Goal: Communication & Community: Answer question/provide support

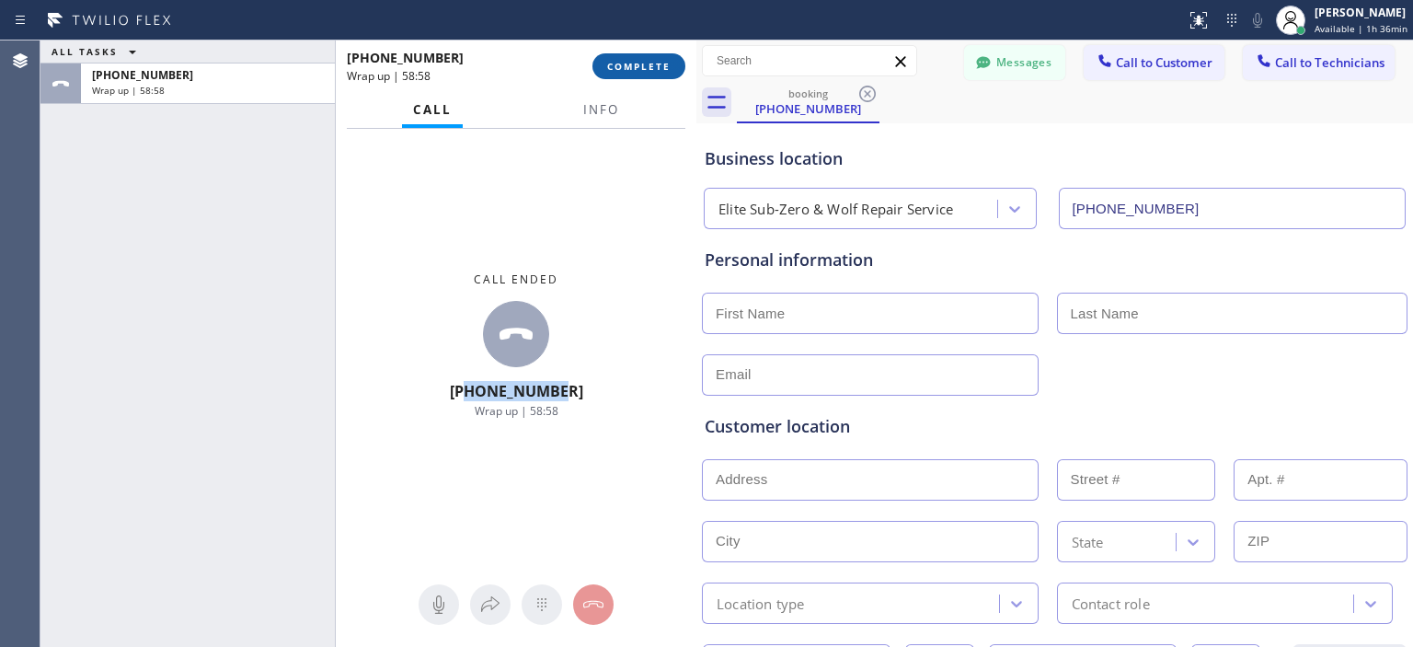
click at [638, 69] on span "COMPLETE" at bounding box center [638, 66] width 63 height 13
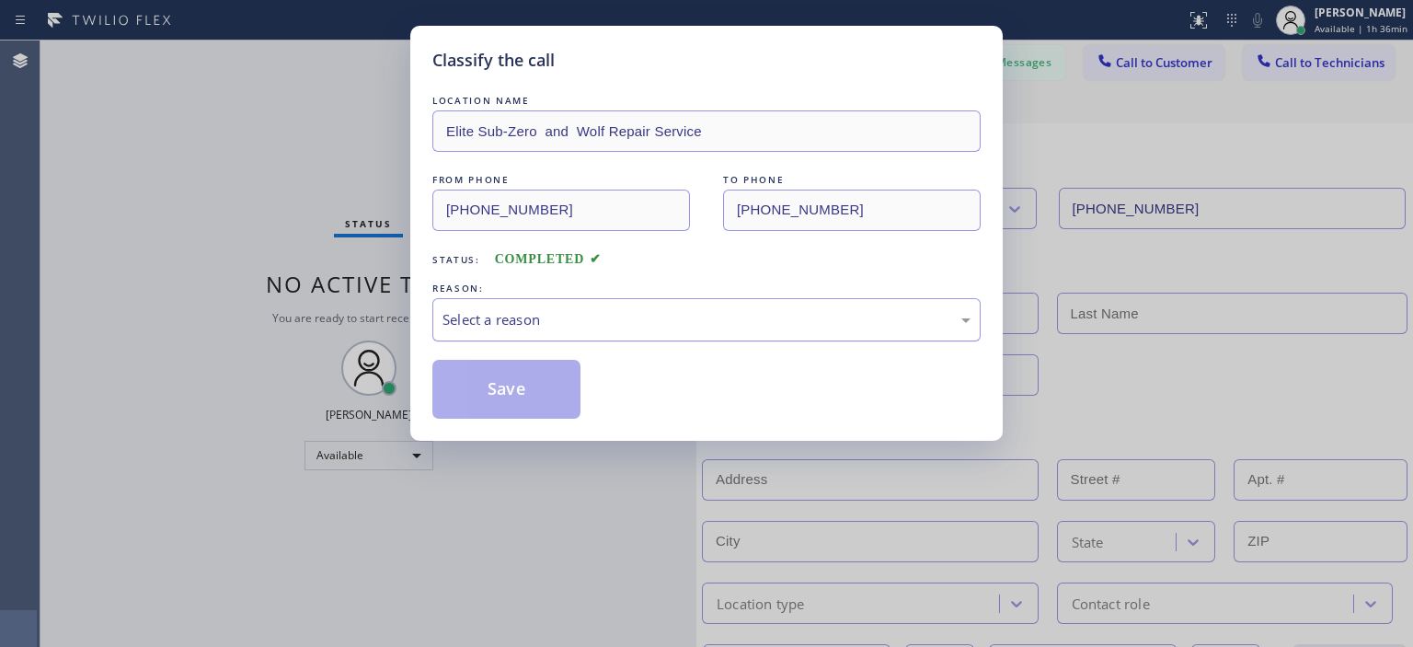
click at [624, 339] on div "Select a reason" at bounding box center [706, 319] width 548 height 43
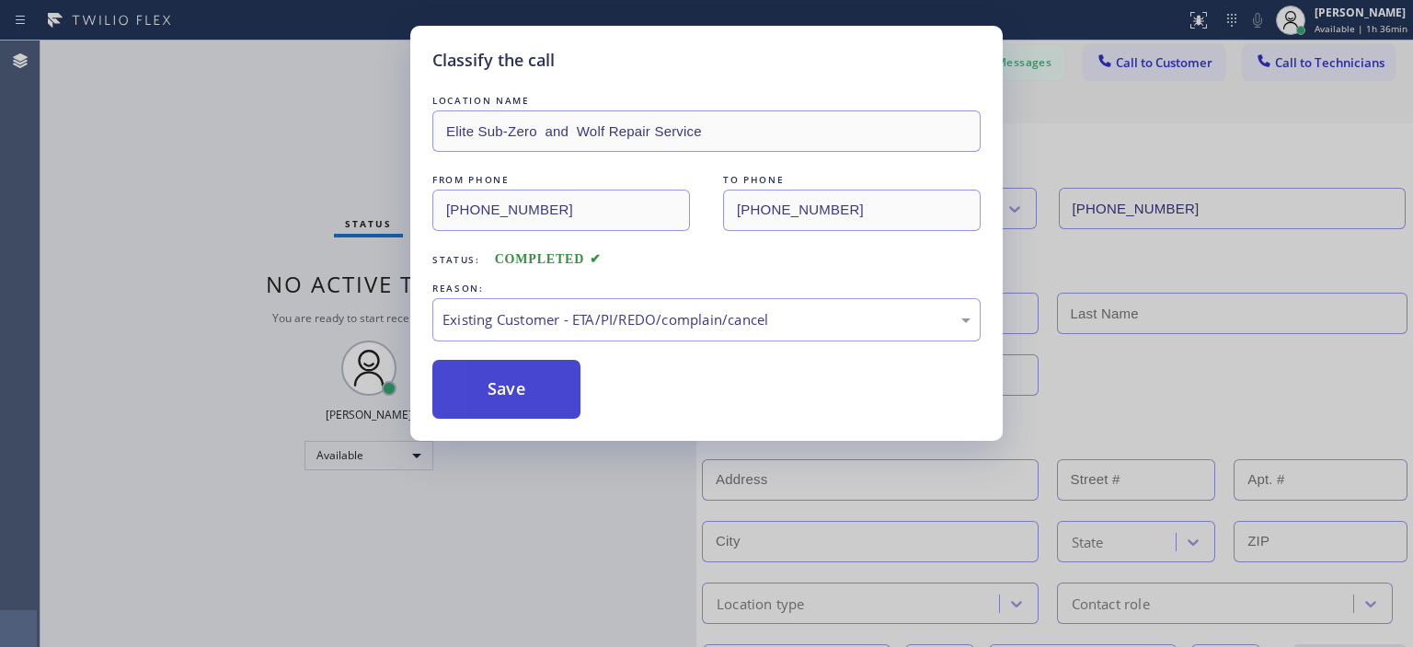
click at [540, 385] on button "Save" at bounding box center [506, 389] width 148 height 59
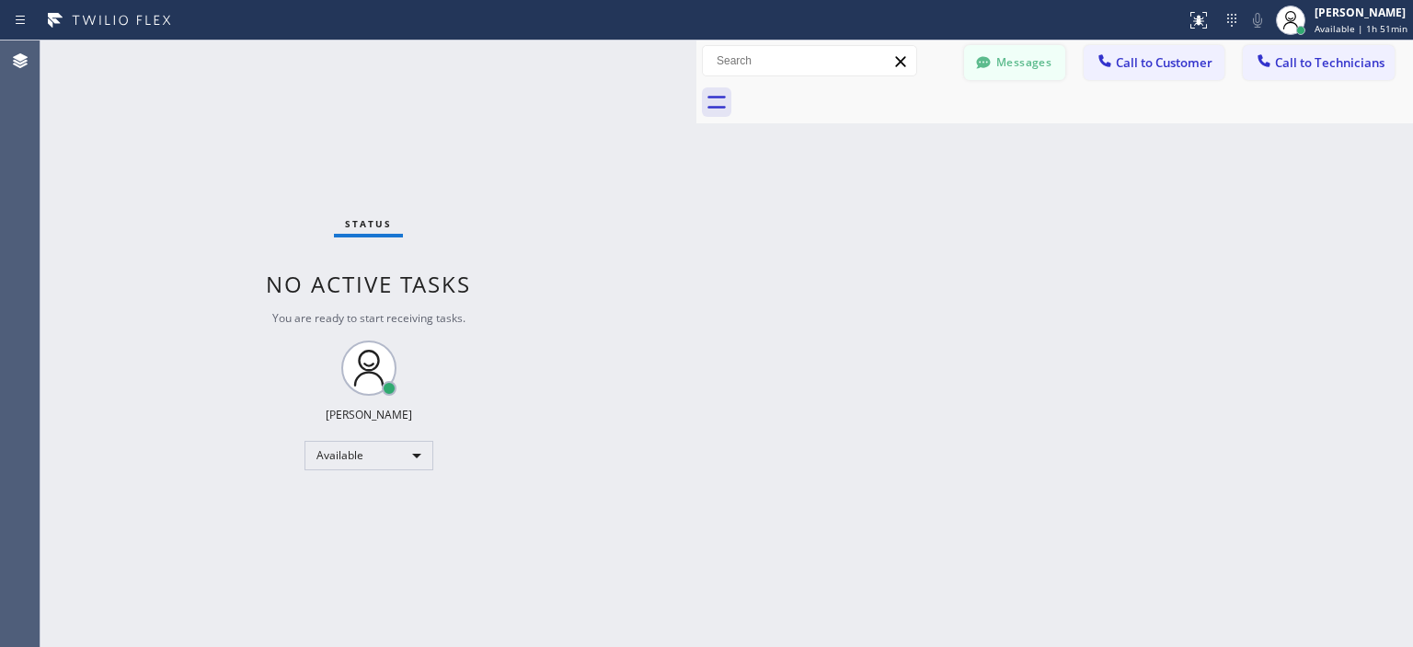
click at [1001, 74] on button "Messages" at bounding box center [1014, 62] width 101 height 35
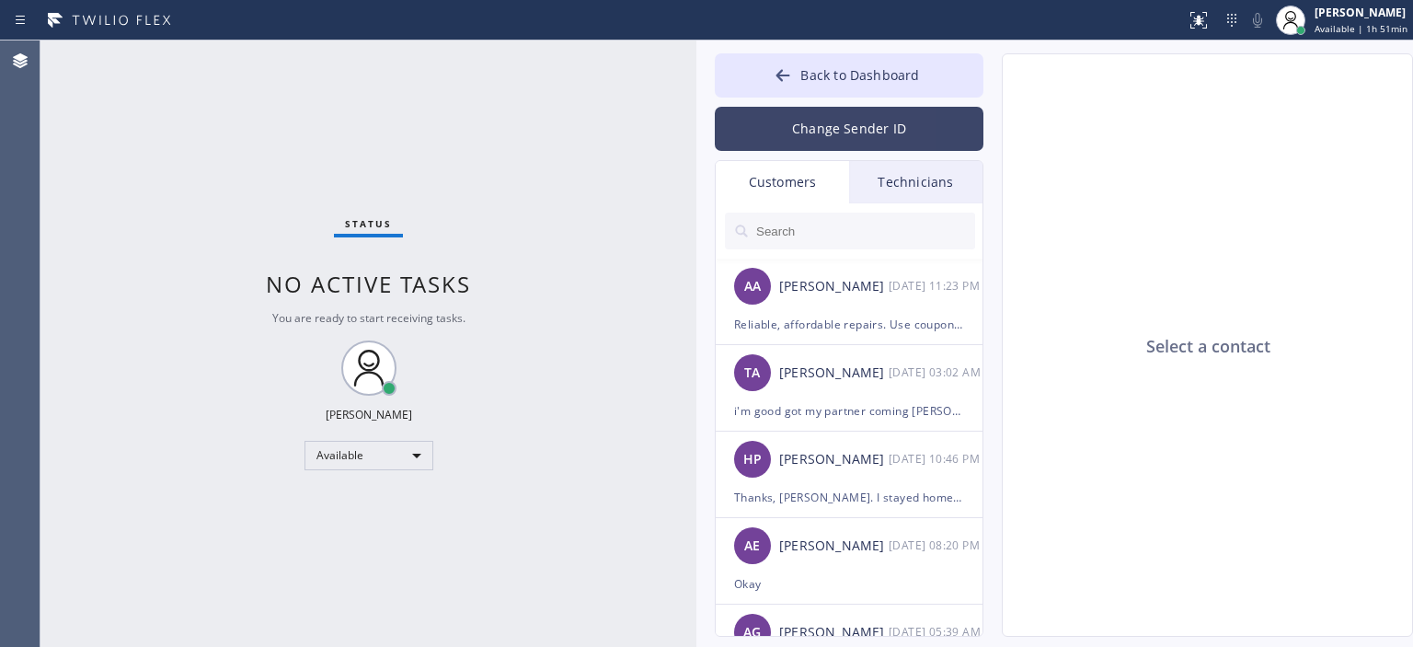
click at [802, 136] on button "Change Sender ID" at bounding box center [849, 129] width 269 height 44
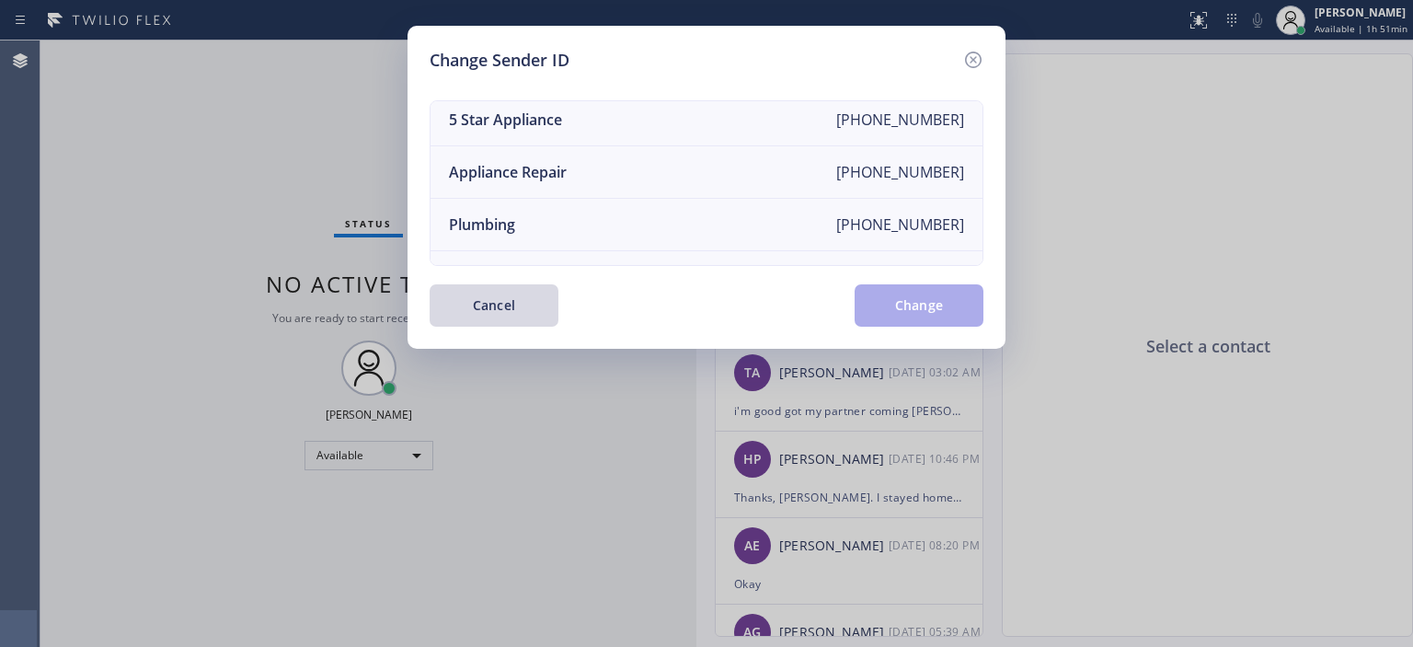
click at [745, 199] on li "Plumbing [PHONE_NUMBER]" at bounding box center [707, 225] width 552 height 52
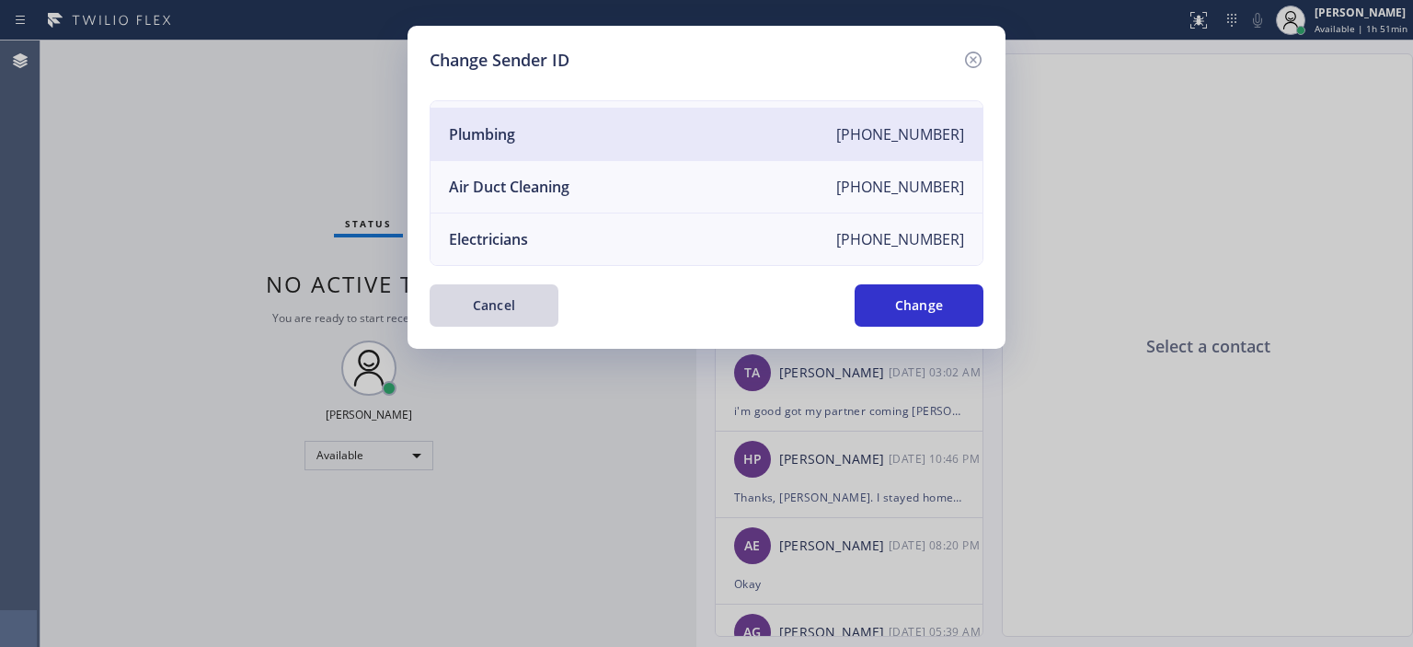
scroll to position [214, 0]
click at [787, 178] on li "Air Duct Cleaning [PHONE_NUMBER]" at bounding box center [707, 187] width 552 height 52
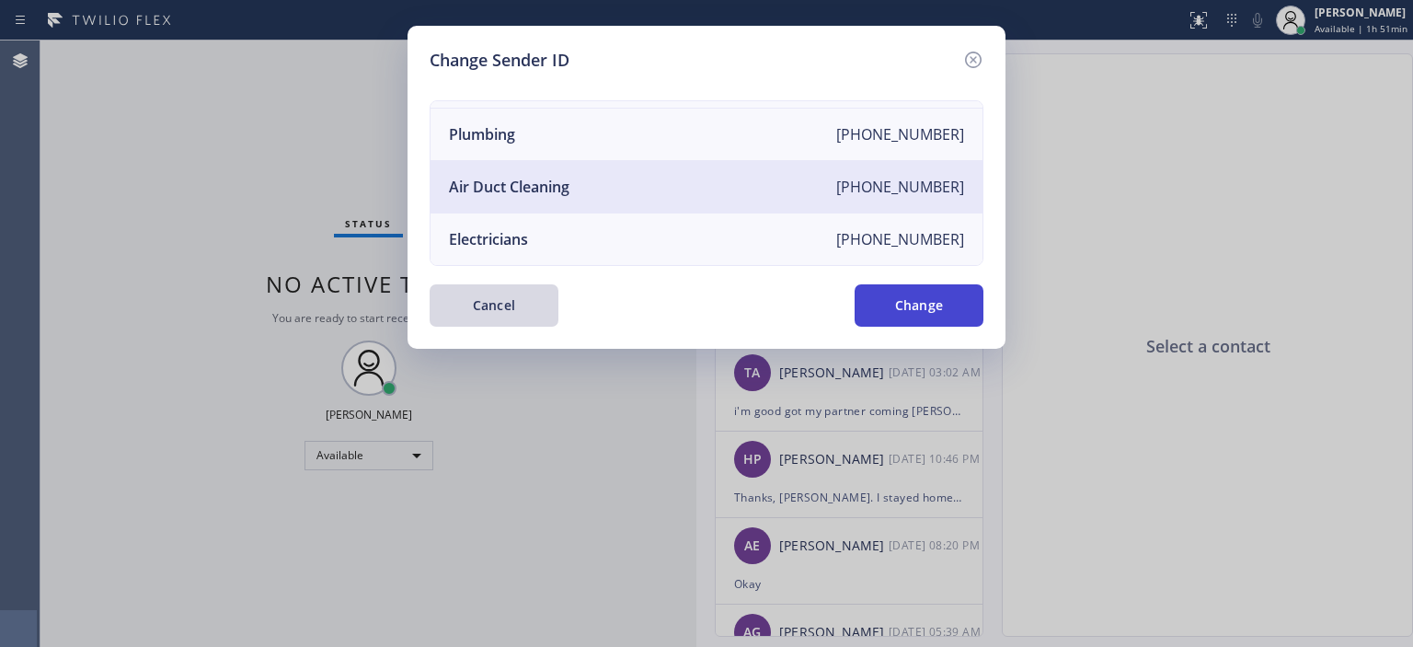
click at [899, 305] on button "Change" at bounding box center [919, 305] width 129 height 42
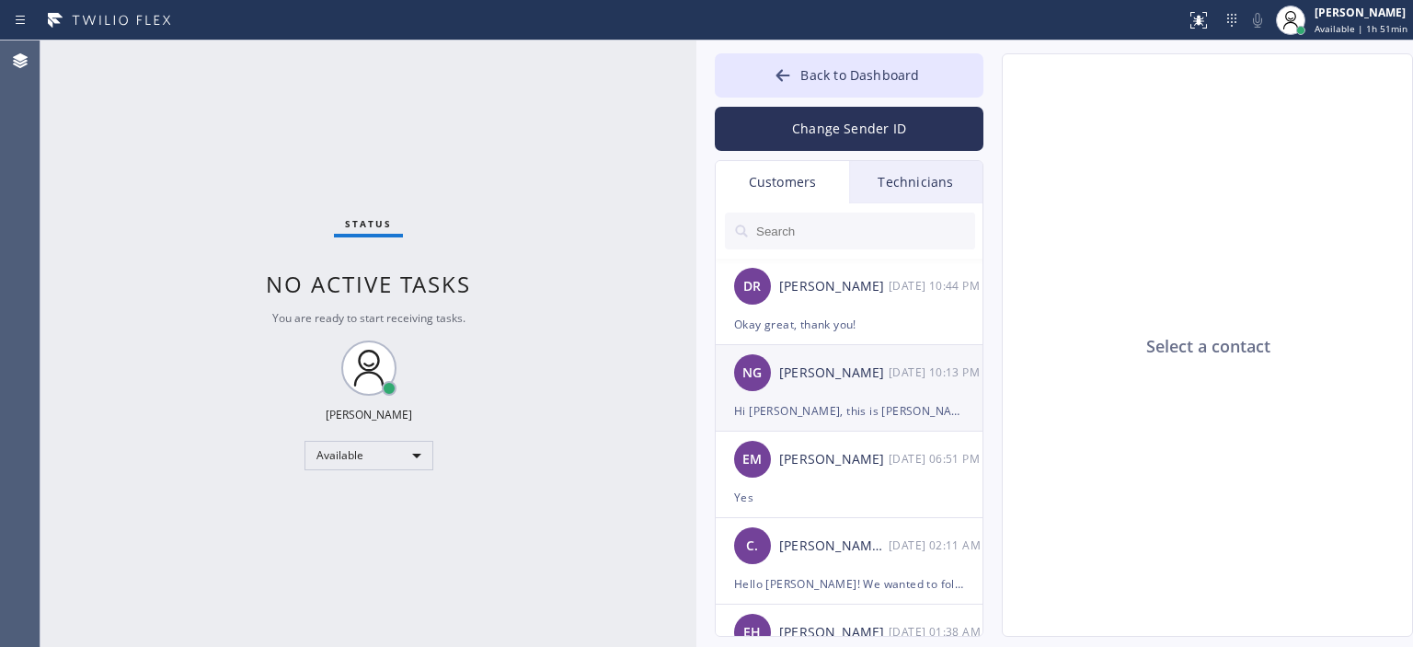
click at [809, 392] on div "NG [PERSON_NAME] [DATE] 10:13 PM" at bounding box center [850, 372] width 269 height 55
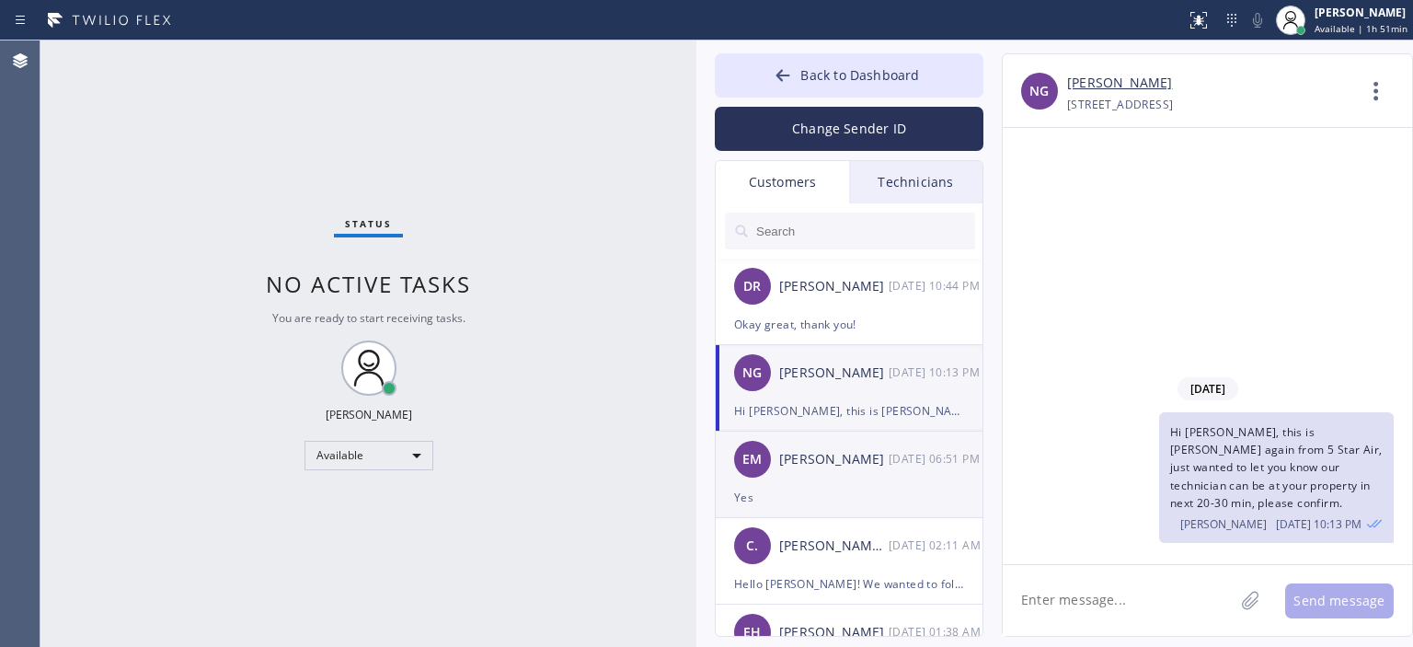
click at [827, 464] on div "[PERSON_NAME]" at bounding box center [833, 459] width 109 height 21
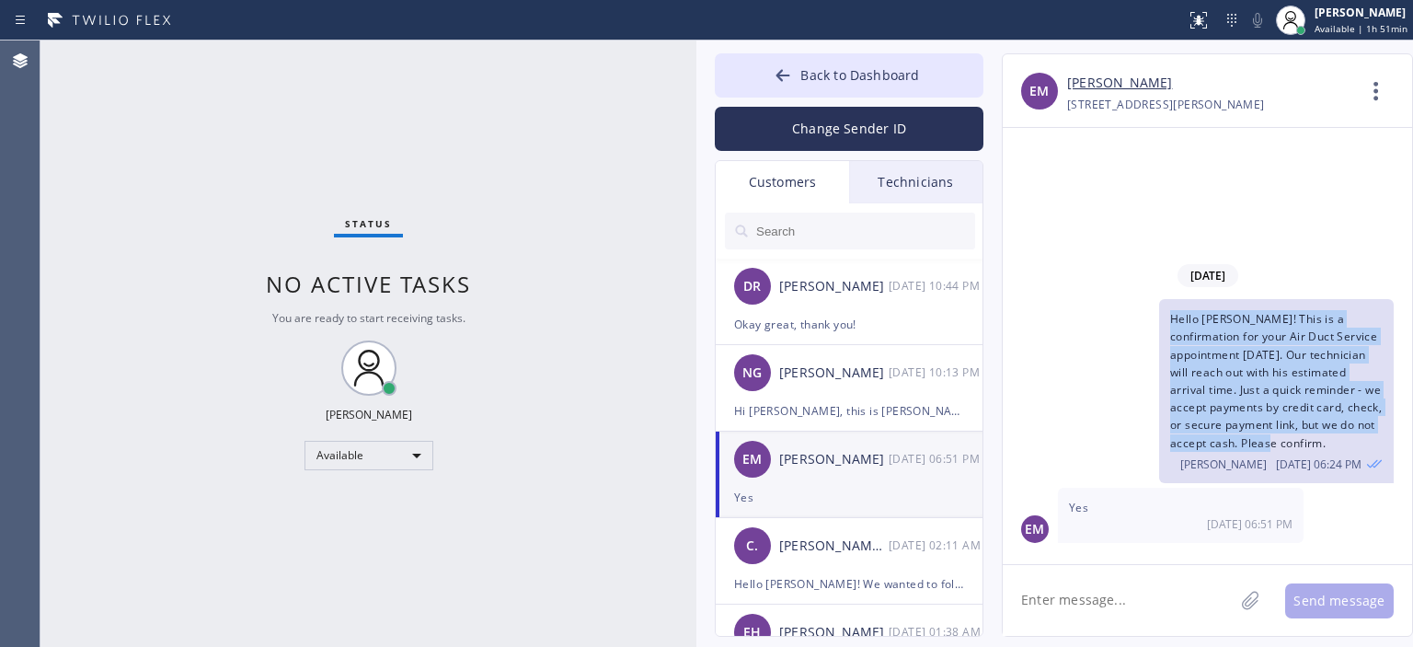
drag, startPoint x: 1173, startPoint y: 324, endPoint x: 1295, endPoint y: 448, distance: 174.3
click at [1295, 448] on div "Hello [PERSON_NAME]! This is a confirmation for your Air Duct Service appointme…" at bounding box center [1276, 391] width 235 height 184
copy span "Hello [PERSON_NAME]! This is a confirmation for your Air Duct Service appointme…"
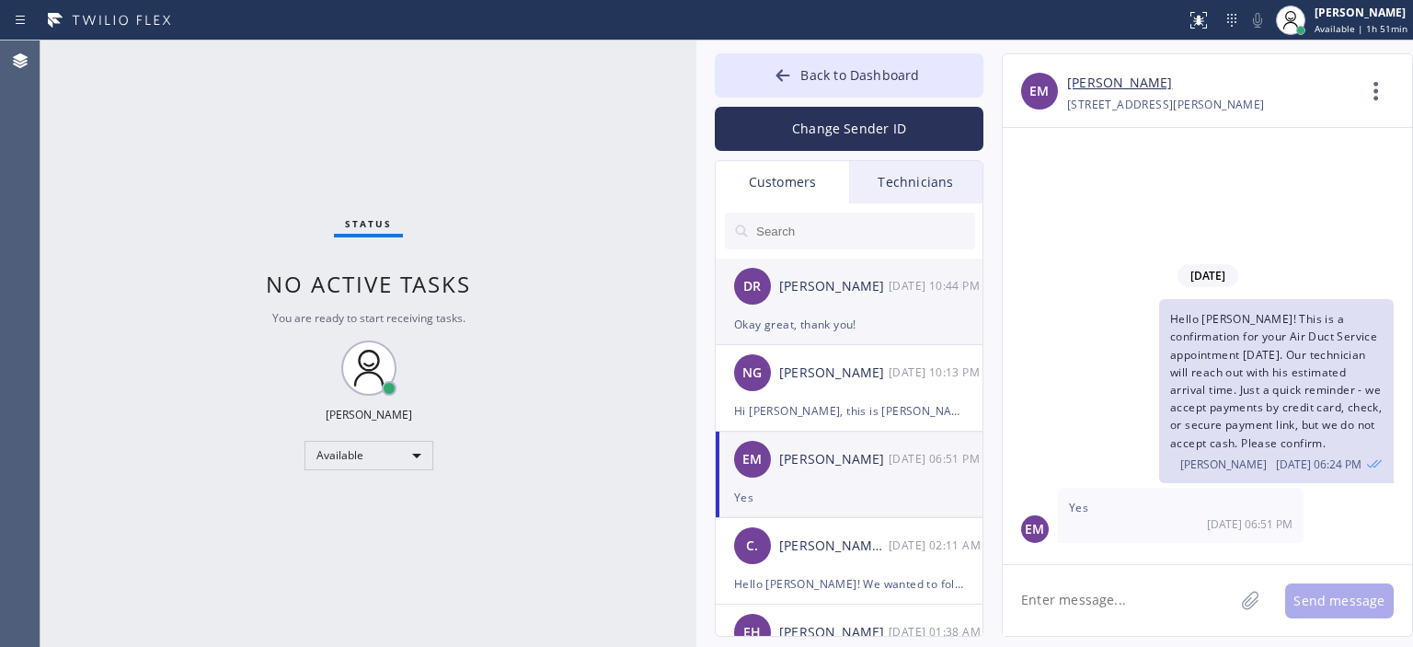
click at [832, 297] on div "DR [PERSON_NAME] [DATE] 10:44 PM" at bounding box center [850, 285] width 269 height 55
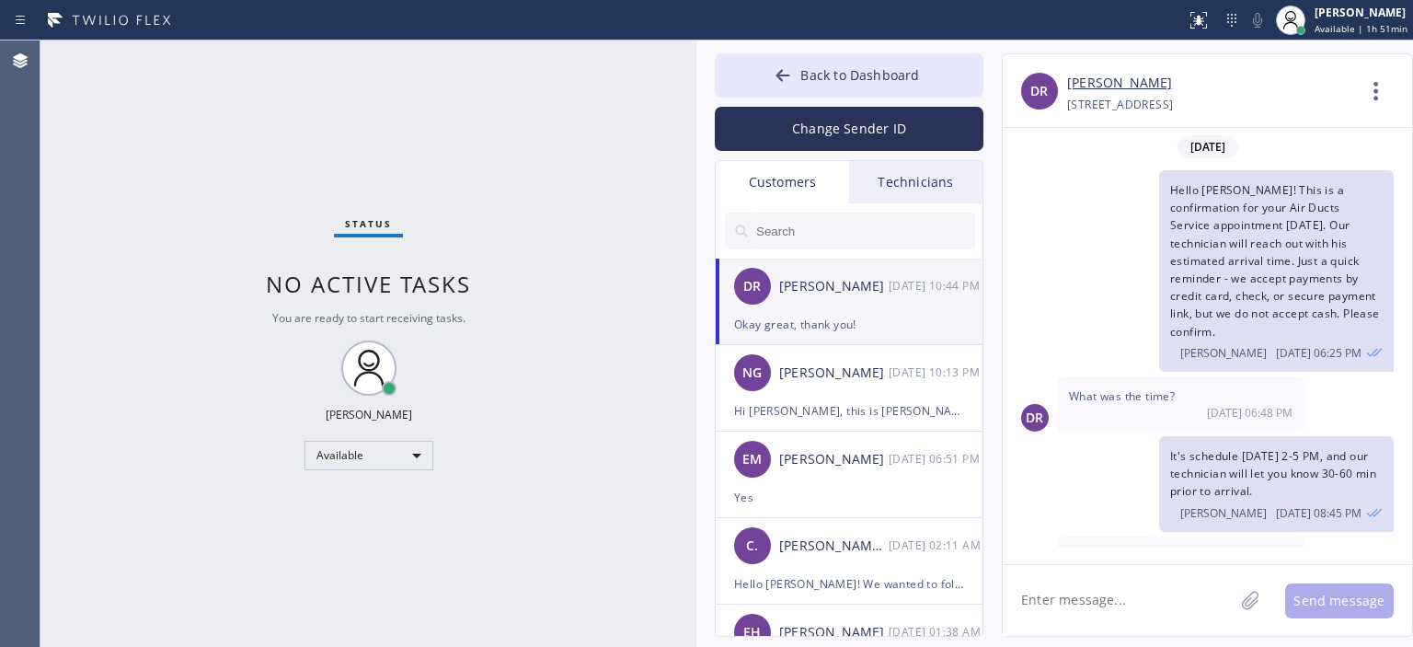
scroll to position [283, 0]
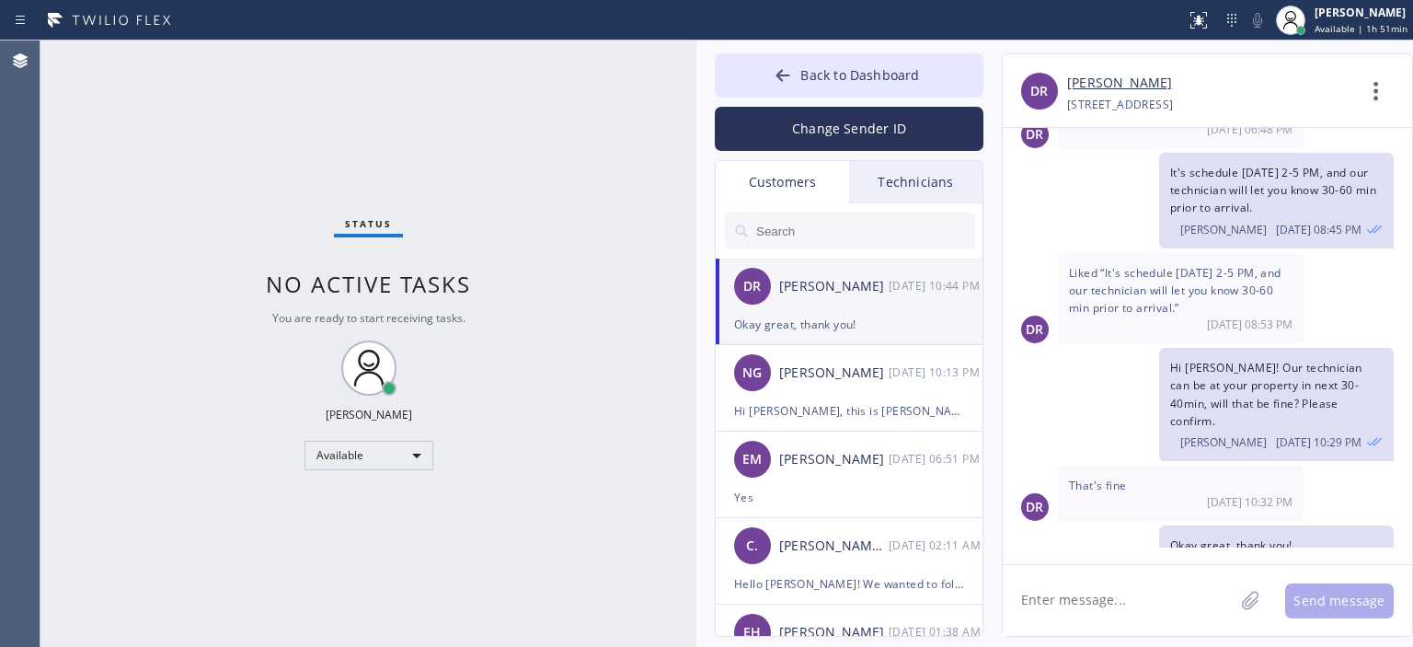
click at [835, 231] on input "text" at bounding box center [864, 230] width 221 height 37
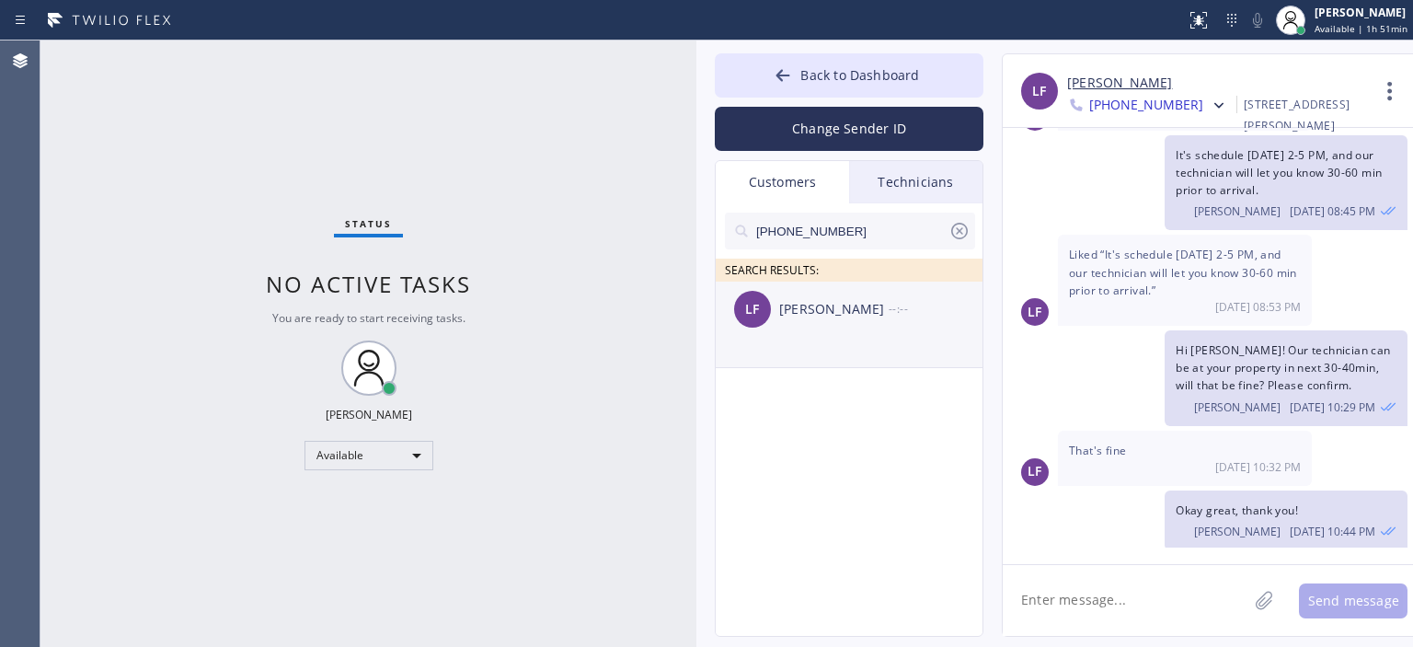
click at [836, 339] on li "LF [PERSON_NAME] --:--" at bounding box center [850, 324] width 269 height 86
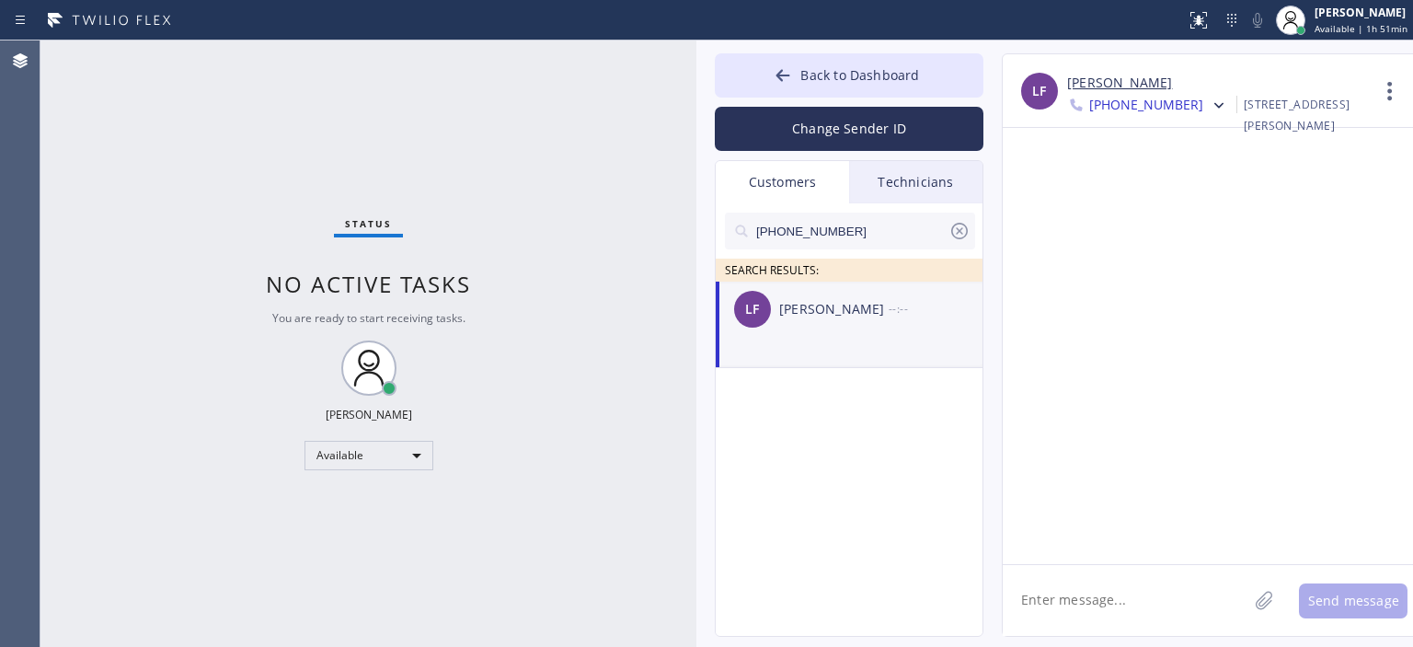
scroll to position [0, 0]
click at [1052, 584] on textarea at bounding box center [1125, 600] width 245 height 71
paste textarea "Hello [PERSON_NAME]! This is a confirmation for your Air Duct Service appointme…"
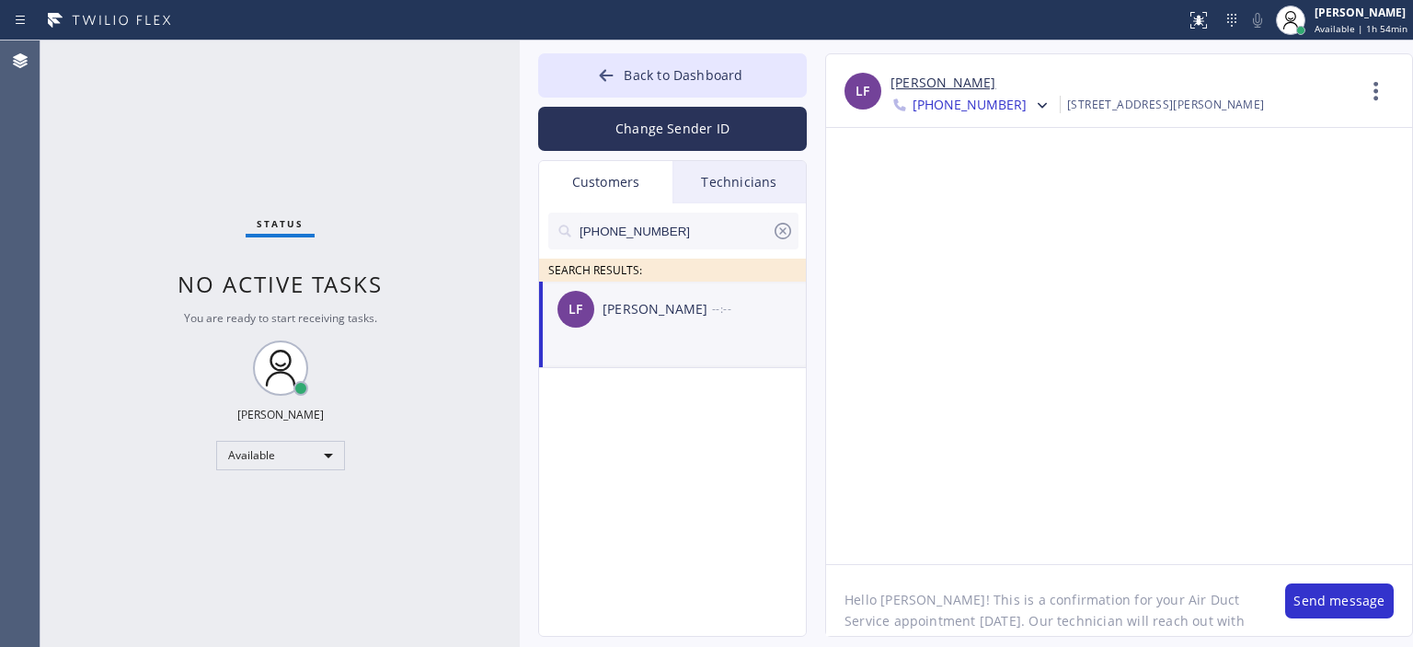
drag, startPoint x: 695, startPoint y: 293, endPoint x: 519, endPoint y: 293, distance: 176.6
click at [519, 293] on div "Status No active tasks You are ready to start receiving tasks. [PERSON_NAME] Av…" at bounding box center [726, 343] width 1372 height 606
click at [1129, 603] on textarea "Hello [PERSON_NAME]! This is a confirmation for your Air Duct Service appointme…" at bounding box center [1046, 600] width 441 height 71
drag, startPoint x: 971, startPoint y: 584, endPoint x: 1089, endPoint y: 607, distance: 120.9
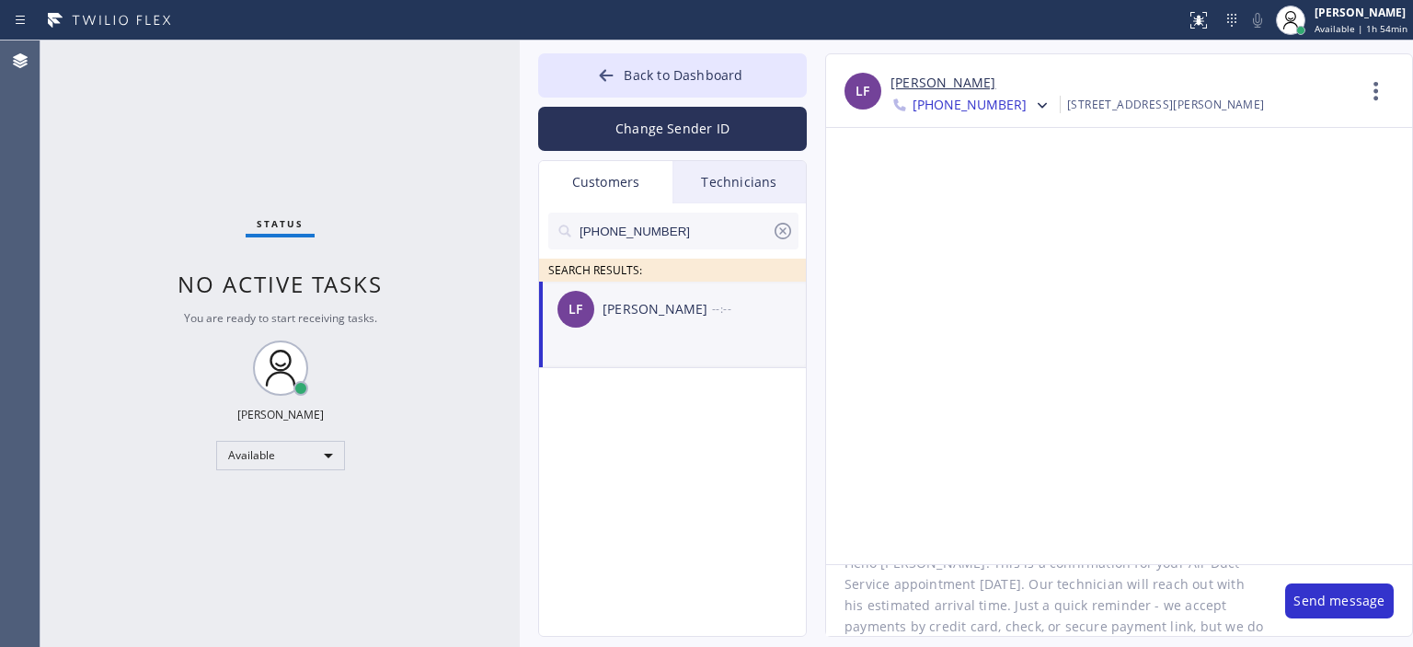
click at [1089, 607] on textarea "Hello [PERSON_NAME]! This is a confirmation for your Air Duct Service appointme…" at bounding box center [1046, 600] width 441 height 71
click at [1016, 598] on textarea "Hello [PERSON_NAME]! This is a confirmation for your Air Duct Service appointme…" at bounding box center [1046, 600] width 441 height 71
drag, startPoint x: 967, startPoint y: 582, endPoint x: 983, endPoint y: 605, distance: 28.3
click at [983, 605] on textarea "Hello [PERSON_NAME]! This is a confirmation for your Air Duct Service appointme…" at bounding box center [1046, 600] width 441 height 71
click at [1056, 619] on textarea "Hello [PERSON_NAME]! This is a confirmation for your Air Duct Service appointme…" at bounding box center [1046, 600] width 441 height 71
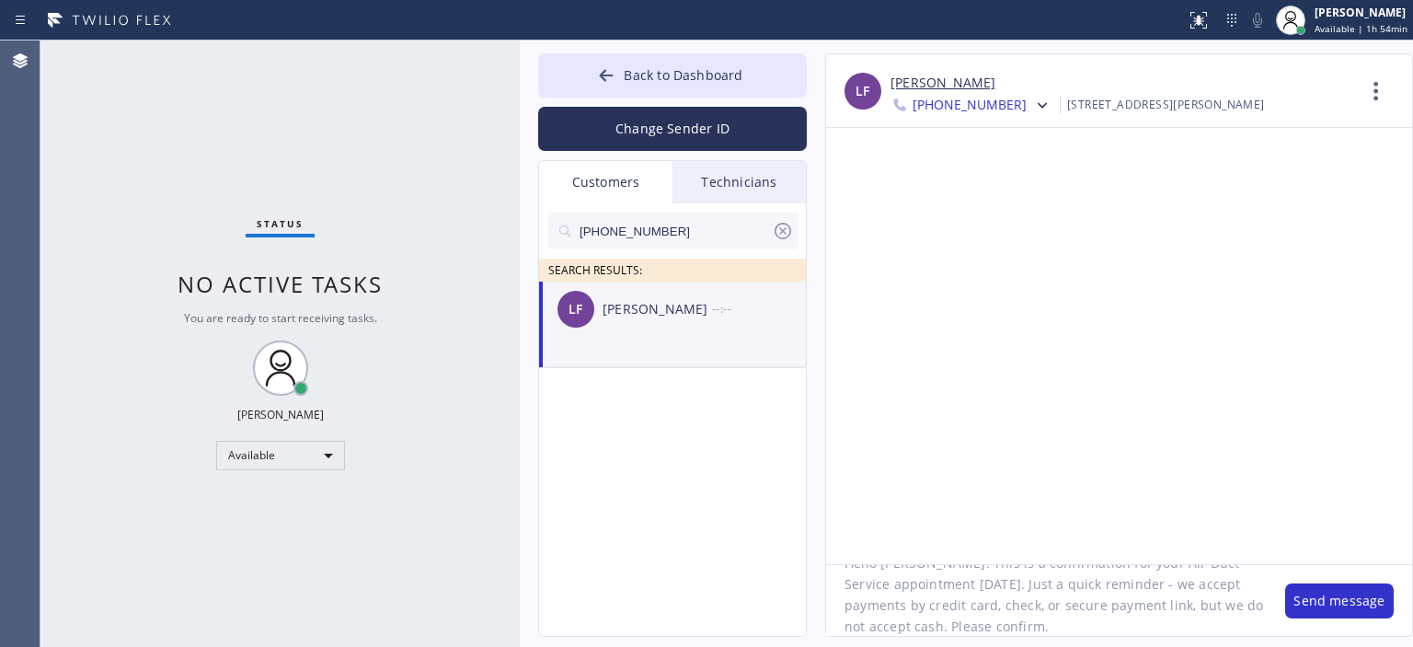
scroll to position [0, 0]
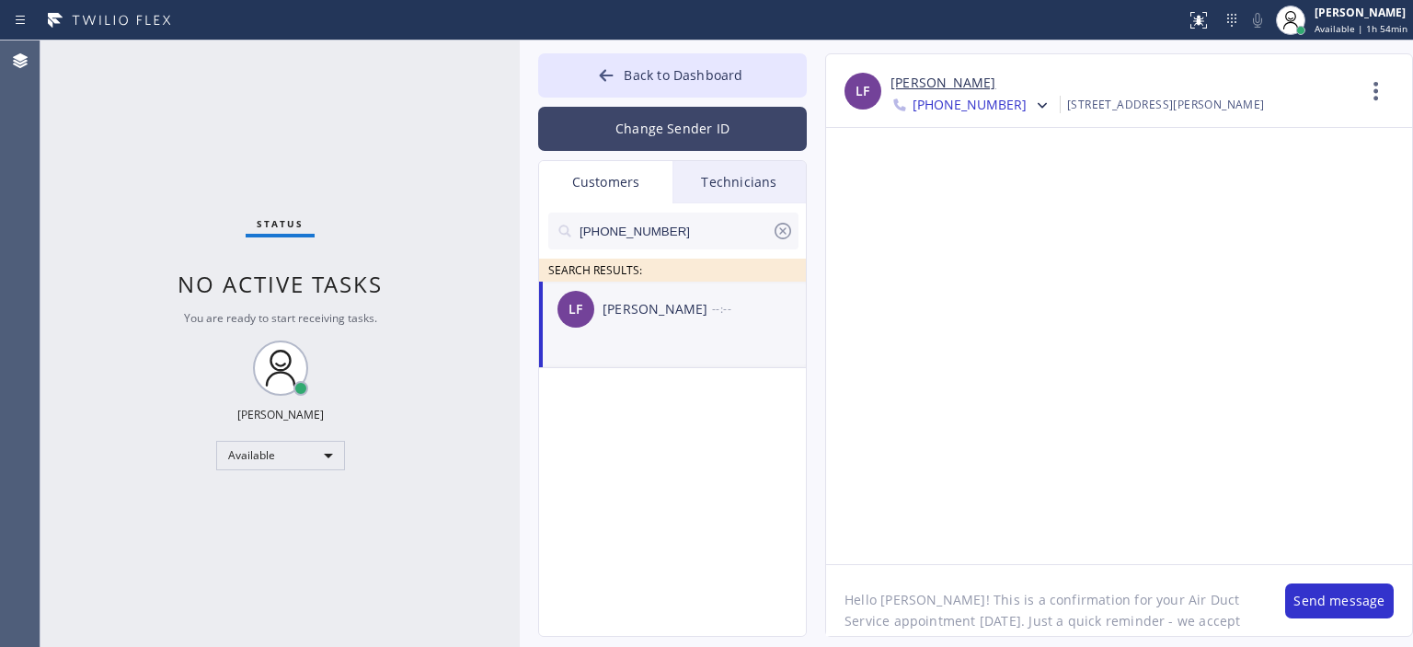
click at [699, 134] on button "Change Sender ID" at bounding box center [672, 129] width 269 height 44
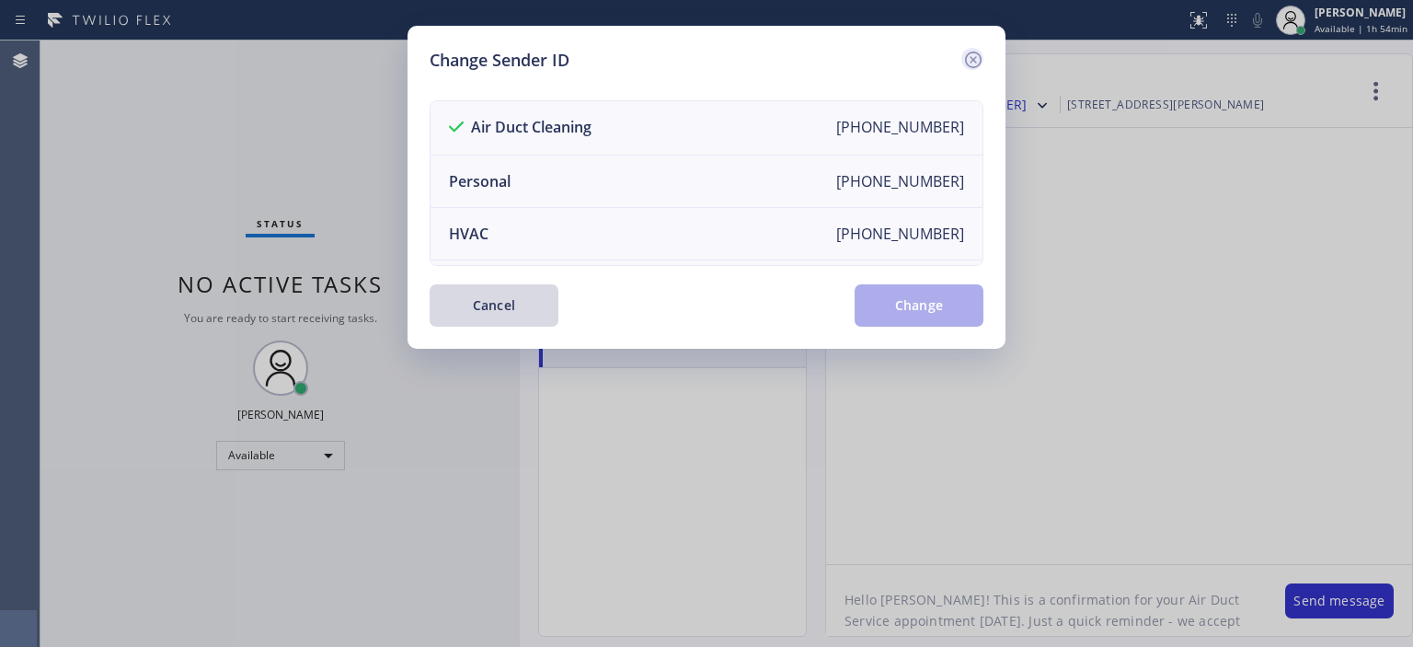
click at [978, 53] on icon at bounding box center [973, 60] width 17 height 17
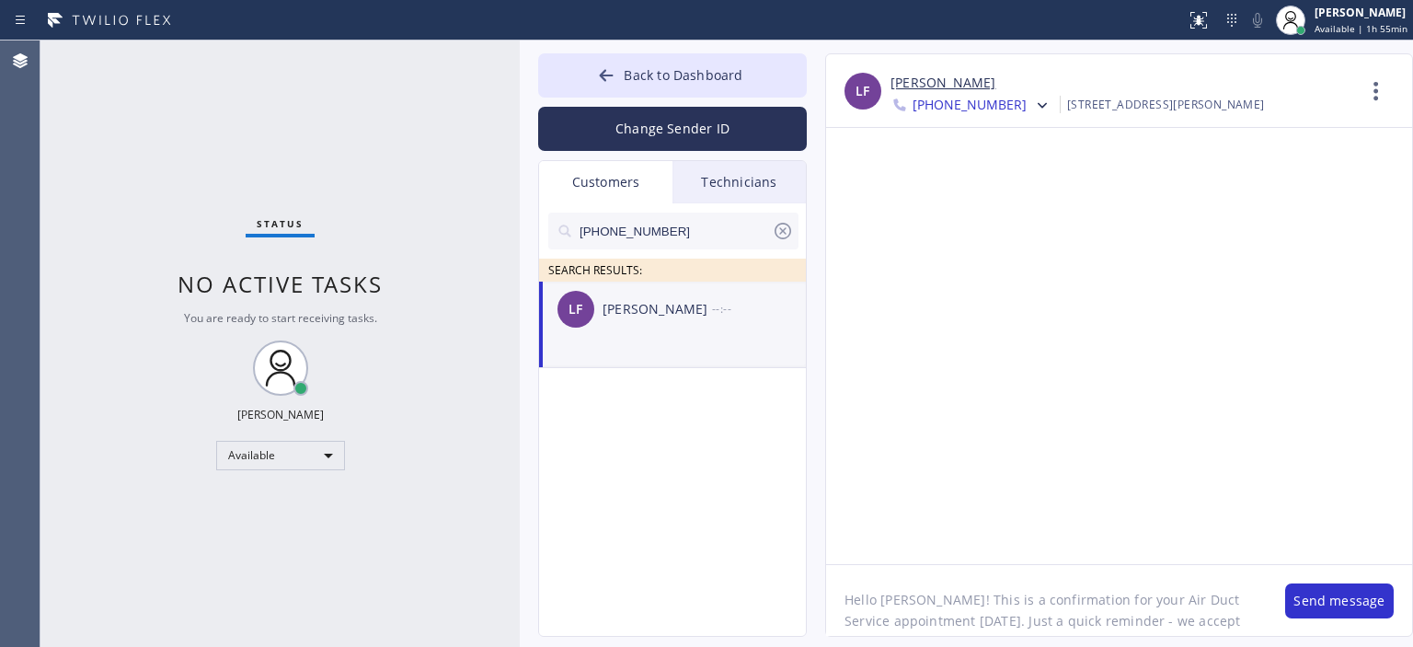
click at [910, 606] on textarea "Hello [PERSON_NAME]! This is a confirmation for your Air Duct Service appointme…" at bounding box center [1046, 600] width 441 height 71
type textarea "Hello [PERSON_NAME]! This is a confirmation for your Air Duct Service appointme…"
click at [758, 138] on button "Change Sender ID" at bounding box center [672, 129] width 269 height 44
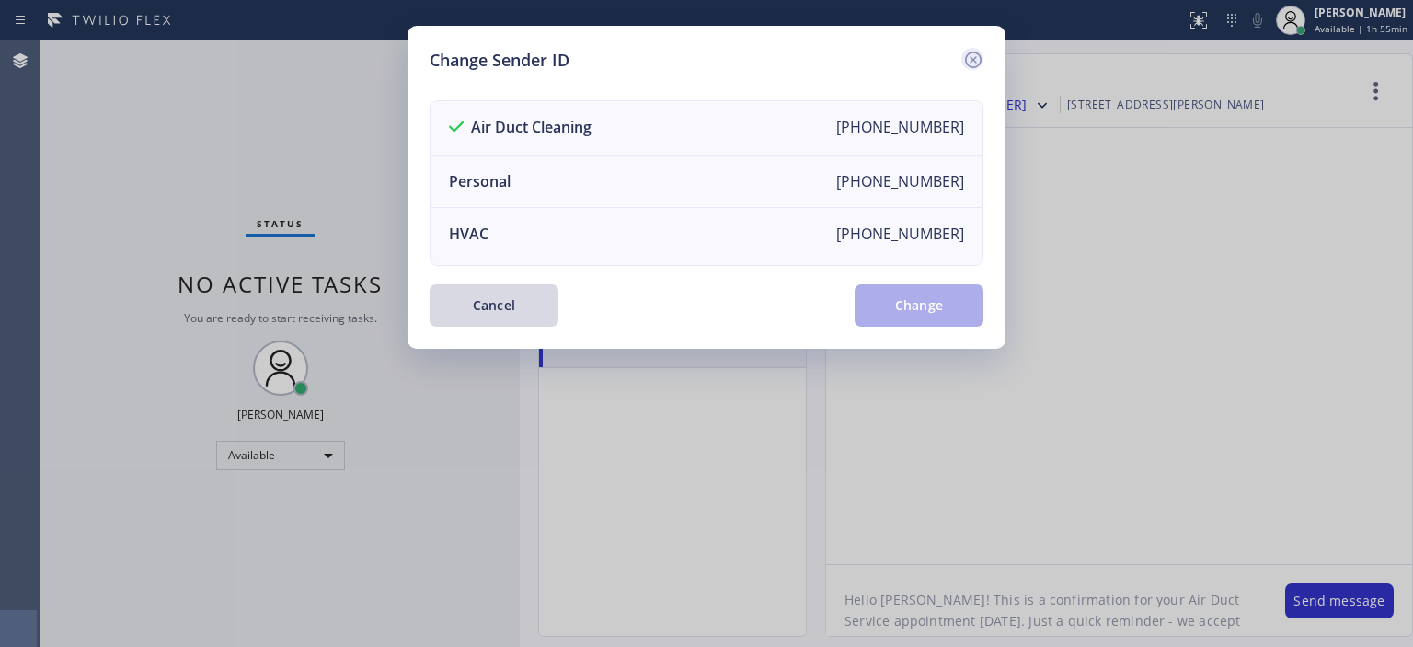
click at [976, 58] on icon at bounding box center [973, 60] width 22 height 22
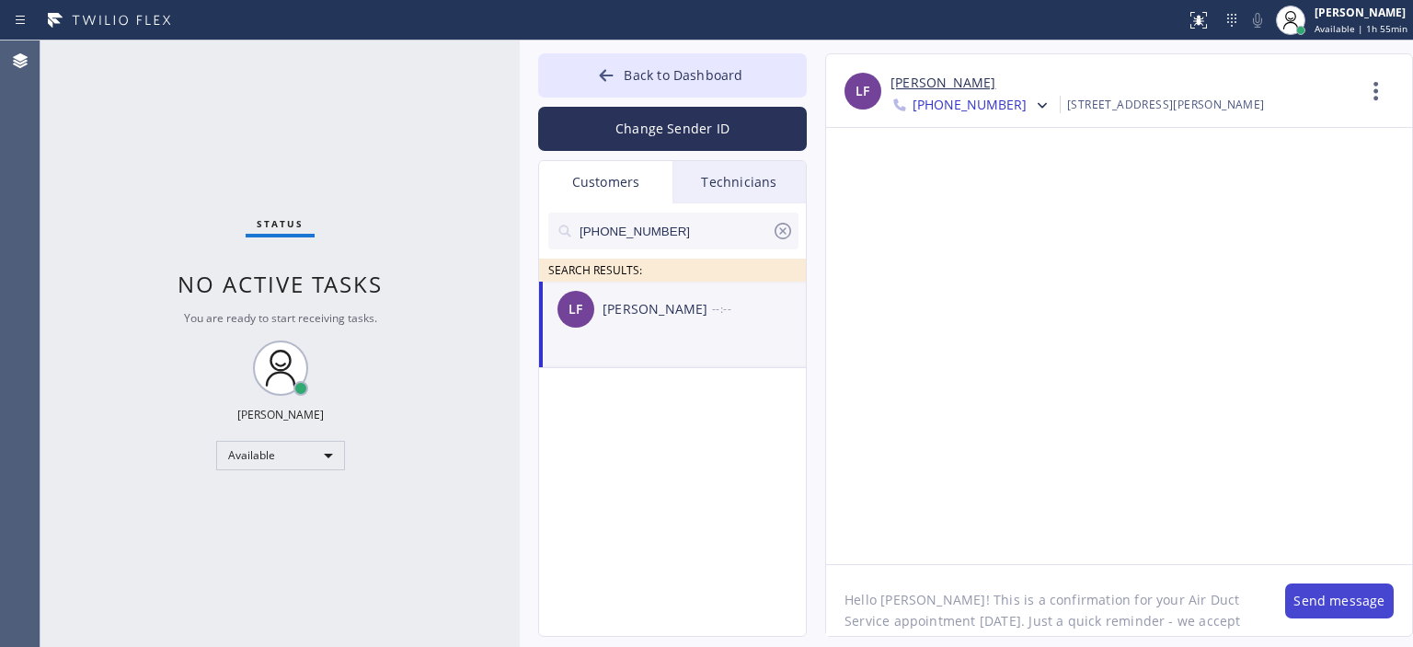
click at [1321, 597] on button "Send message" at bounding box center [1339, 600] width 109 height 35
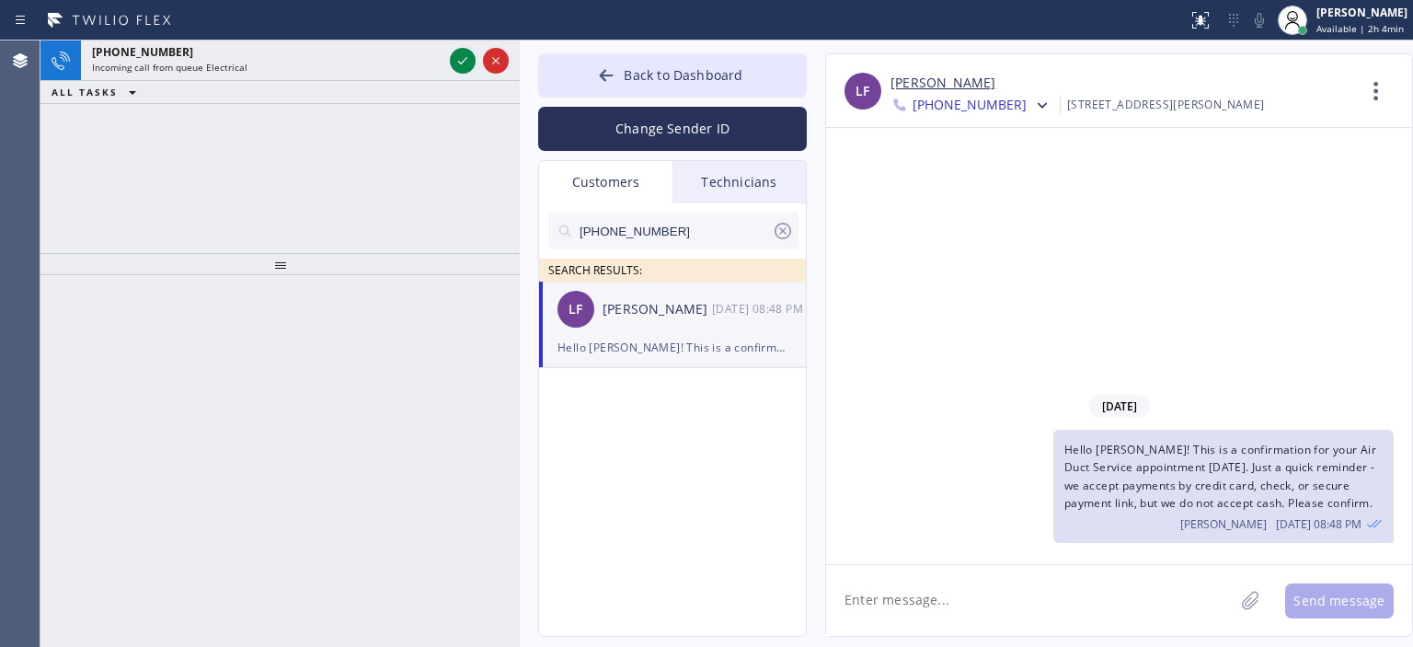
click at [59, 229] on div "[PHONE_NUMBER] Incoming call from queue Electrical ALL TASKS ALL TASKS ACTIVE T…" at bounding box center [279, 146] width 479 height 212
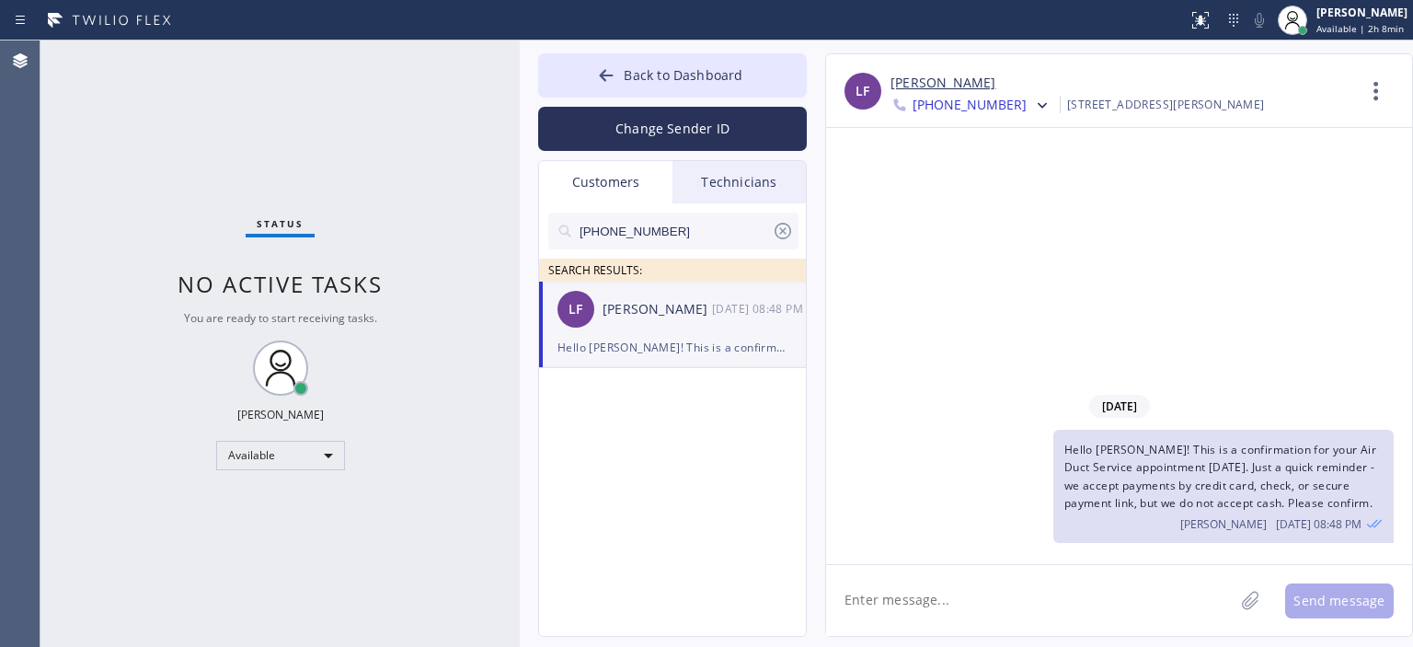
click at [784, 231] on icon at bounding box center [783, 231] width 22 height 22
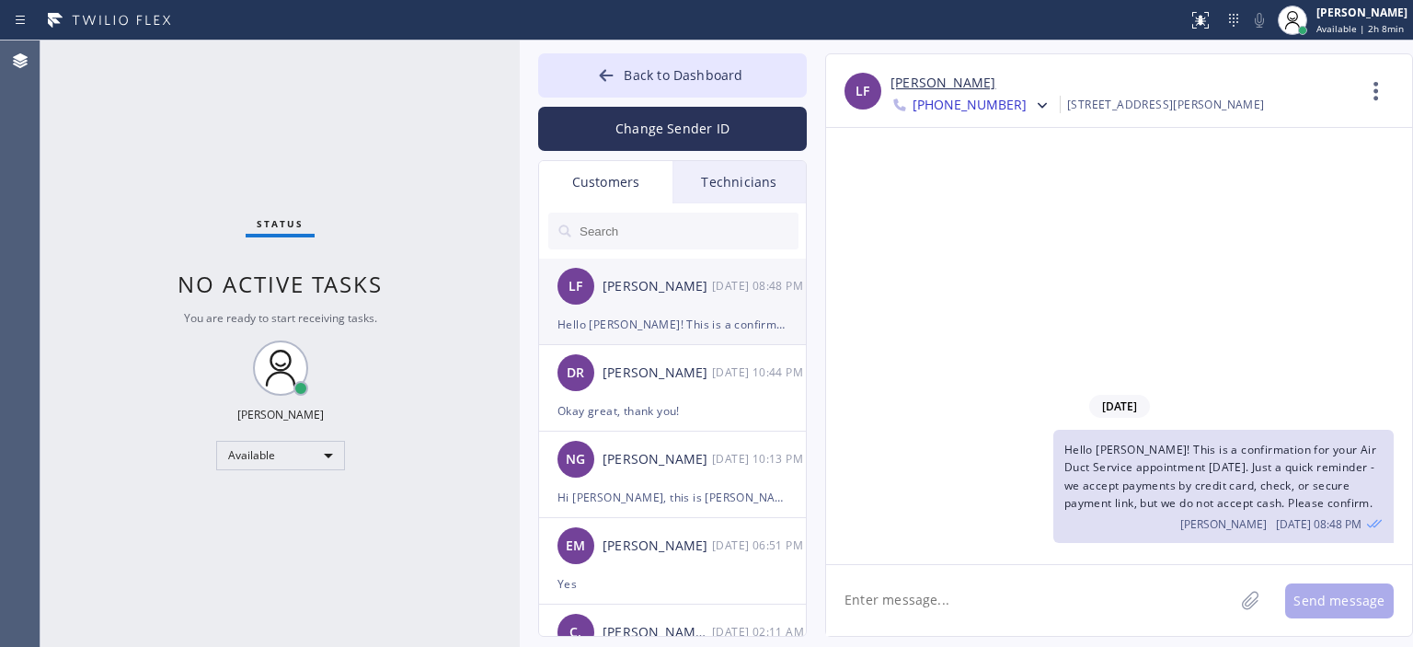
click at [681, 319] on div "Hello [PERSON_NAME]! This is a confirmation for your Air Duct Service appointme…" at bounding box center [672, 324] width 230 height 21
click at [665, 378] on div "[PERSON_NAME]" at bounding box center [657, 372] width 109 height 21
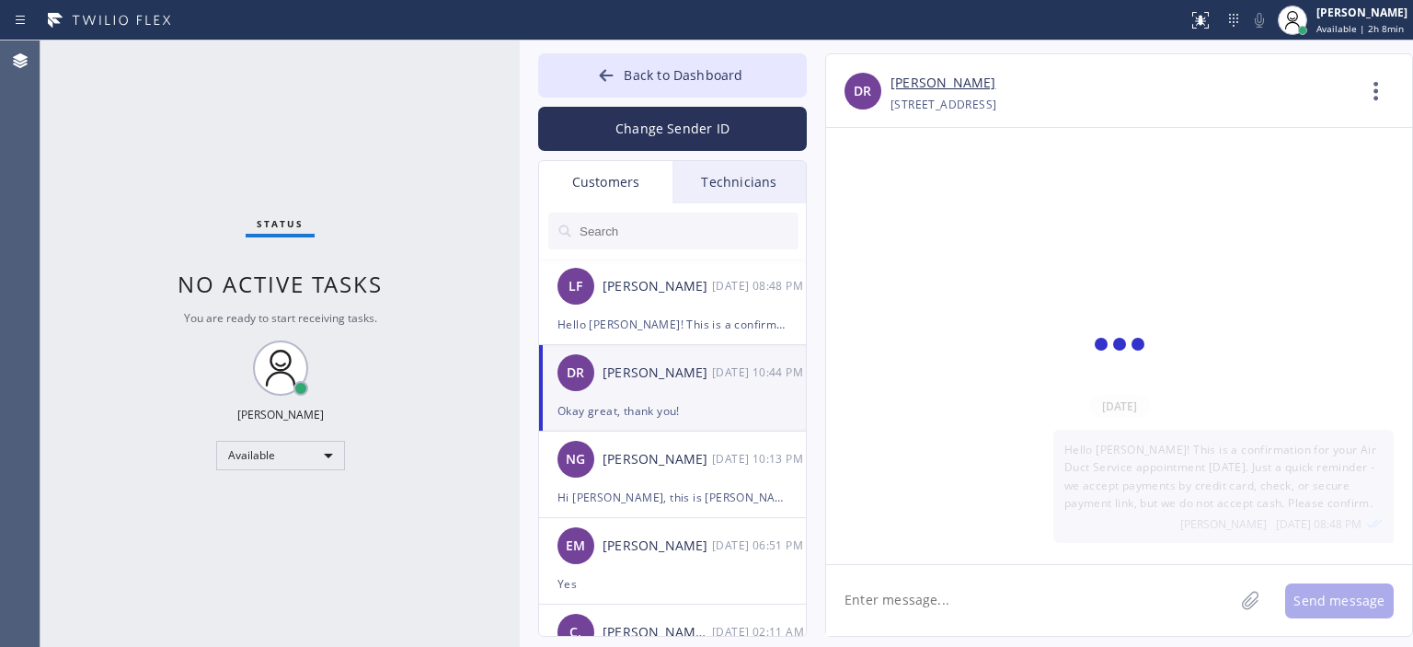
scroll to position [177, 0]
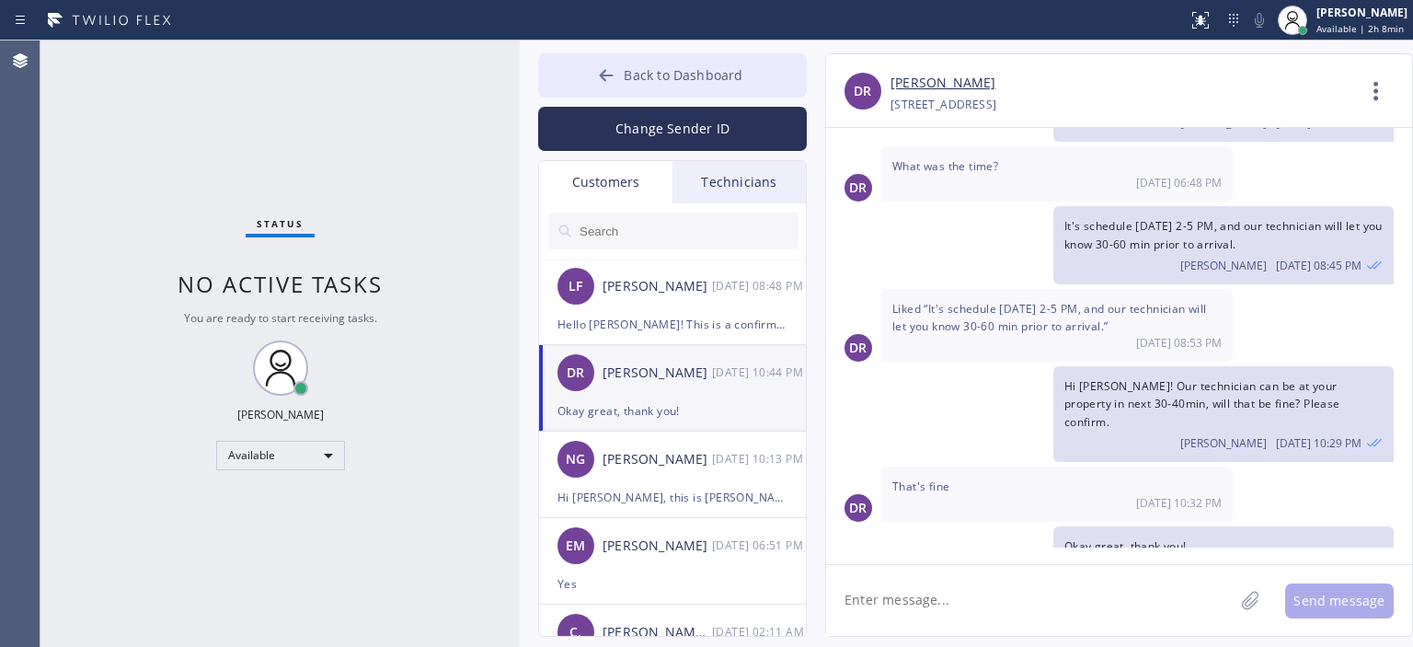
click at [597, 75] on div at bounding box center [606, 77] width 22 height 22
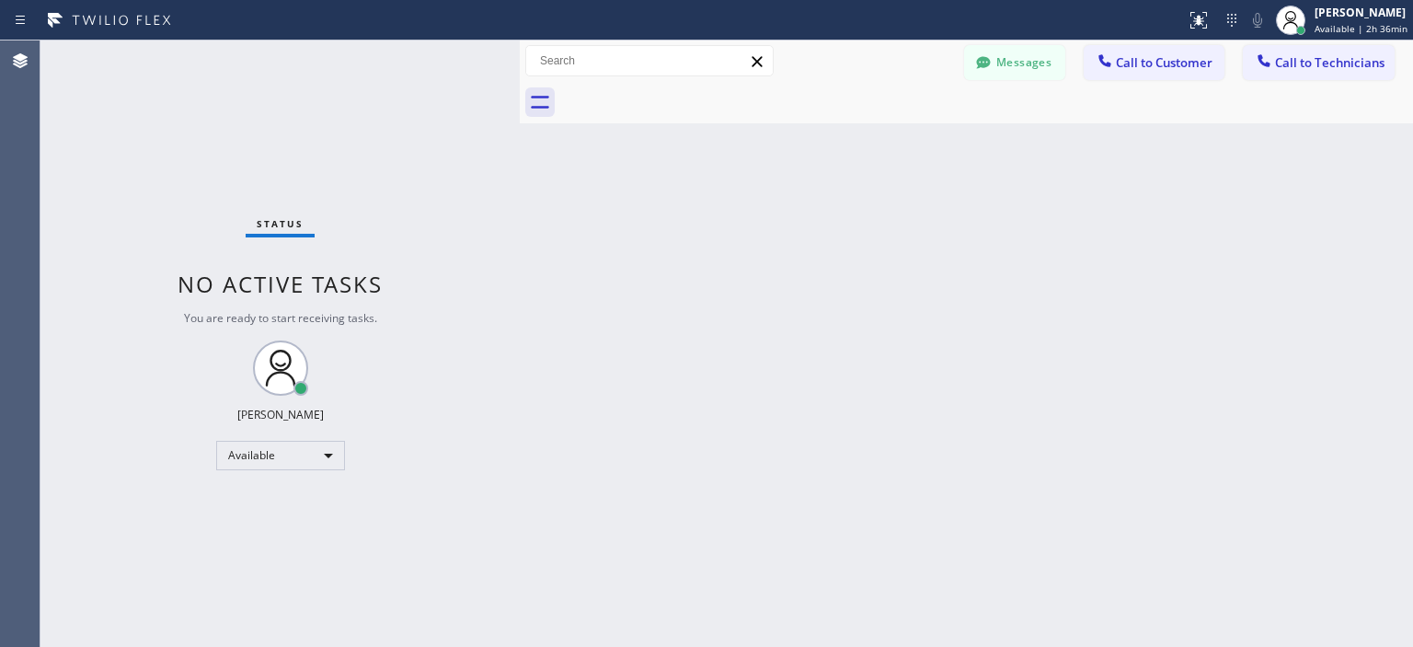
click at [70, 257] on div "Status No active tasks You are ready to start receiving tasks. [PERSON_NAME] Av…" at bounding box center [279, 343] width 479 height 606
click at [1008, 75] on button "Messages" at bounding box center [1014, 62] width 101 height 35
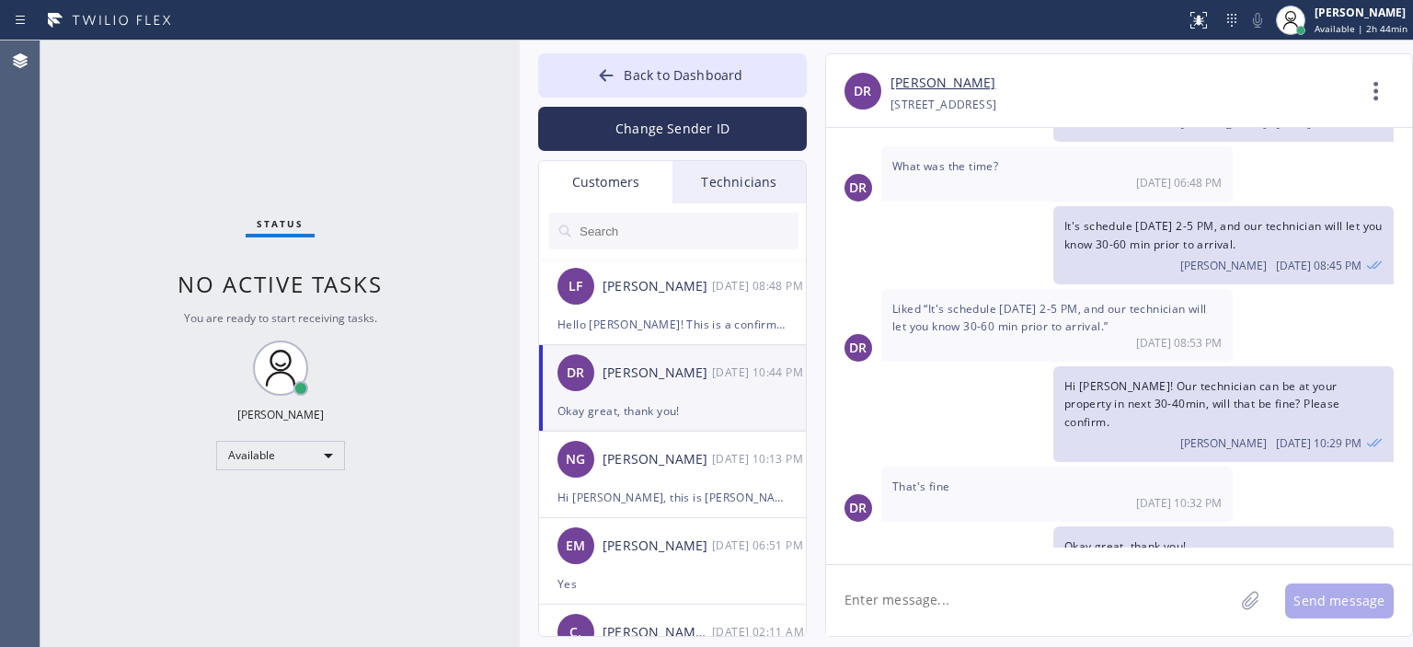
click at [774, 185] on div "Technicians" at bounding box center [738, 182] width 133 height 42
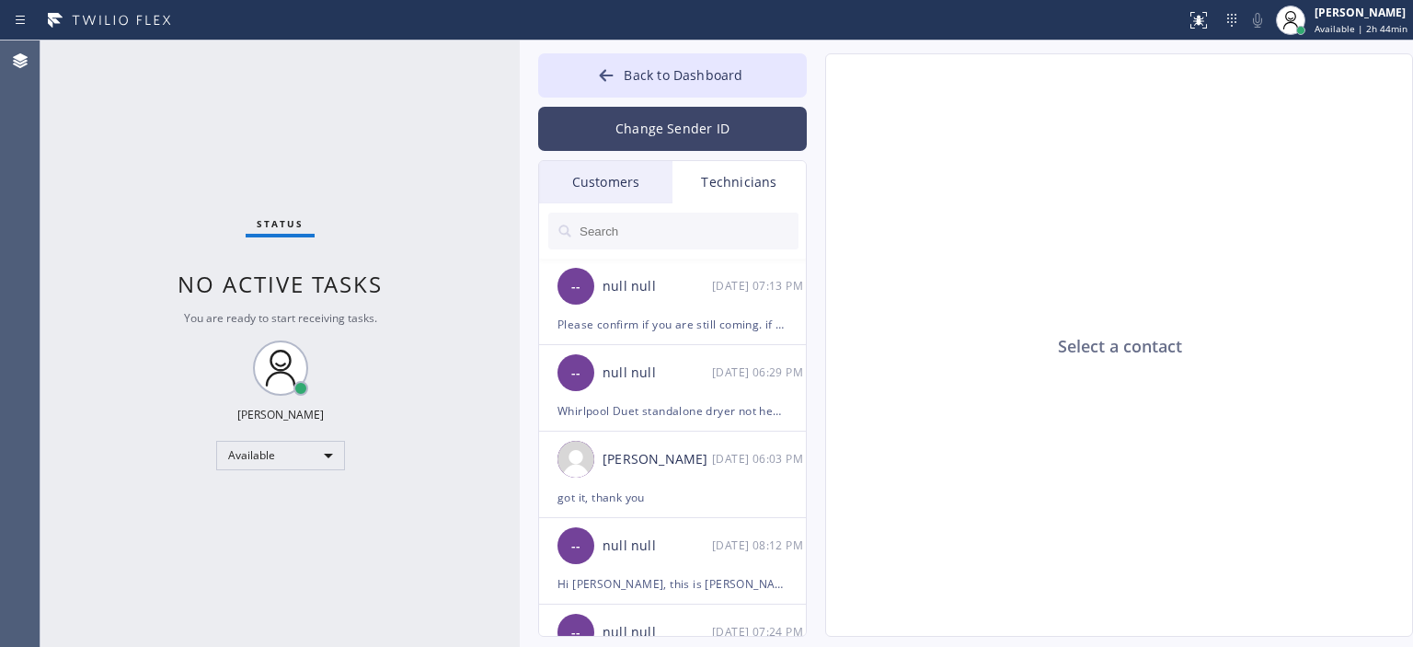
click at [731, 135] on button "Change Sender ID" at bounding box center [672, 129] width 269 height 44
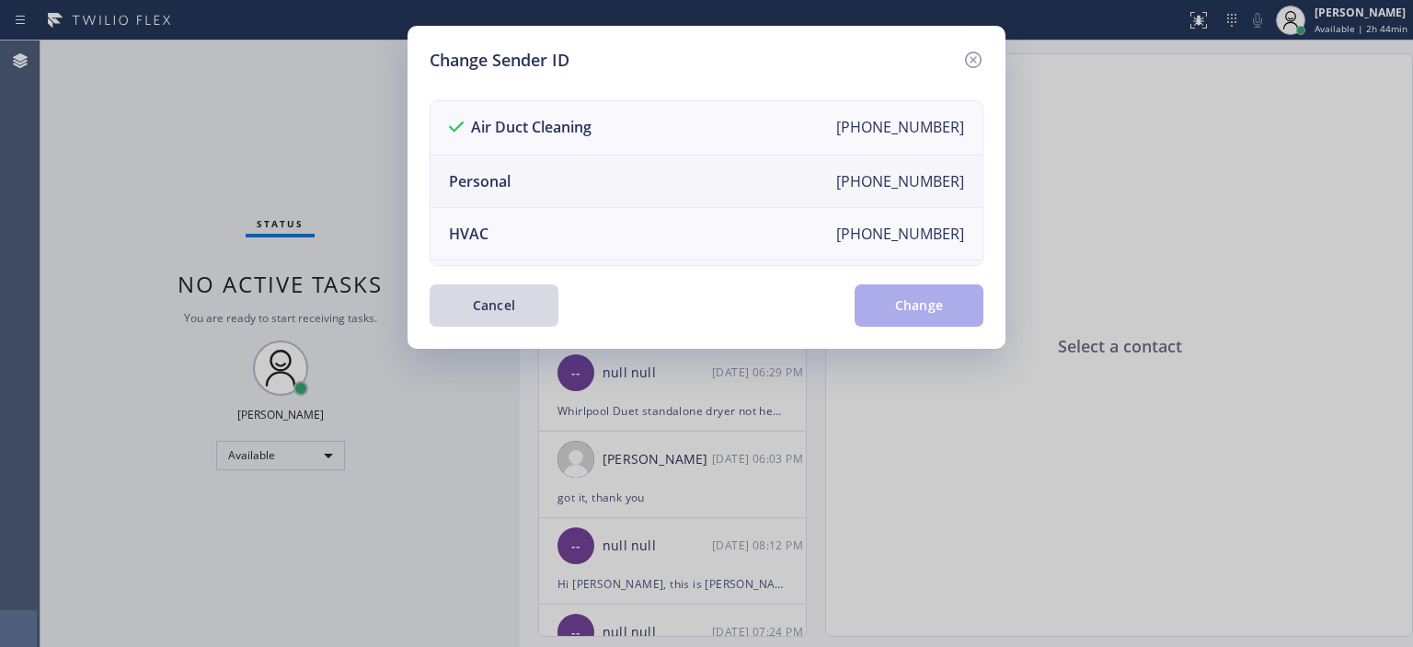
click at [592, 205] on li "Personal [PHONE_NUMBER]" at bounding box center [707, 181] width 552 height 52
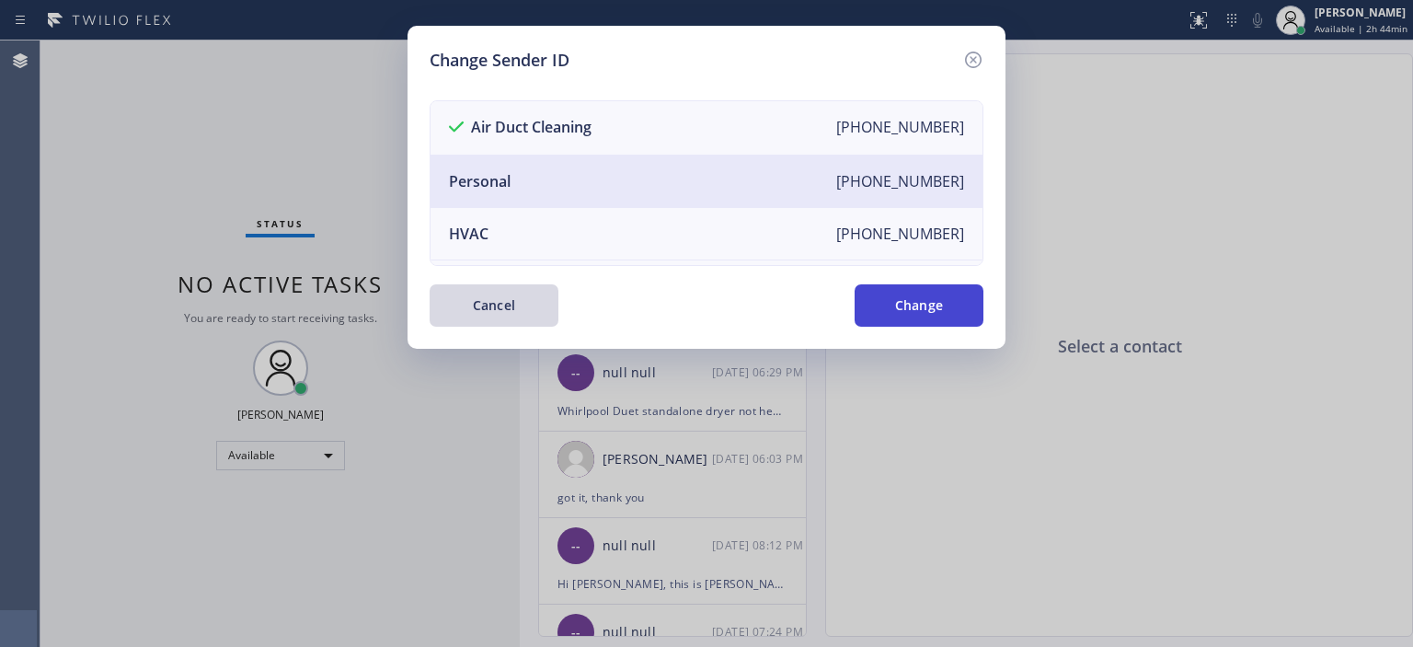
click at [916, 304] on button "Change" at bounding box center [919, 305] width 129 height 42
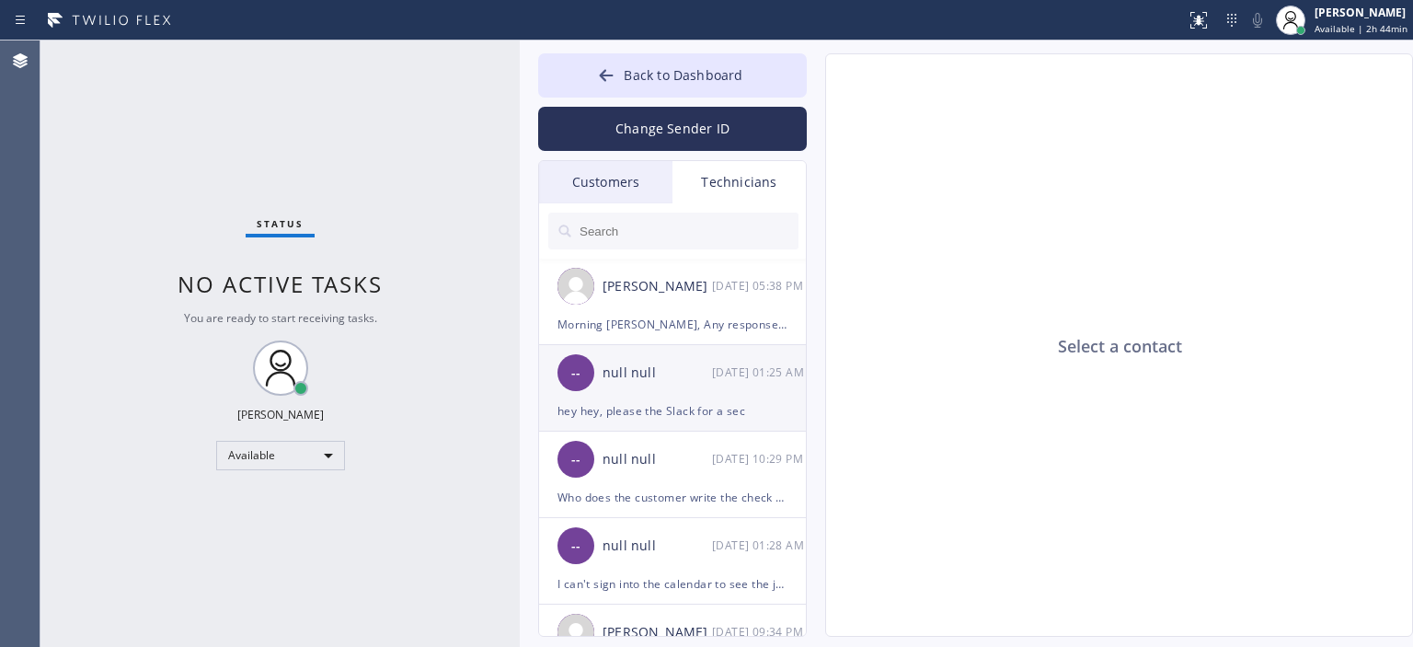
click at [683, 382] on div "null null" at bounding box center [657, 372] width 109 height 21
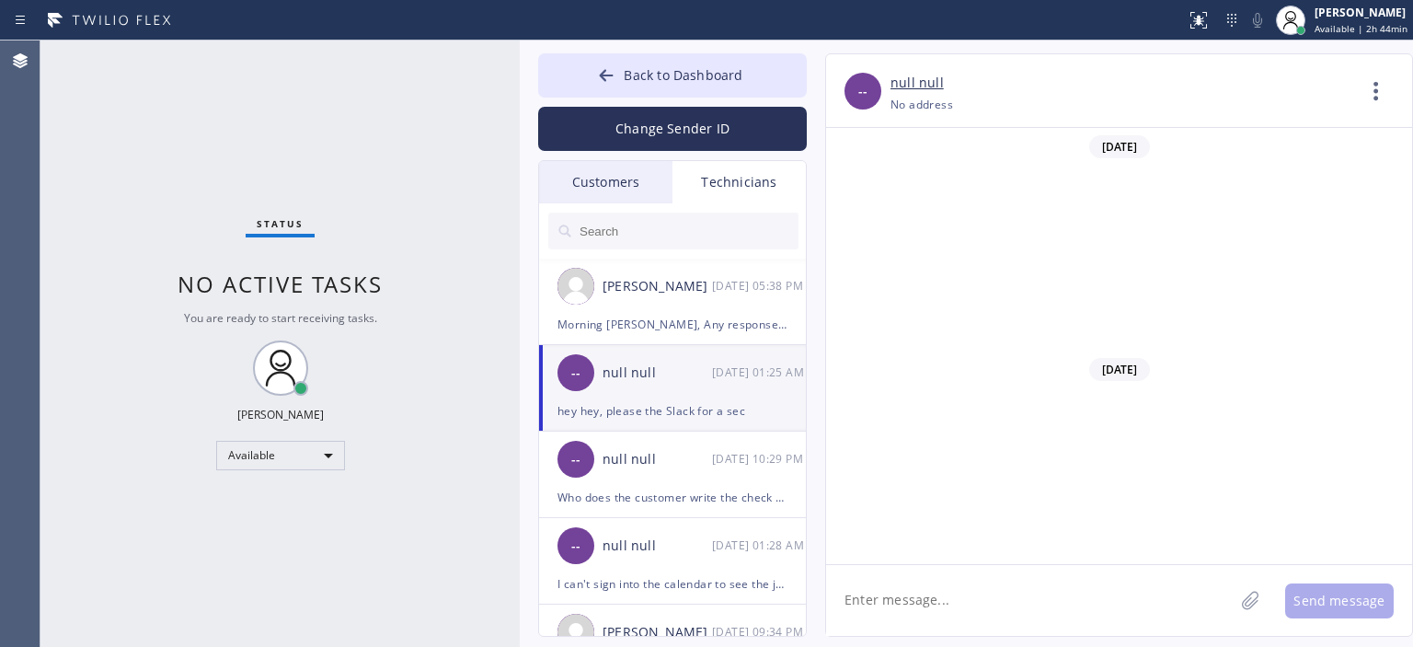
scroll to position [11197, 0]
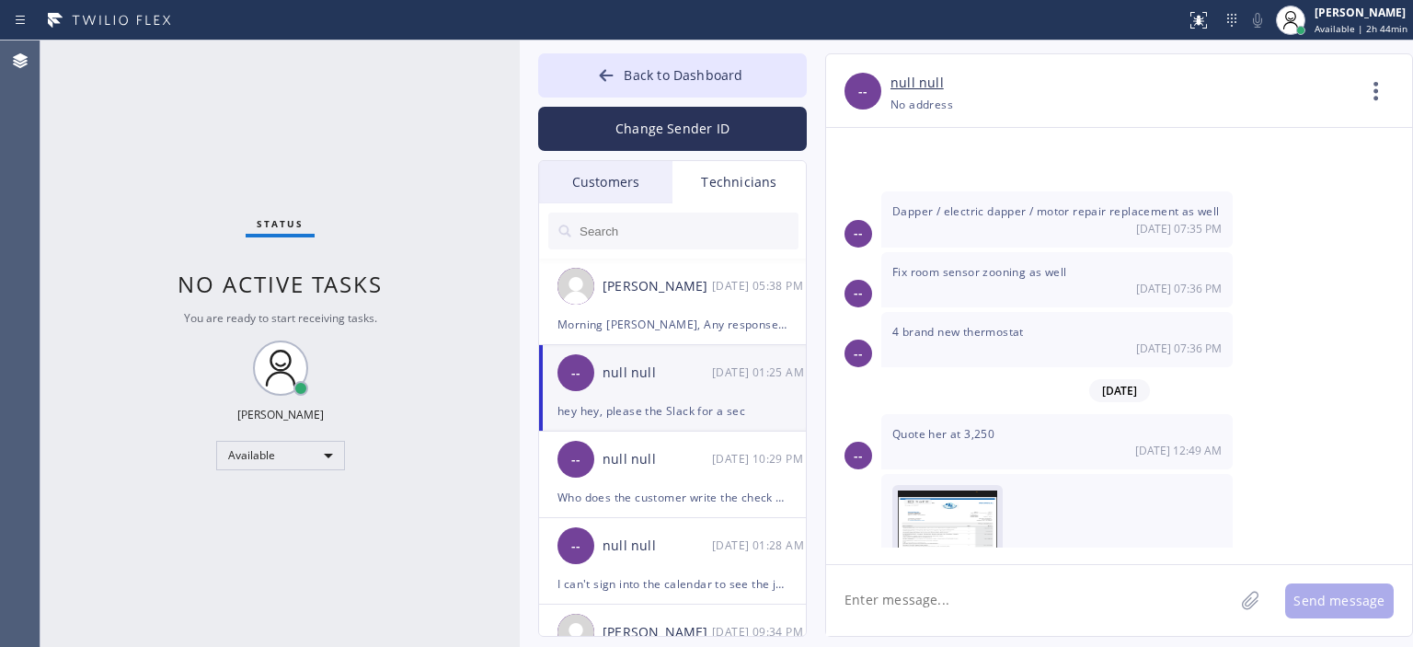
click at [933, 490] on img at bounding box center [947, 545] width 99 height 110
click at [56, 135] on div "Status No active tasks You are ready to start receiving tasks. [PERSON_NAME] Av…" at bounding box center [279, 343] width 479 height 606
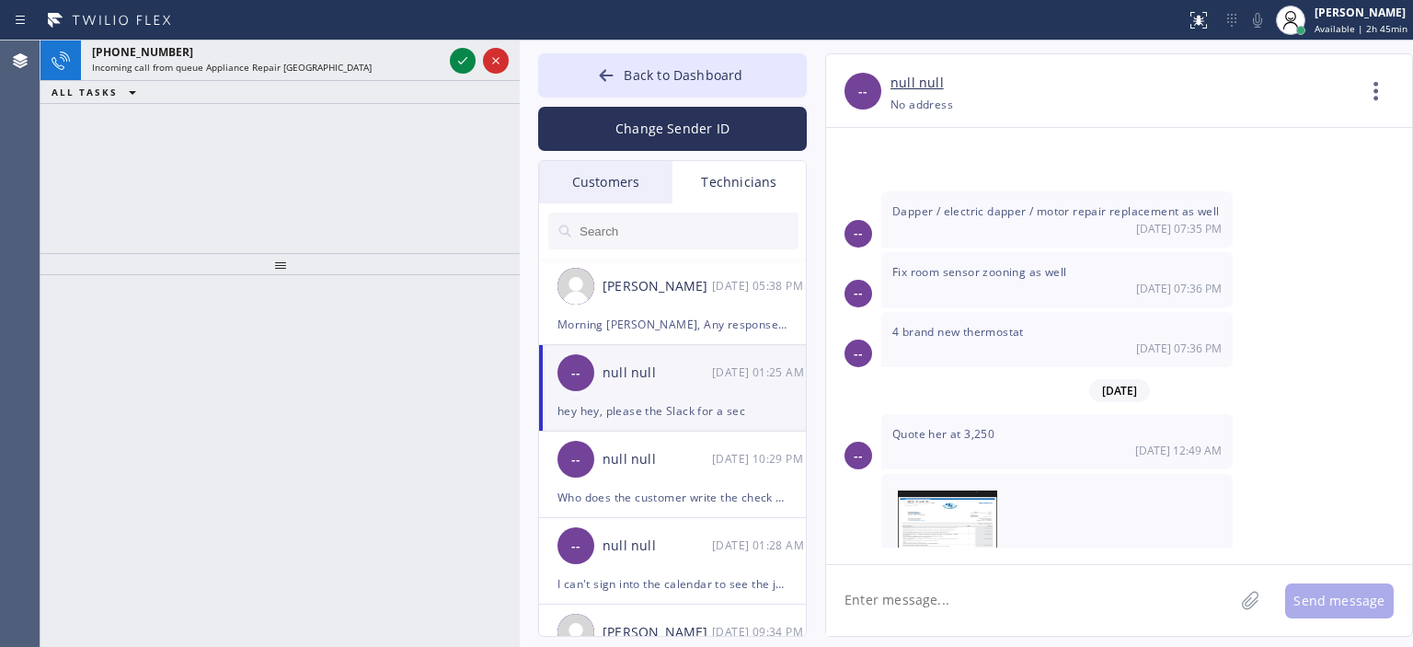
click at [54, 156] on div "[PHONE_NUMBER] Incoming call from queue Appliance Repair High End ALL TASKS ALL…" at bounding box center [279, 146] width 479 height 212
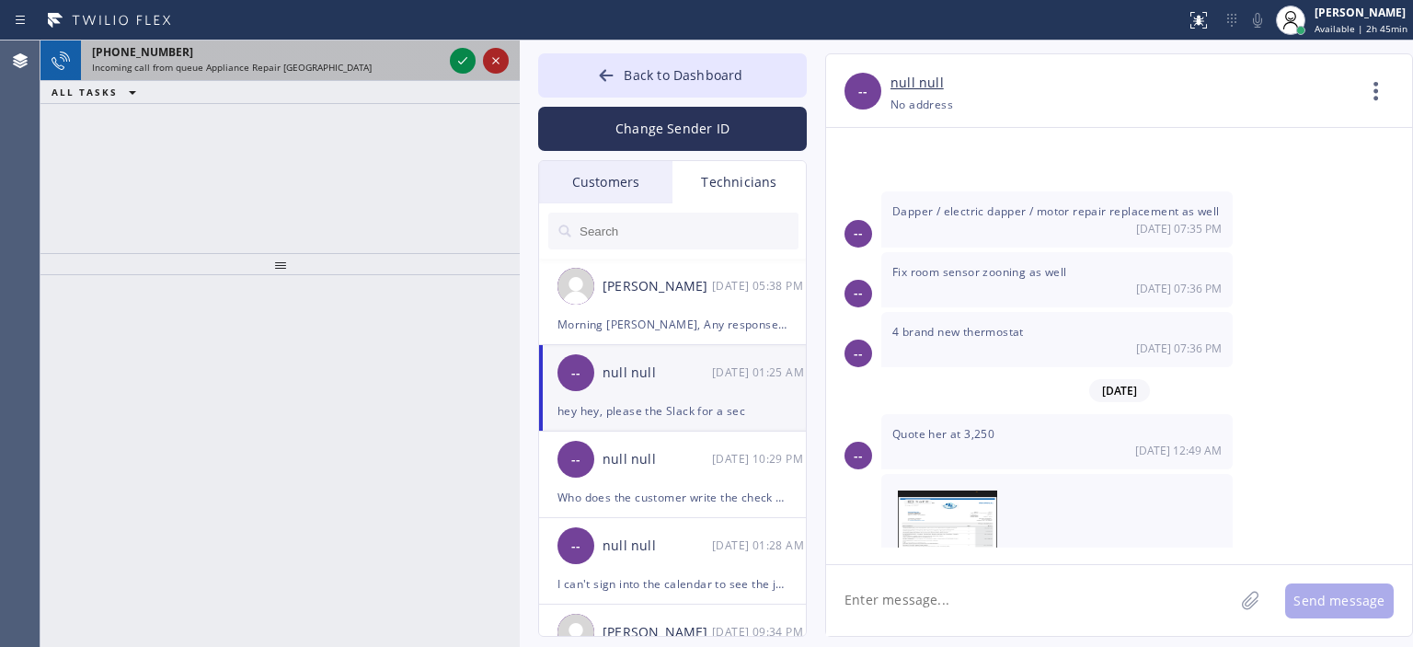
click at [495, 56] on icon at bounding box center [496, 61] width 22 height 22
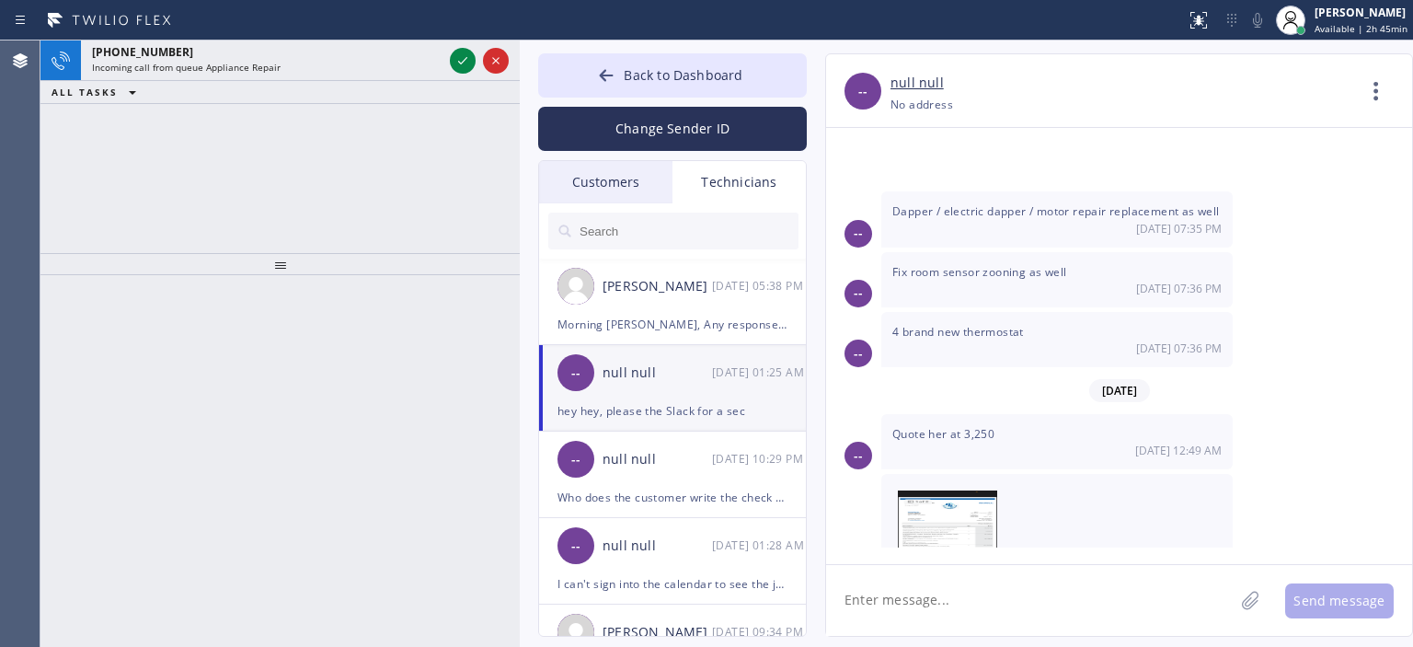
click at [50, 196] on div "[PHONE_NUMBER] Incoming call from queue Appliance Repair ALL TASKS ALL TASKS AC…" at bounding box center [279, 146] width 479 height 212
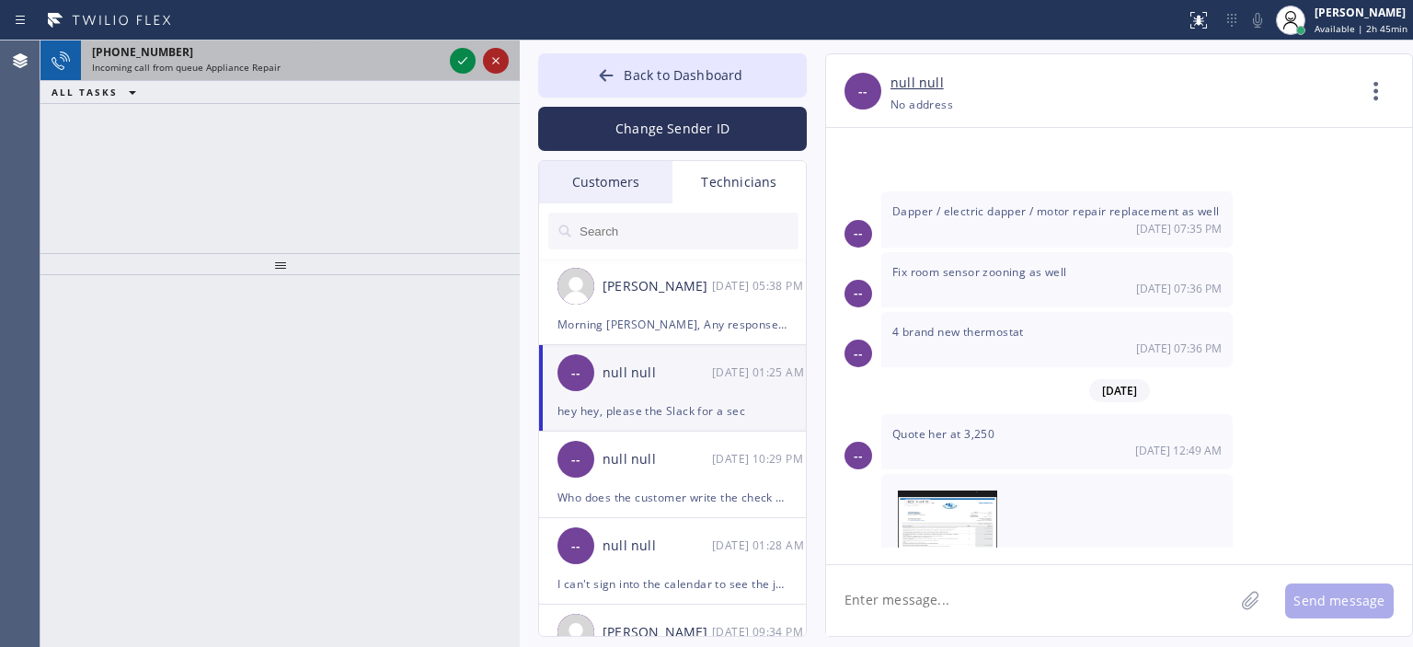
click at [494, 62] on icon at bounding box center [495, 60] width 7 height 7
click at [497, 64] on icon at bounding box center [496, 61] width 22 height 22
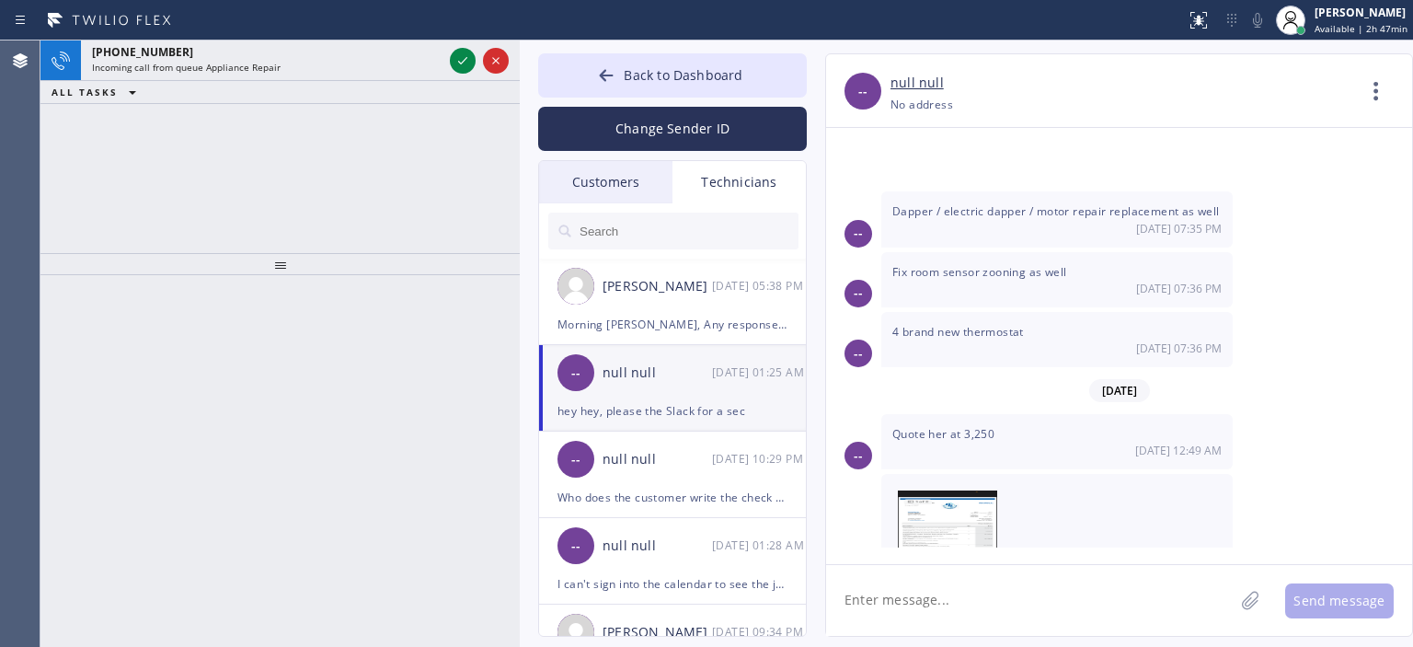
click at [614, 198] on div "Customers" at bounding box center [605, 182] width 133 height 42
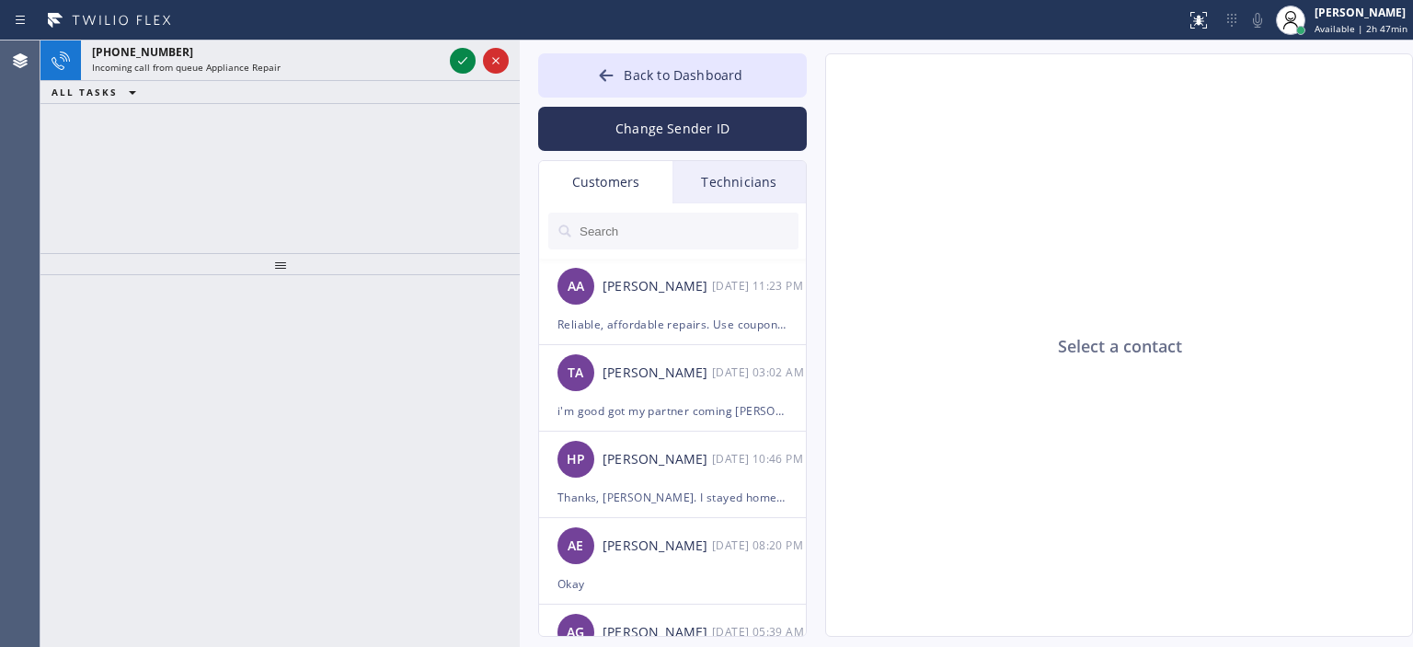
click at [622, 255] on div at bounding box center [673, 230] width 269 height 55
click at [631, 328] on div "Reliable, affordable repairs. Use coupon LABOR20 = 20% OFF. Book: [DOMAIN_NAME]…" at bounding box center [672, 324] width 230 height 21
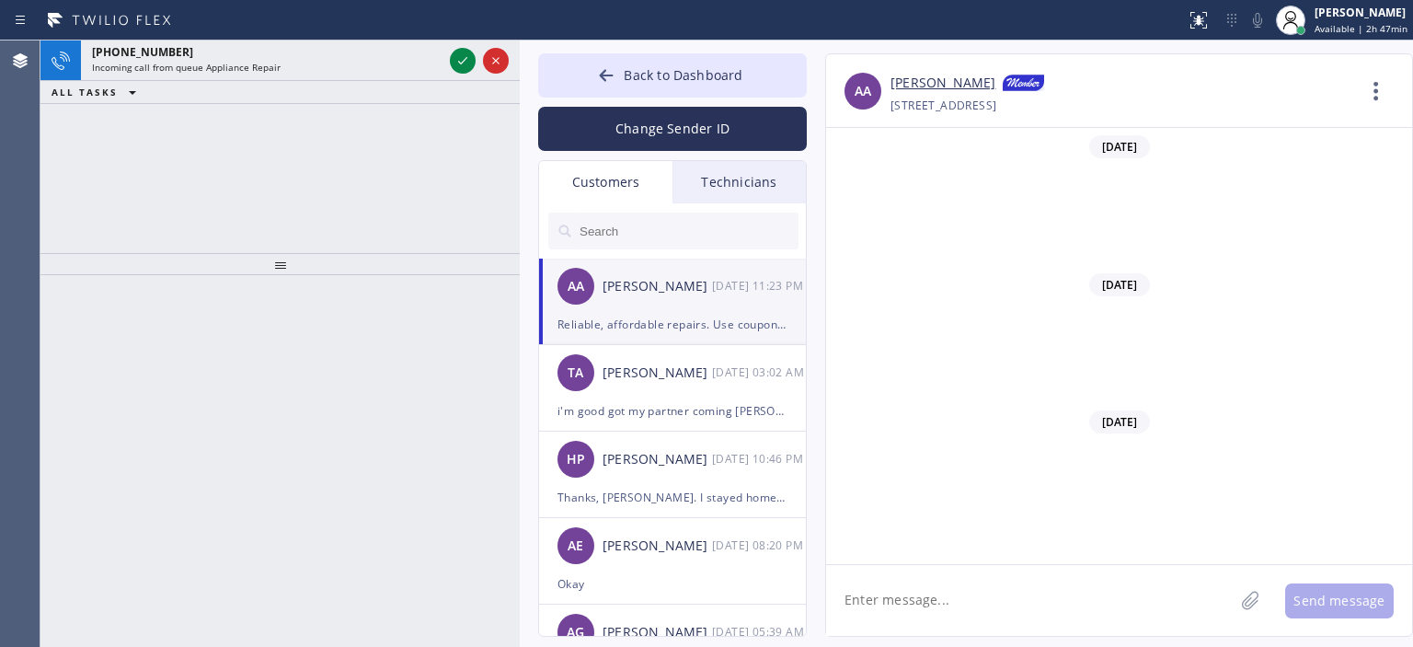
scroll to position [17059, 0]
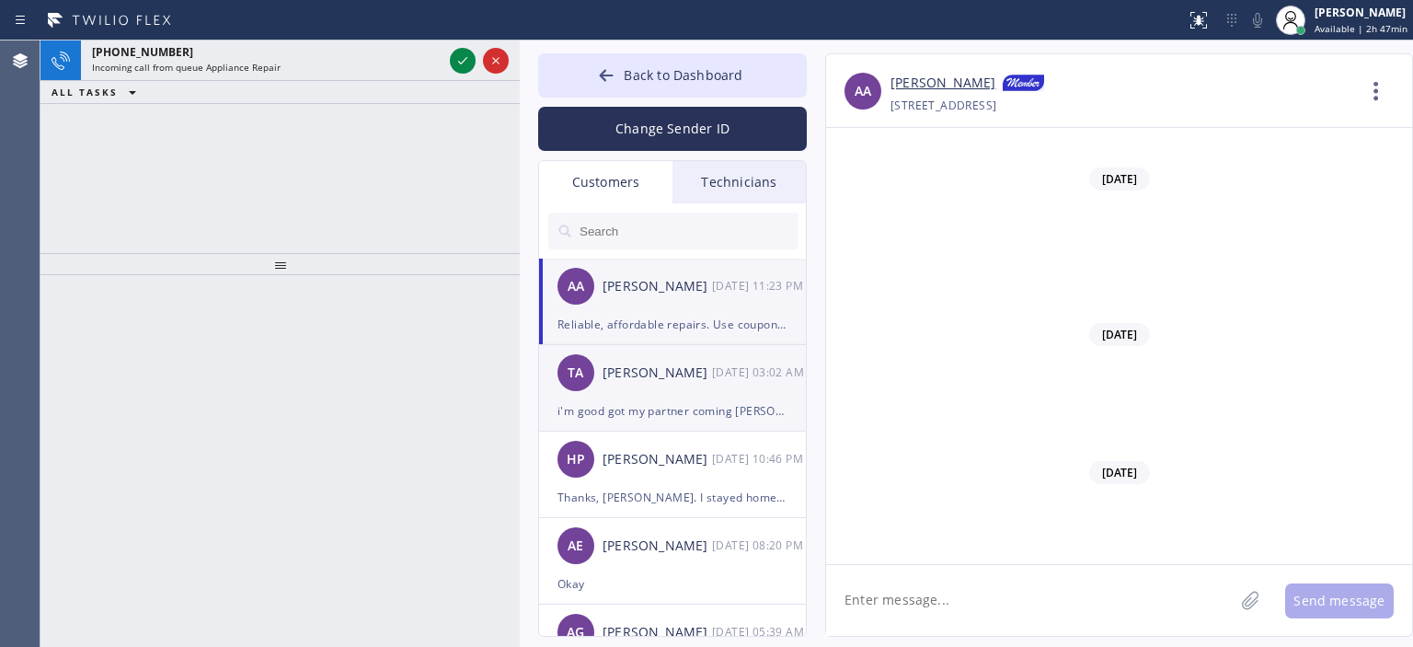
click at [639, 379] on div "[PERSON_NAME]" at bounding box center [657, 372] width 109 height 21
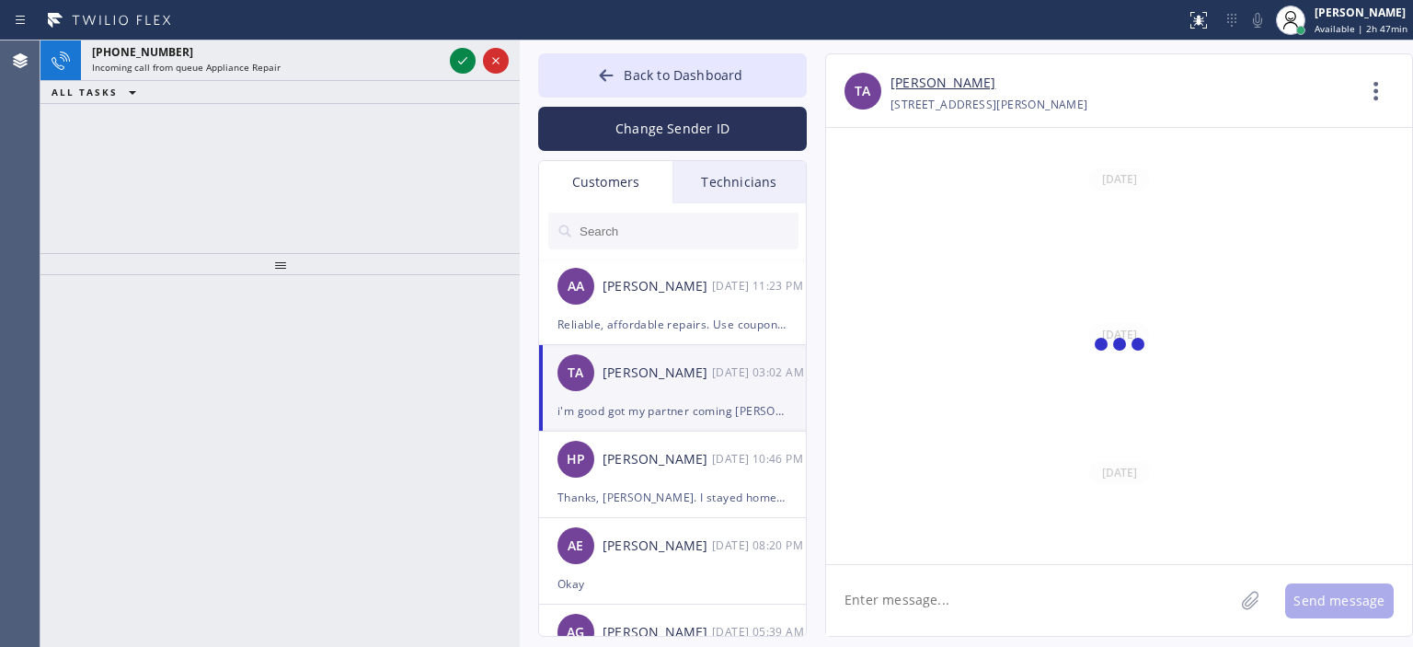
scroll to position [126, 0]
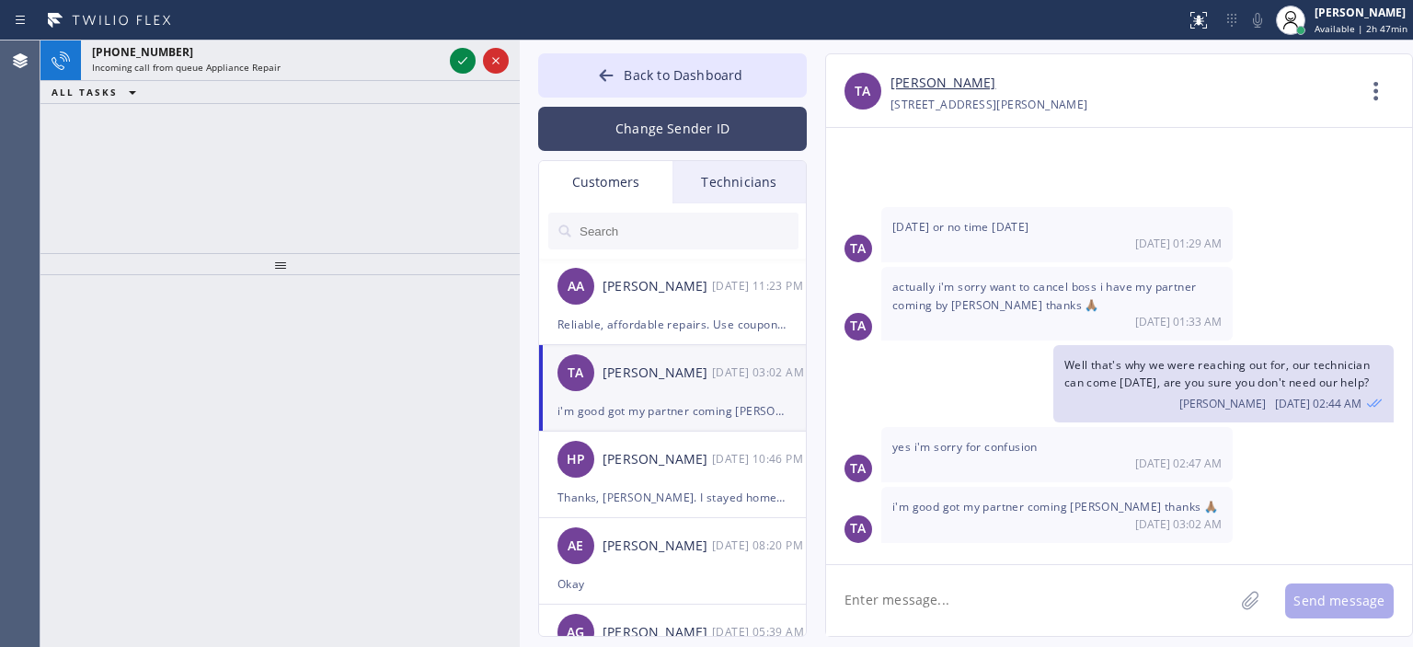
click at [649, 128] on button "Change Sender ID" at bounding box center [672, 129] width 269 height 44
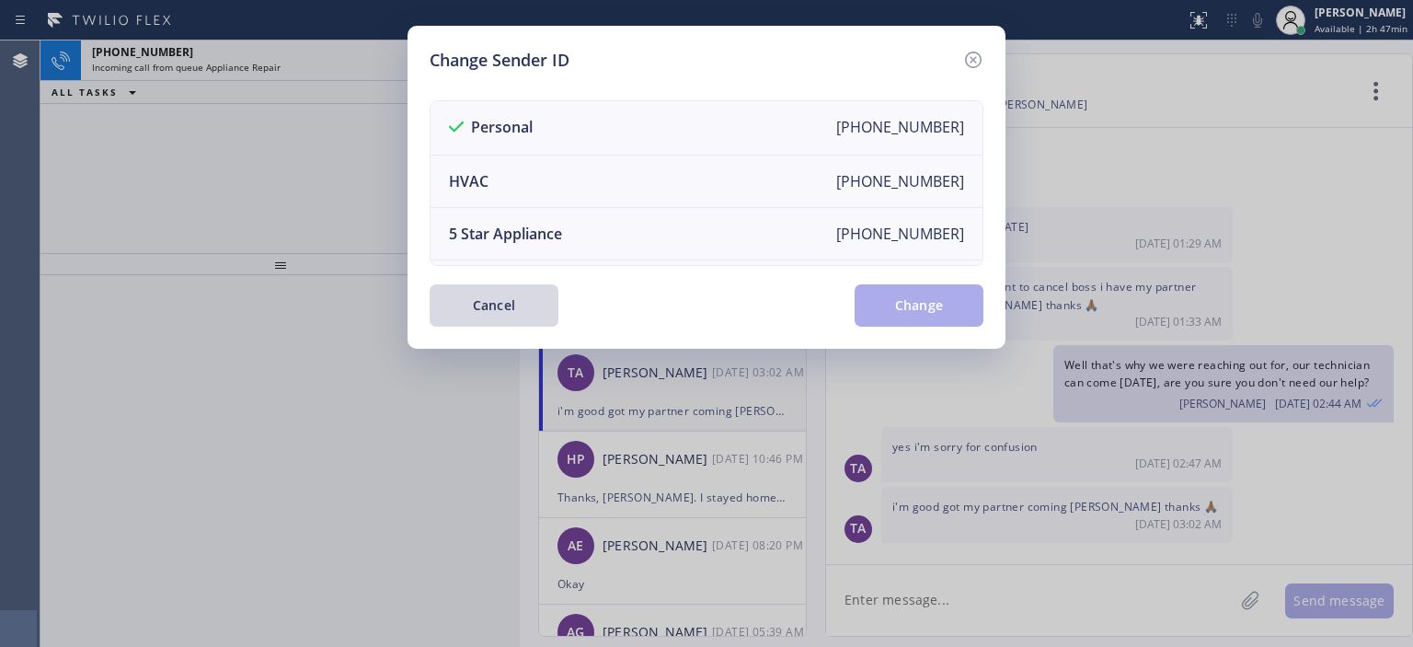
click at [979, 48] on div at bounding box center [972, 60] width 22 height 25
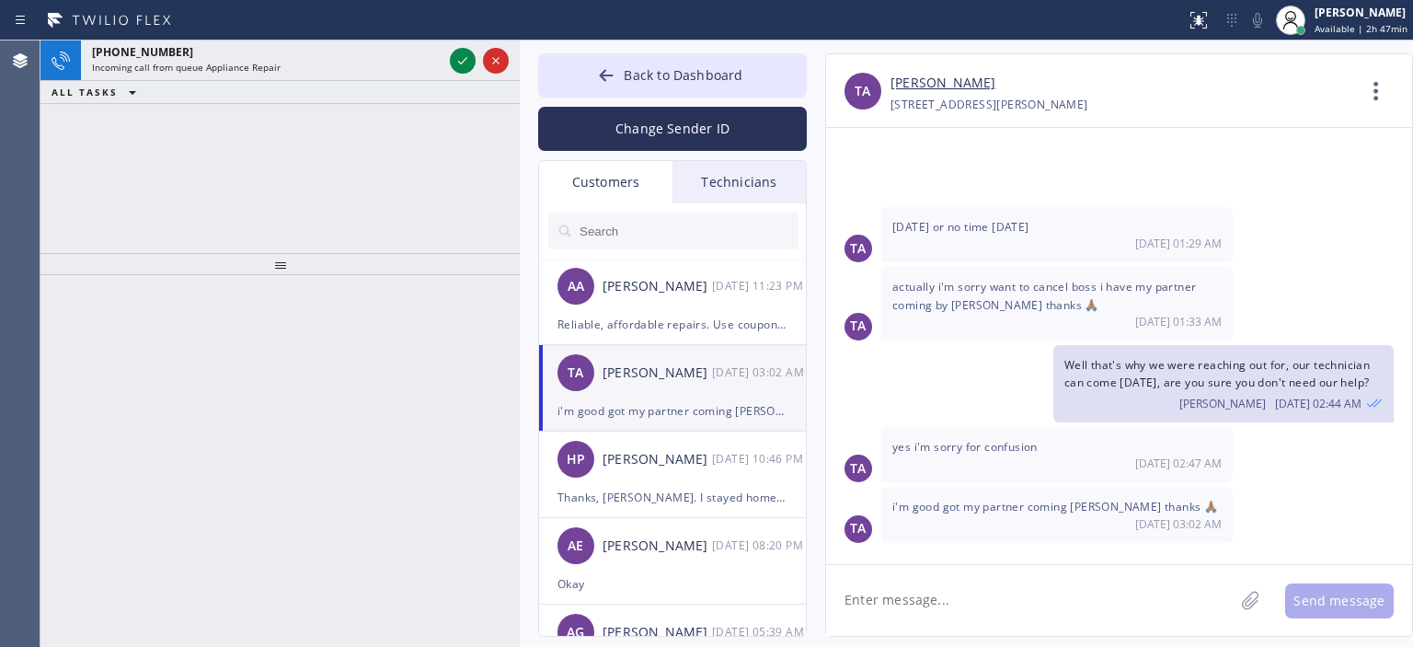
click at [764, 197] on div "Technicians" at bounding box center [738, 182] width 133 height 42
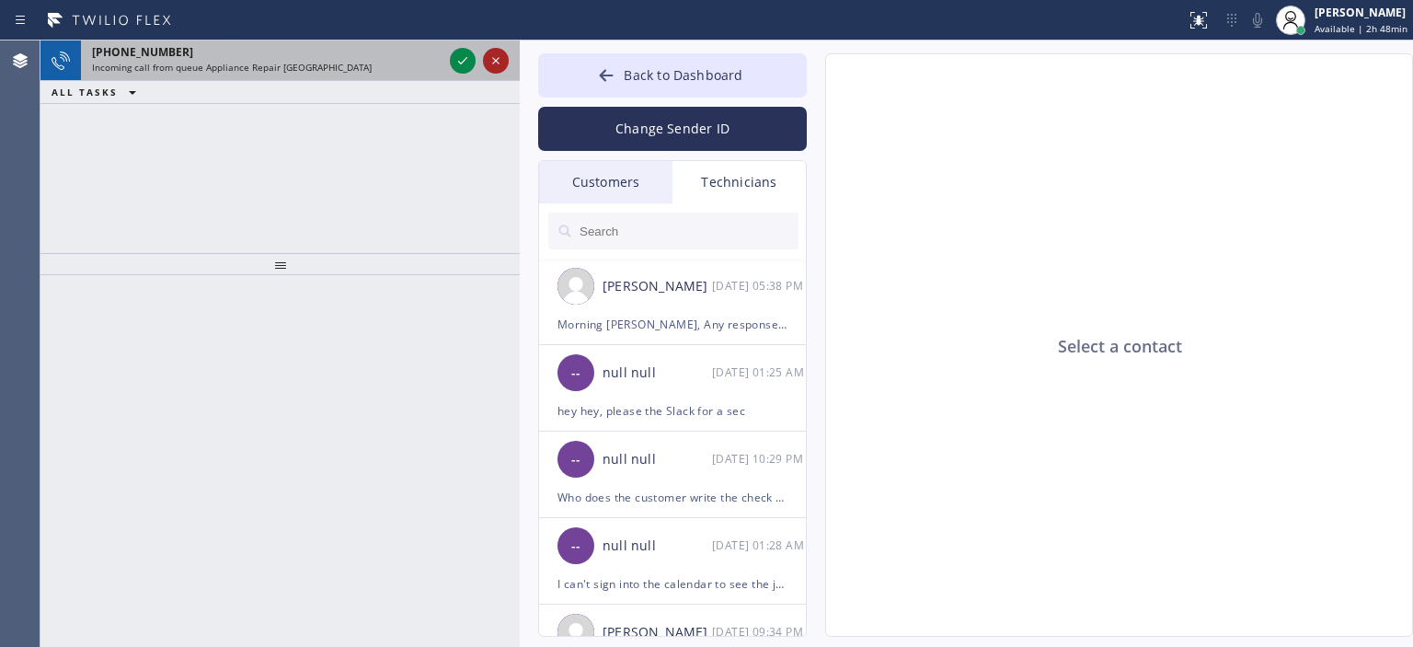
click at [491, 65] on icon at bounding box center [496, 61] width 22 height 22
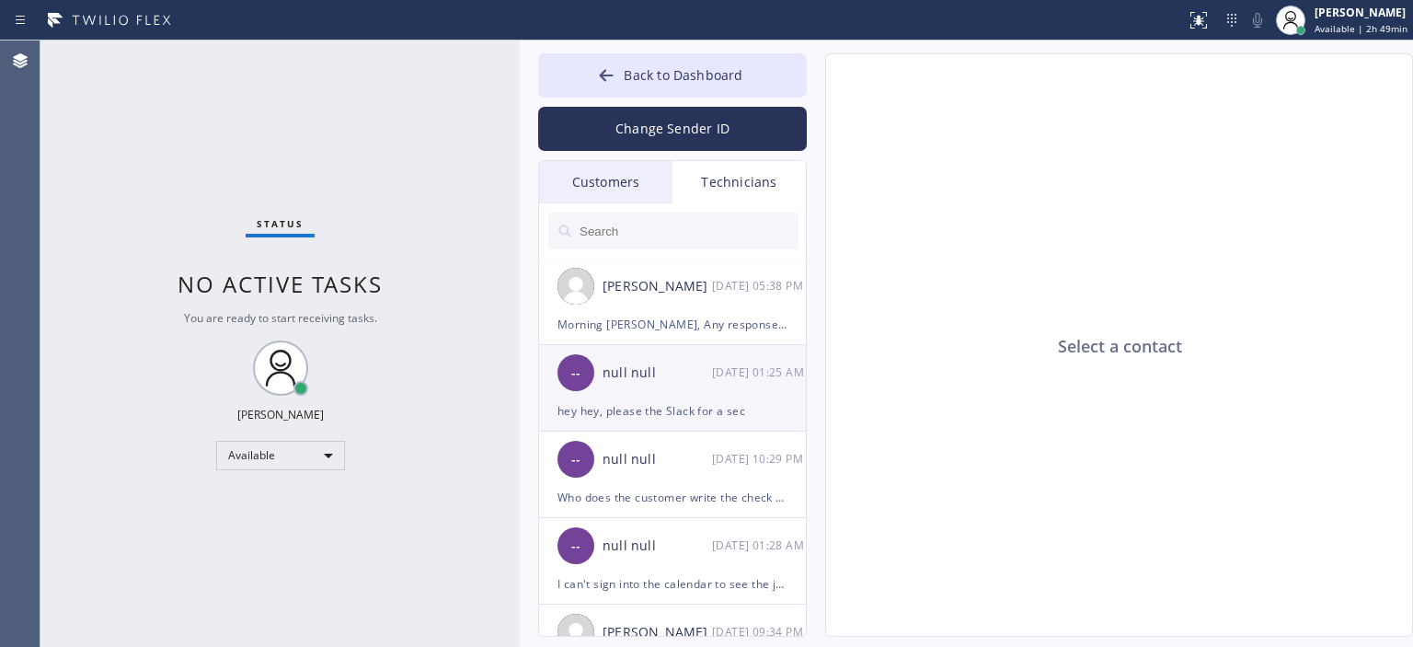
click at [664, 356] on div "-- null null [DATE] 01:25 AM" at bounding box center [673, 372] width 269 height 55
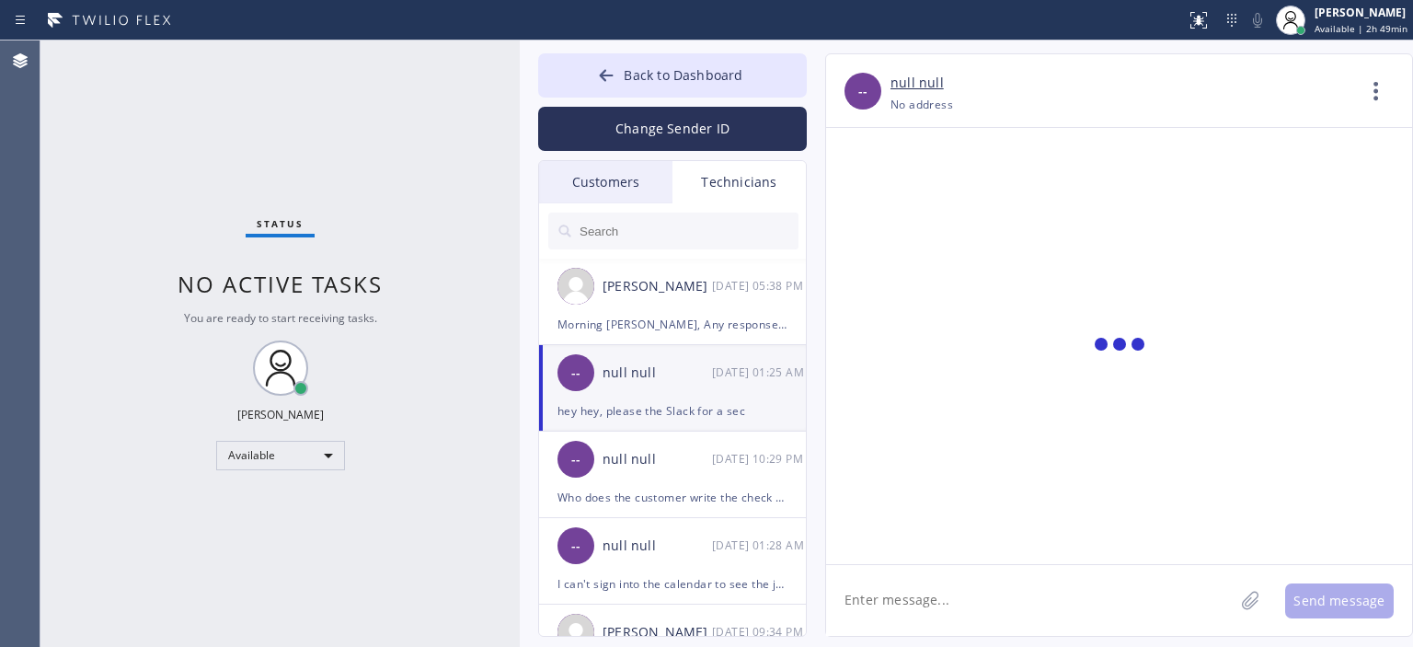
scroll to position [11197, 0]
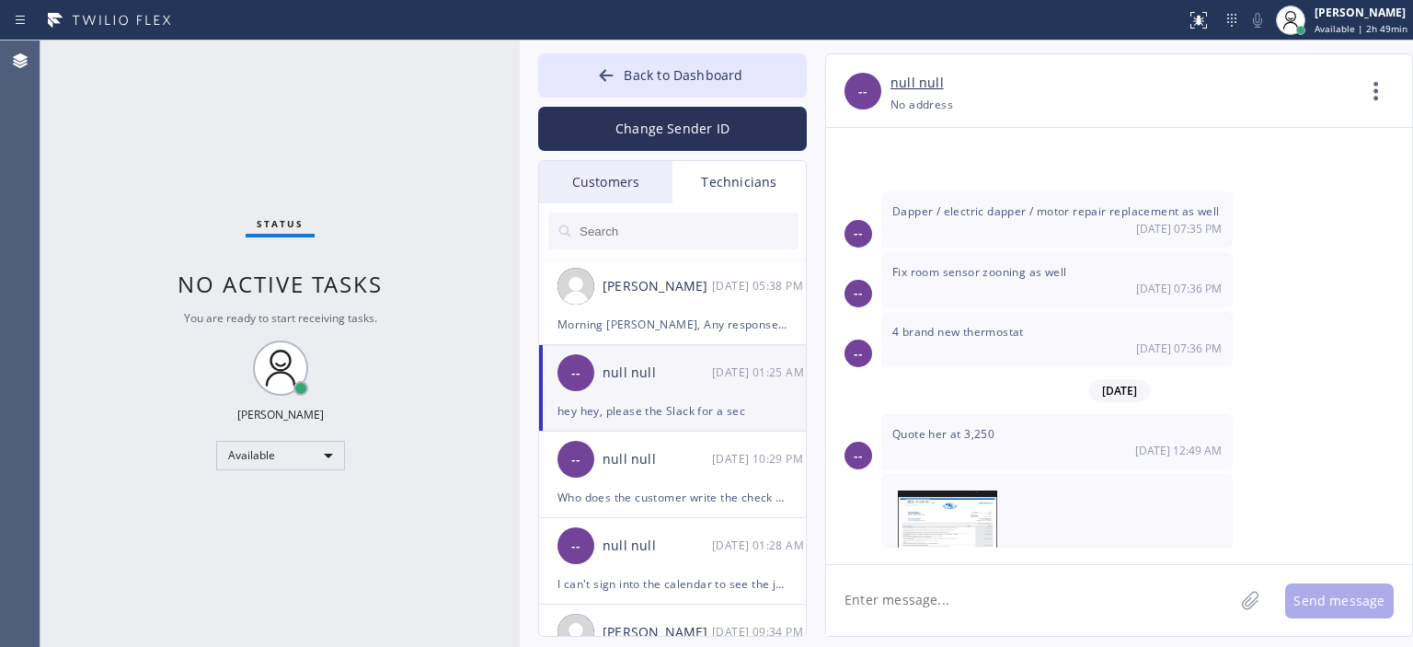
click at [957, 602] on textarea at bounding box center [1030, 600] width 408 height 71
type textarea "hey [PERSON_NAME] pls call me back asap, need to ask something on that estimate"
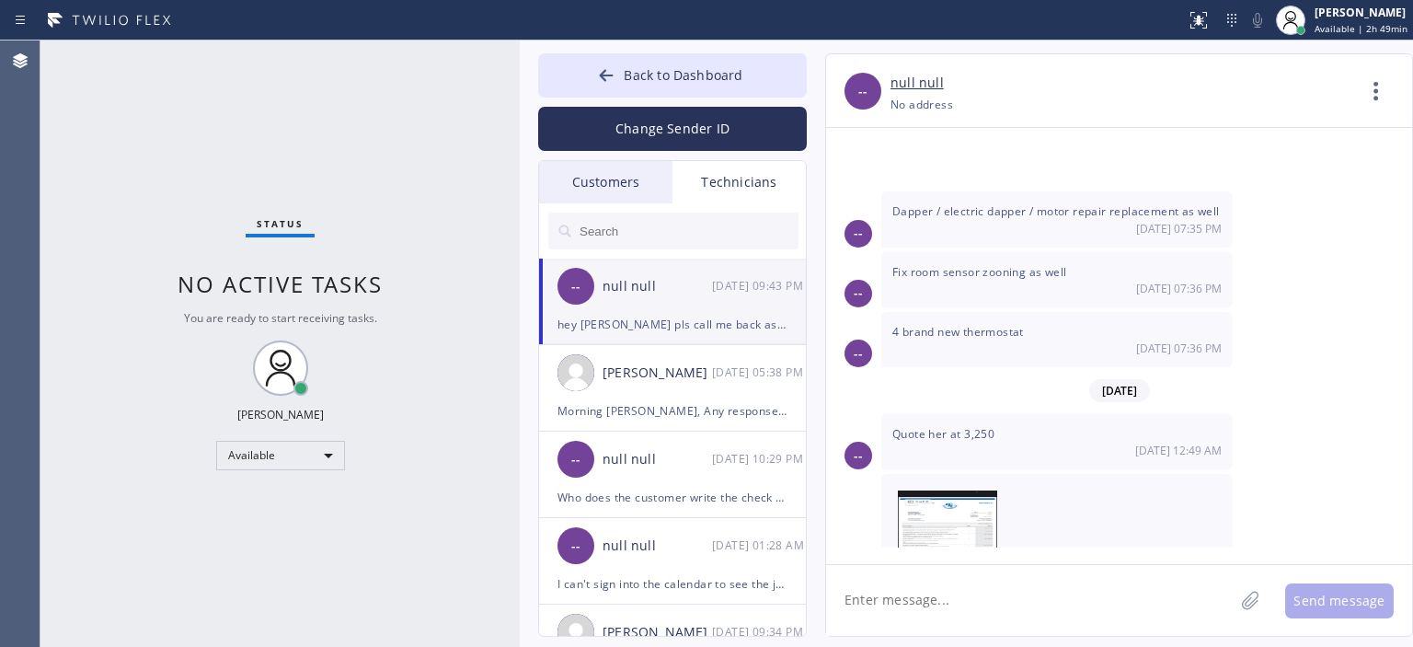
scroll to position [11278, 0]
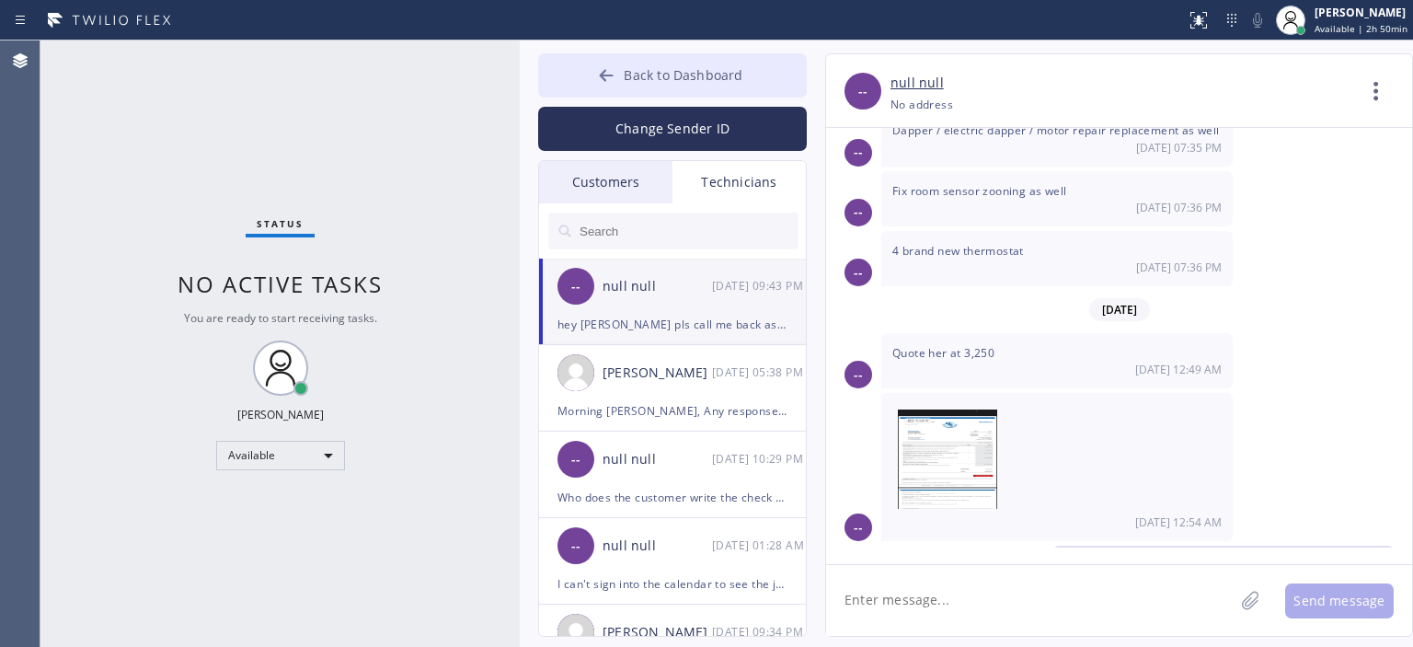
click at [611, 87] on div at bounding box center [606, 77] width 22 height 22
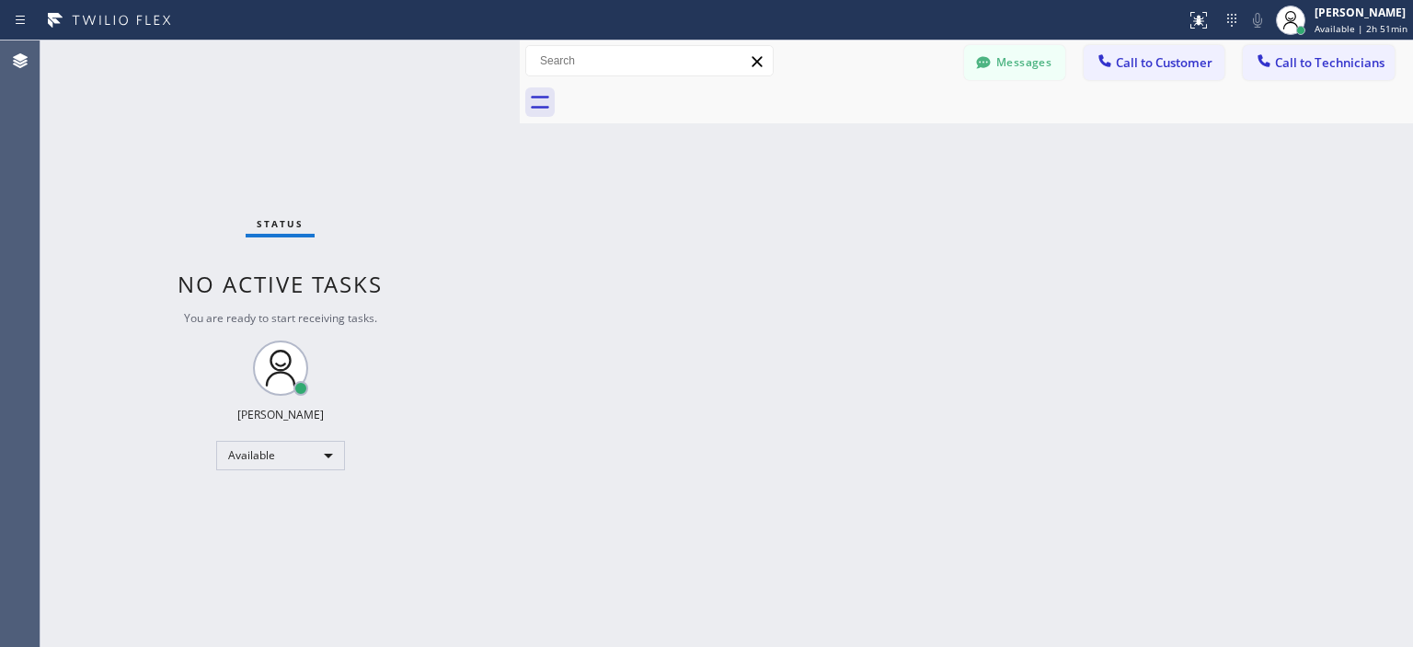
click at [153, 246] on div "Status No active tasks You are ready to start receiving tasks. [PERSON_NAME] Av…" at bounding box center [279, 343] width 479 height 606
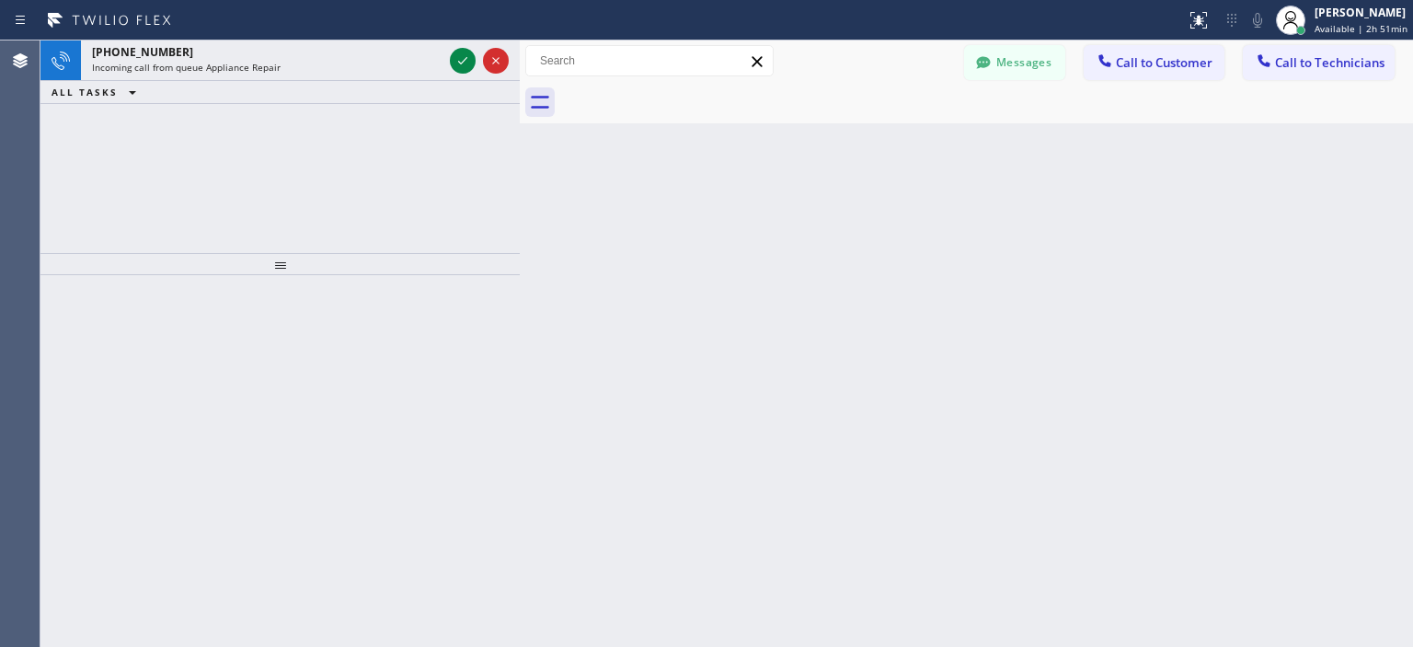
click at [77, 168] on div "[PHONE_NUMBER] Incoming call from queue Appliance Repair ALL TASKS ALL TASKS AC…" at bounding box center [279, 146] width 479 height 212
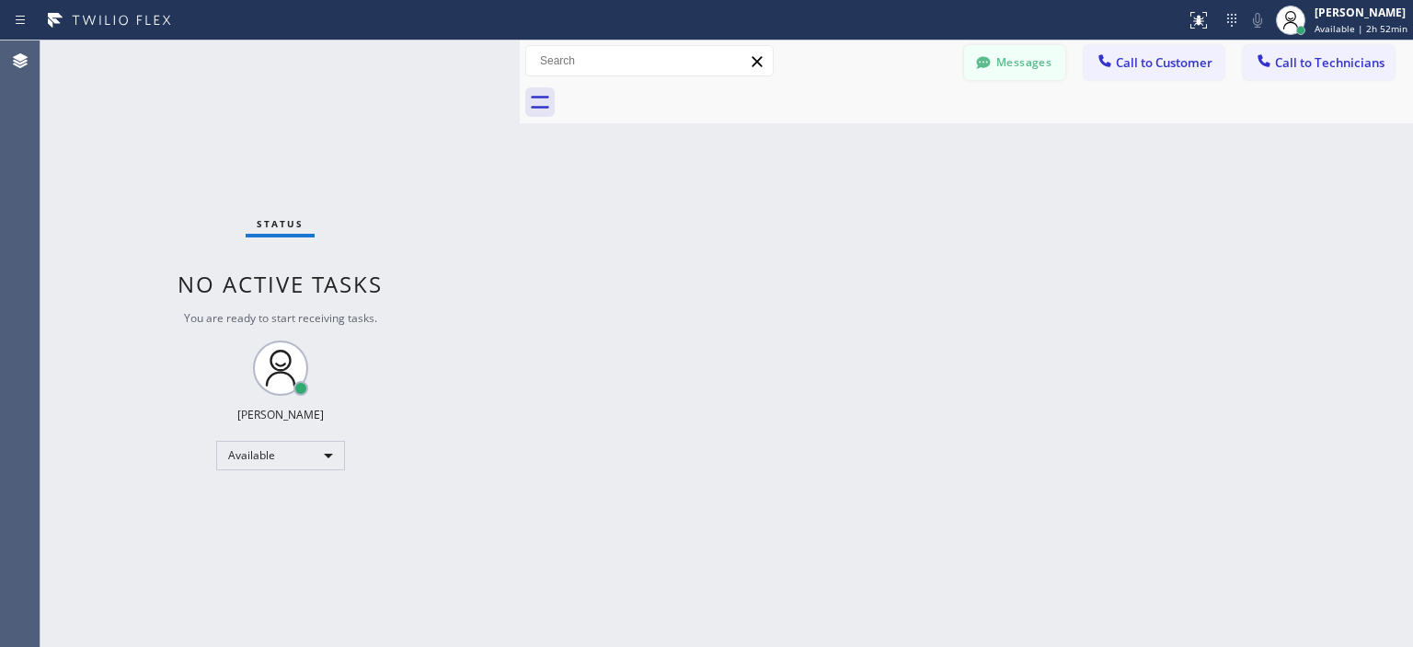
click at [996, 58] on button "Messages" at bounding box center [1014, 62] width 101 height 35
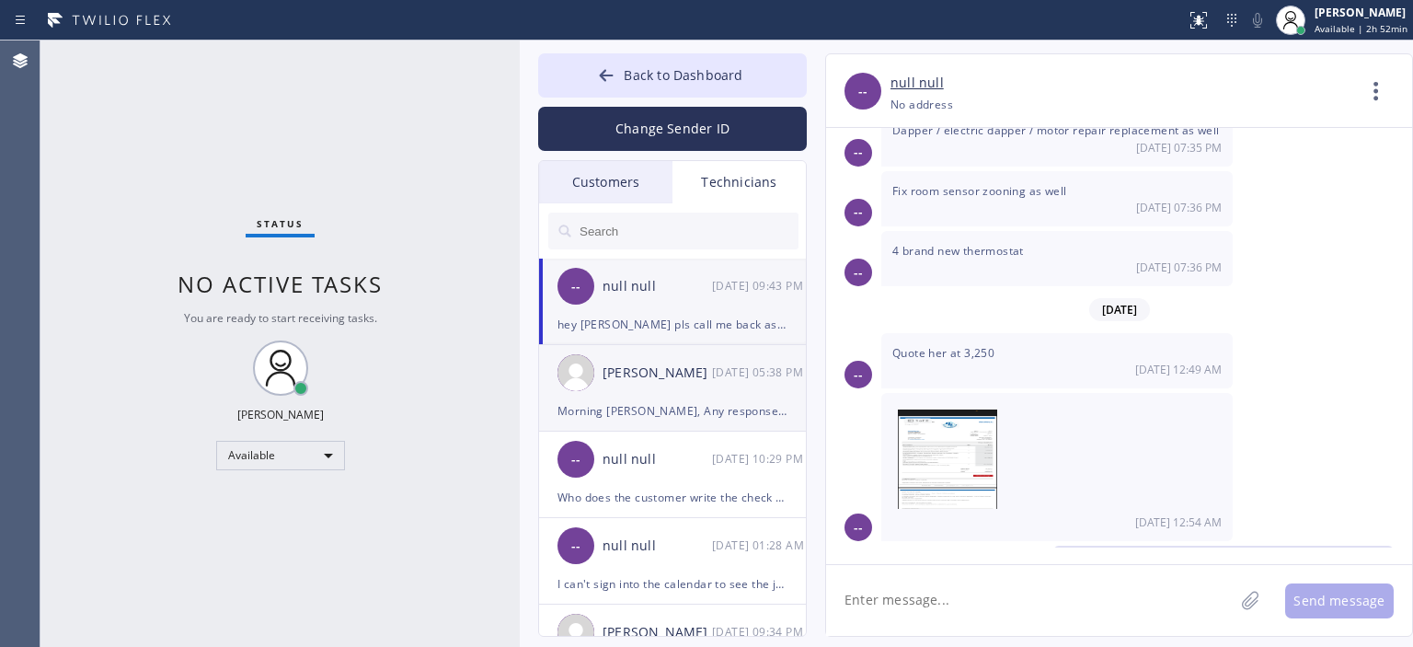
click at [668, 410] on div "Morning [PERSON_NAME], Any response from the duct replacement customer there, A…" at bounding box center [672, 410] width 230 height 21
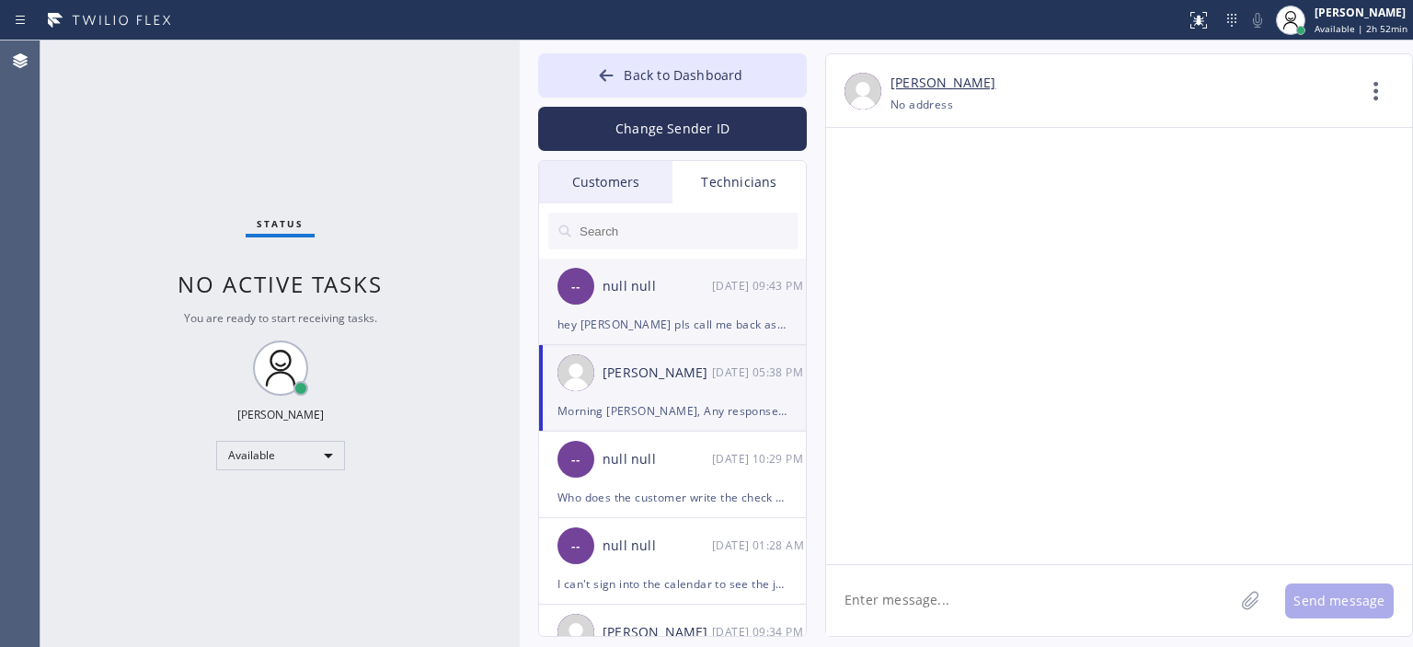
click at [714, 325] on div "hey [PERSON_NAME] pls call me back asap, need to ask something on that estimate" at bounding box center [672, 324] width 230 height 21
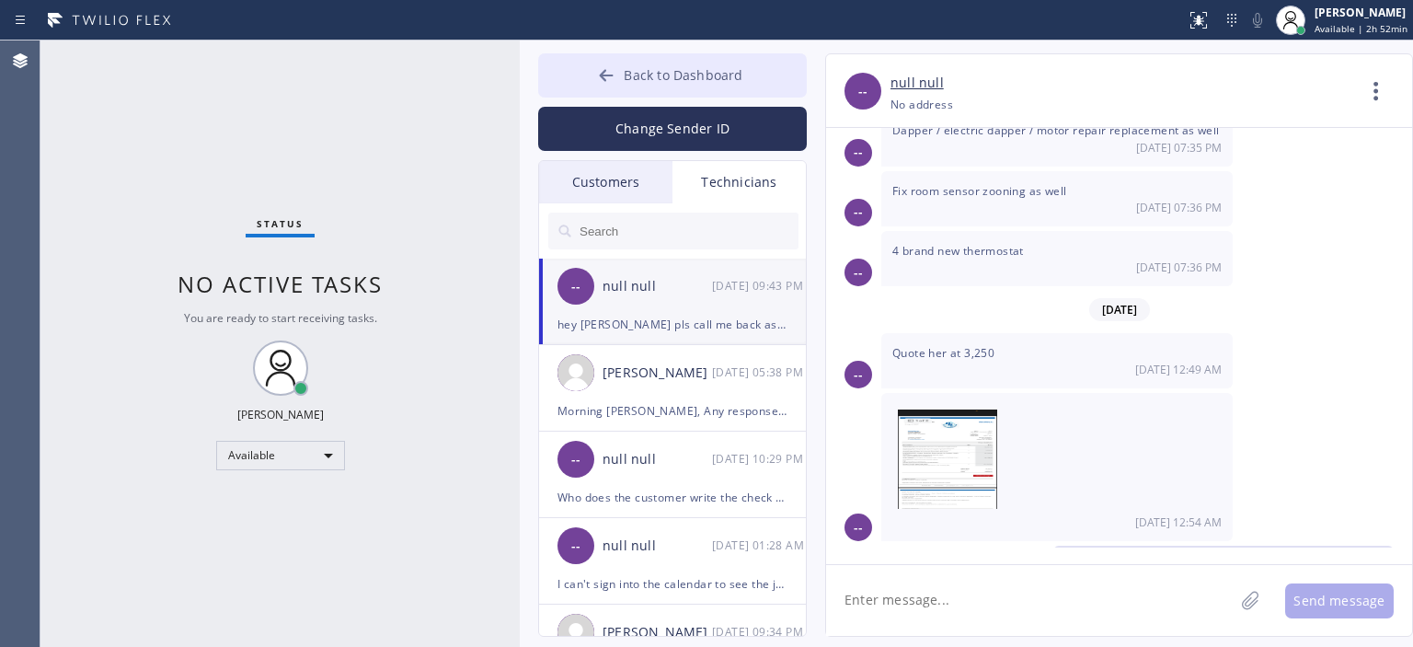
click at [585, 83] on button "Back to Dashboard" at bounding box center [672, 75] width 269 height 44
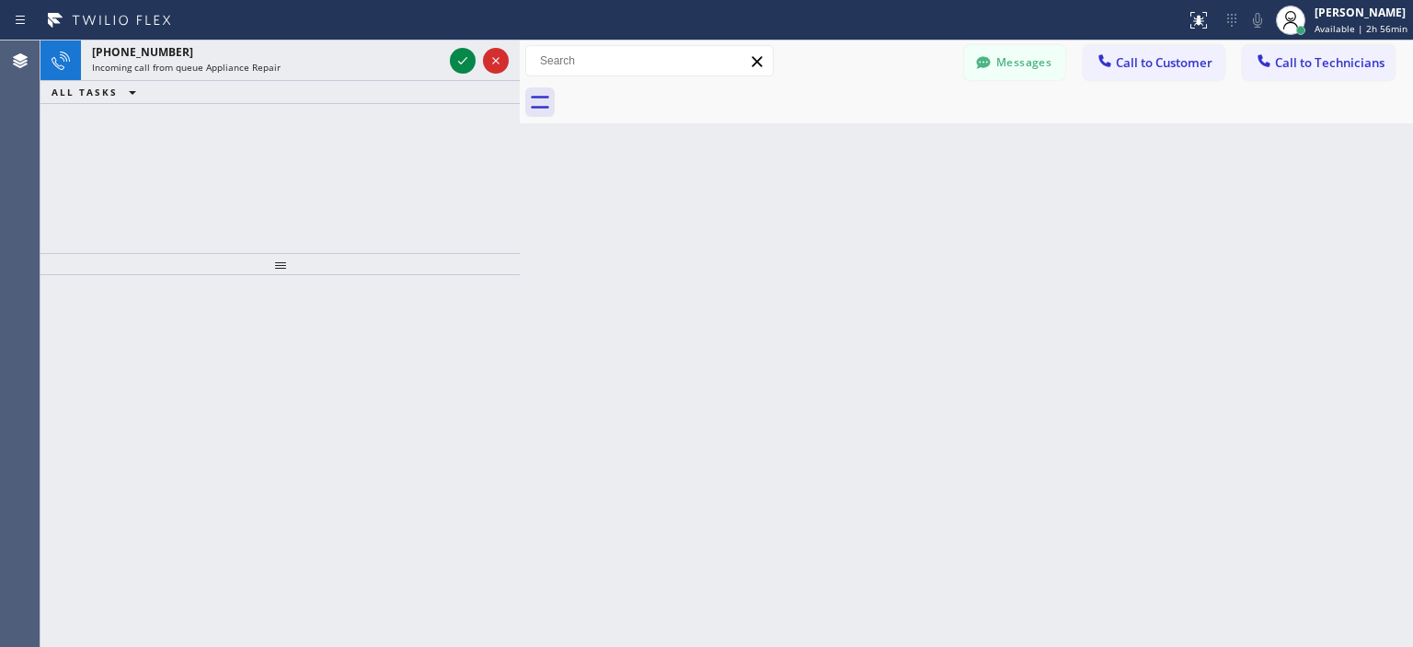
click at [84, 330] on div at bounding box center [279, 461] width 479 height 372
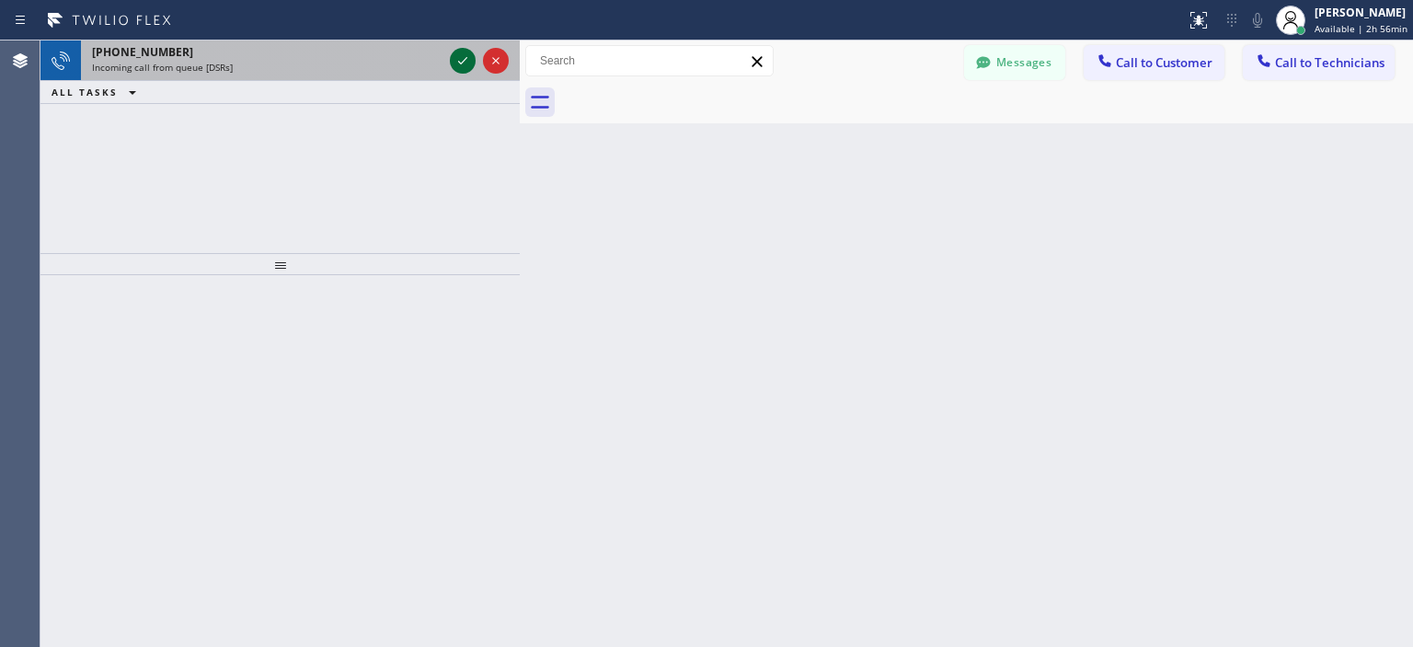
click at [458, 72] on button at bounding box center [463, 61] width 26 height 26
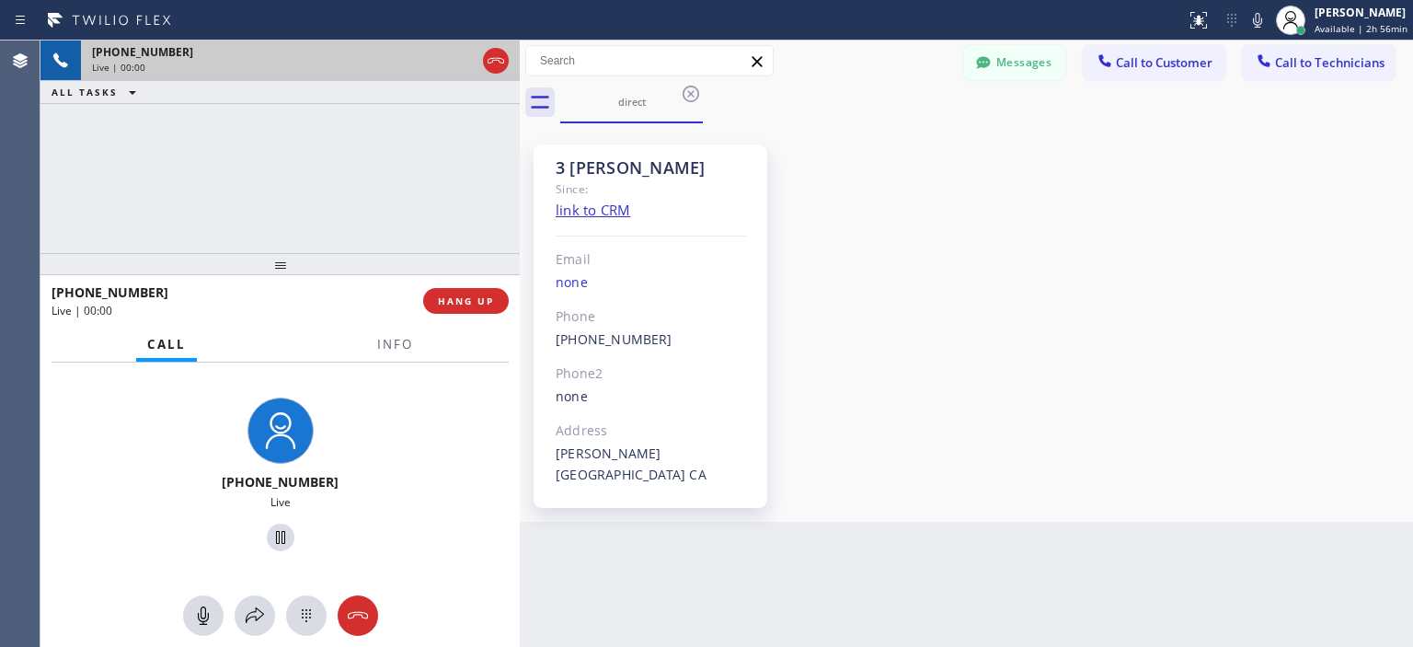
scroll to position [11278, 0]
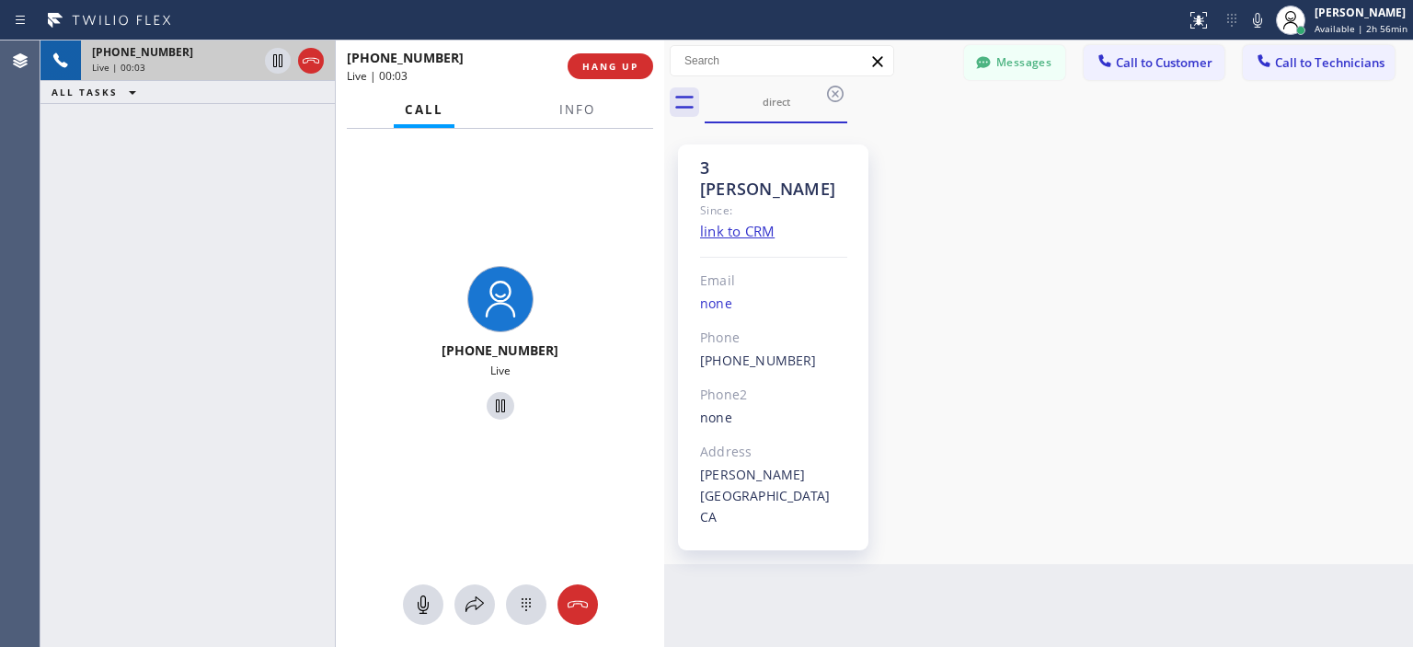
drag, startPoint x: 517, startPoint y: 77, endPoint x: 661, endPoint y: 106, distance: 147.2
click at [664, 106] on div at bounding box center [664, 343] width 0 height 606
click at [71, 210] on div "[PHONE_NUMBER] Live | 03:36 ALL TASKS ALL TASKS ACTIVE TASKS TASKS IN WRAP UP" at bounding box center [187, 343] width 294 height 606
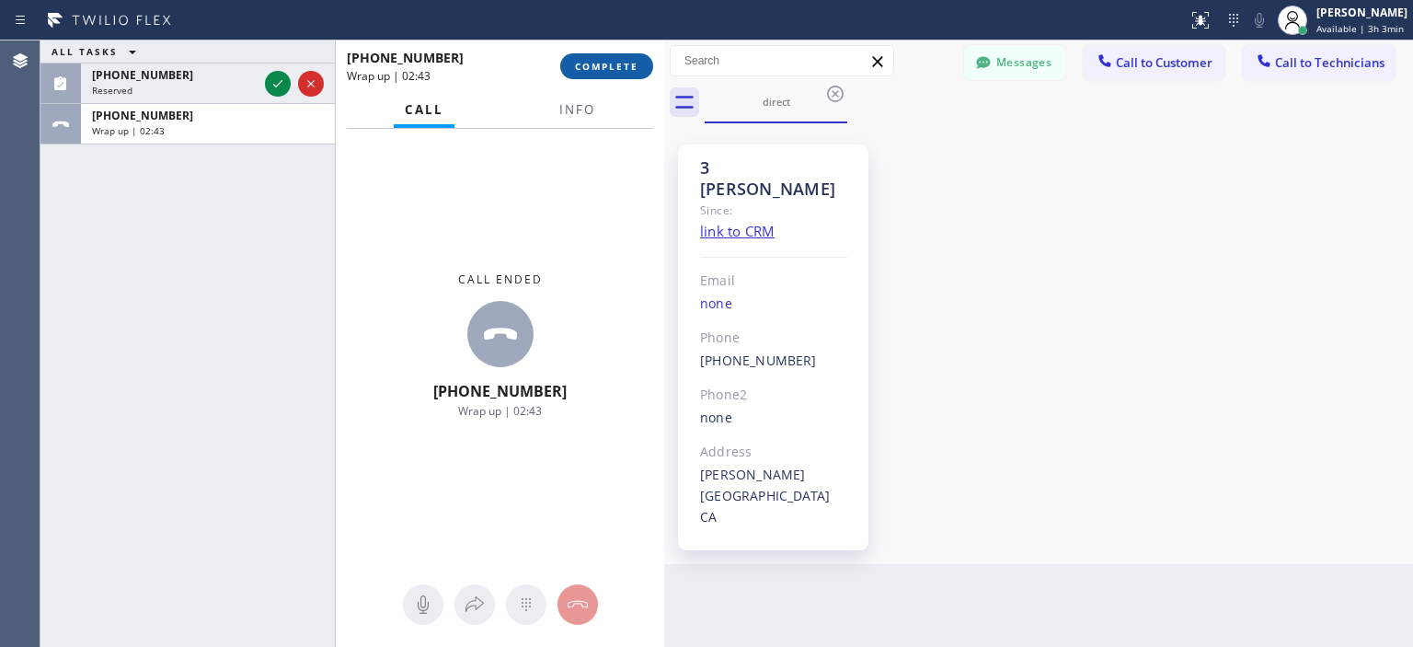
click at [618, 62] on span "COMPLETE" at bounding box center [606, 66] width 63 height 13
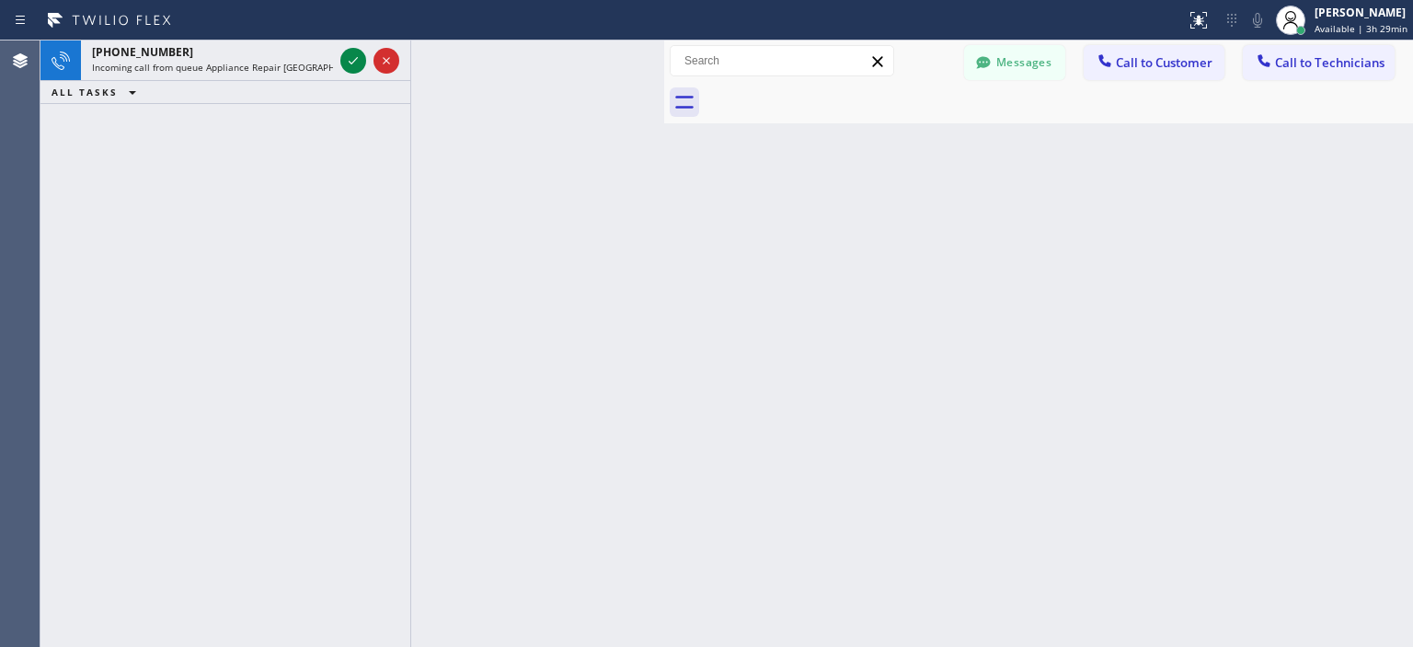
drag, startPoint x: 336, startPoint y: 84, endPoint x: 423, endPoint y: 91, distance: 87.7
click at [423, 91] on div "[PHONE_NUMBER] Incoming call from queue Appliance Repair High End ALL TASKS ALL…" at bounding box center [352, 343] width 624 height 606
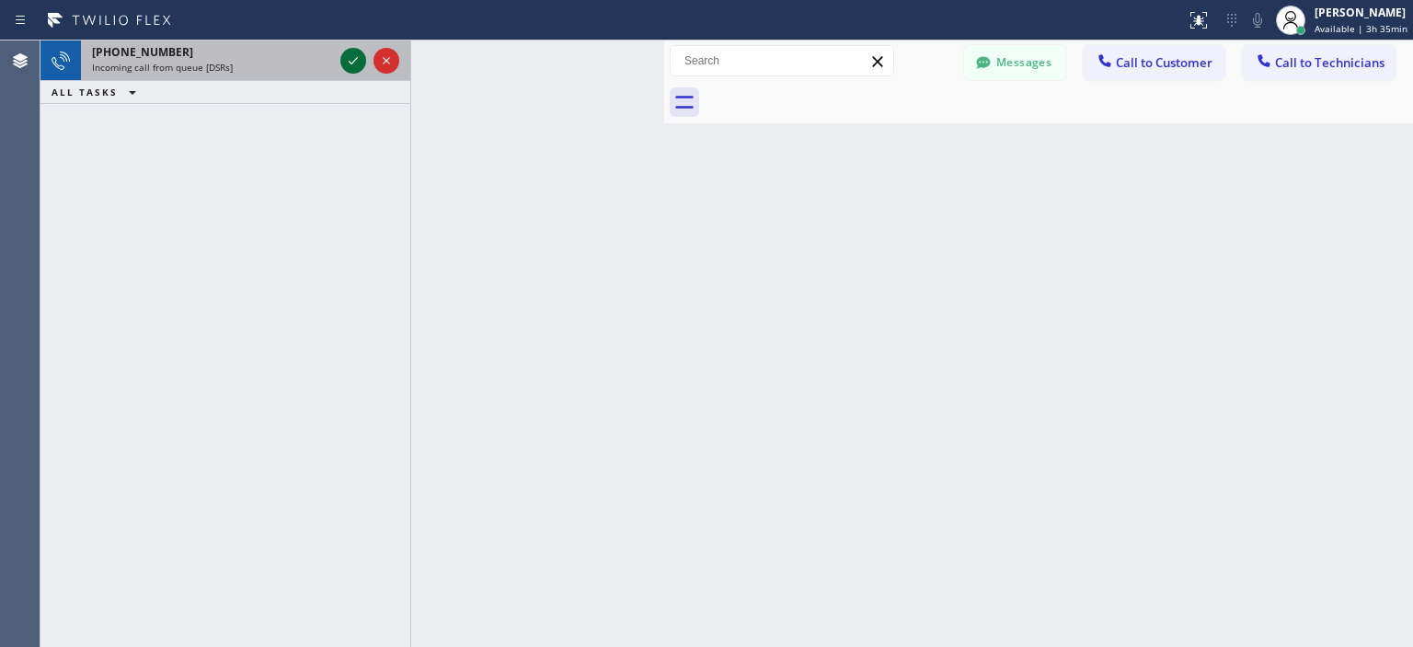
click at [350, 59] on icon at bounding box center [353, 61] width 22 height 22
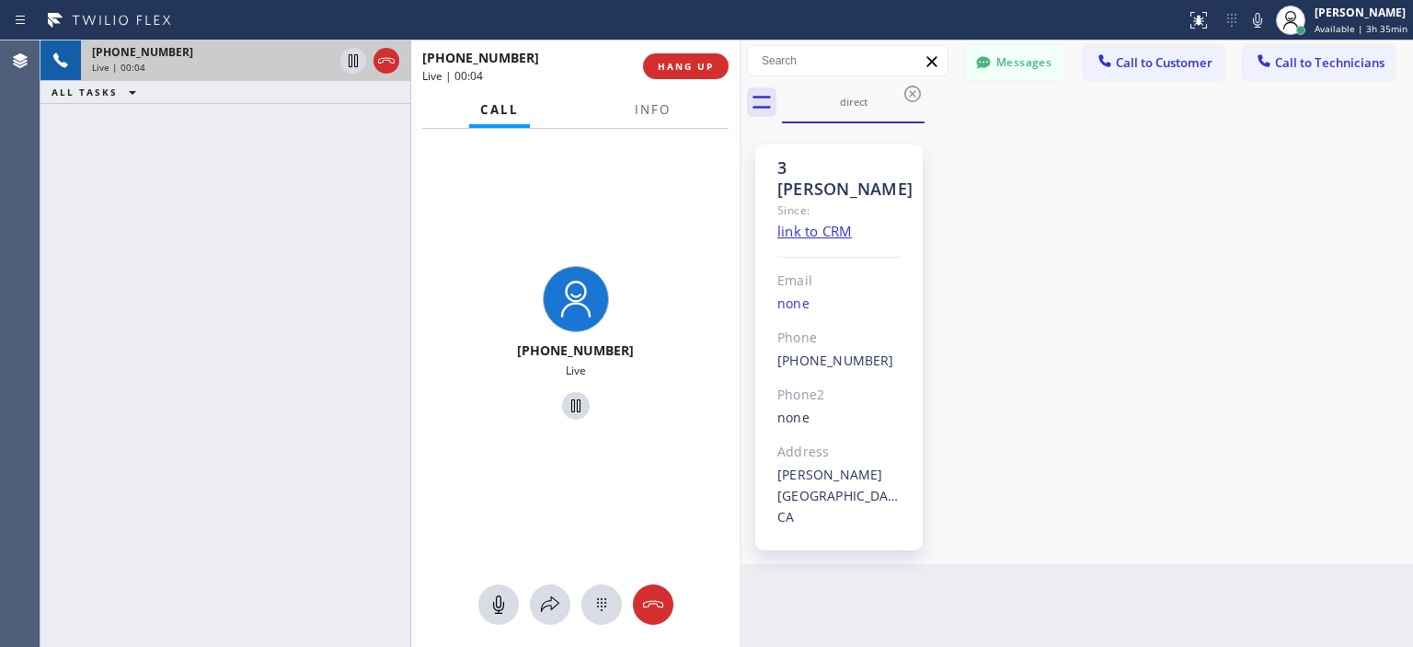
scroll to position [11614, 0]
drag, startPoint x: 664, startPoint y: 107, endPoint x: 741, endPoint y: 121, distance: 78.7
click at [741, 121] on div at bounding box center [741, 343] width 0 height 606
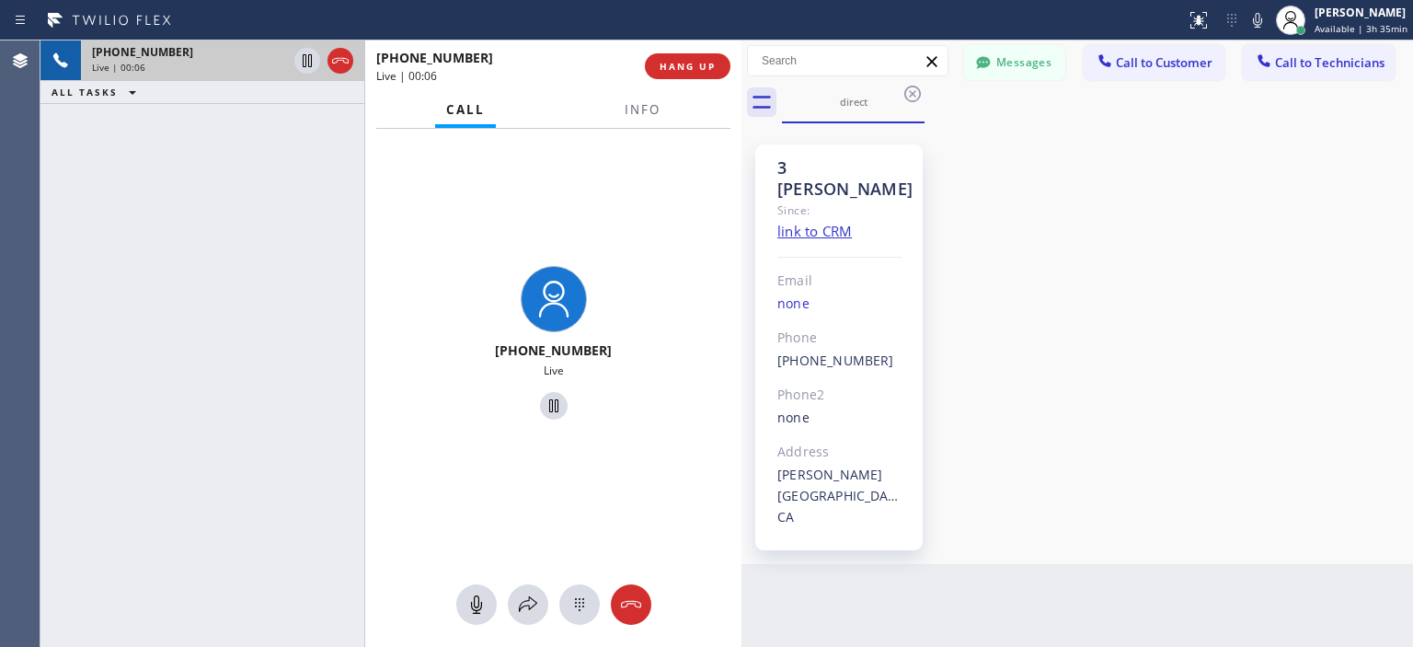
drag, startPoint x: 414, startPoint y: 105, endPoint x: 368, endPoint y: 106, distance: 46.0
click at [365, 106] on div at bounding box center [364, 343] width 1 height 606
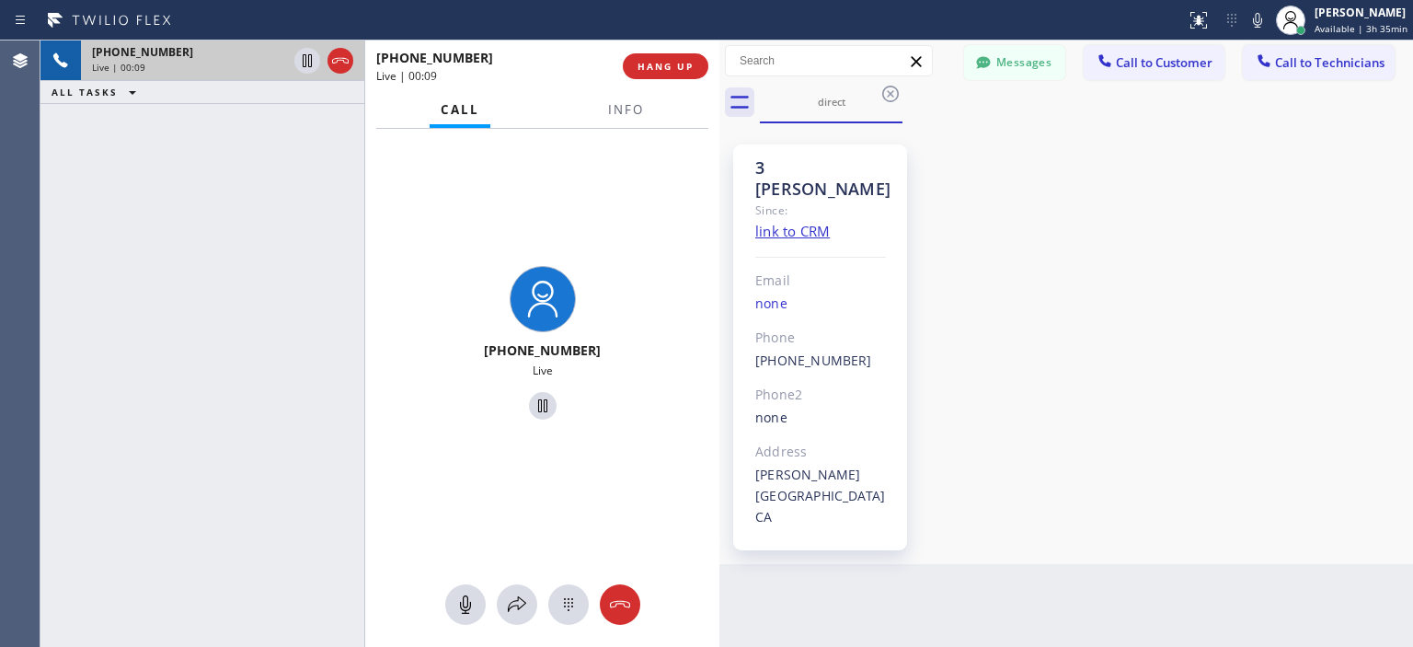
scroll to position [11579, 0]
drag, startPoint x: 740, startPoint y: 98, endPoint x: 716, endPoint y: 102, distance: 24.2
click at [718, 102] on div at bounding box center [718, 343] width 0 height 606
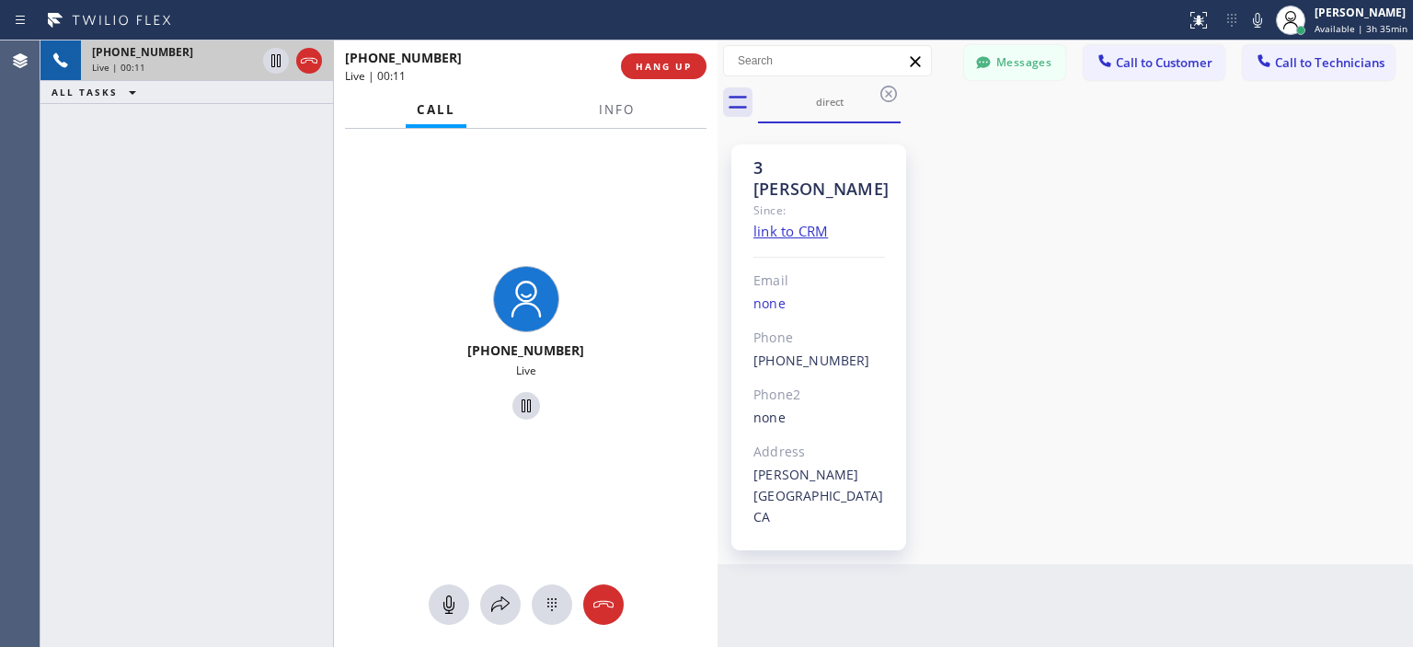
drag, startPoint x: 366, startPoint y: 109, endPoint x: 335, endPoint y: 109, distance: 31.3
click at [334, 109] on div at bounding box center [333, 343] width 1 height 606
click at [696, 67] on button "HANG UP" at bounding box center [664, 66] width 86 height 26
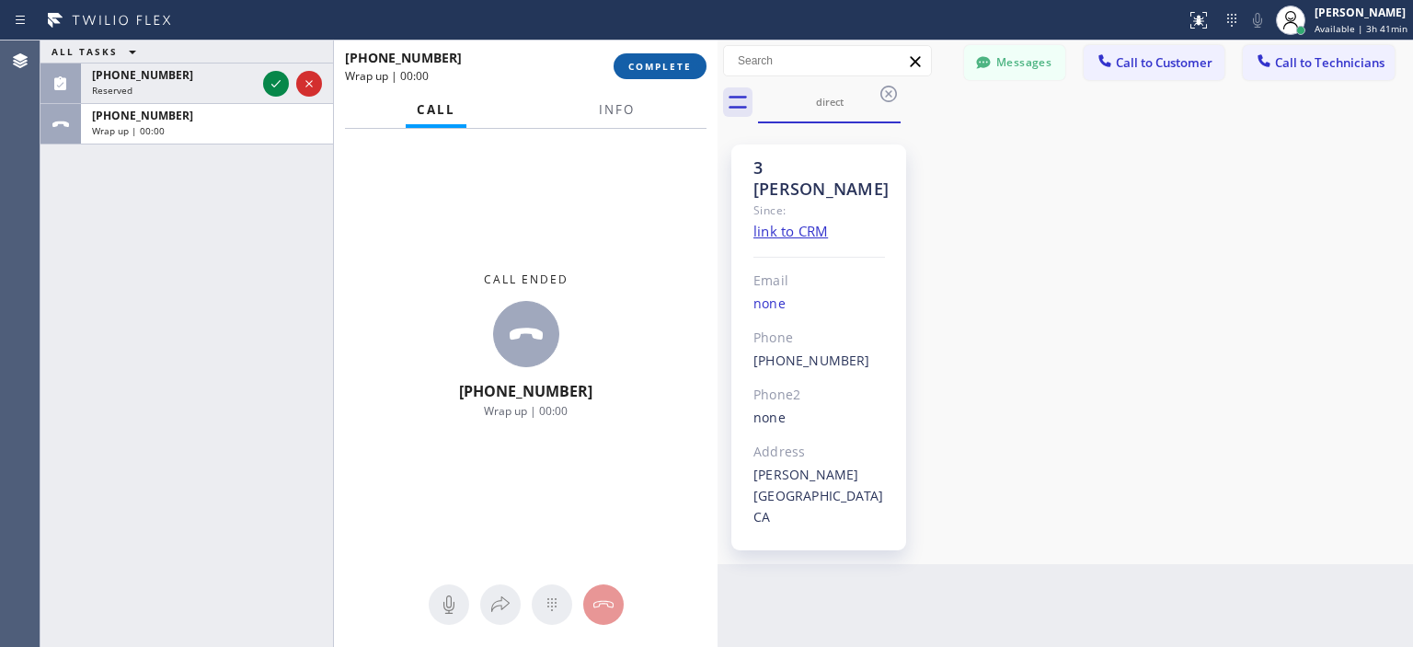
click at [693, 63] on button "COMPLETE" at bounding box center [660, 66] width 93 height 26
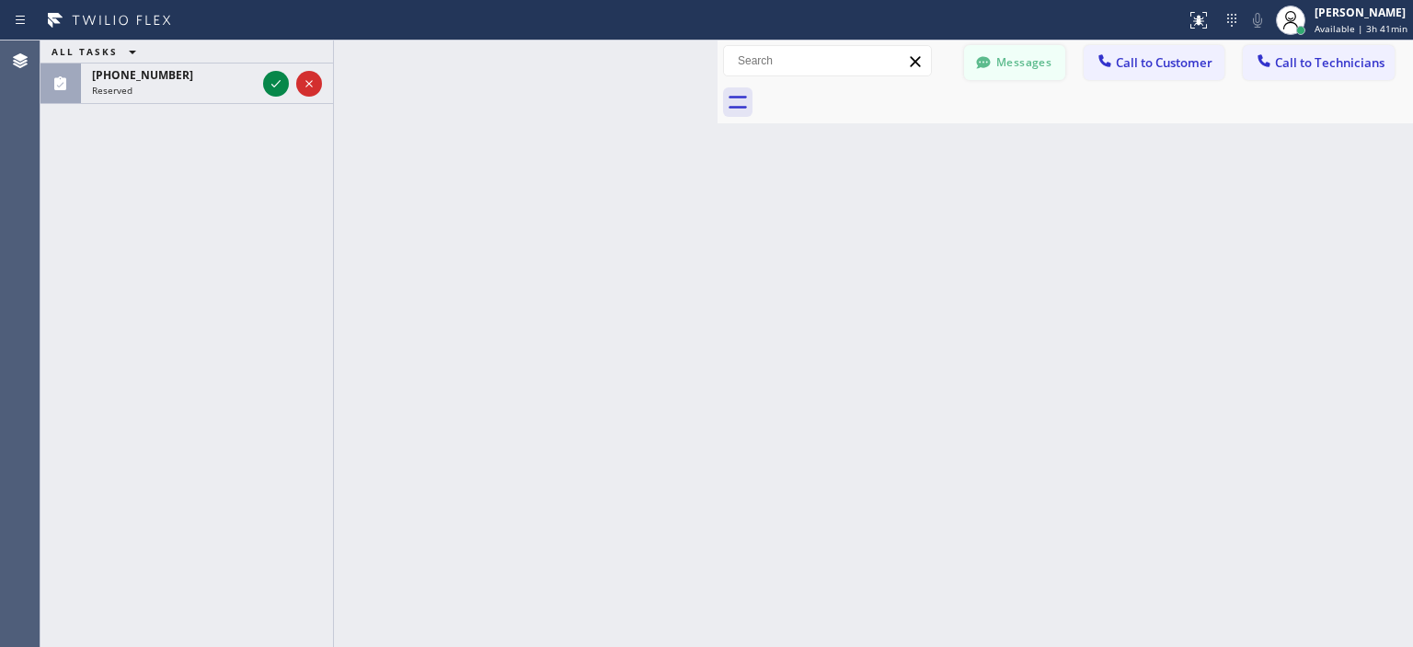
click at [1001, 63] on button "Messages" at bounding box center [1014, 62] width 101 height 35
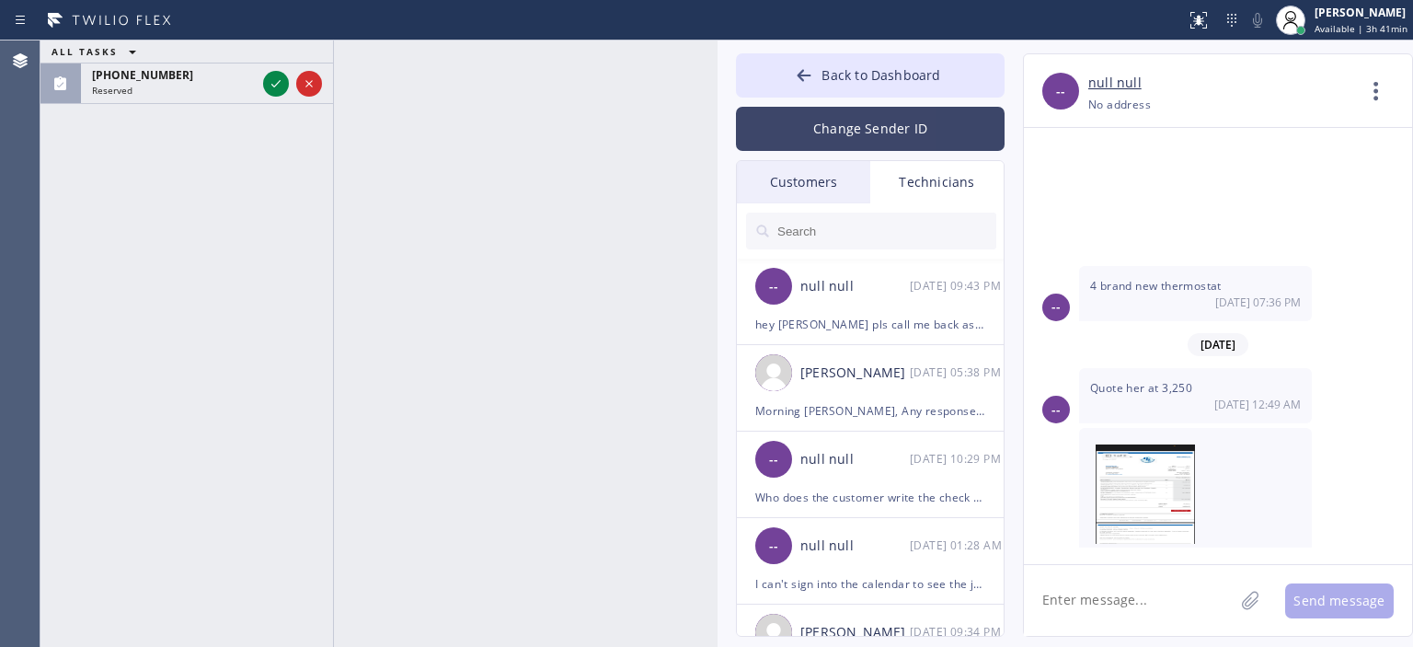
click at [912, 142] on button "Change Sender ID" at bounding box center [870, 129] width 269 height 44
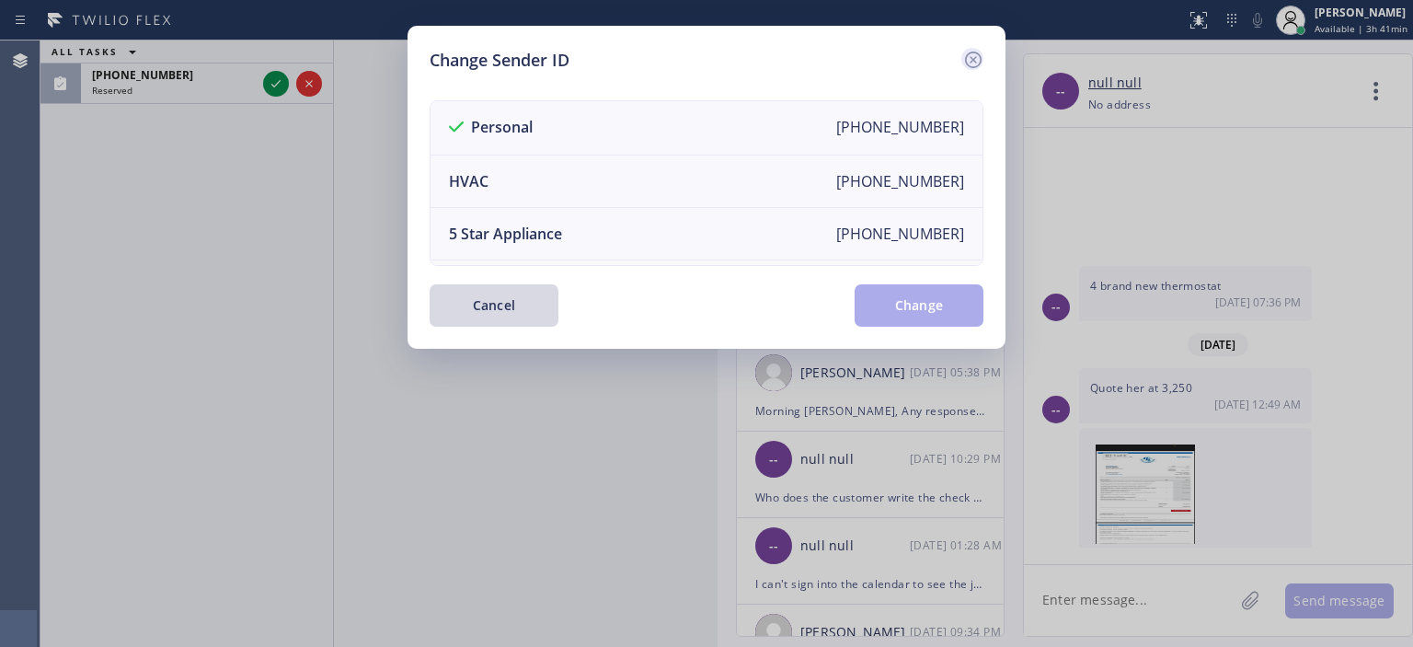
click at [971, 54] on icon at bounding box center [973, 60] width 22 height 22
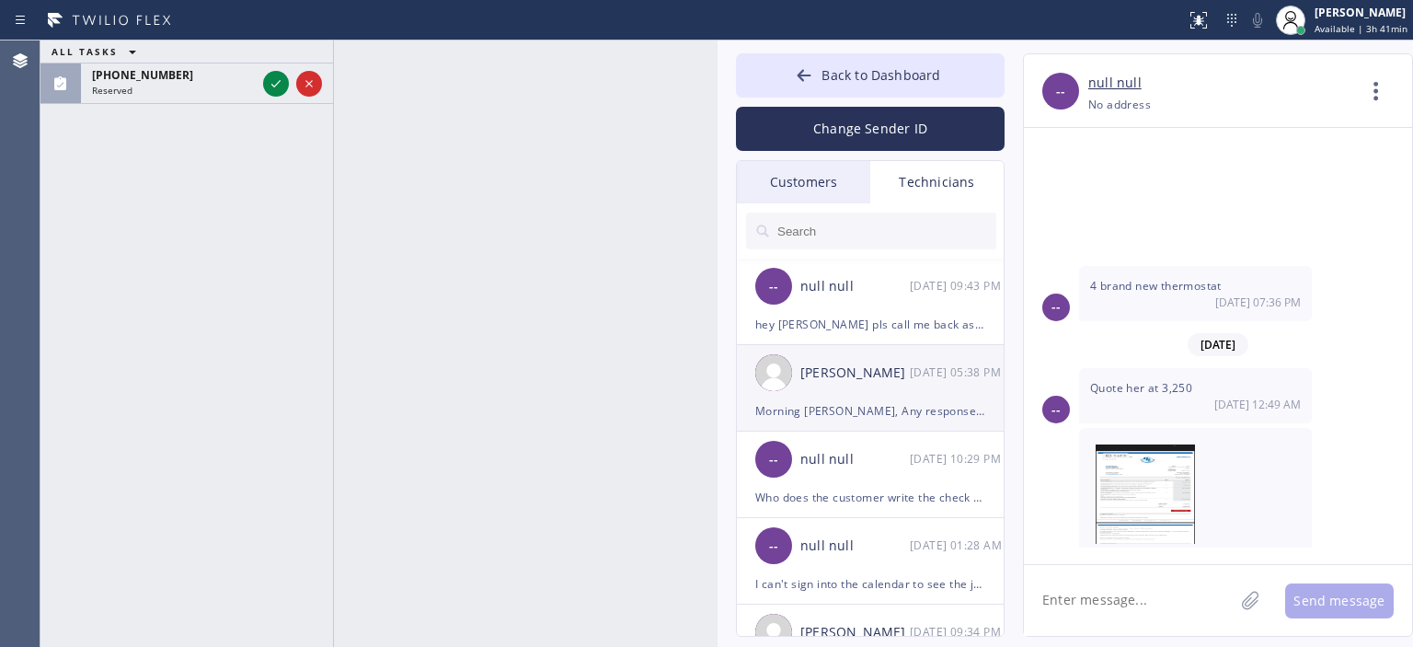
click at [872, 389] on div "[PERSON_NAME] [DATE] 05:38 PM" at bounding box center [871, 372] width 269 height 55
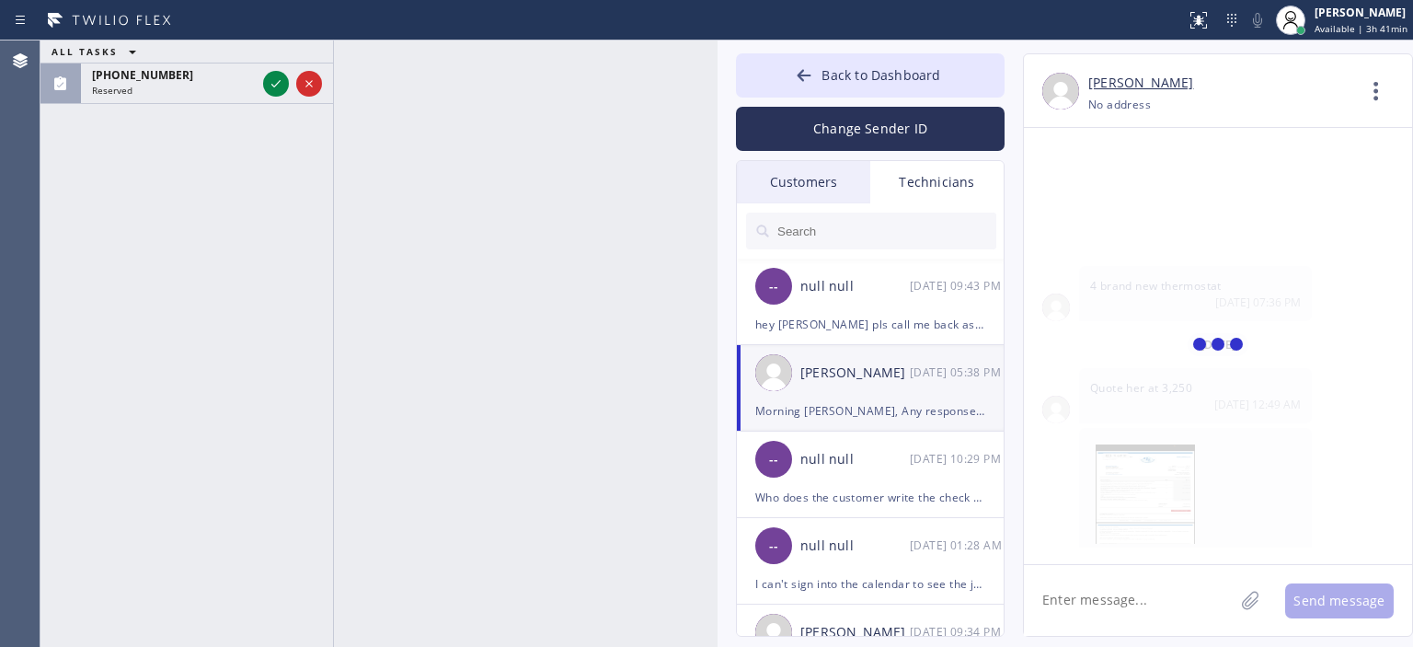
click at [1124, 606] on textarea at bounding box center [1129, 600] width 210 height 71
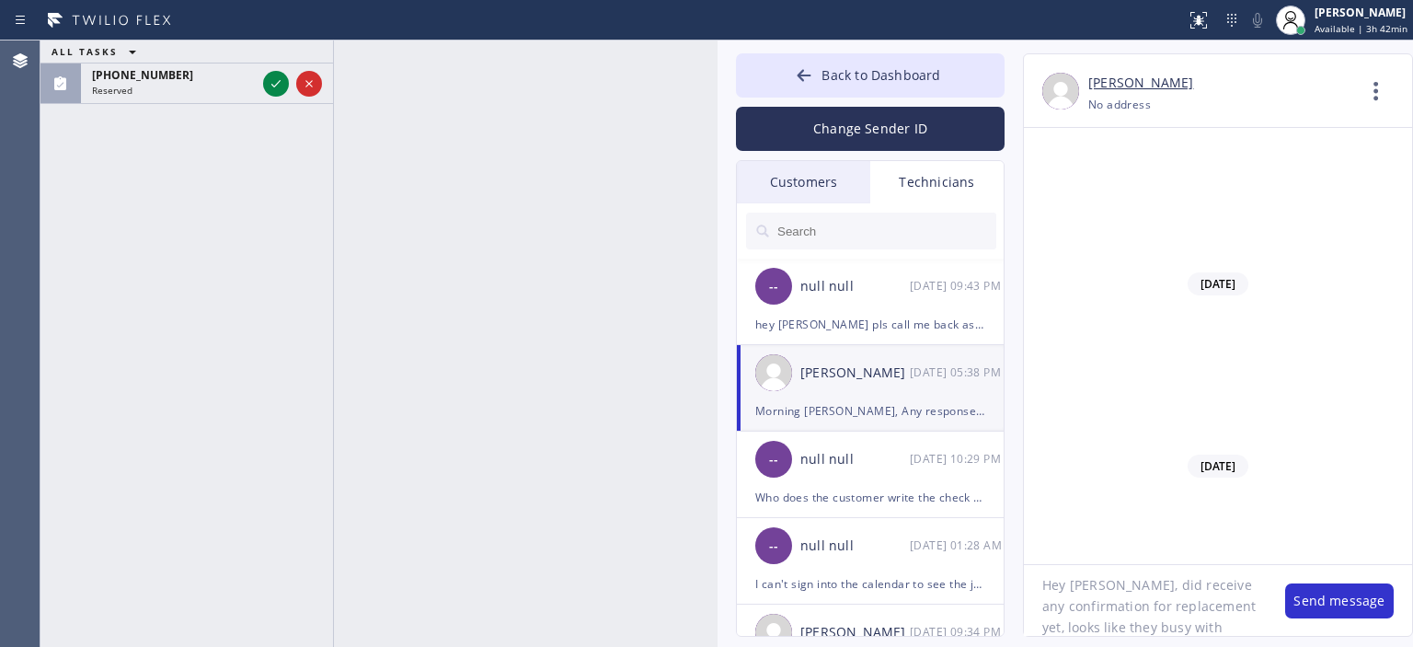
scroll to position [37, 0]
type textarea "Hey [PERSON_NAME], did receive any confirmation for replacement yet, looks like…"
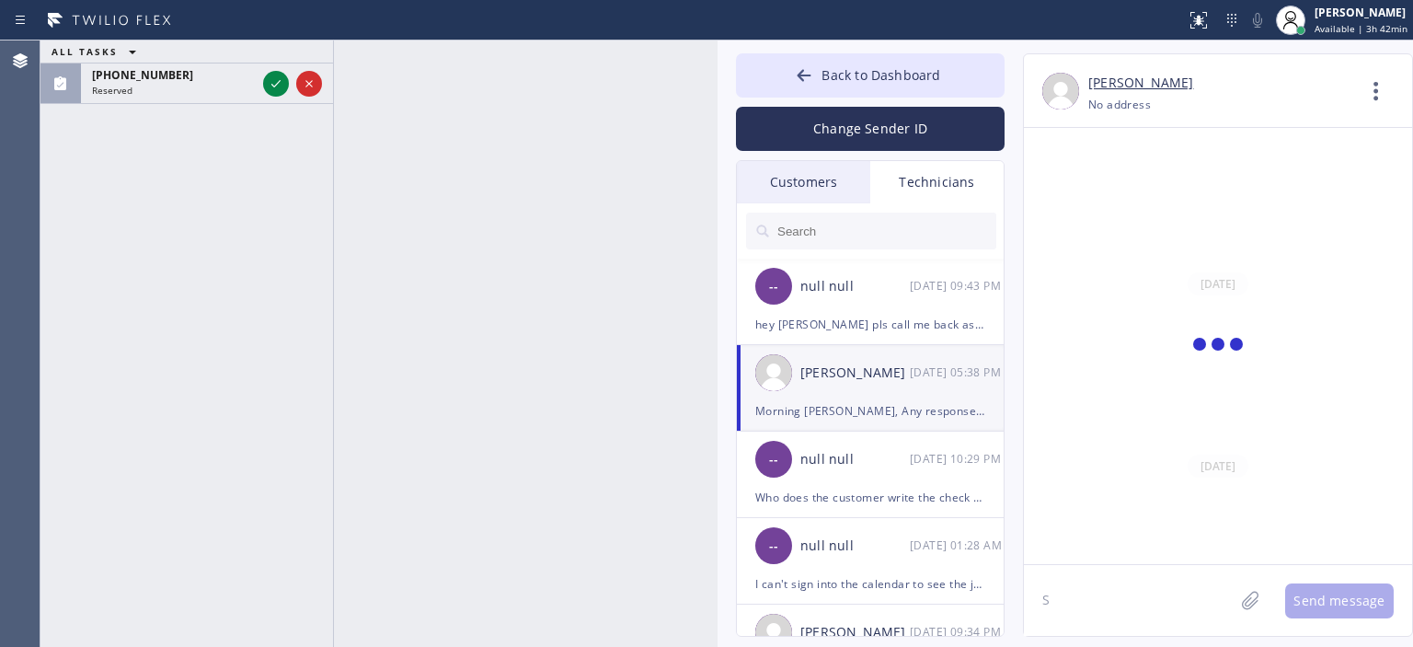
scroll to position [131363, 0]
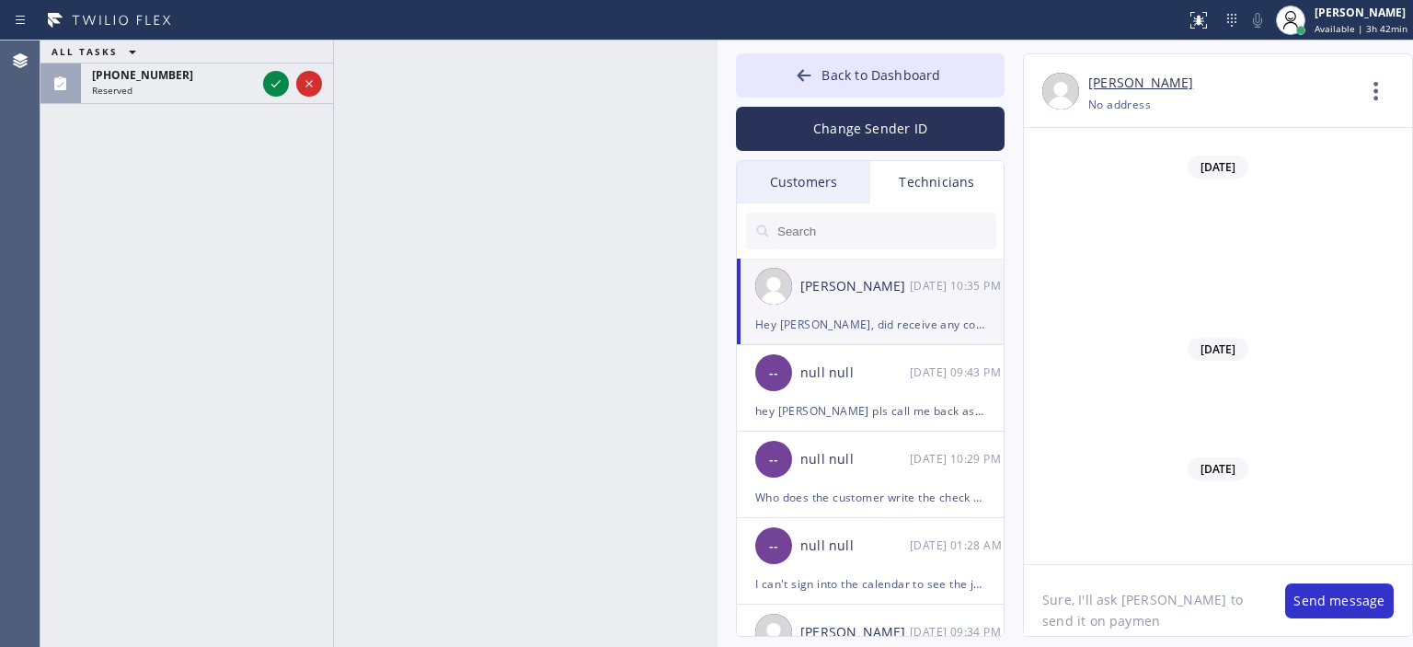
type textarea "Sure, I'll ask [PERSON_NAME] to send it on payment"
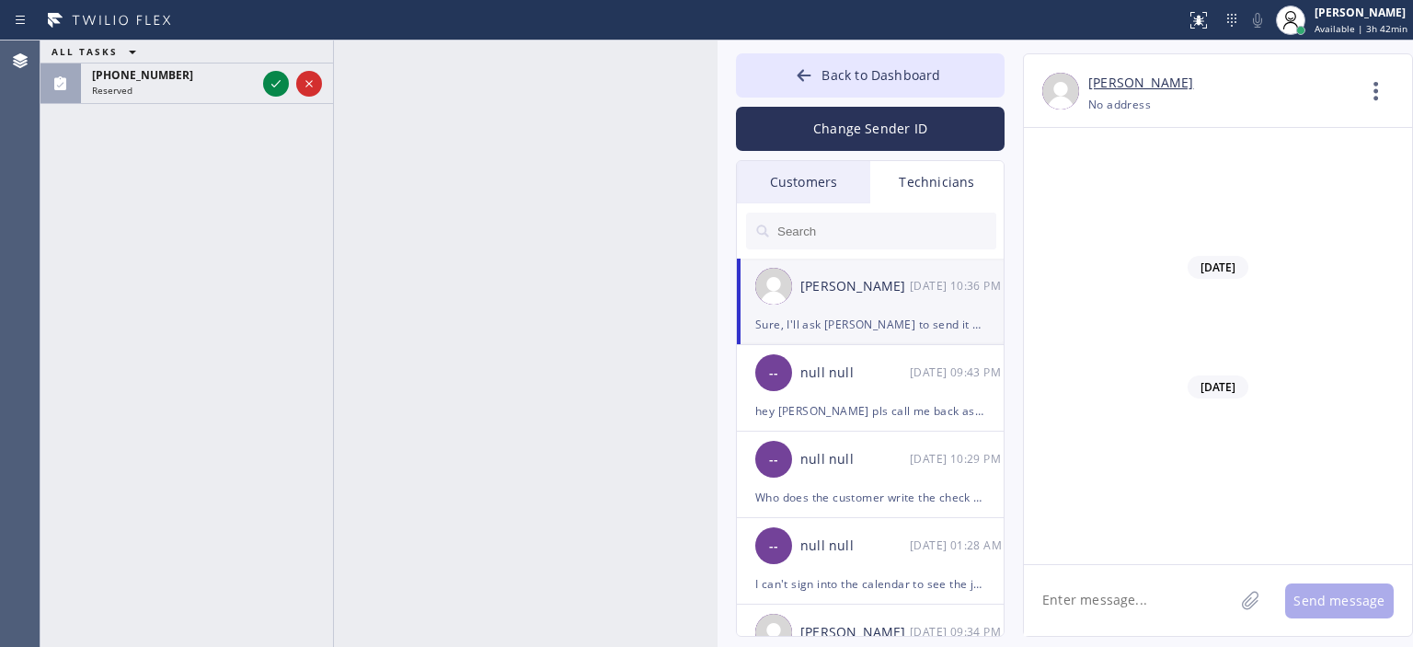
click at [1103, 604] on textarea at bounding box center [1129, 600] width 210 height 71
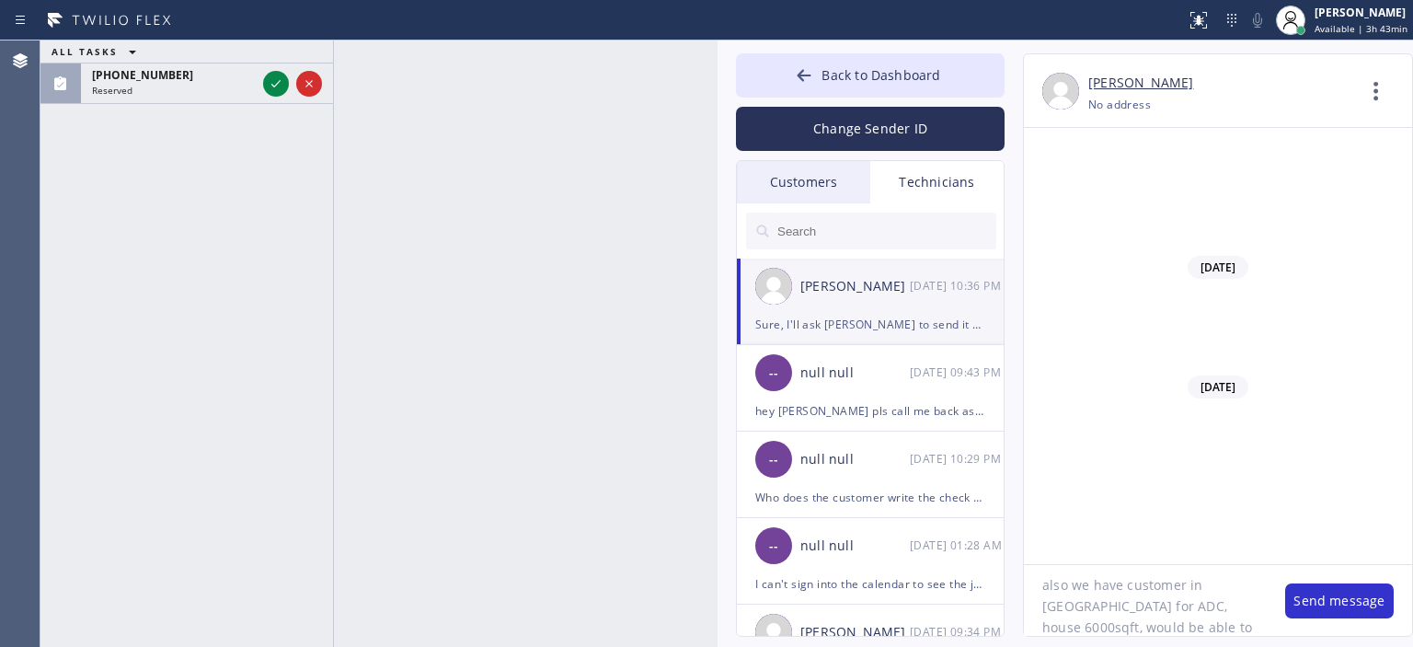
scroll to position [37, 0]
type textarea "also we have customer in [GEOGRAPHIC_DATA] for ADC, house 6000sqft, would be ab…"
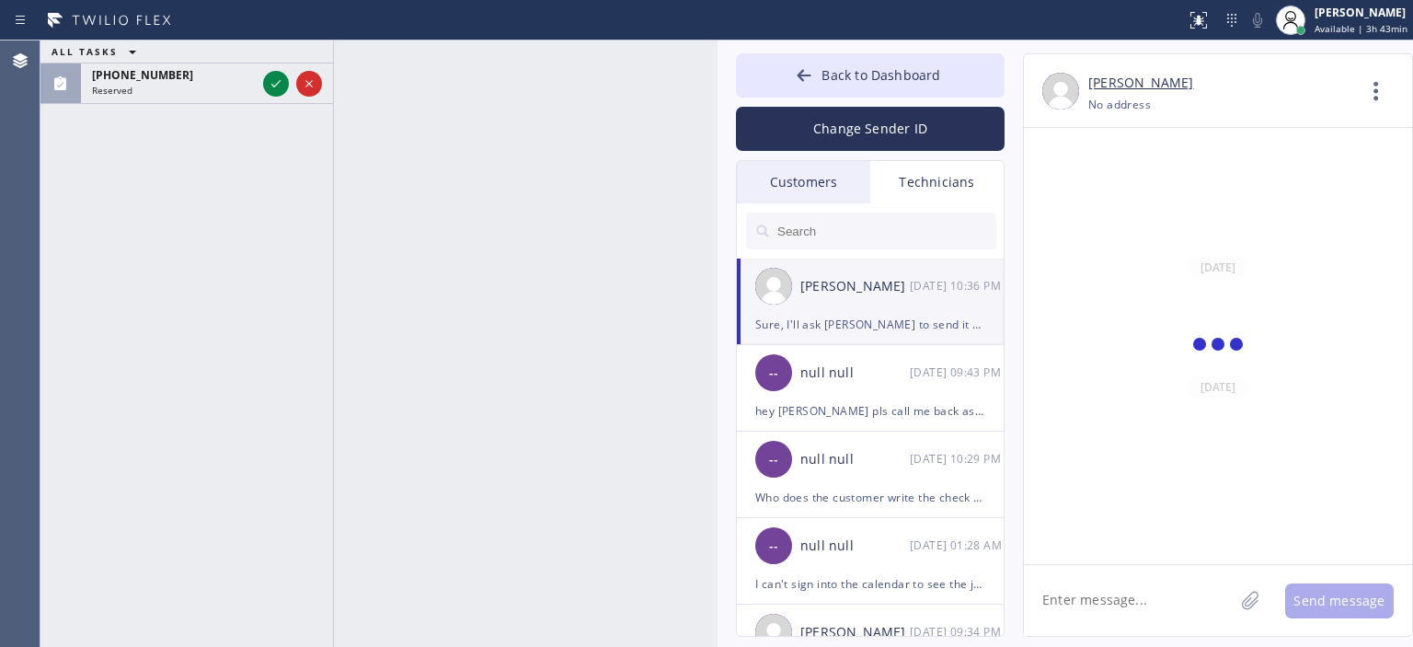
scroll to position [131562, 0]
click at [86, 276] on div "ALL TASKS ALL TASKS ACTIVE TASKS TASKS IN WRAP UP [PHONE_NUMBER] Reserved" at bounding box center [186, 343] width 293 height 606
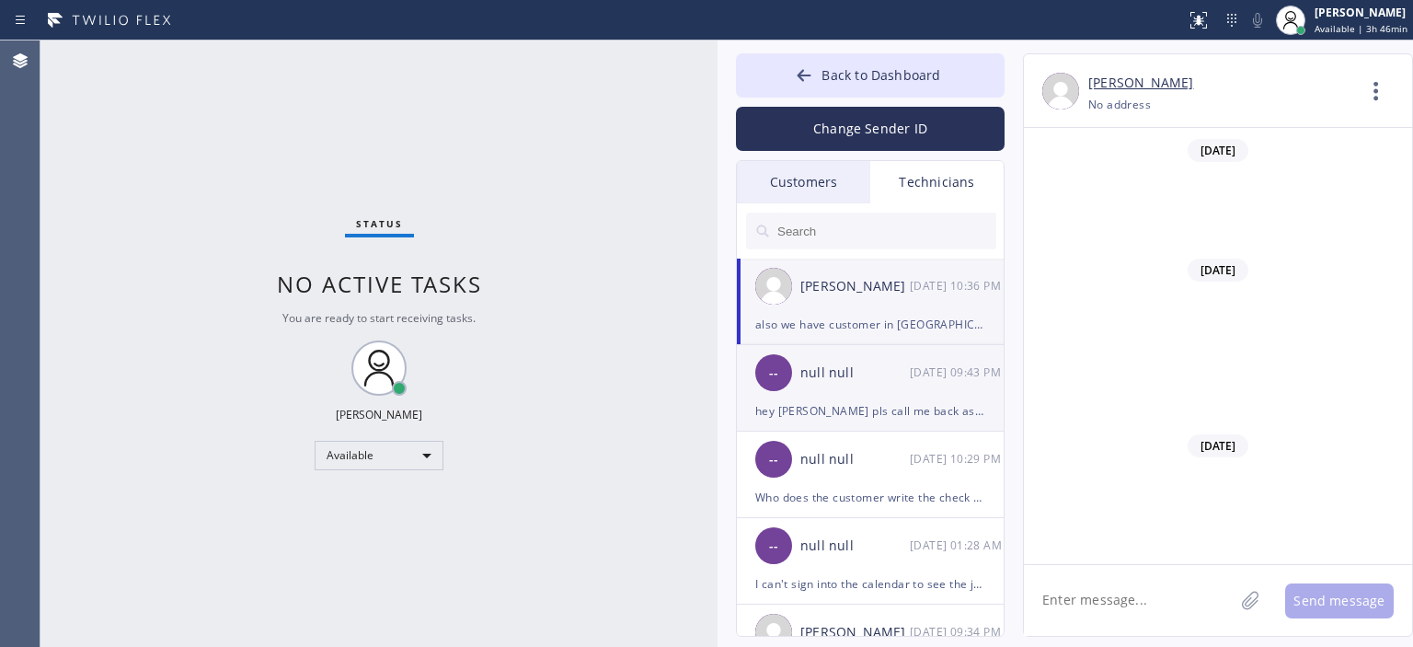
click at [888, 400] on div "hey [PERSON_NAME] pls call me back asap, need to ask something on that estimate" at bounding box center [870, 410] width 230 height 21
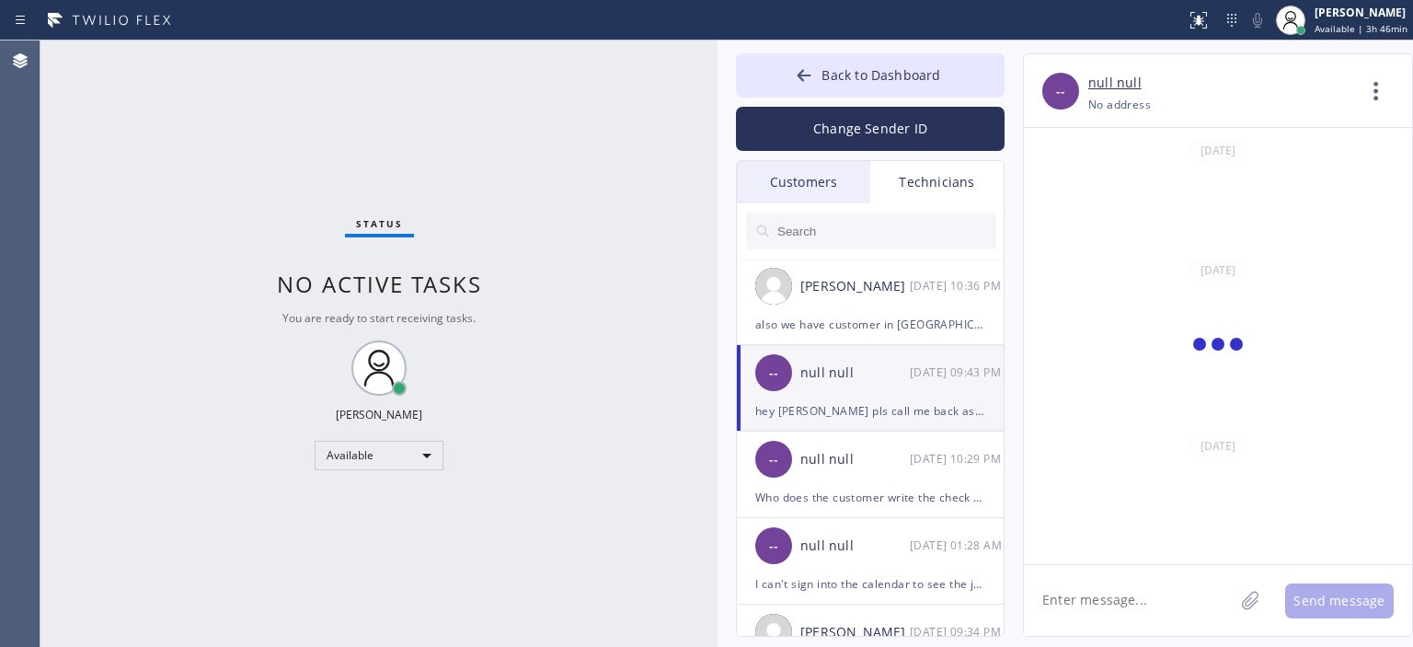
scroll to position [11596, 0]
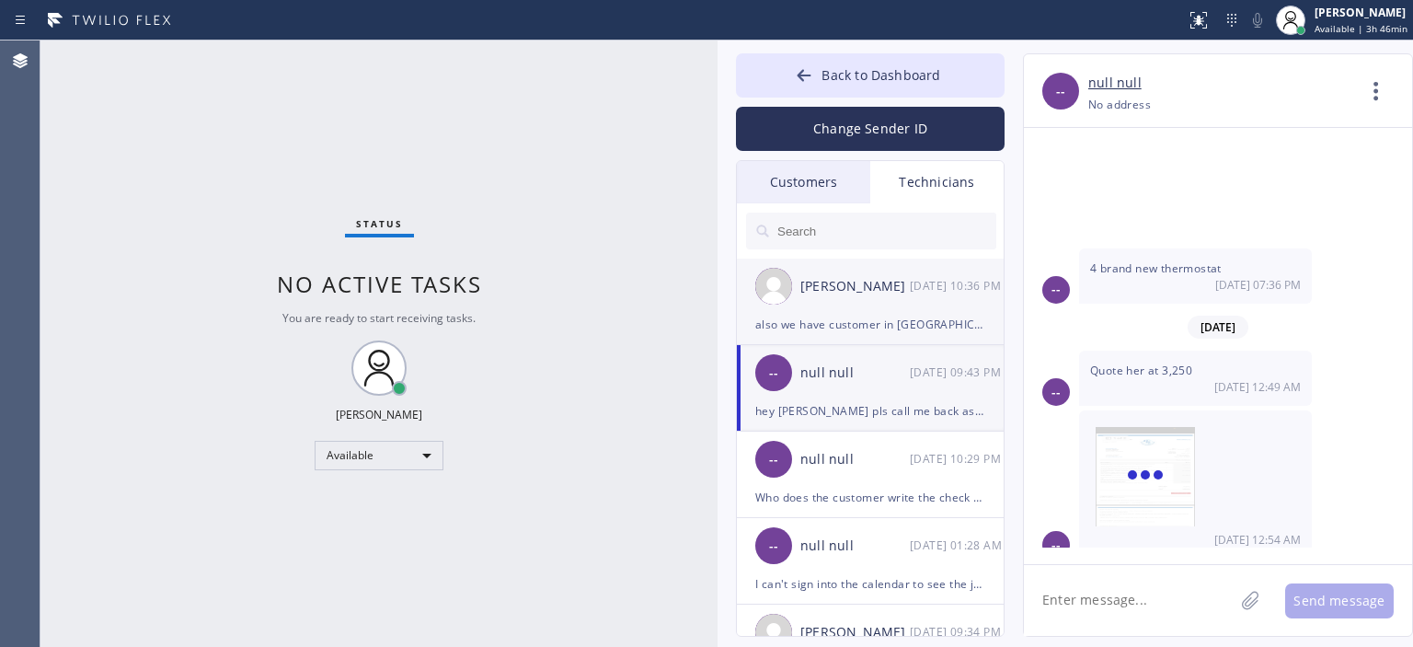
click at [880, 289] on div "[PERSON_NAME]" at bounding box center [854, 286] width 109 height 21
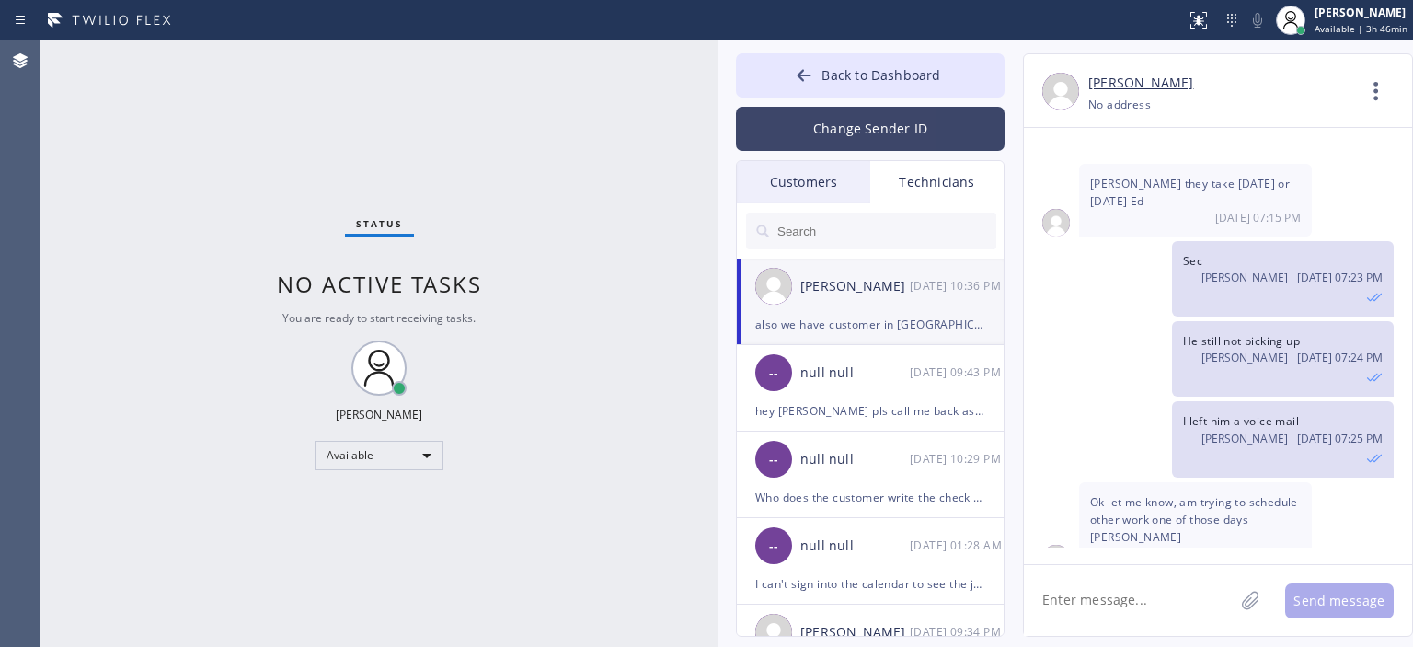
scroll to position [131562, 0]
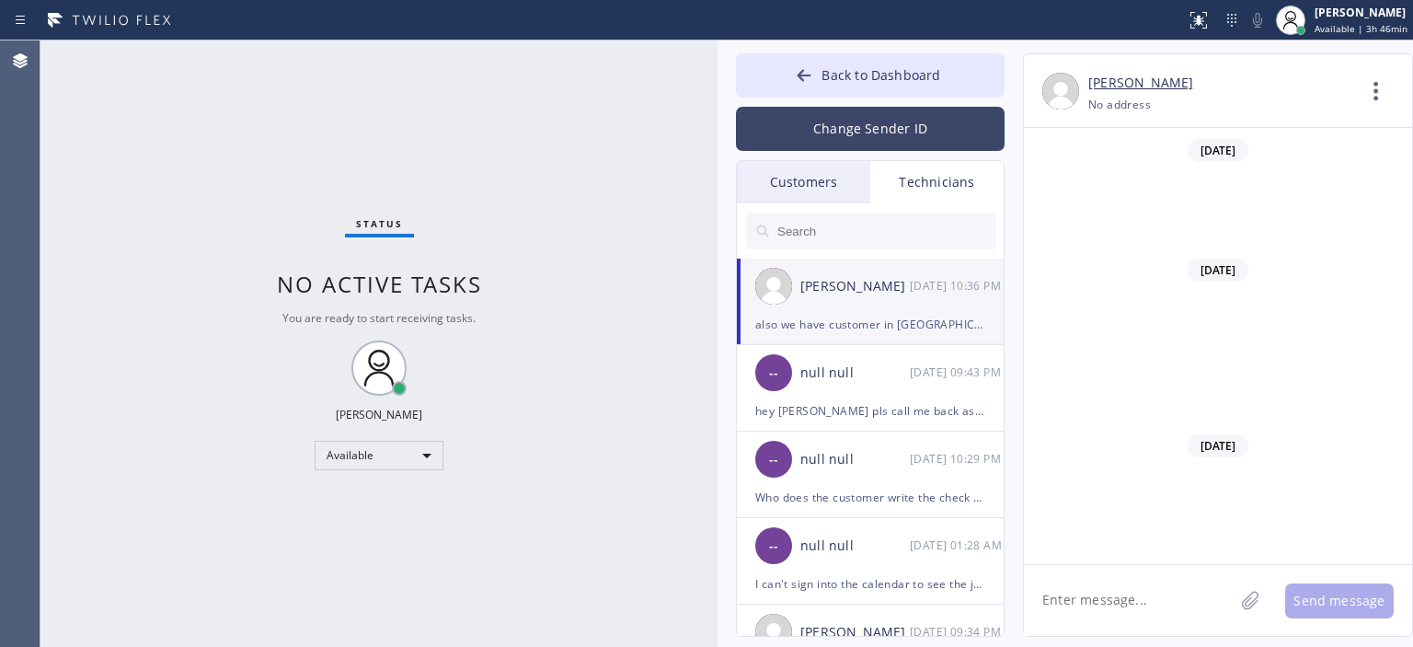
click at [897, 138] on button "Change Sender ID" at bounding box center [870, 129] width 269 height 44
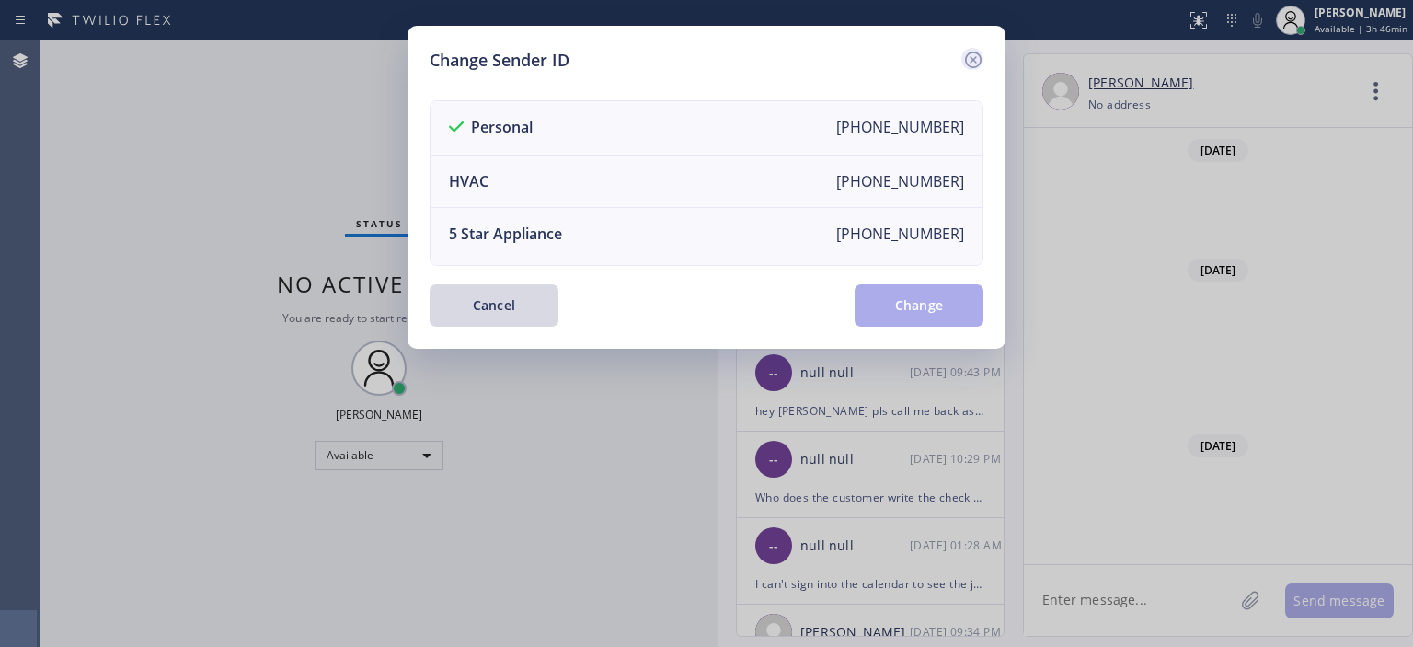
click at [971, 58] on icon at bounding box center [973, 60] width 17 height 17
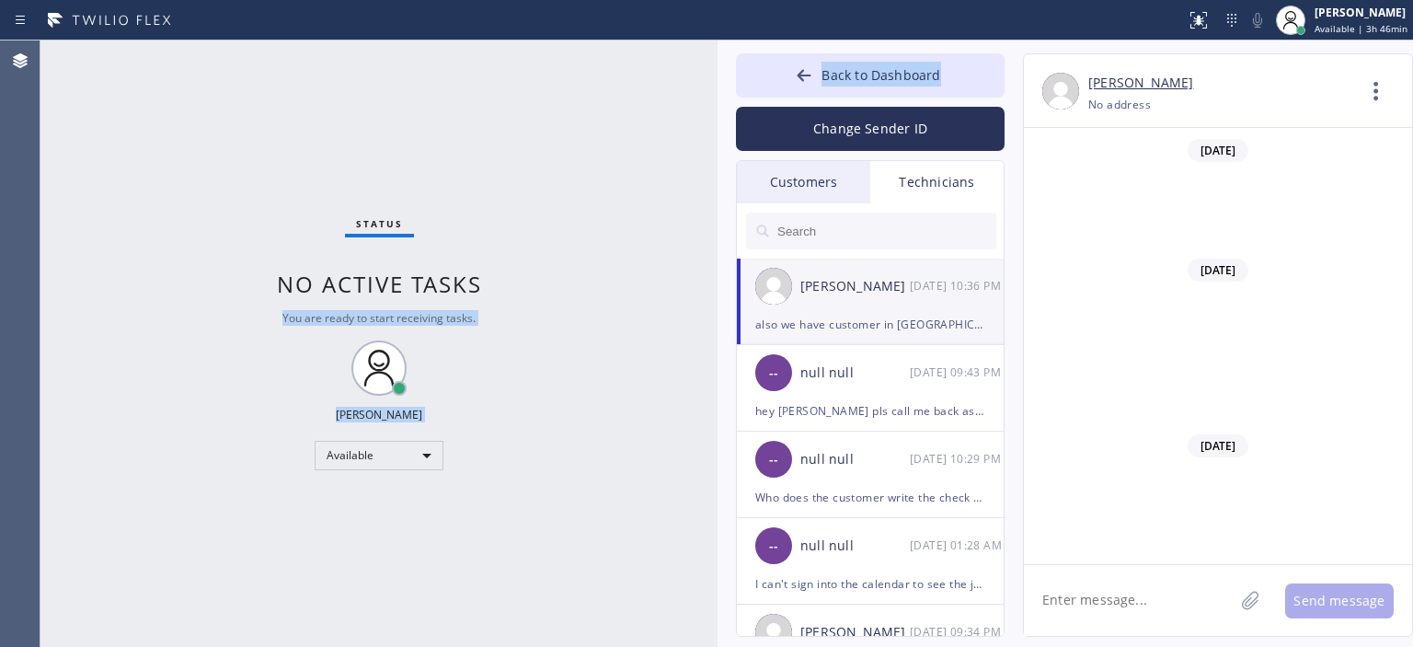
drag, startPoint x: 718, startPoint y: 144, endPoint x: 559, endPoint y: 144, distance: 158.2
click at [559, 144] on div "Status No active tasks You are ready to start receiving tasks. [PERSON_NAME] Av…" at bounding box center [726, 343] width 1372 height 606
click at [582, 146] on div "Status No active tasks You are ready to start receiving tasks. [PERSON_NAME] Av…" at bounding box center [378, 343] width 677 height 606
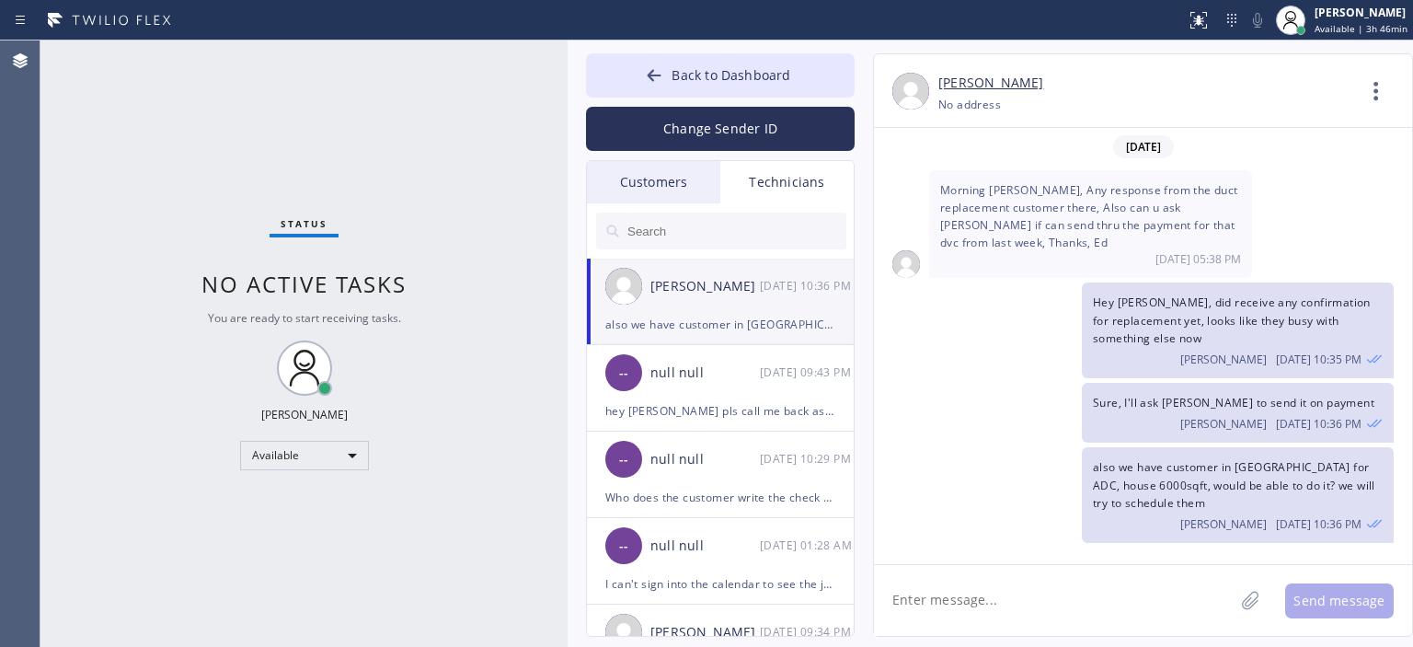
drag, startPoint x: 716, startPoint y: 141, endPoint x: 557, endPoint y: 132, distance: 158.5
click at [568, 132] on div at bounding box center [568, 343] width 0 height 606
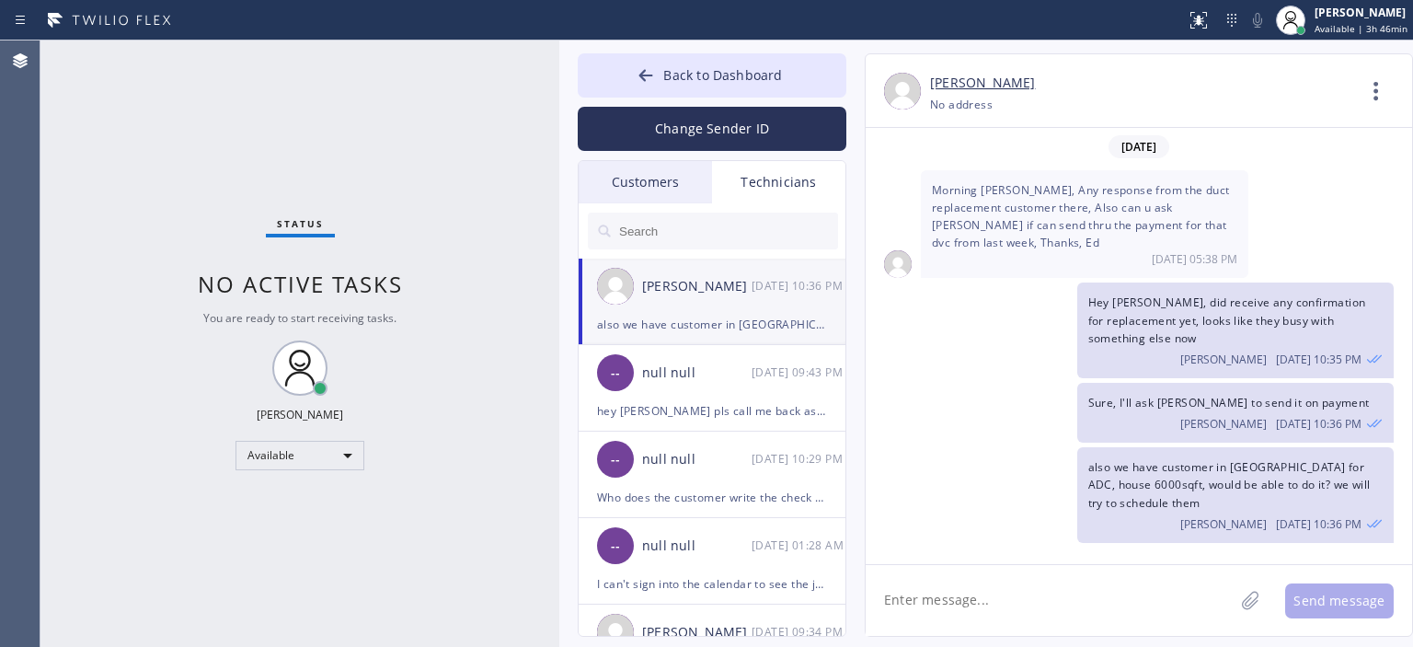
scroll to position [118934, 0]
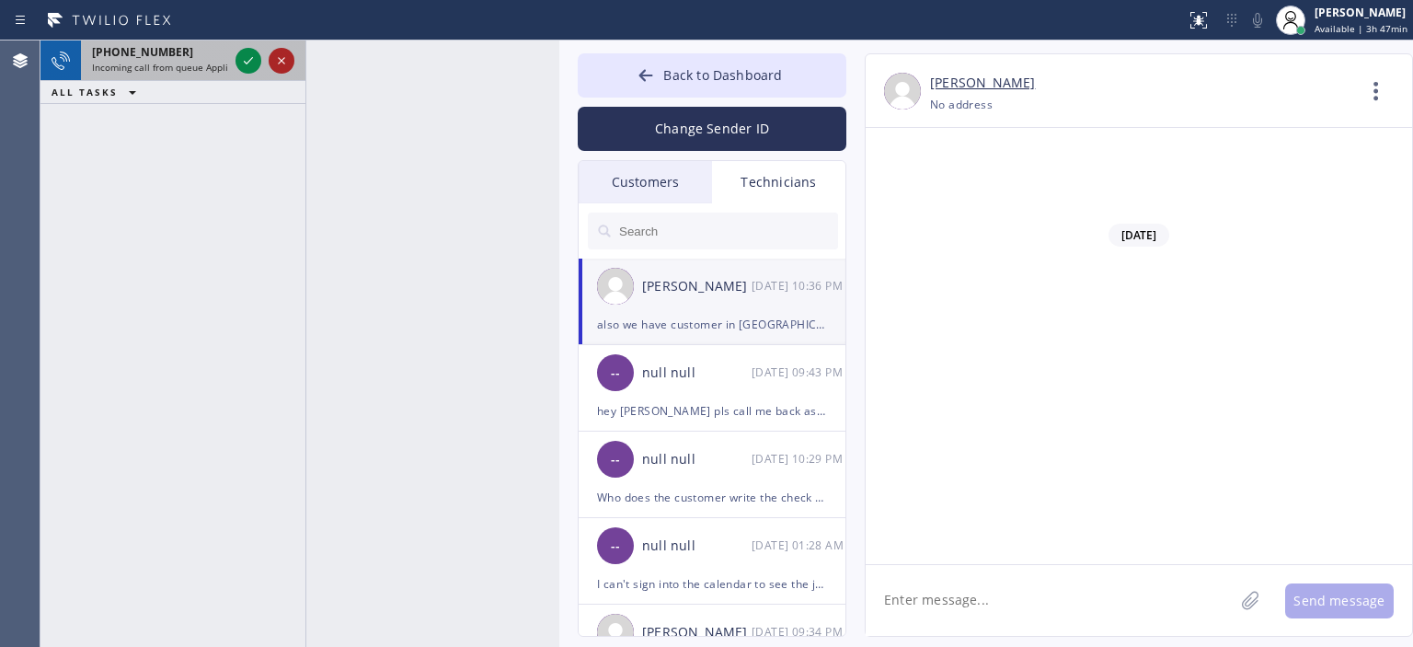
click at [288, 62] on icon at bounding box center [281, 61] width 22 height 22
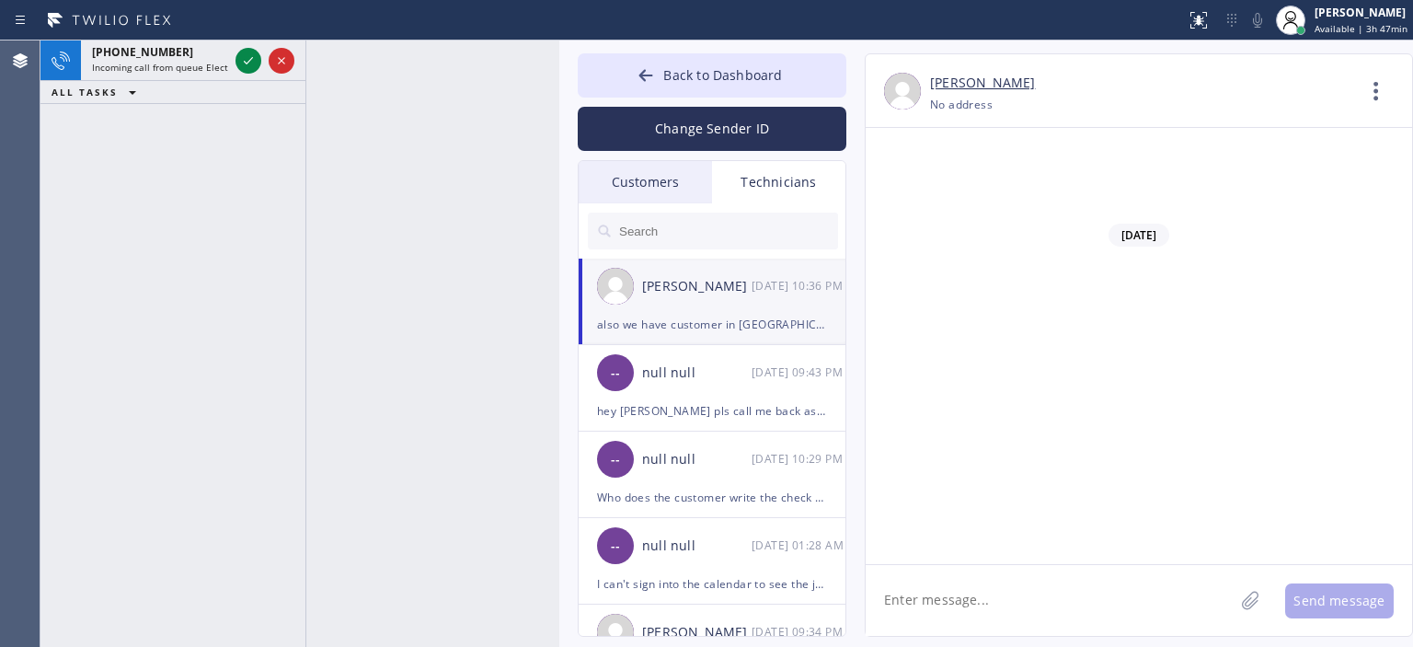
click at [78, 139] on div "[PHONE_NUMBER] Incoming call from queue Electrical ALL TASKS ALL TASKS ACTIVE T…" at bounding box center [172, 343] width 265 height 606
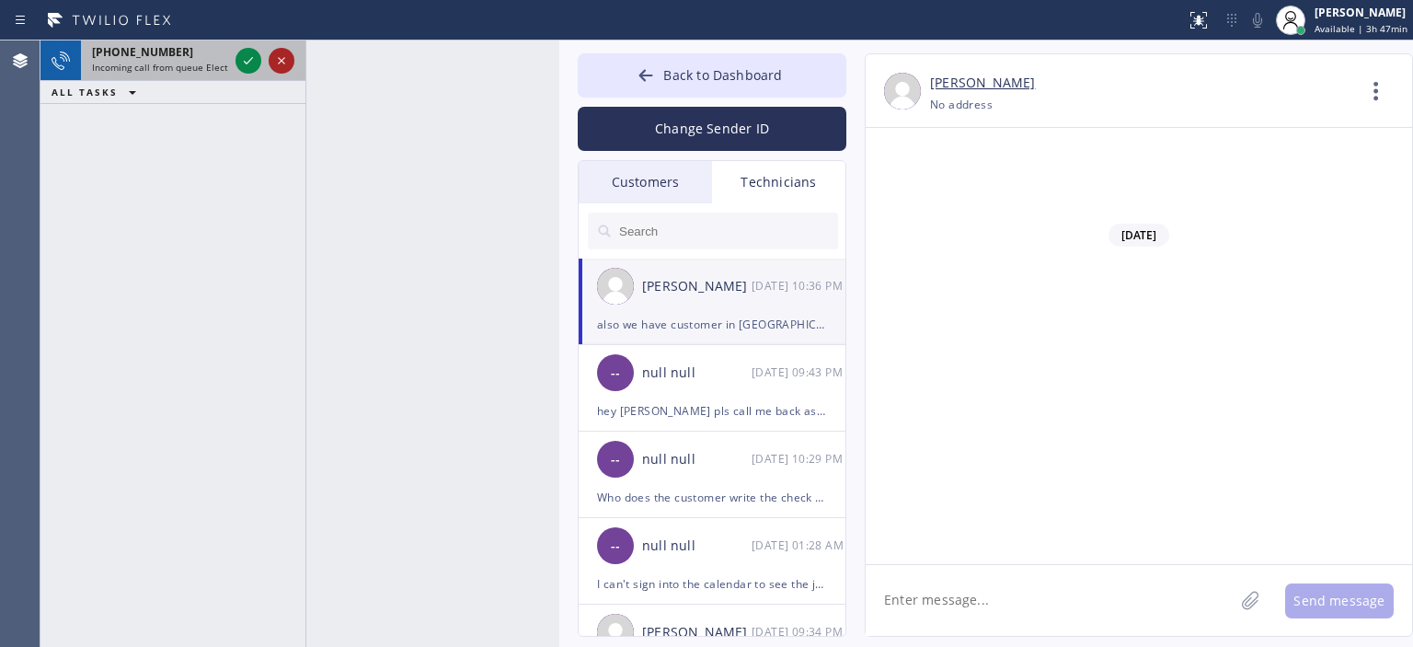
click at [281, 62] on icon at bounding box center [281, 61] width 22 height 22
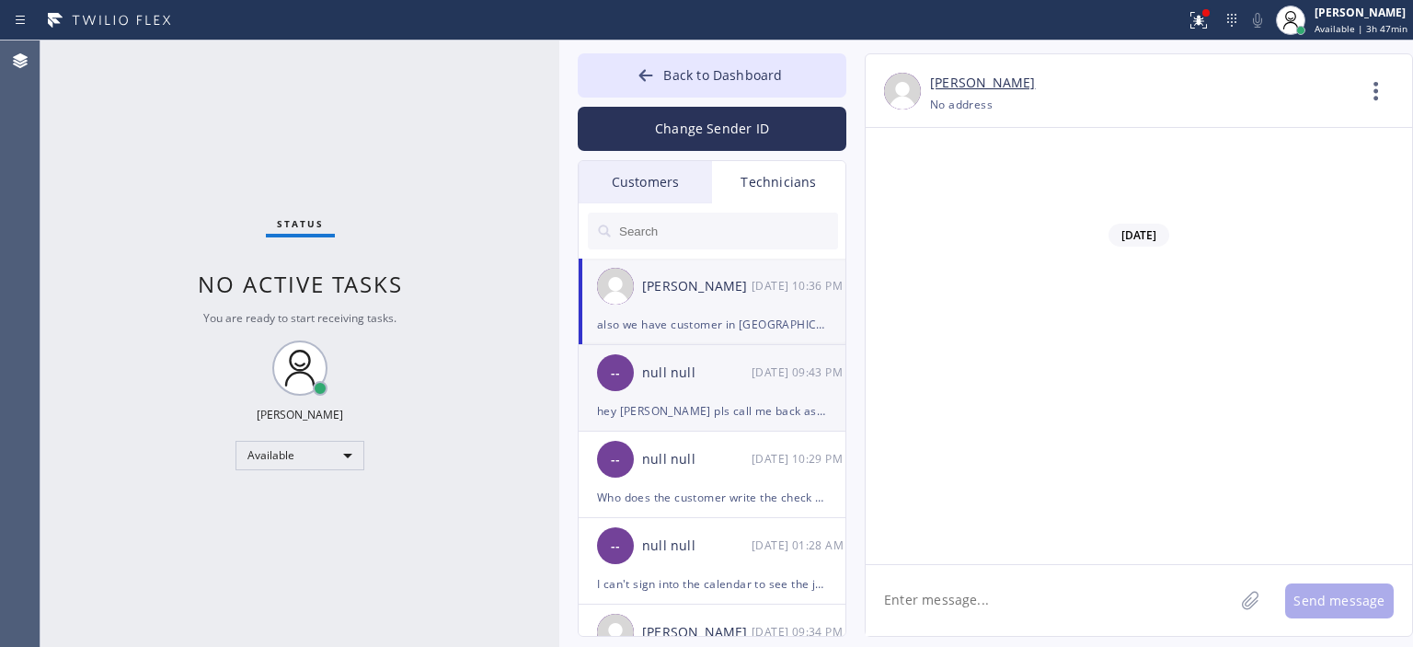
click at [677, 371] on div "null null" at bounding box center [696, 372] width 109 height 21
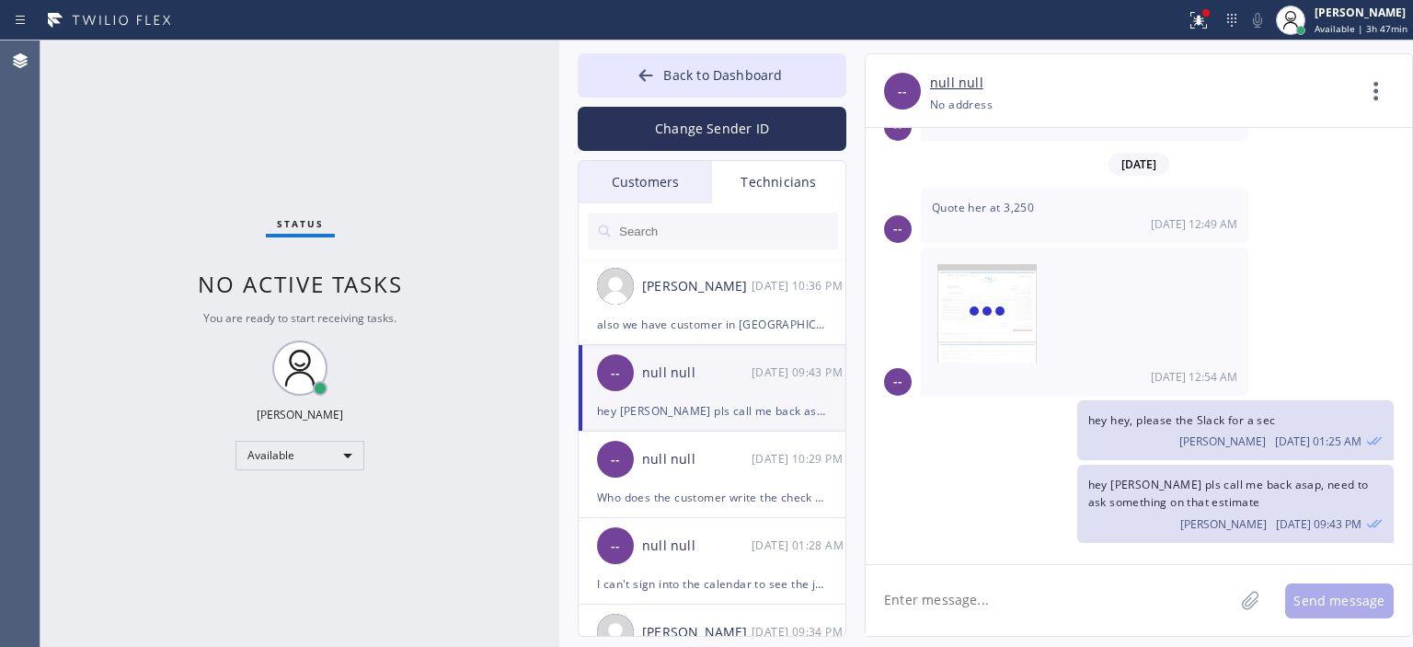
scroll to position [11314, 0]
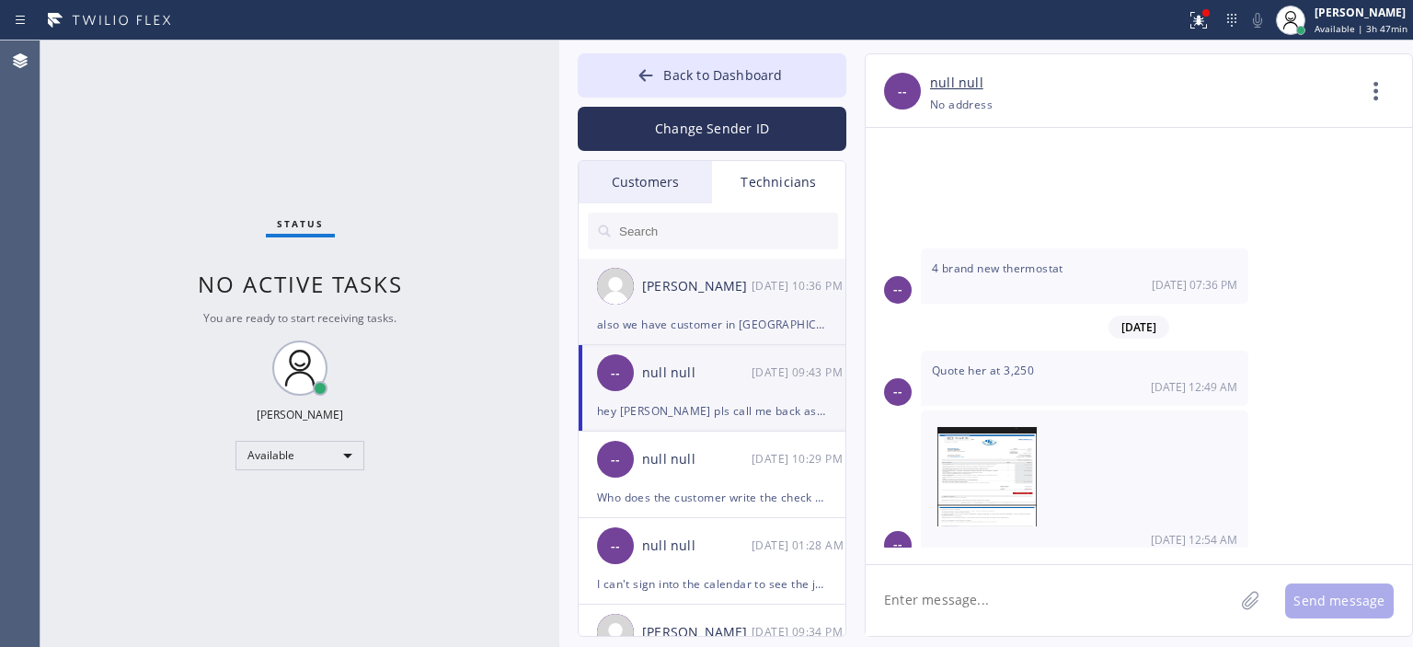
click at [703, 334] on div "also we have customer in [GEOGRAPHIC_DATA] for ADC, house 6000sqft, would be ab…" at bounding box center [712, 324] width 230 height 21
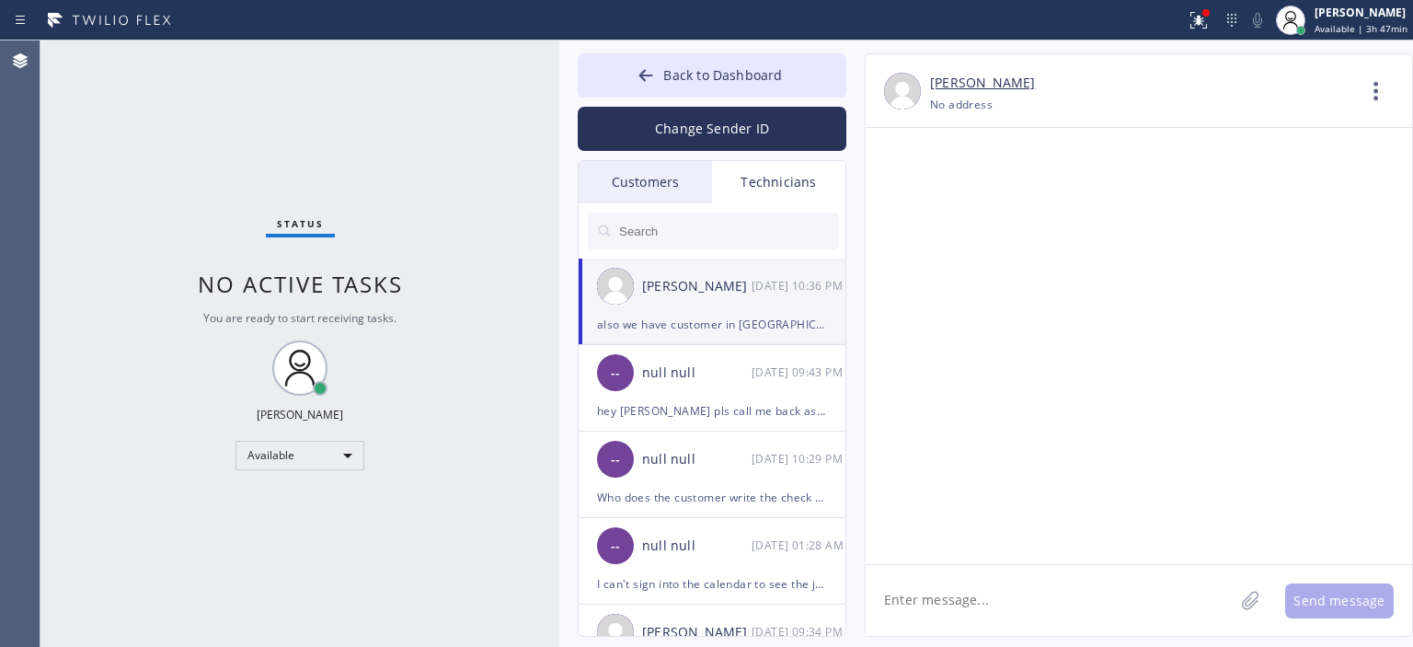
scroll to position [118934, 0]
click at [76, 205] on div "Status No active tasks You are ready to start receiving tasks. [PERSON_NAME] Av…" at bounding box center [299, 343] width 519 height 606
click at [636, 86] on div at bounding box center [646, 77] width 22 height 22
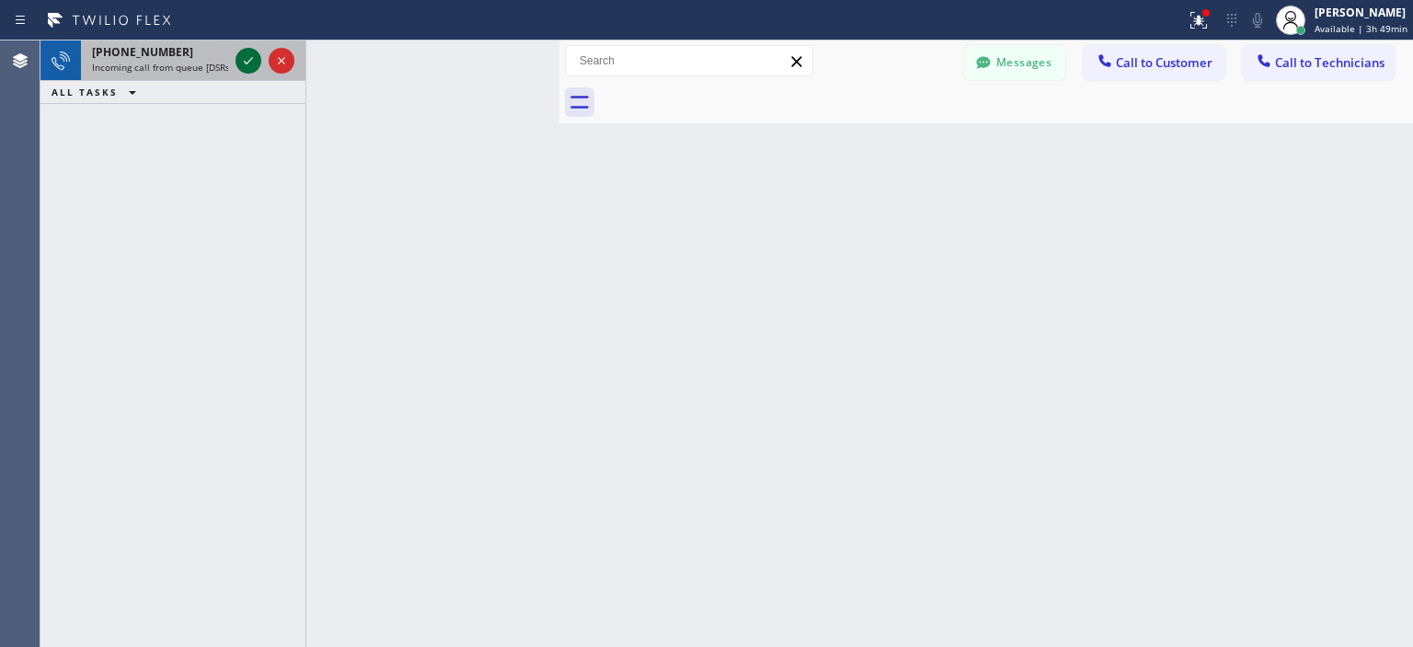
click at [246, 58] on icon at bounding box center [248, 61] width 22 height 22
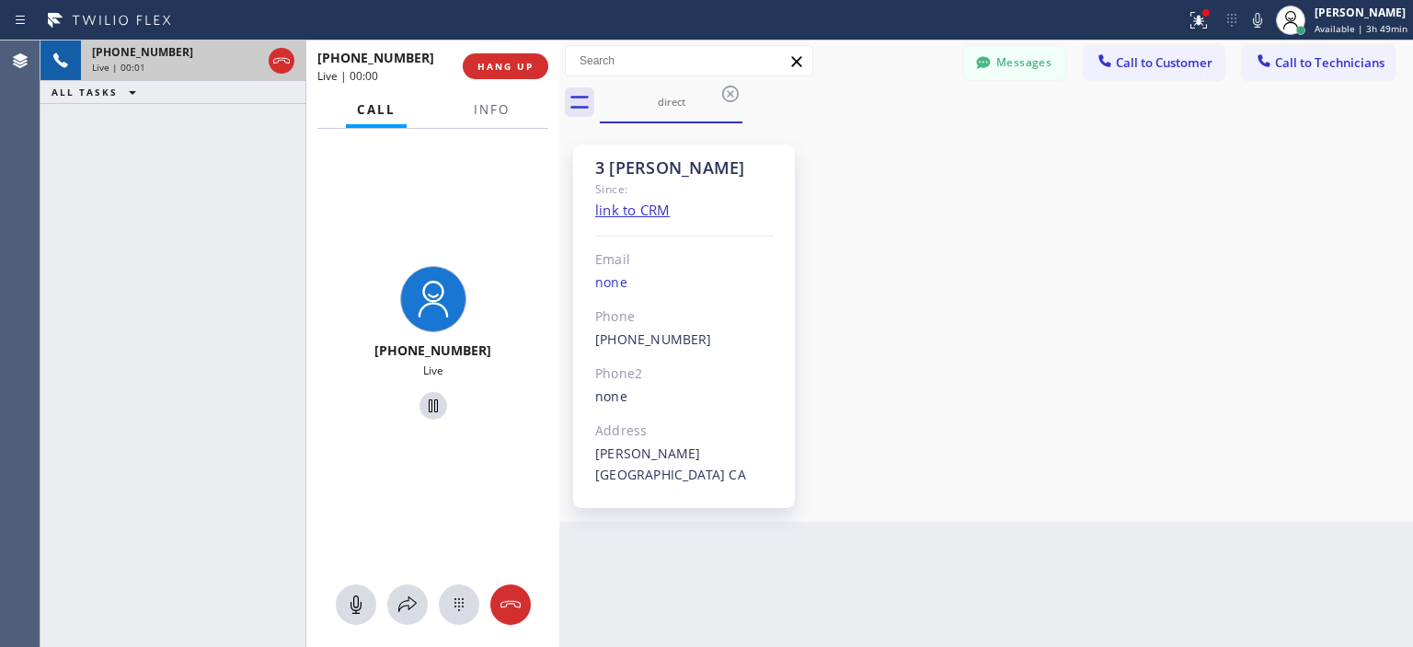
scroll to position [11314, 0]
click at [1019, 64] on button "Messages" at bounding box center [1014, 62] width 101 height 35
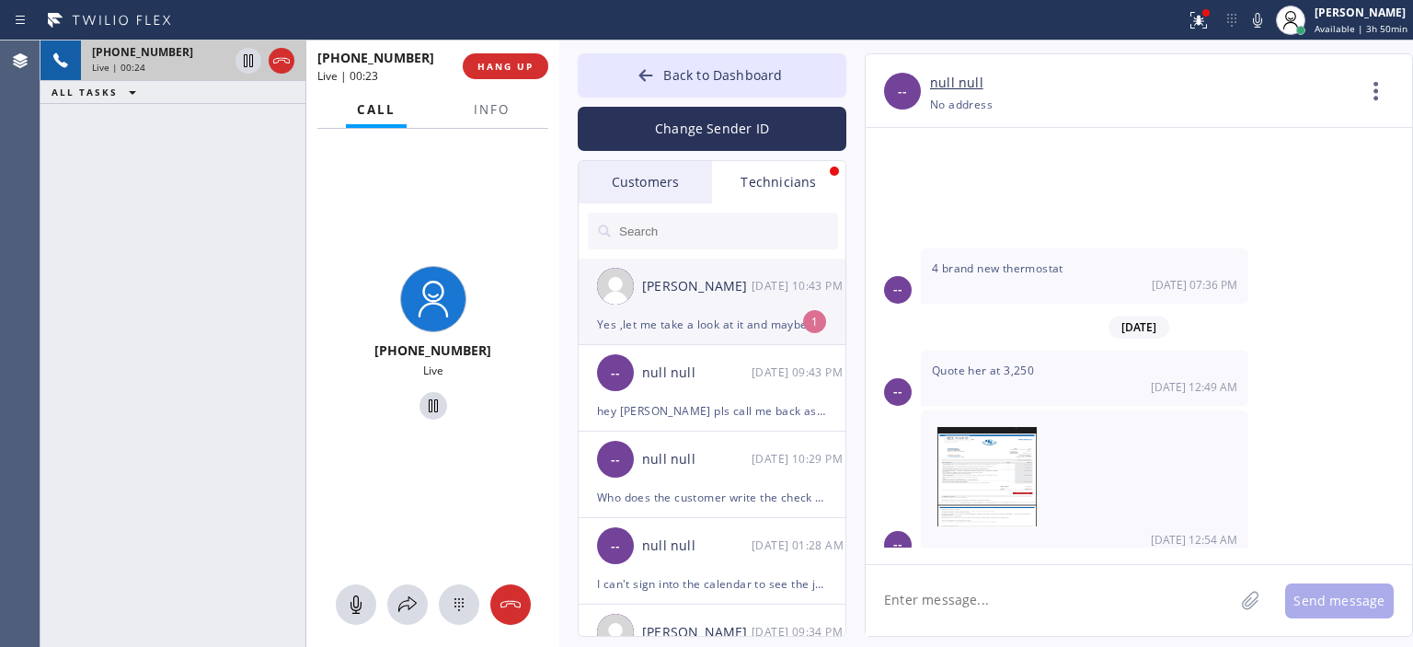
click at [717, 298] on div "[PERSON_NAME] [DATE] 10:43 PM" at bounding box center [713, 285] width 269 height 55
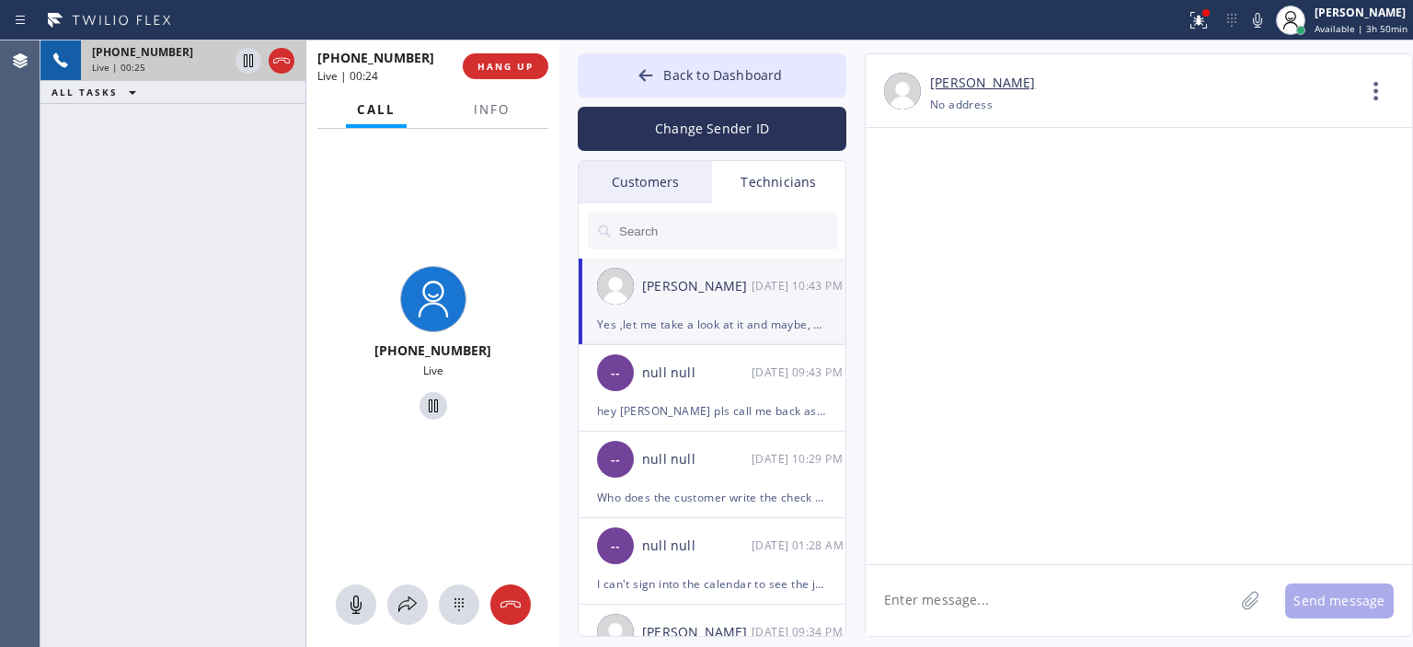
scroll to position [119010, 0]
click at [997, 599] on textarea at bounding box center [1050, 600] width 368 height 71
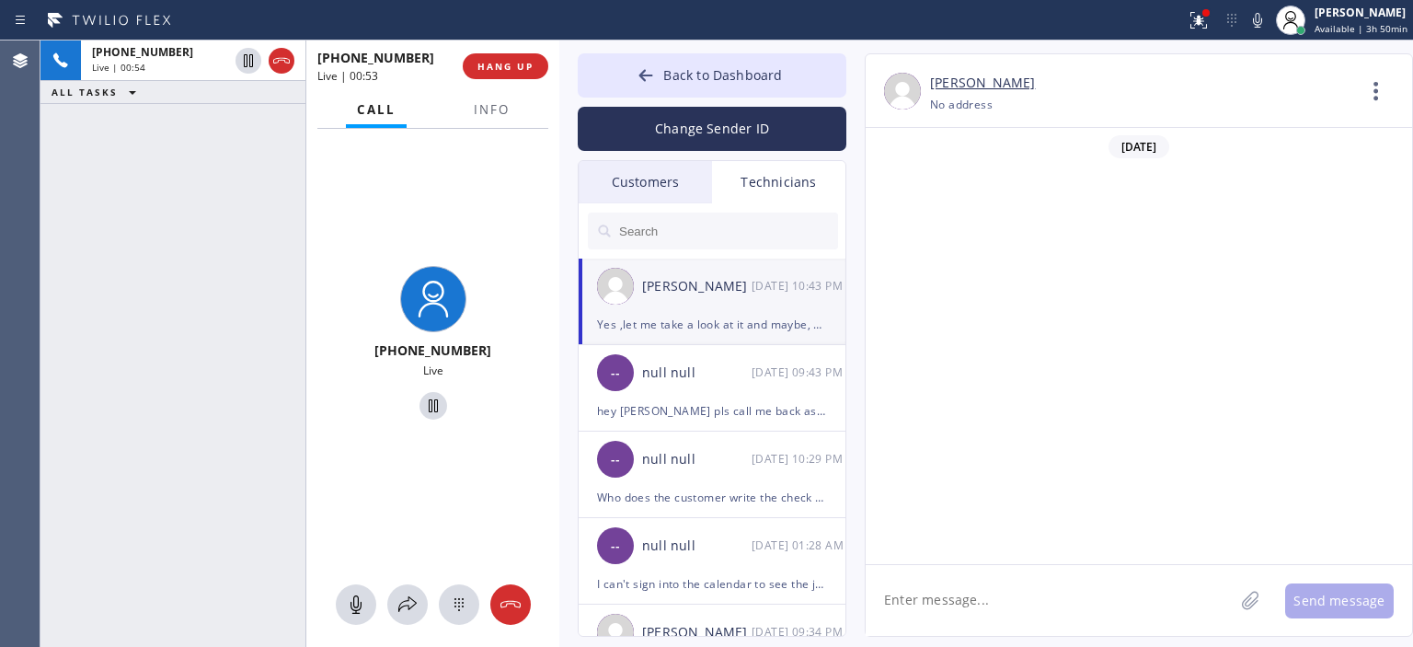
scroll to position [119010, 0]
click at [63, 346] on div "+19513786464 Live | 01:21 ALL TASKS ALL TASKS ACTIVE TASKS TASKS IN WRAP UP" at bounding box center [172, 343] width 265 height 606
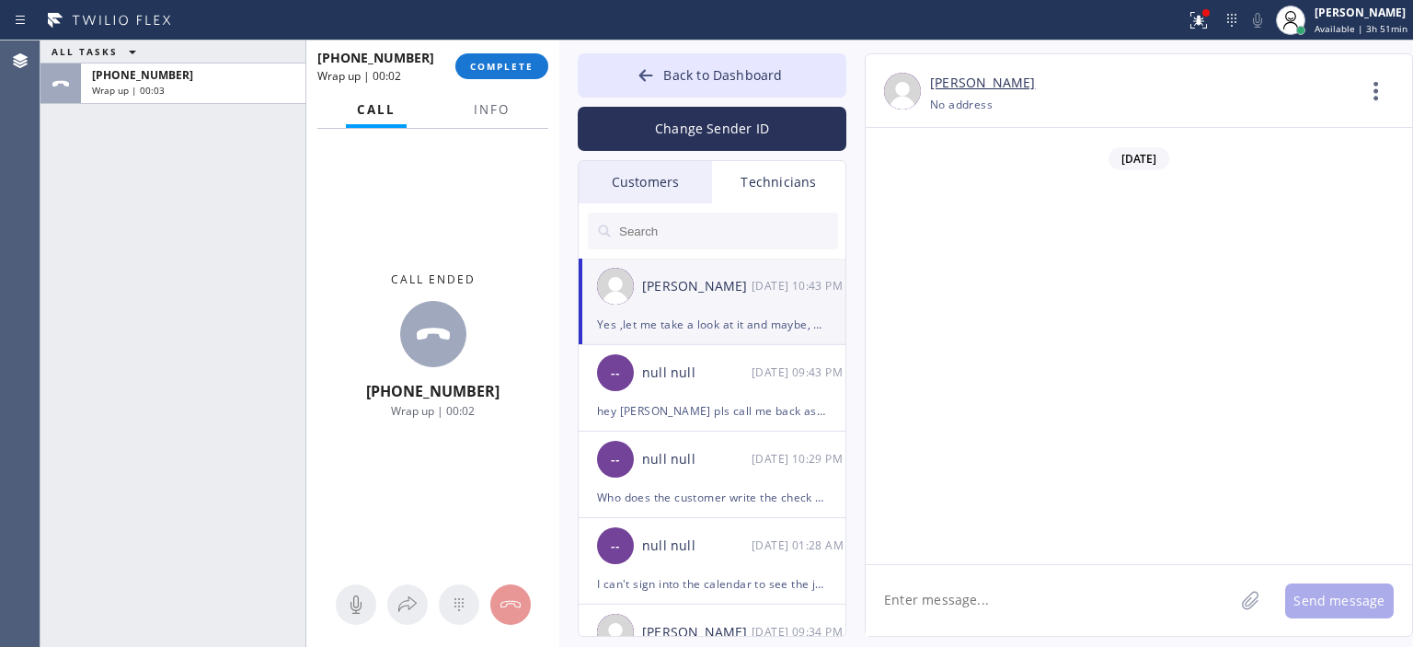
click at [65, 318] on div "ALL TASKS ALL TASKS ACTIVE TASKS TASKS IN WRAP UP +19513786464 Wrap up | 00:03" at bounding box center [172, 343] width 265 height 606
click at [960, 593] on textarea at bounding box center [1050, 600] width 368 height 71
type textarea "okay great, we booked it for Thursday 12-3, hope we can do this one"
click at [641, 67] on icon at bounding box center [646, 75] width 18 height 18
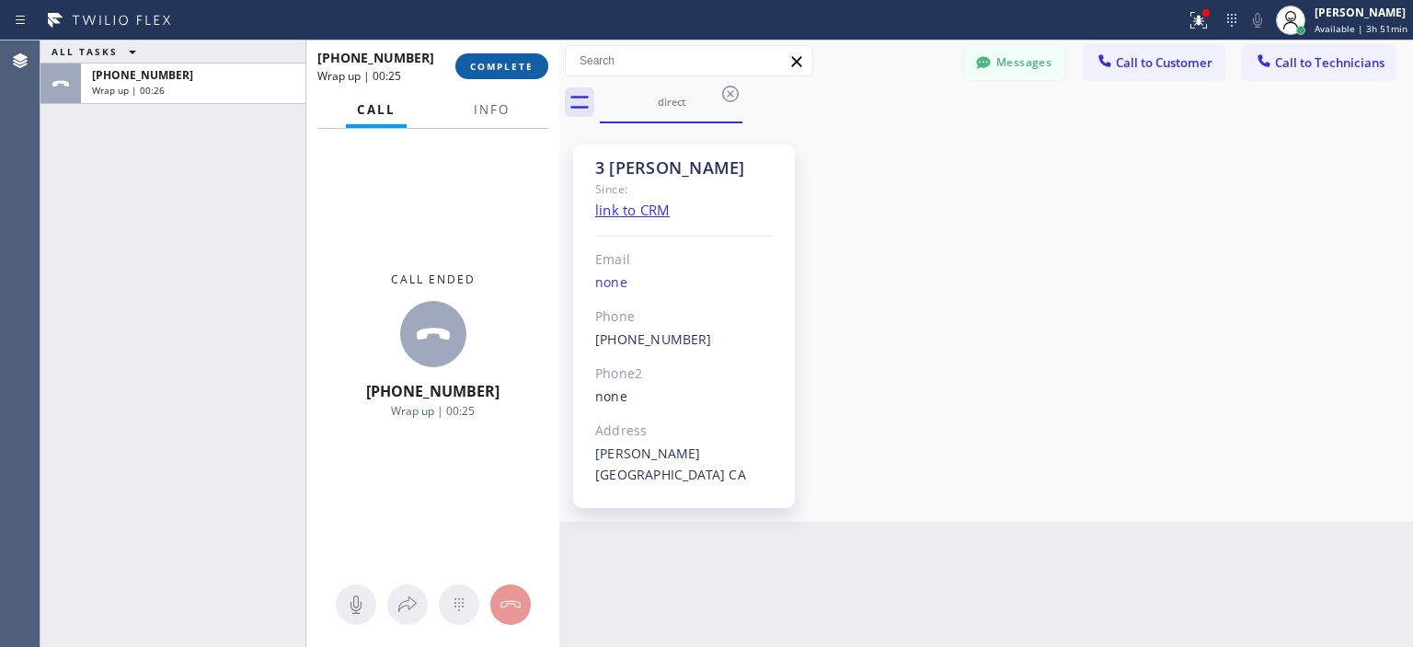
click at [531, 71] on span "COMPLETE" at bounding box center [501, 66] width 63 height 13
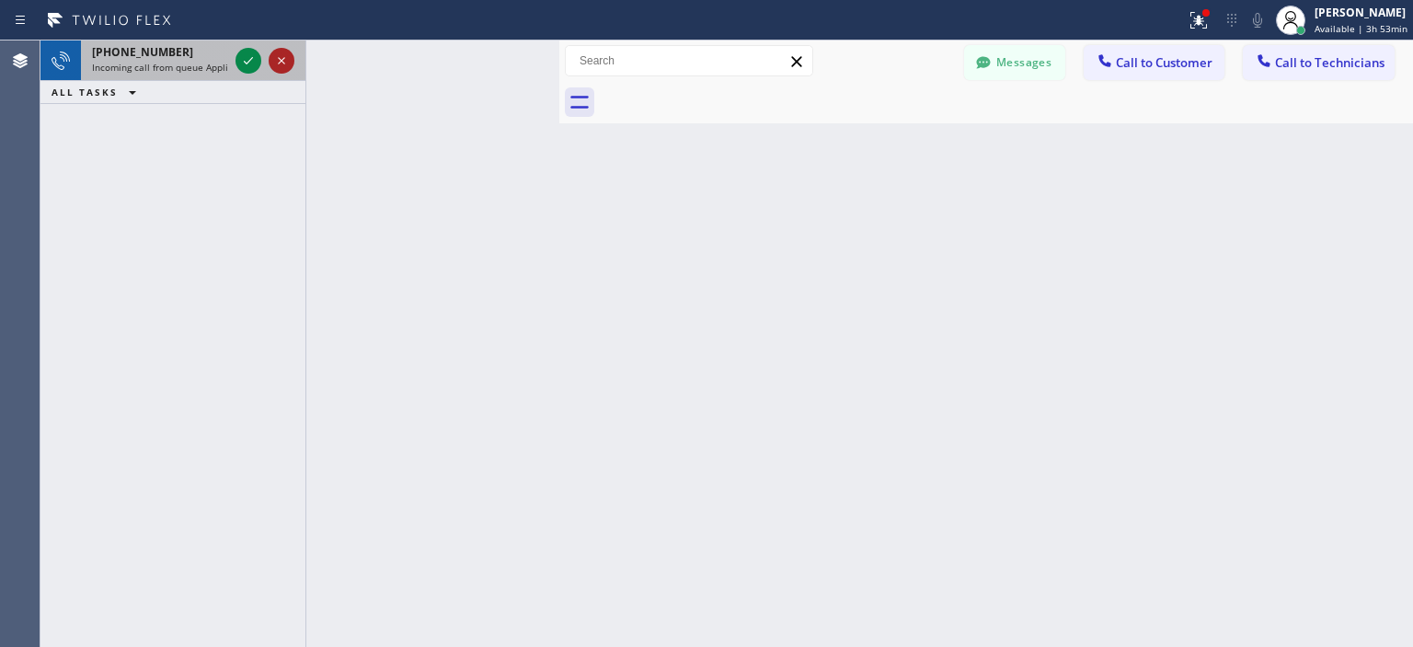
click at [276, 61] on icon at bounding box center [281, 61] width 22 height 22
click at [281, 59] on icon at bounding box center [281, 61] width 22 height 22
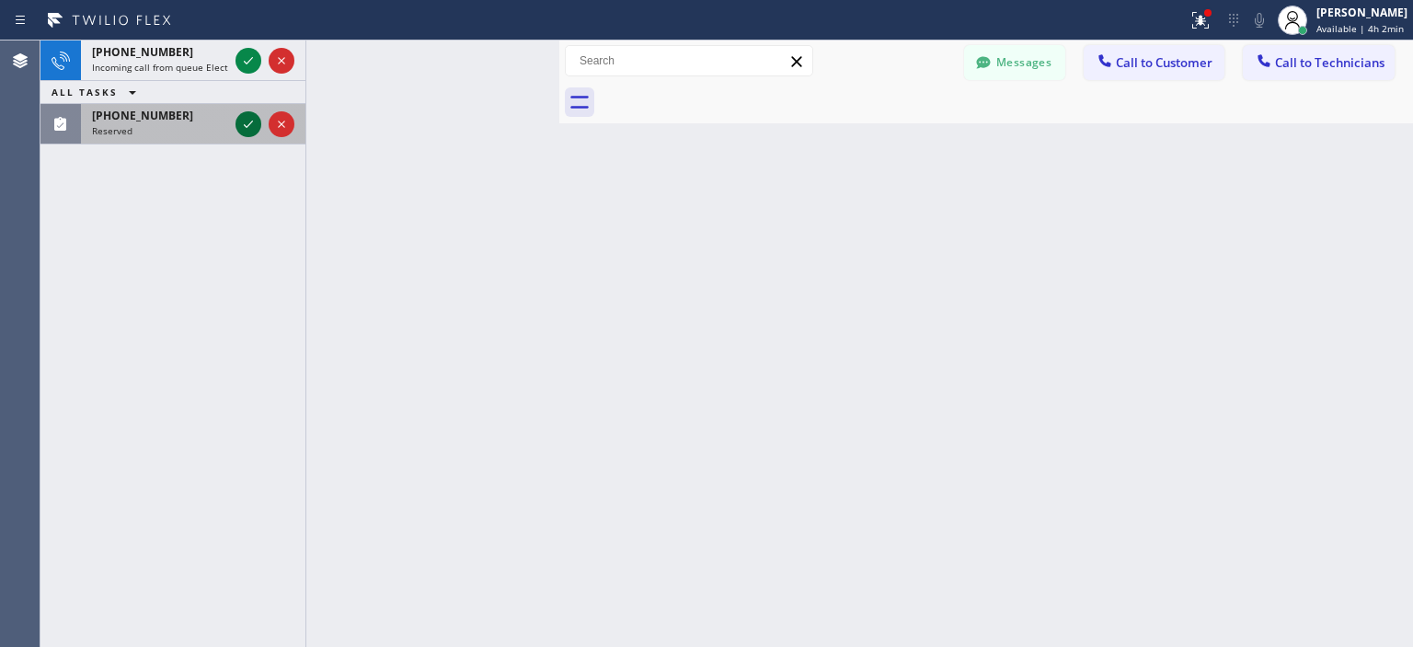
click at [247, 133] on icon at bounding box center [248, 124] width 22 height 22
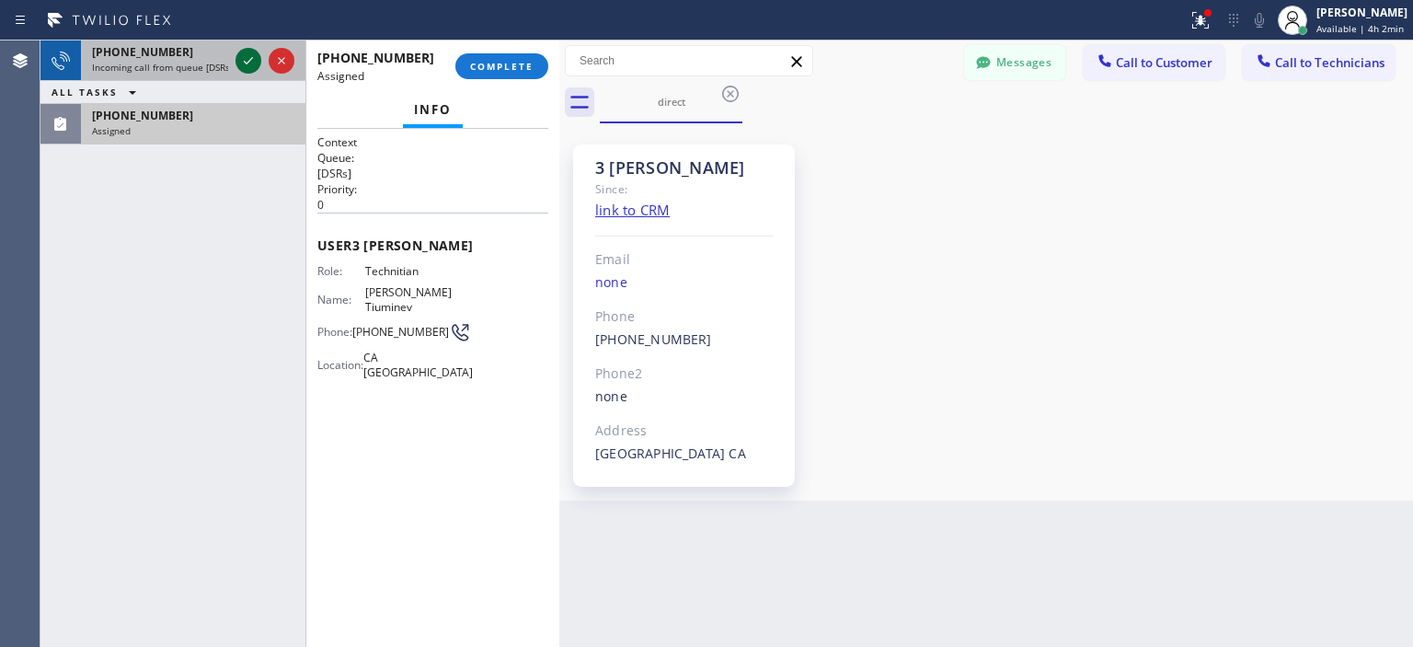
click at [247, 64] on icon at bounding box center [248, 61] width 22 height 22
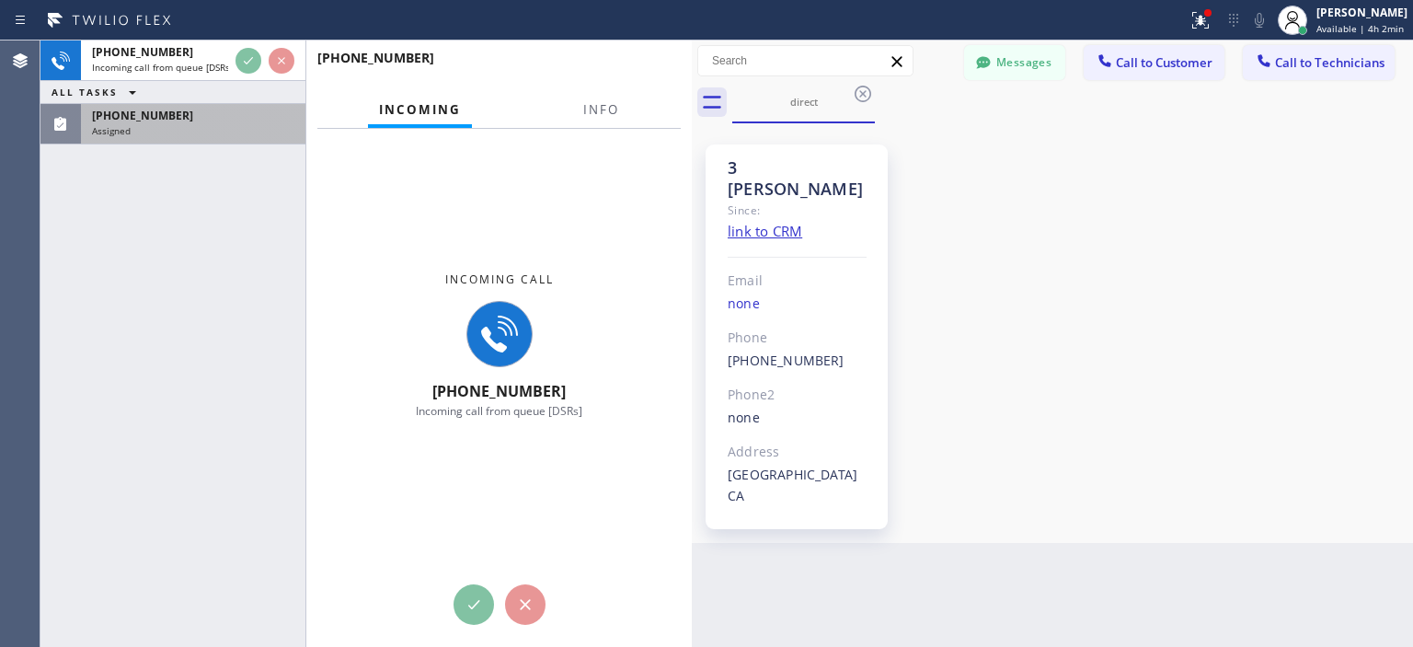
drag, startPoint x: 560, startPoint y: 83, endPoint x: 700, endPoint y: 95, distance: 140.3
click at [692, 95] on div at bounding box center [692, 343] width 0 height 606
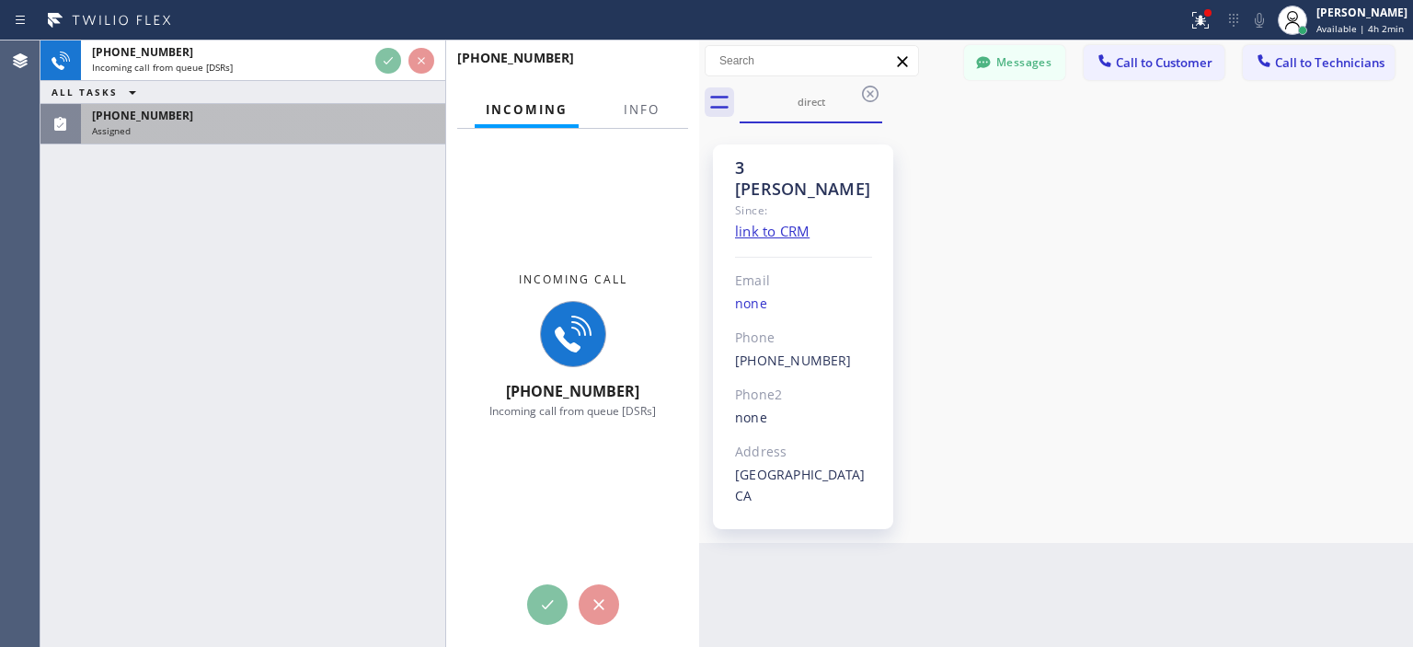
drag, startPoint x: 304, startPoint y: 126, endPoint x: 454, endPoint y: 139, distance: 151.4
click at [454, 139] on div "+12134560880 Incoming call from queue [DSRs] ALL TASKS ALL TASKS ACTIVE TASKS T…" at bounding box center [369, 343] width 659 height 606
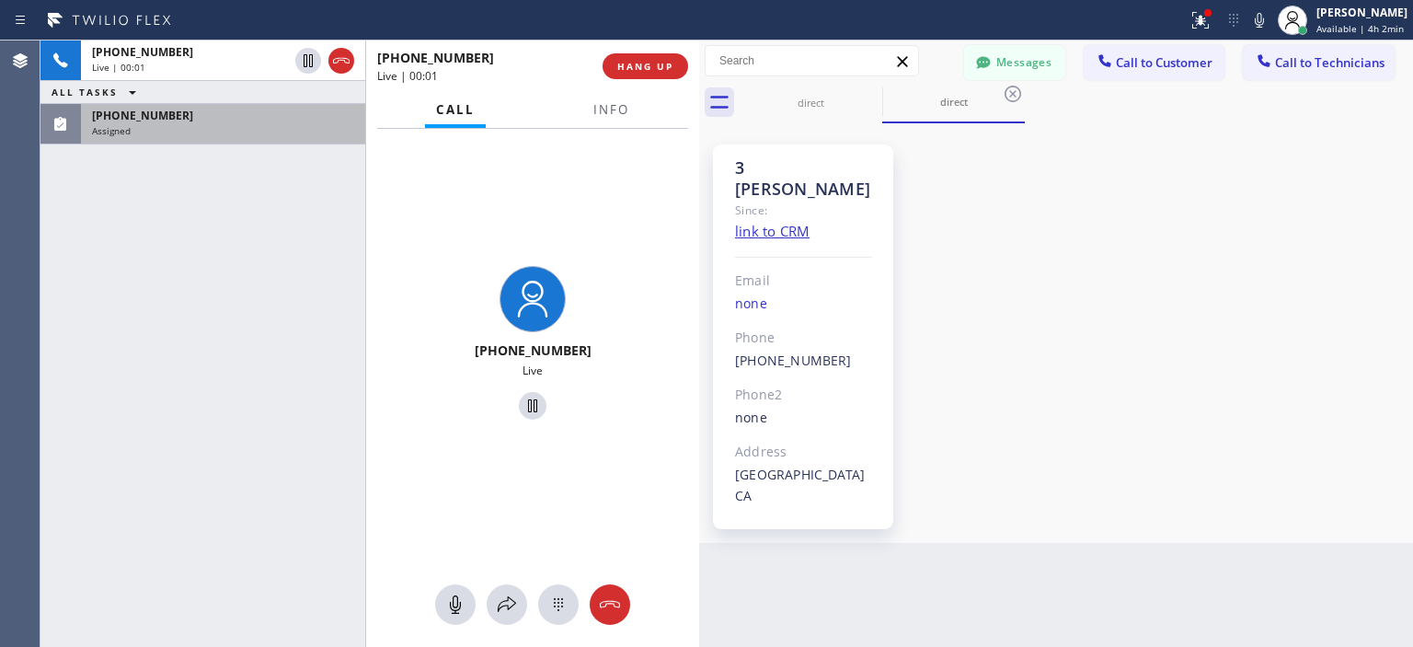
drag, startPoint x: 448, startPoint y: 102, endPoint x: 360, endPoint y: 125, distance: 91.3
click at [365, 125] on div at bounding box center [365, 343] width 1 height 606
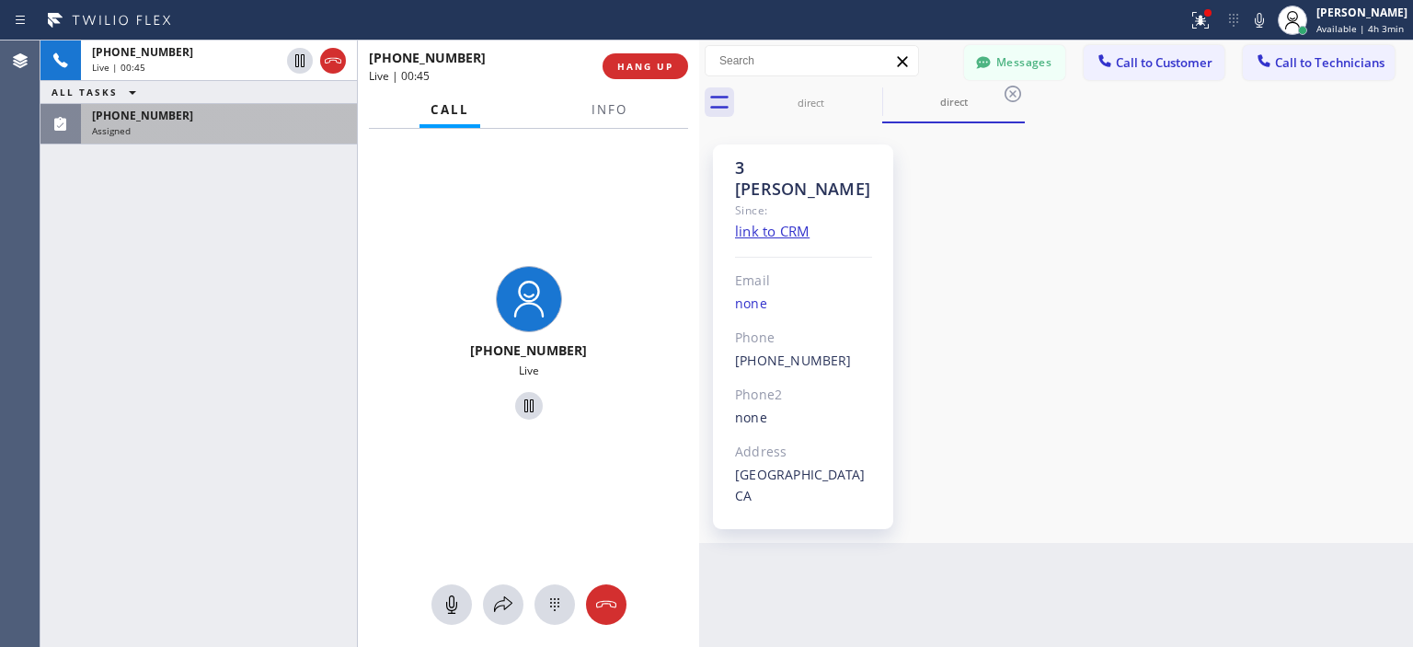
click at [79, 242] on div "+12134560880 Live | 00:45 ALL TASKS ALL TASKS ACTIVE TASKS TASKS IN WRAP UP (21…" at bounding box center [198, 343] width 316 height 606
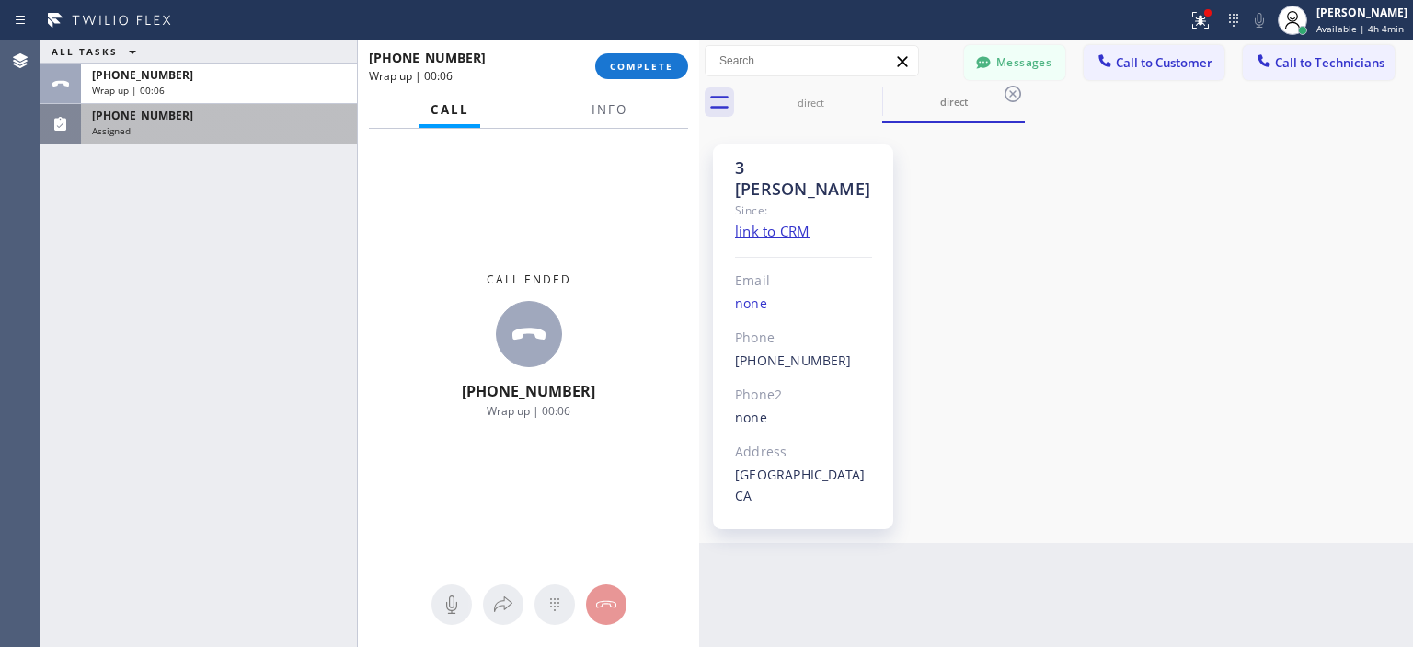
click at [35, 395] on div "Agent Desktop" at bounding box center [20, 343] width 40 height 606
click at [656, 80] on div "+12134560880 Wrap up | 00:07 COMPLETE" at bounding box center [528, 66] width 319 height 48
click at [661, 74] on button "COMPLETE" at bounding box center [641, 66] width 93 height 26
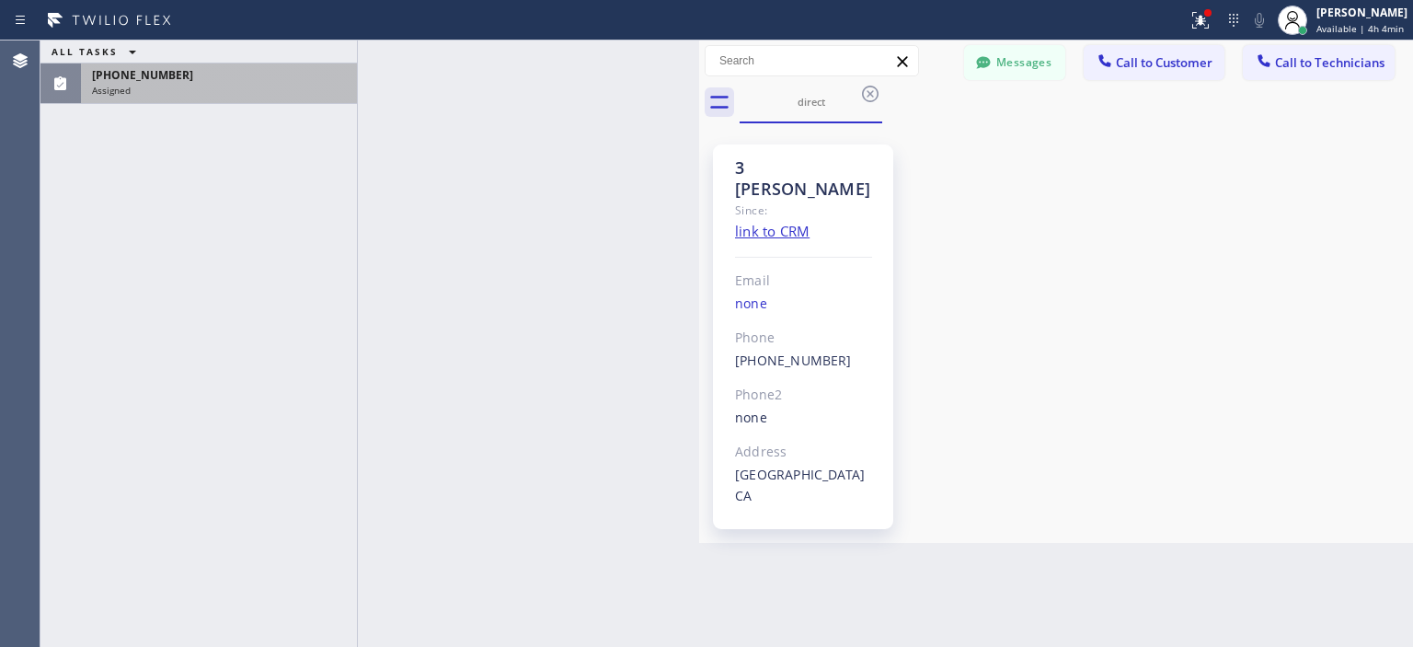
click at [277, 85] on div "Assigned" at bounding box center [219, 90] width 254 height 13
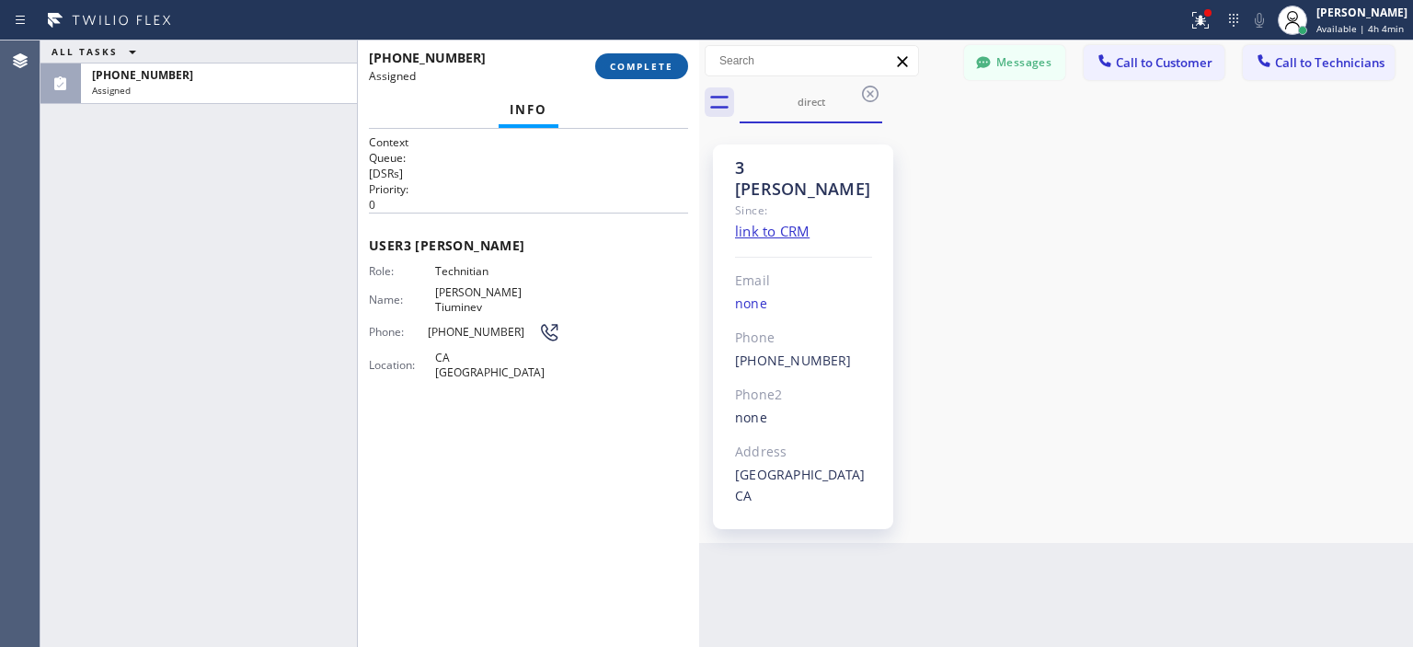
click at [660, 65] on span "COMPLETE" at bounding box center [641, 66] width 63 height 13
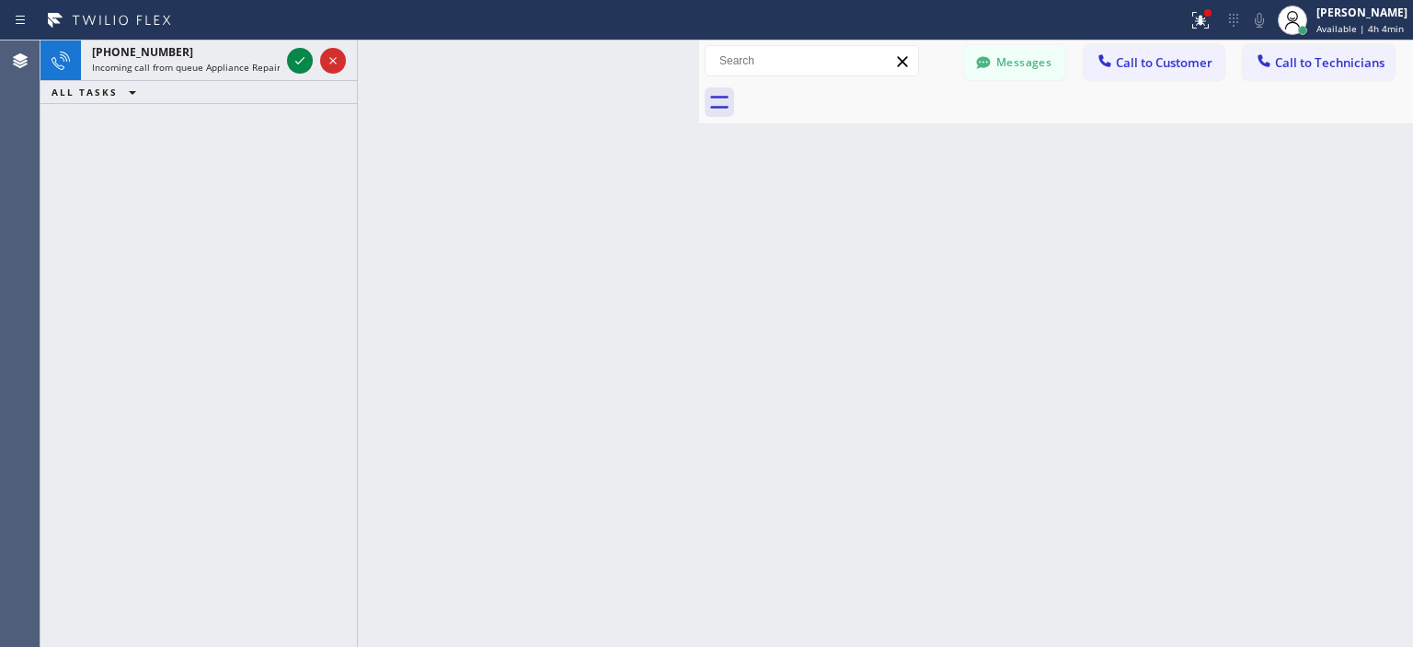
click at [26, 285] on div "Agent Desktop" at bounding box center [20, 343] width 40 height 606
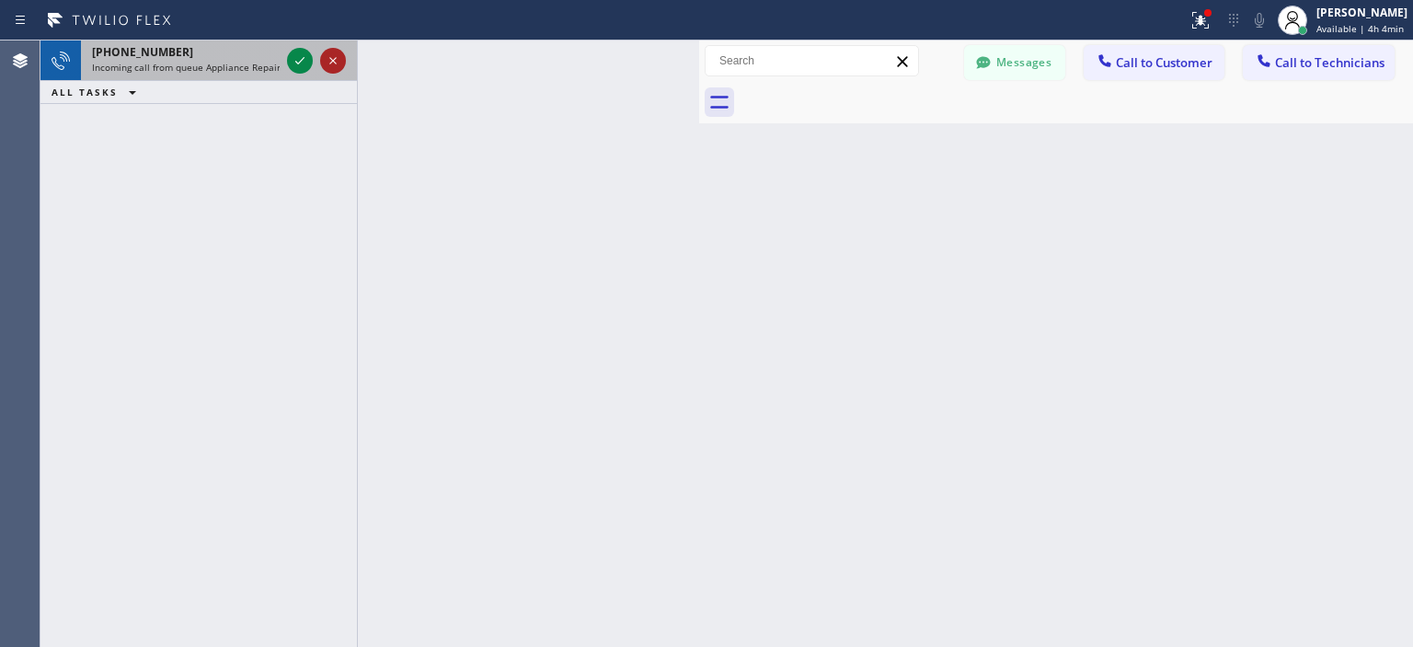
click at [335, 50] on icon at bounding box center [333, 61] width 22 height 22
click at [330, 59] on icon at bounding box center [333, 61] width 22 height 22
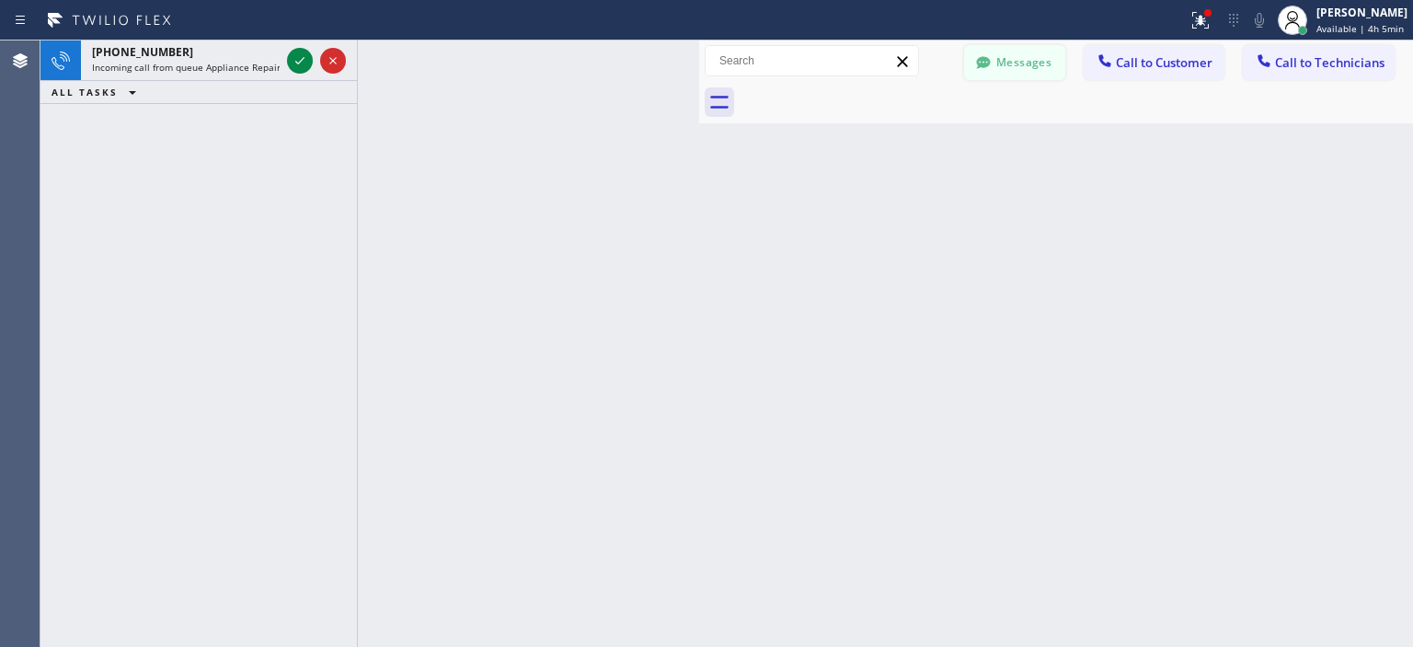
click at [1004, 59] on button "Messages" at bounding box center [1014, 62] width 101 height 35
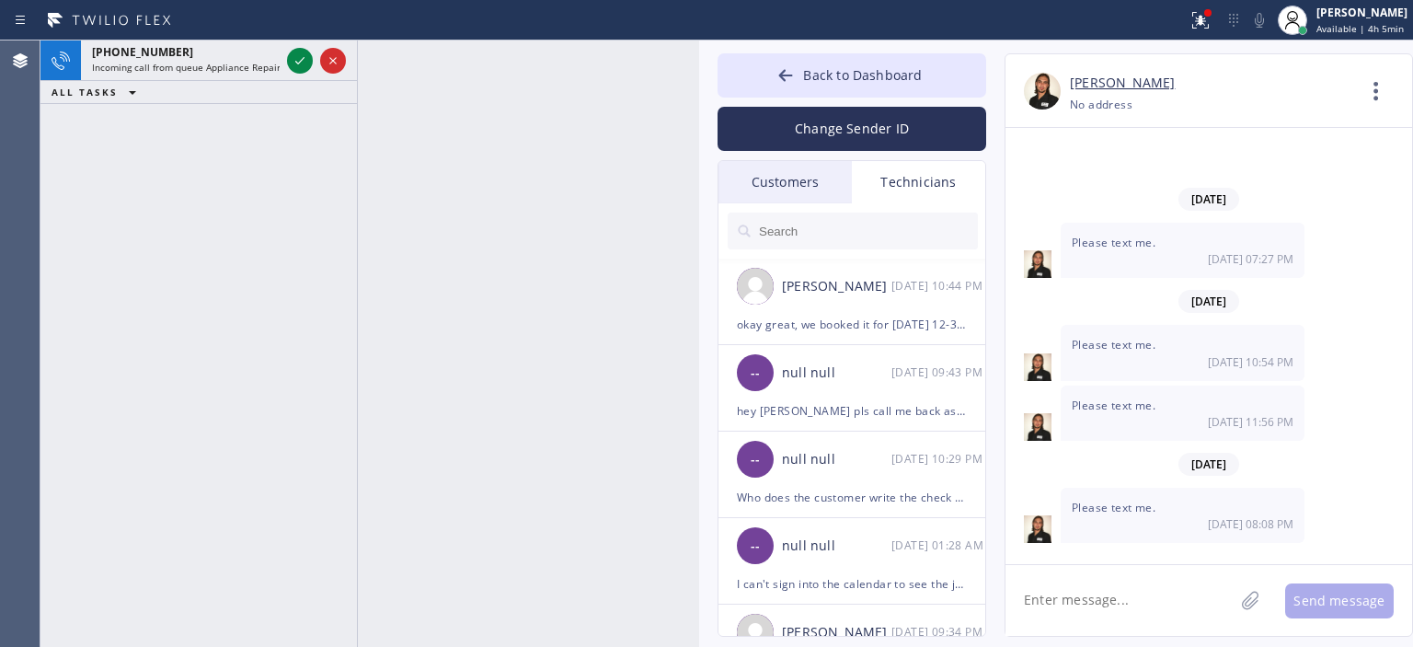
click at [796, 178] on div "Customers" at bounding box center [784, 182] width 133 height 42
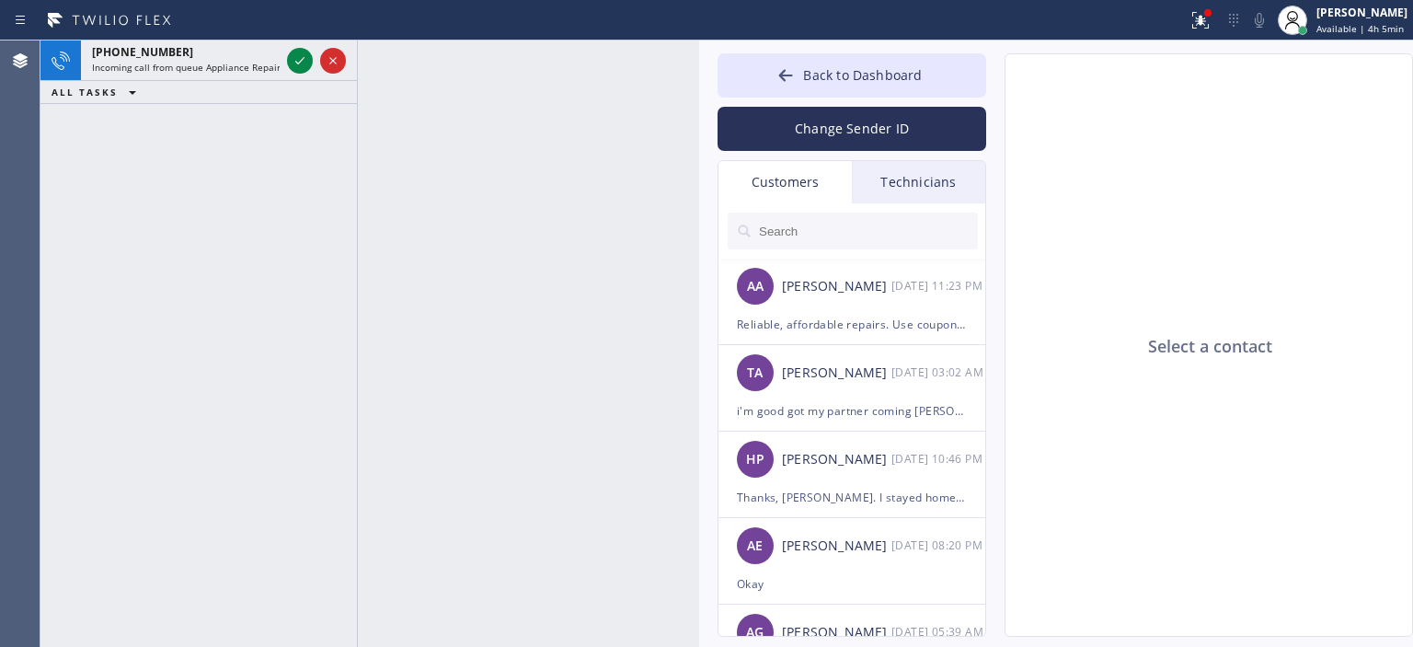
click at [832, 231] on input "text" at bounding box center [867, 230] width 221 height 37
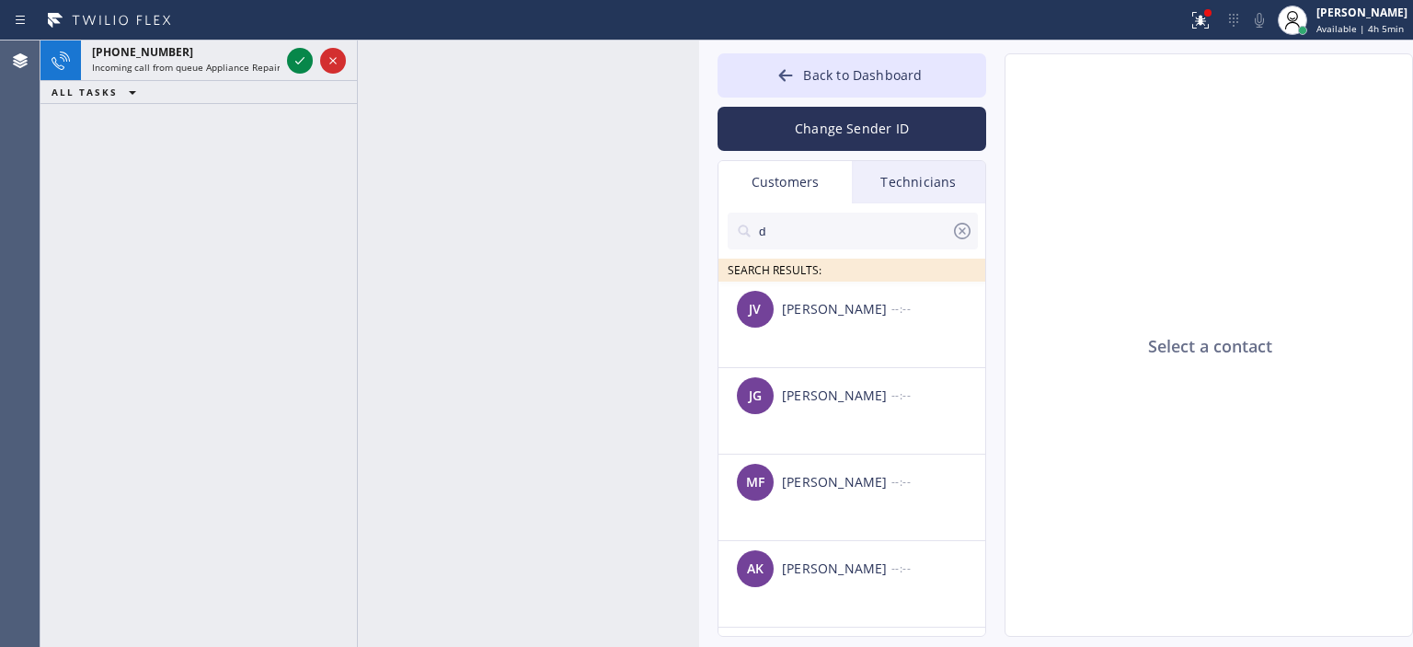
click at [695, 138] on div "+13473981106 Incoming call from queue Appliance Repair High End ALL TASKS ALL T…" at bounding box center [726, 343] width 1372 height 606
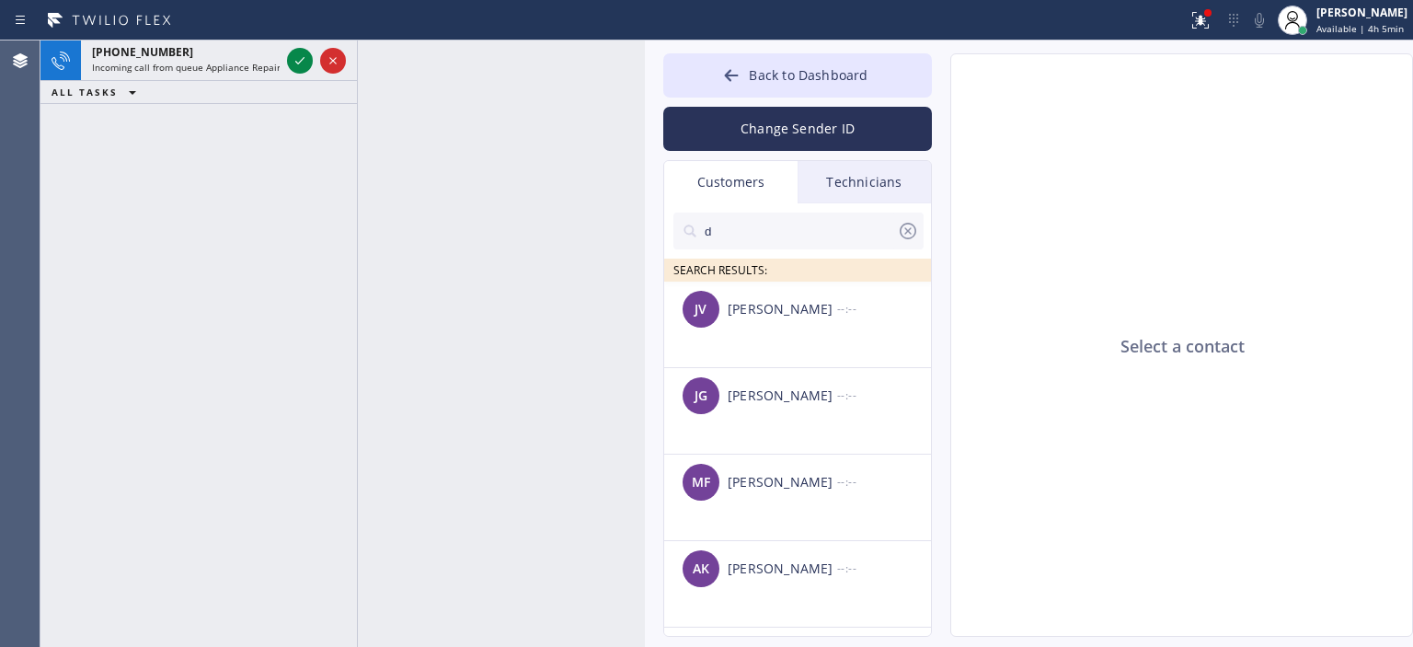
drag, startPoint x: 695, startPoint y: 138, endPoint x: 644, endPoint y: 139, distance: 51.5
click at [645, 139] on div at bounding box center [645, 343] width 0 height 606
click at [883, 234] on input "d" at bounding box center [803, 230] width 194 height 37
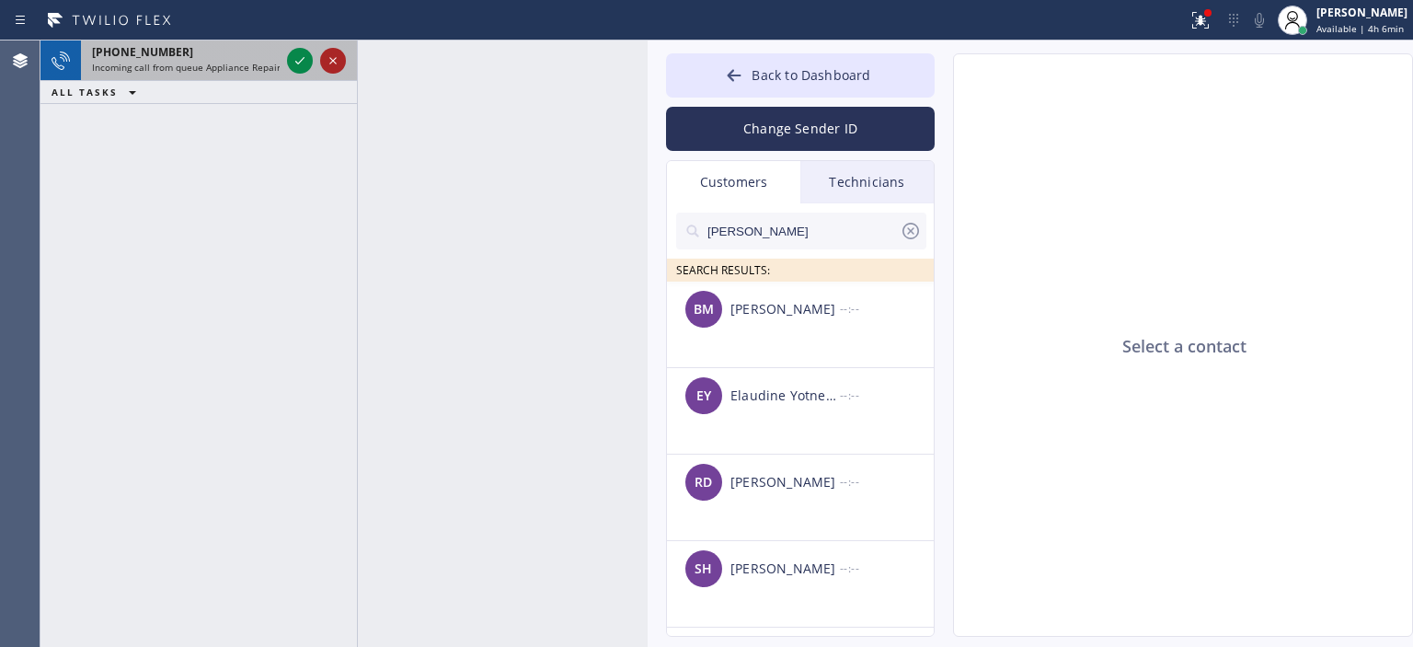
type input "dona"
click at [329, 67] on icon at bounding box center [333, 61] width 22 height 22
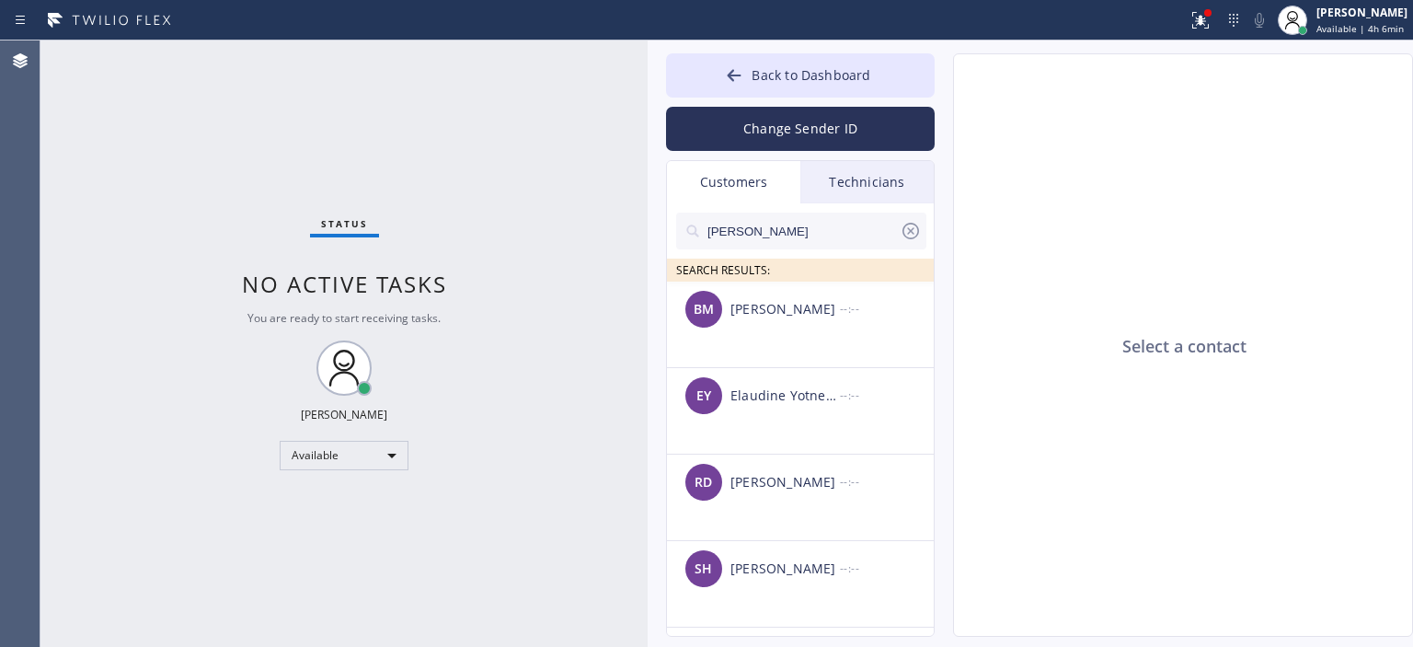
click at [909, 229] on icon at bounding box center [910, 231] width 17 height 17
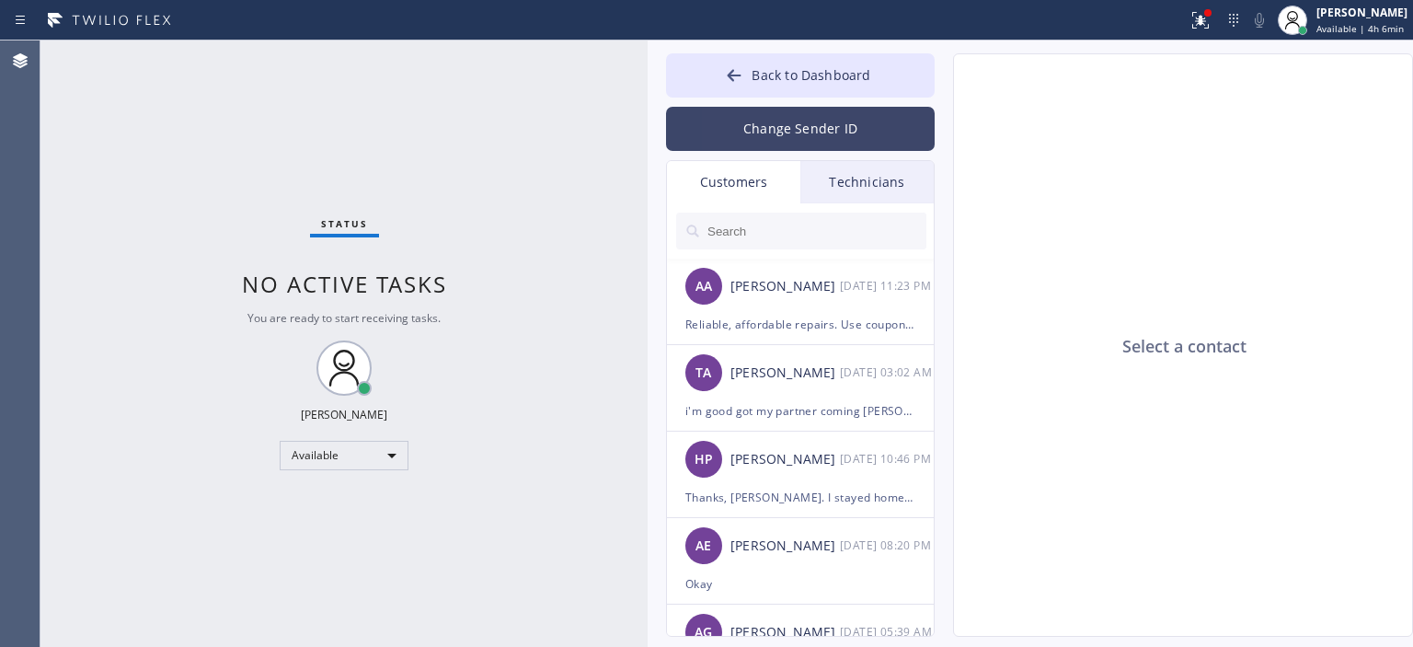
click at [867, 137] on button "Change Sender ID" at bounding box center [800, 129] width 269 height 44
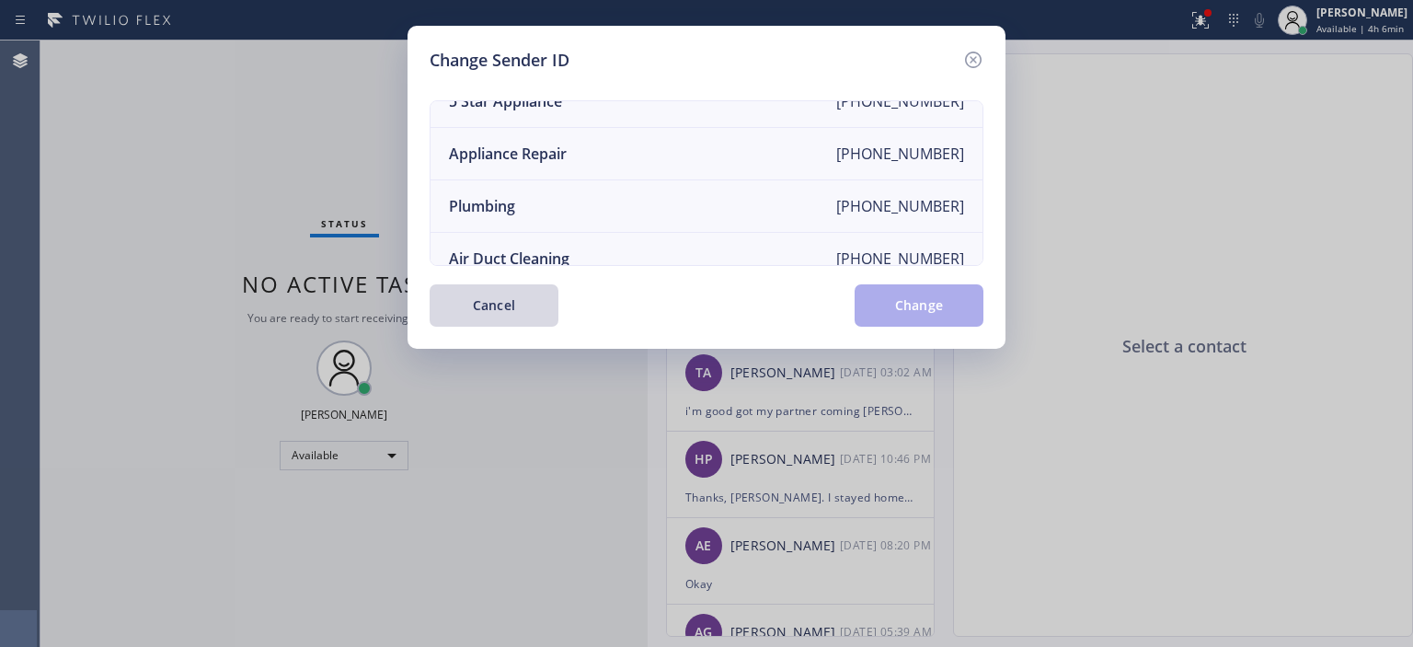
scroll to position [214, 0]
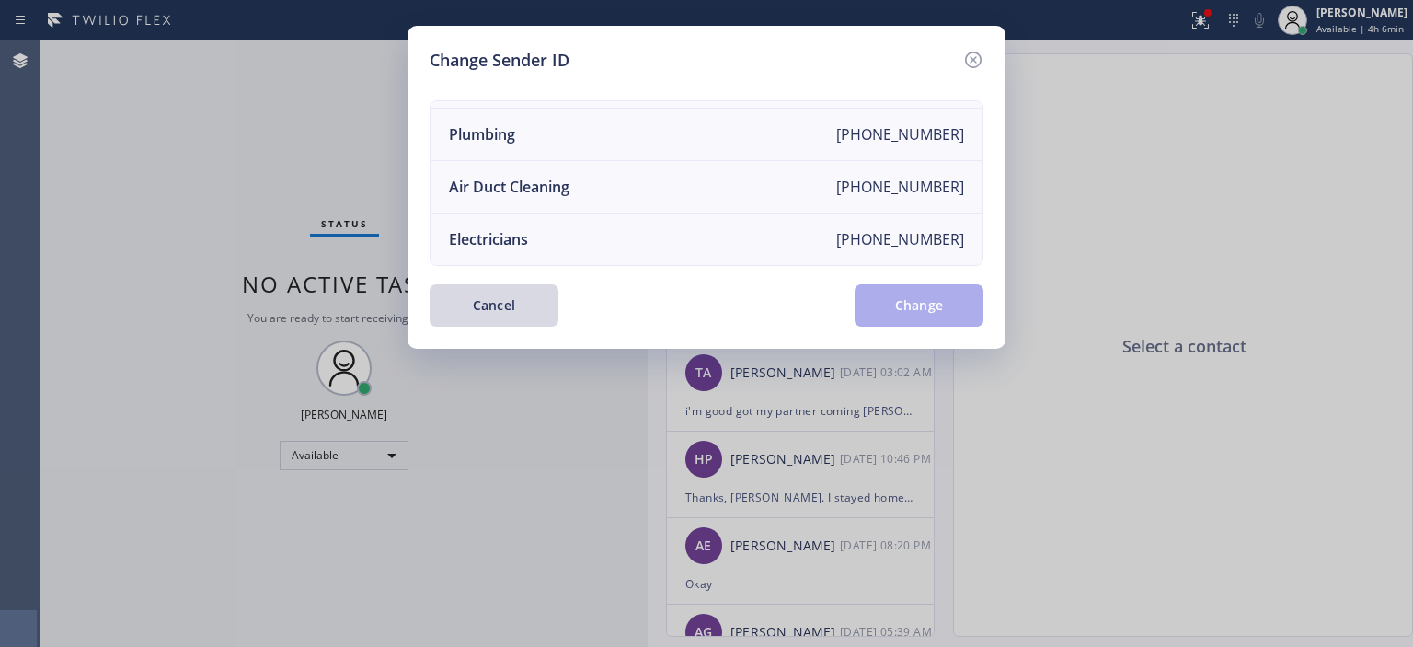
click at [666, 161] on li "Air Duct Cleaning [PHONE_NUMBER]" at bounding box center [707, 187] width 552 height 52
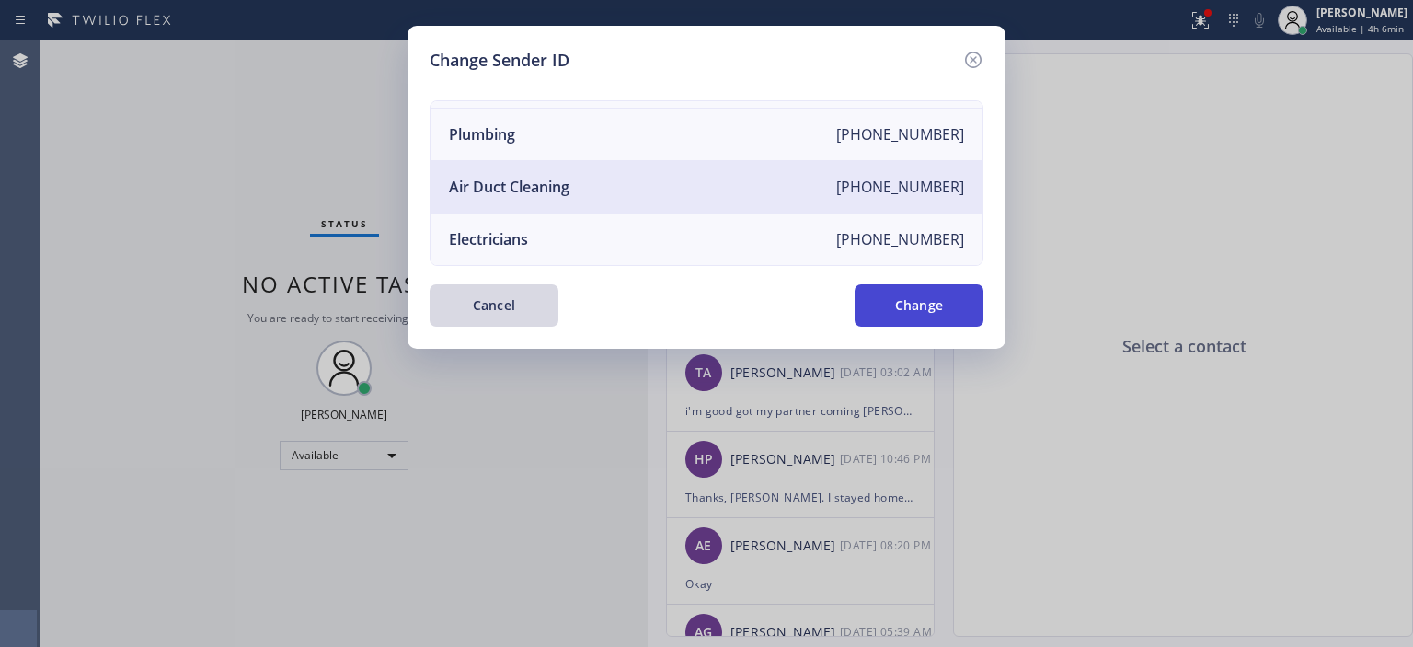
click at [913, 301] on button "Change" at bounding box center [919, 305] width 129 height 42
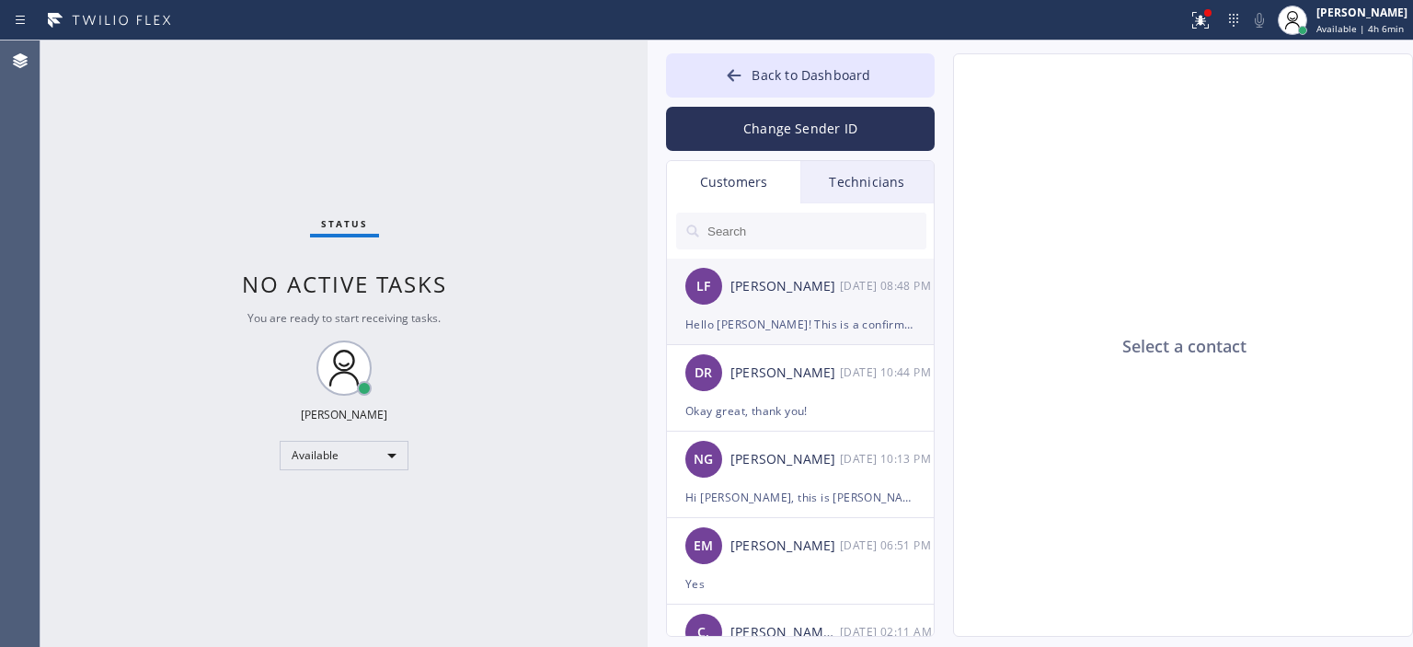
click at [862, 294] on div "[DATE] 08:48 PM" at bounding box center [888, 285] width 96 height 21
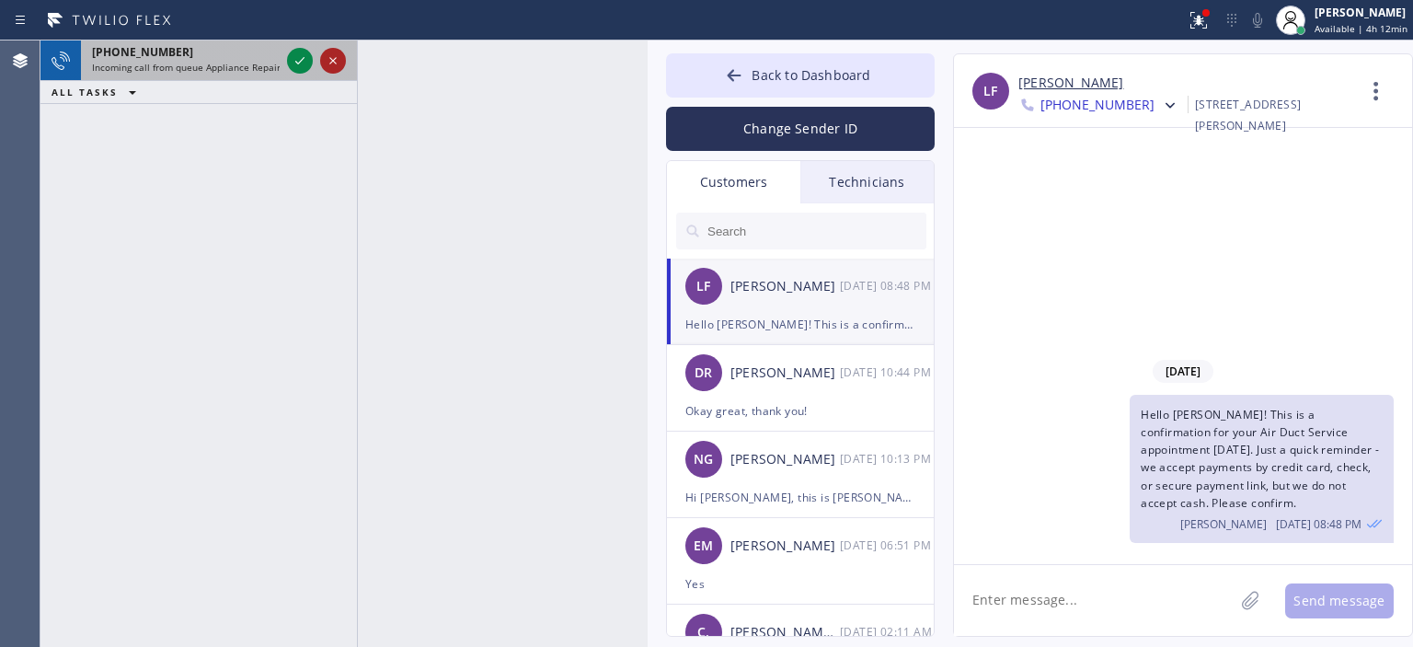
click at [339, 62] on icon at bounding box center [333, 61] width 22 height 22
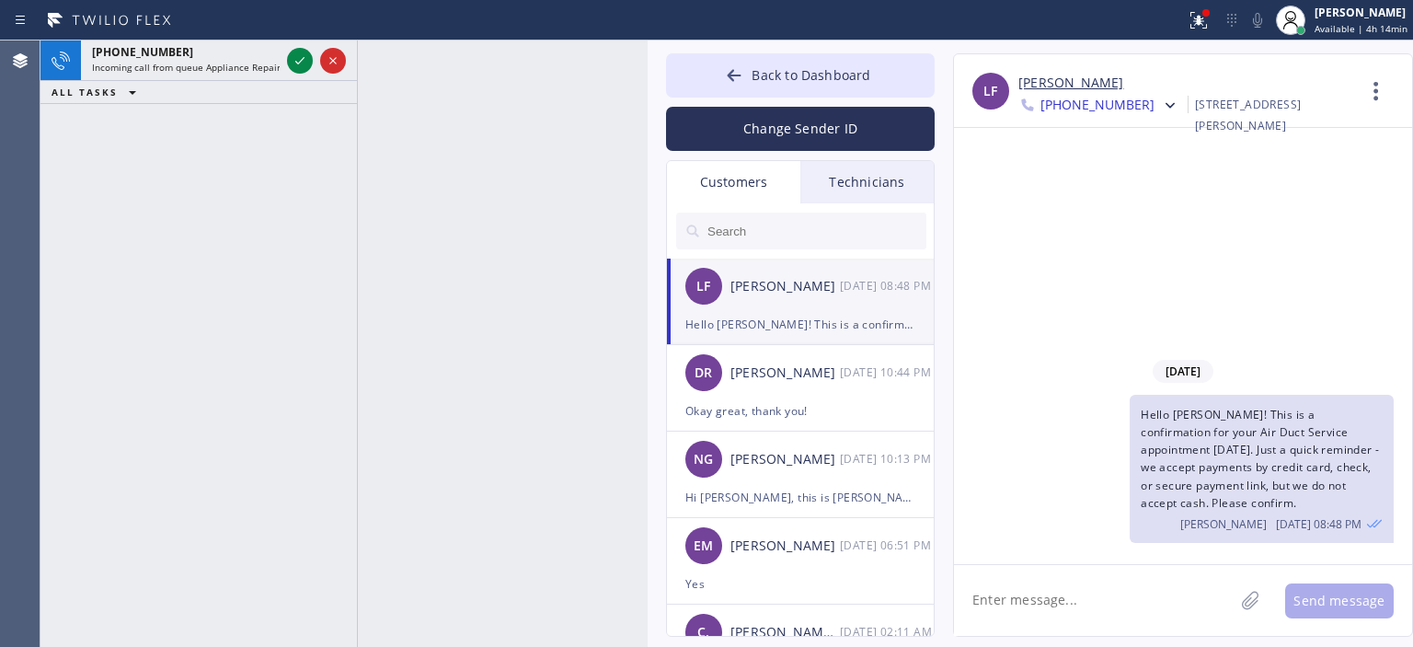
click at [90, 207] on div "+18178706632 Incoming call from queue Appliance Repair High End ALL TASKS ALL T…" at bounding box center [198, 343] width 316 height 606
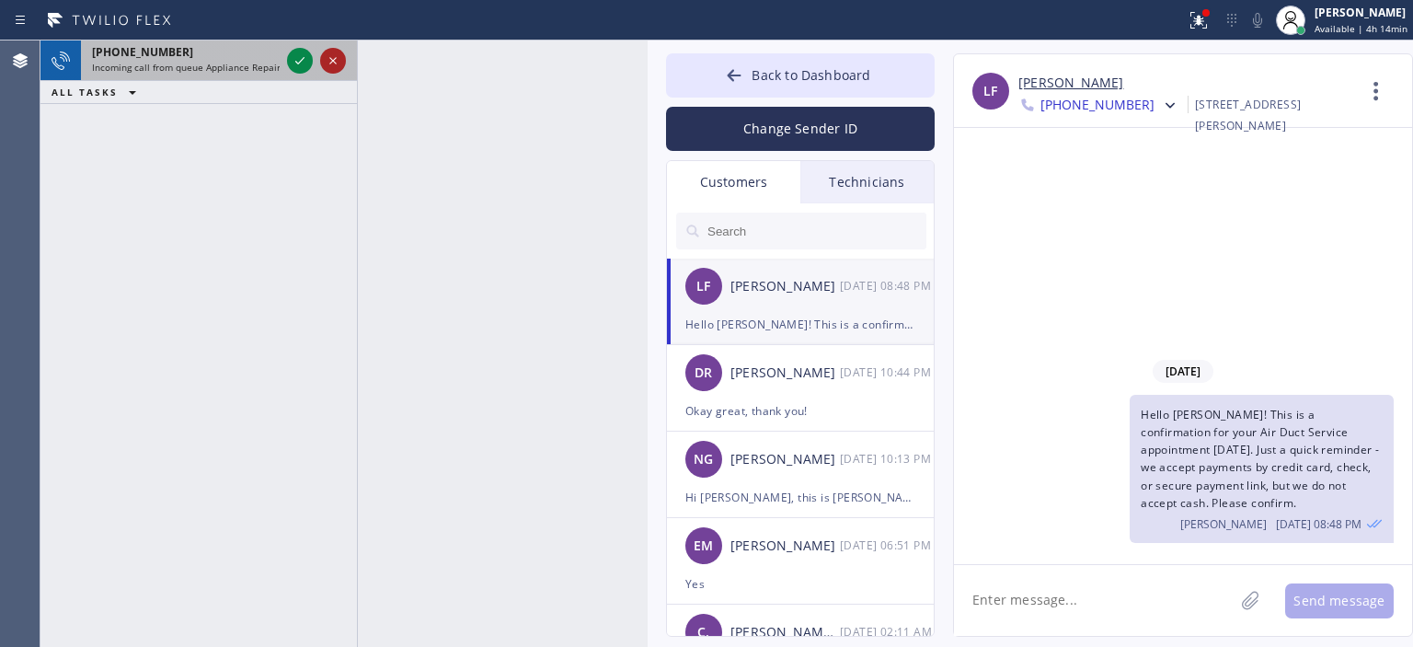
click at [335, 57] on icon at bounding box center [333, 61] width 22 height 22
click at [304, 65] on icon at bounding box center [300, 61] width 22 height 22
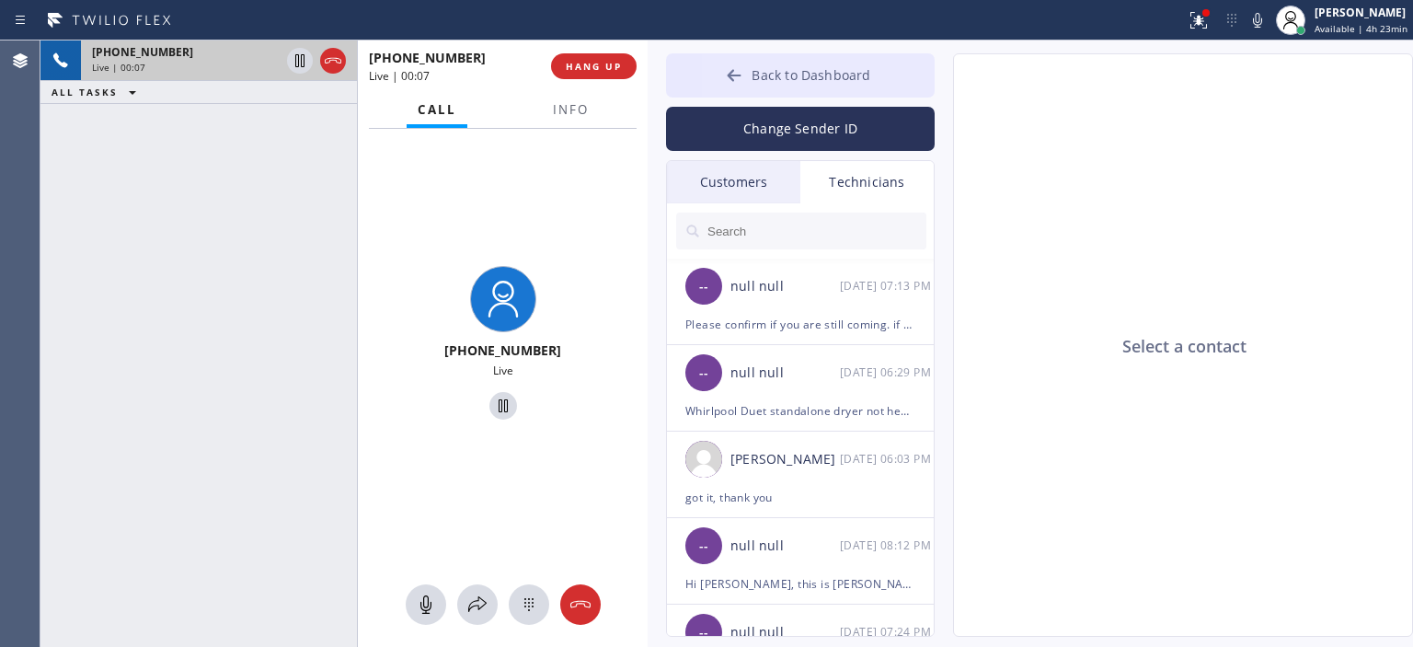
click at [724, 69] on div at bounding box center [734, 77] width 22 height 22
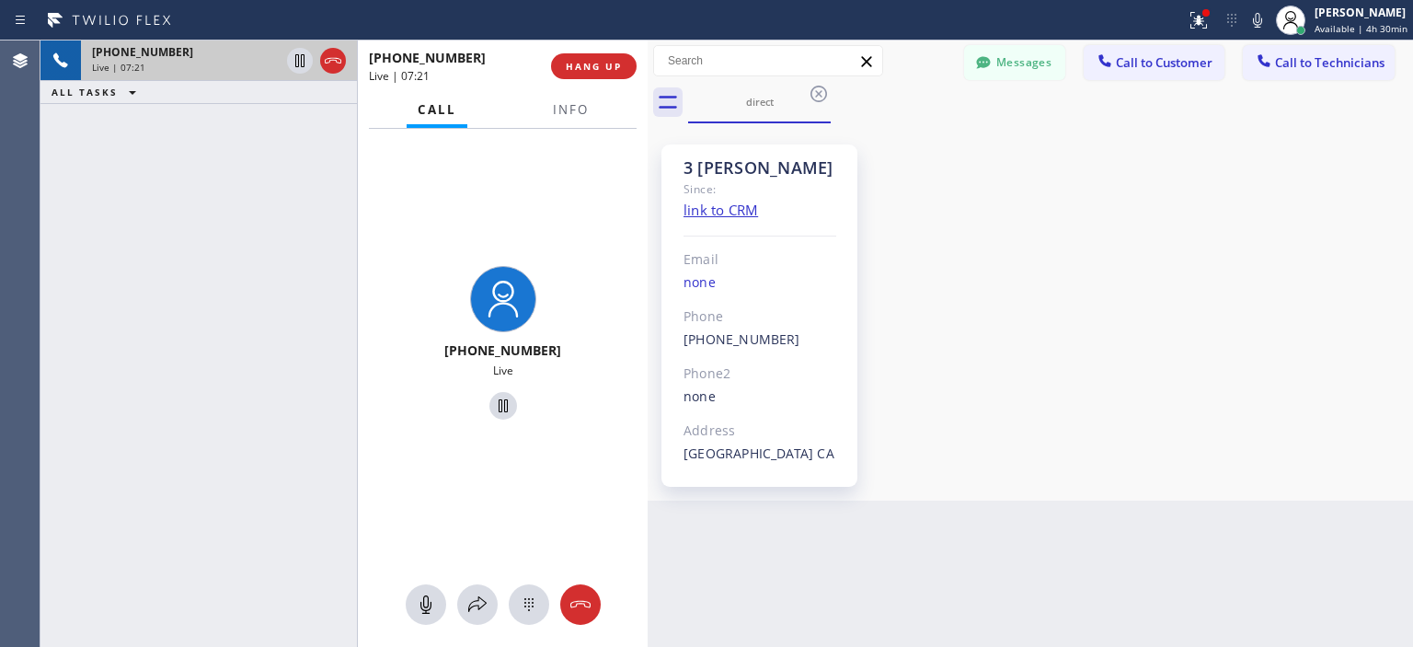
drag, startPoint x: 85, startPoint y: 167, endPoint x: 110, endPoint y: 152, distance: 29.7
click at [88, 165] on div "+12134560880 Live | 07:21 ALL TASKS ALL TASKS ACTIVE TASKS TASKS IN WRAP UP" at bounding box center [198, 343] width 316 height 606
click at [589, 66] on span "HANG UP" at bounding box center [594, 66] width 56 height 13
click at [596, 66] on span "HANG UP" at bounding box center [594, 66] width 56 height 13
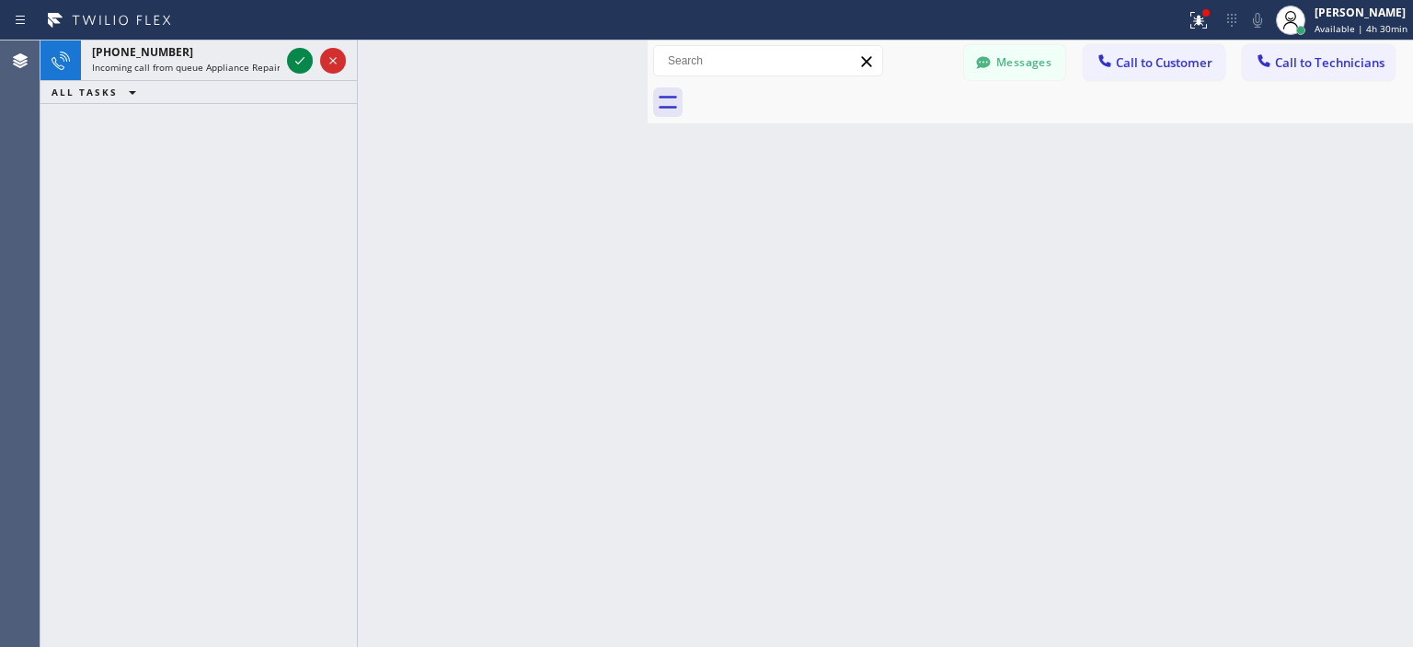
click at [55, 179] on div "+12134902232 Incoming call from queue Appliance Repair High End ALL TASKS ALL T…" at bounding box center [198, 343] width 316 height 606
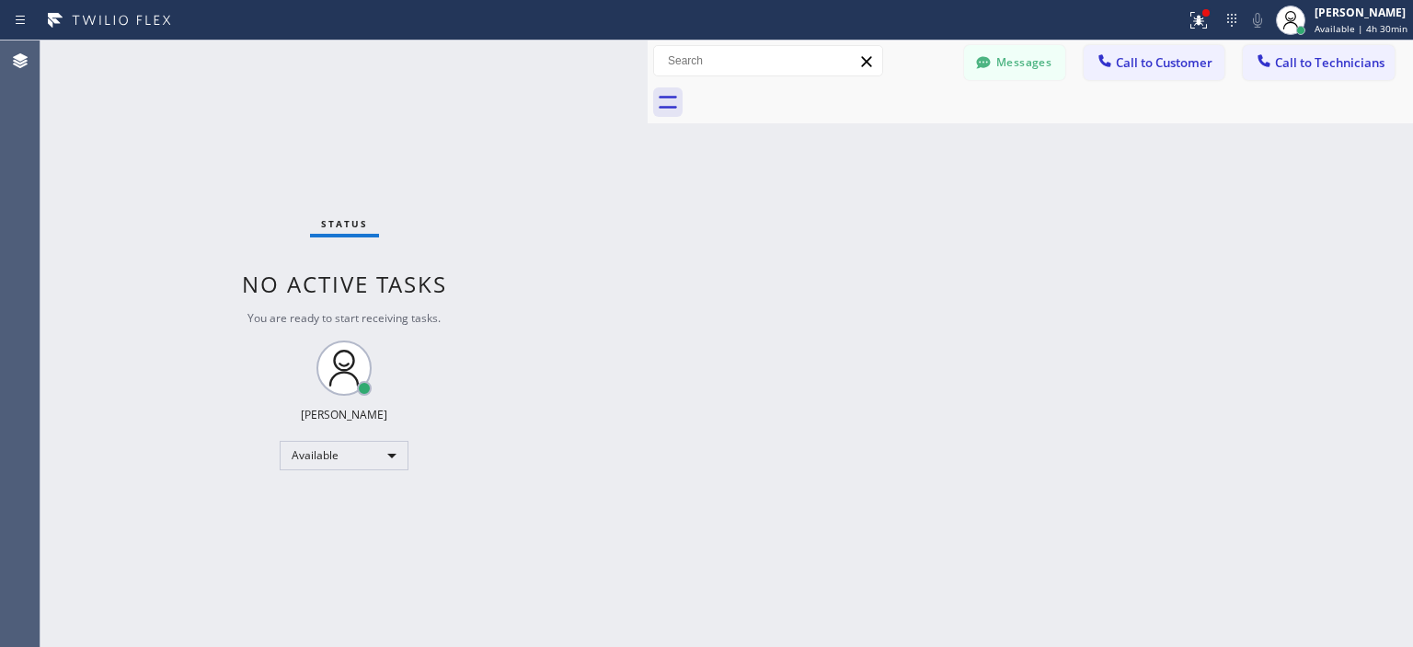
click at [335, 65] on div "Status No active tasks You are ready to start receiving tasks. [PERSON_NAME] Av…" at bounding box center [343, 343] width 607 height 606
click at [320, 452] on div "Available" at bounding box center [344, 455] width 129 height 29
click at [346, 487] on li "Offline" at bounding box center [343, 480] width 125 height 22
click at [373, 446] on div "Offline" at bounding box center [344, 455] width 129 height 29
click at [348, 522] on li "Unavailable" at bounding box center [343, 526] width 125 height 22
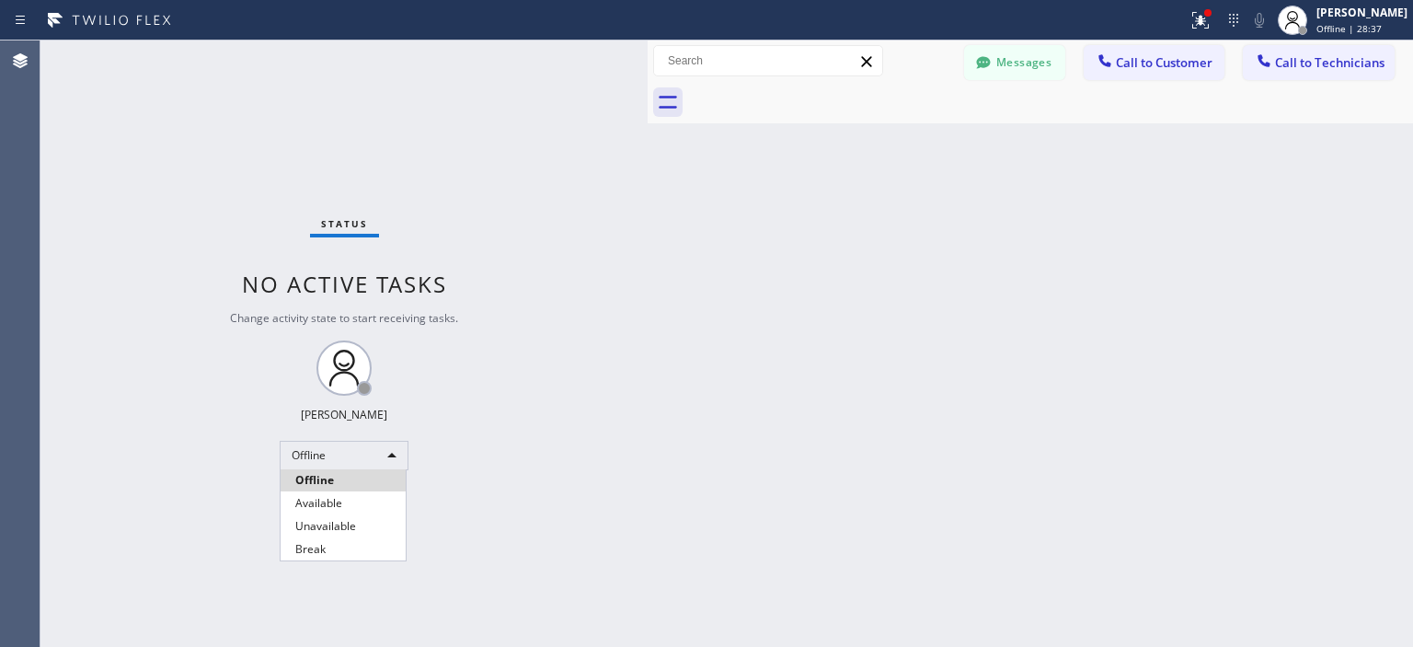
click at [347, 523] on div "Status No active tasks Change activity state to start receiving tasks. Vasyl Ku…" at bounding box center [343, 343] width 607 height 606
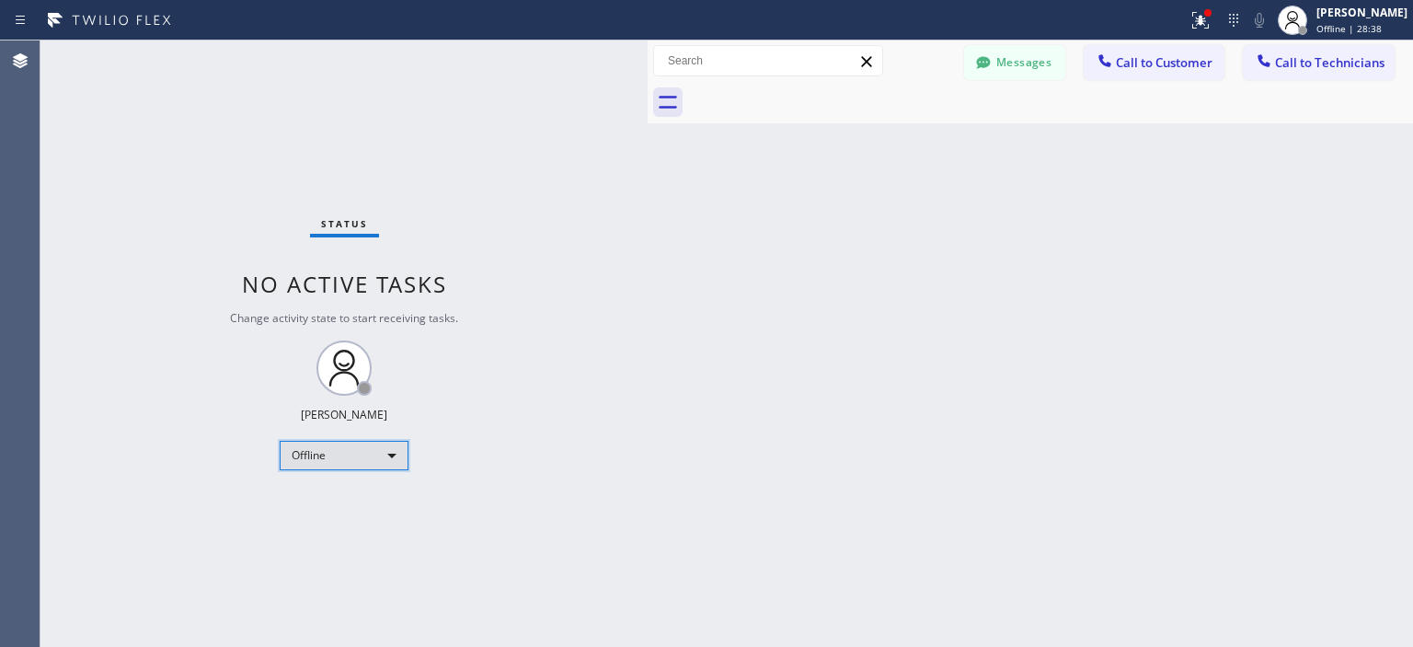
click at [352, 445] on div "Offline" at bounding box center [344, 455] width 129 height 29
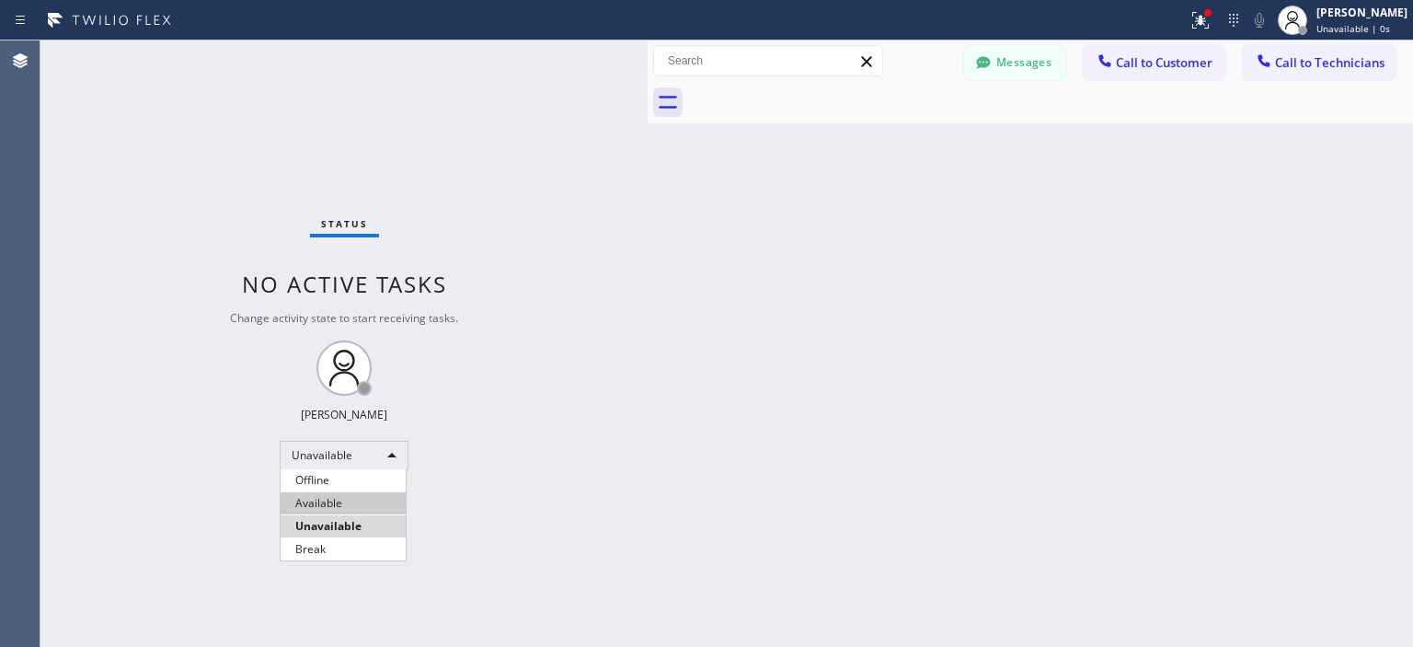
click at [361, 500] on li "Available" at bounding box center [343, 503] width 125 height 22
click at [62, 180] on div "Status No active tasks You are ready to start receiving tasks. [PERSON_NAME] Av…" at bounding box center [343, 343] width 607 height 606
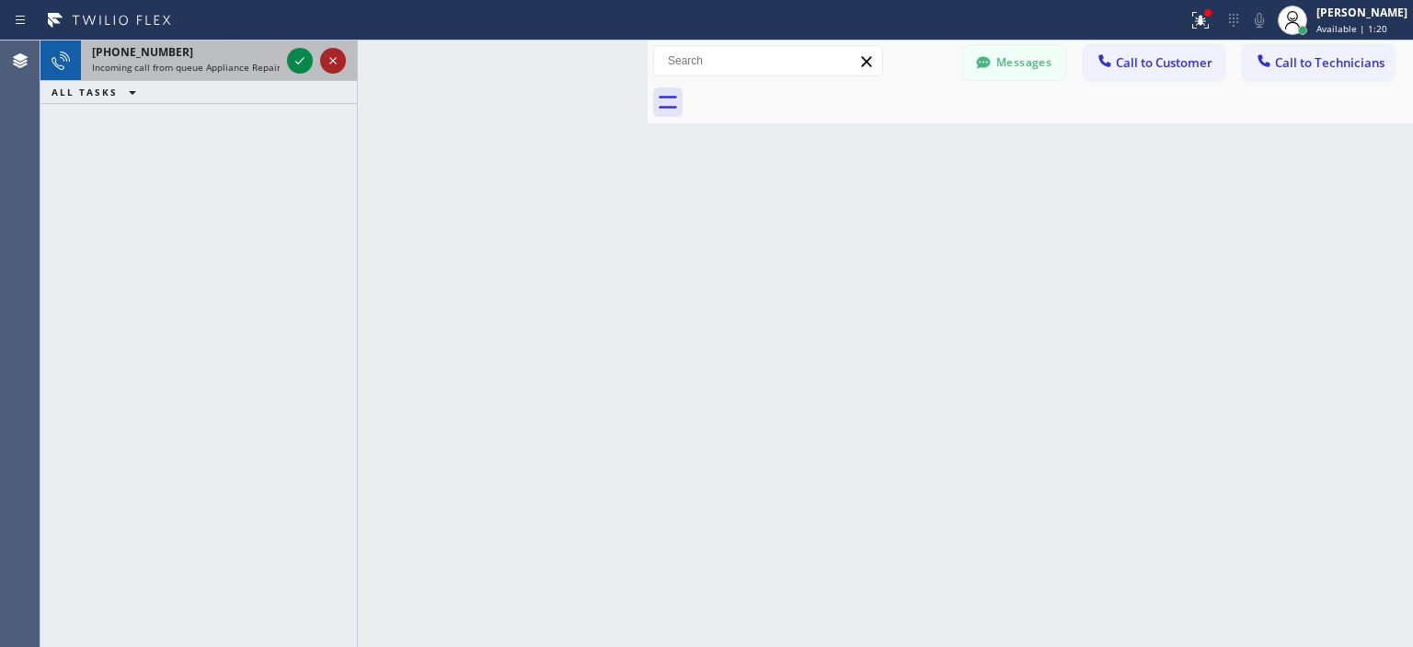
click at [335, 62] on icon at bounding box center [333, 61] width 22 height 22
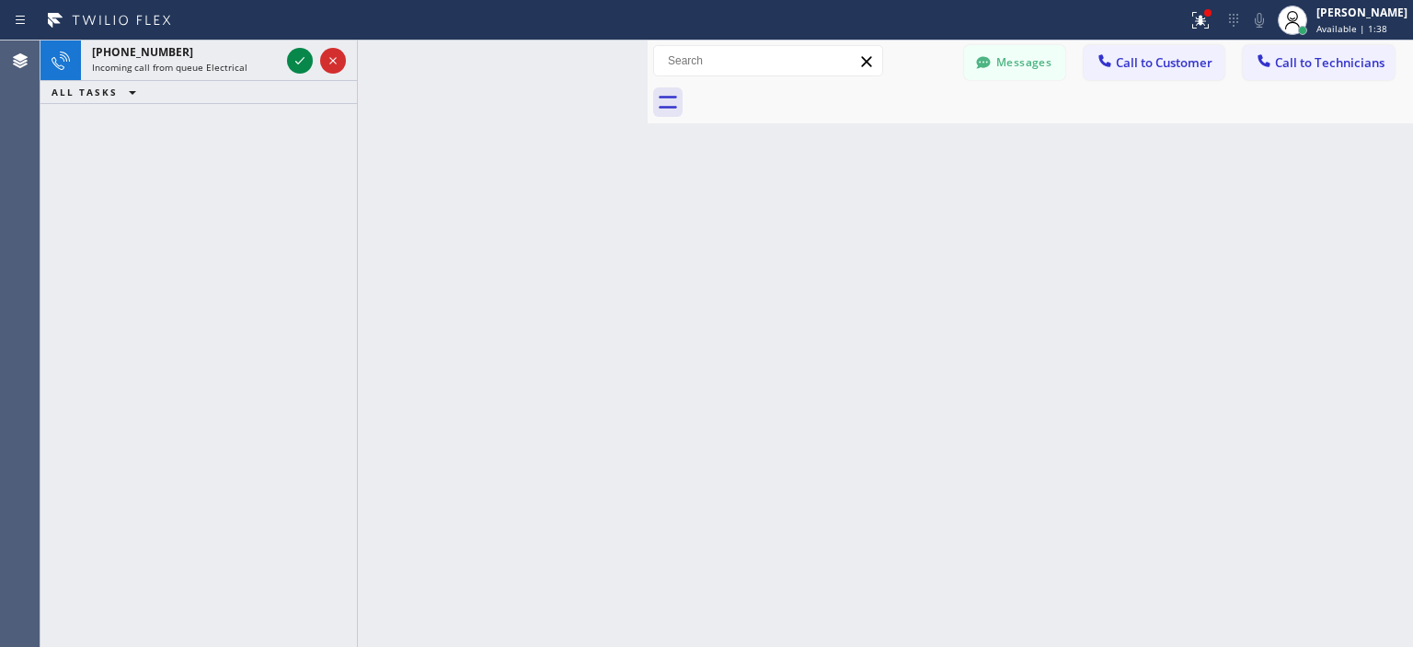
click at [40, 253] on div "+13252279948 Incoming call from queue Electrical ALL TASKS ALL TASKS ACTIVE TAS…" at bounding box center [198, 343] width 316 height 606
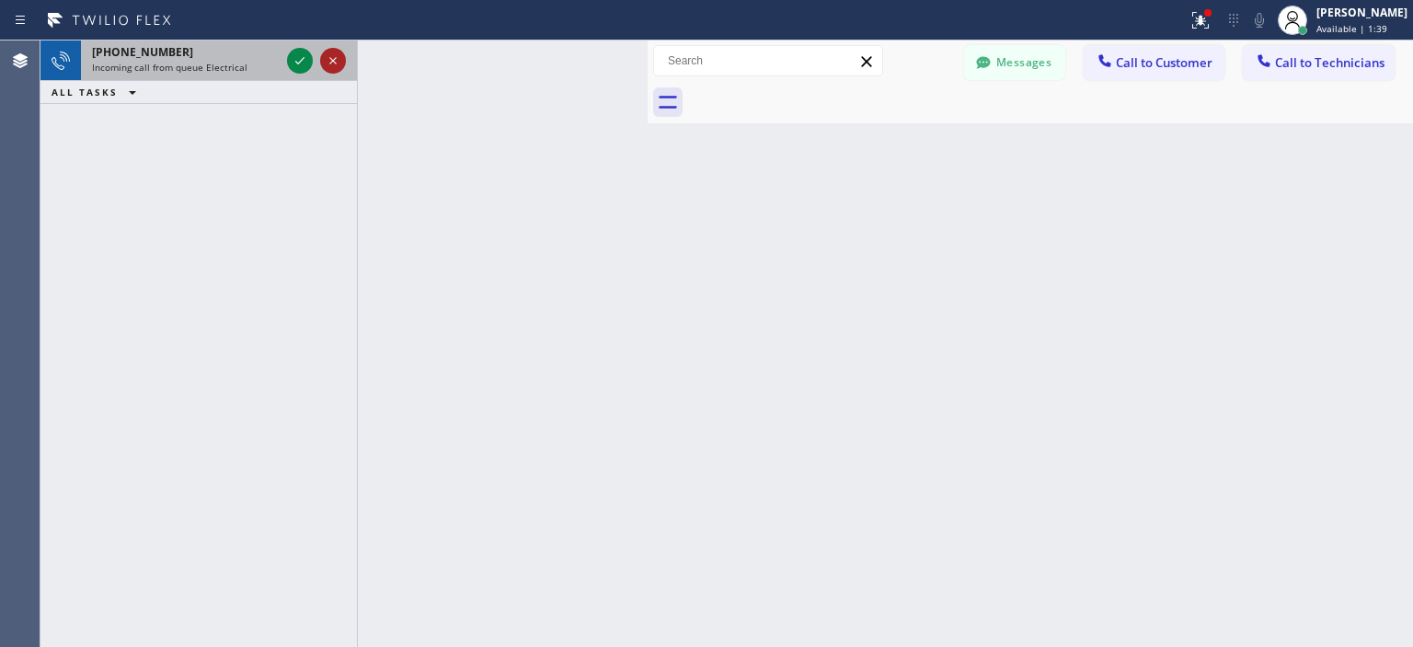
click at [327, 69] on icon at bounding box center [333, 61] width 22 height 22
click at [337, 63] on icon at bounding box center [333, 61] width 22 height 22
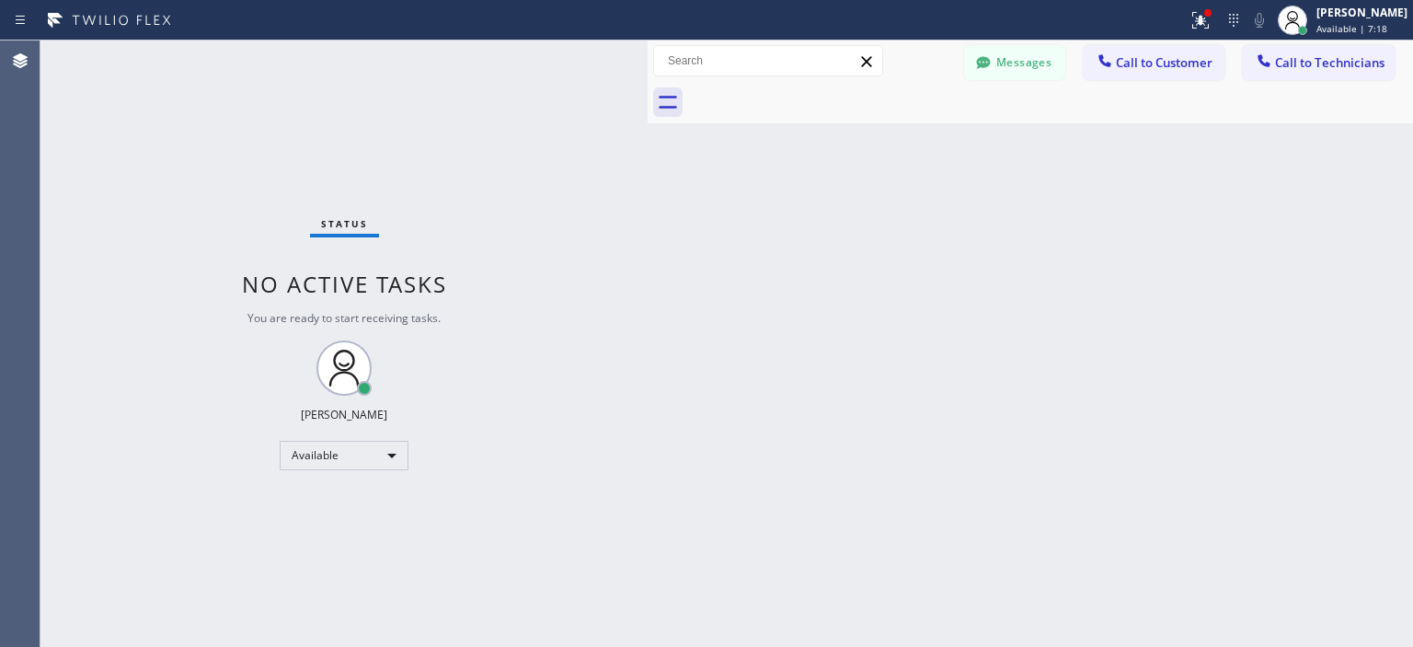
click at [102, 214] on div "Status No active tasks You are ready to start receiving tasks. [PERSON_NAME] Av…" at bounding box center [343, 343] width 607 height 606
click at [1022, 50] on button "Messages" at bounding box center [1014, 62] width 101 height 35
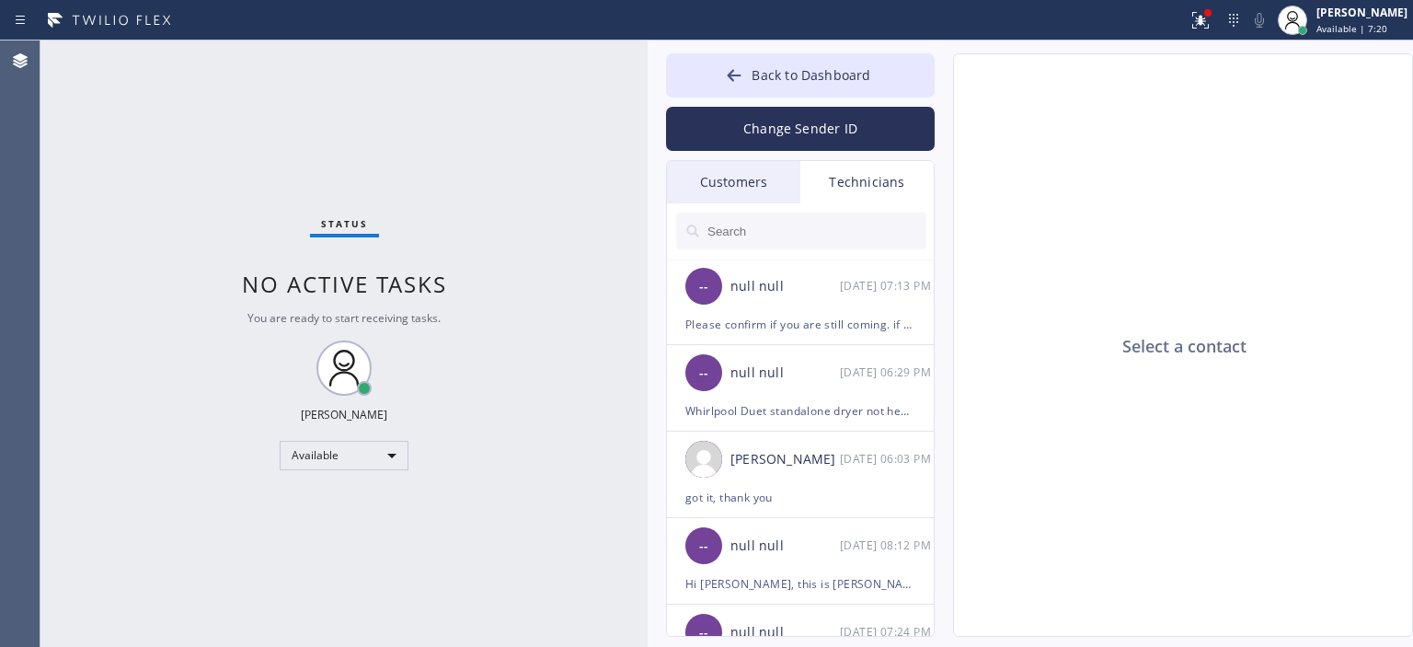
click at [737, 173] on div "Customers" at bounding box center [733, 182] width 133 height 42
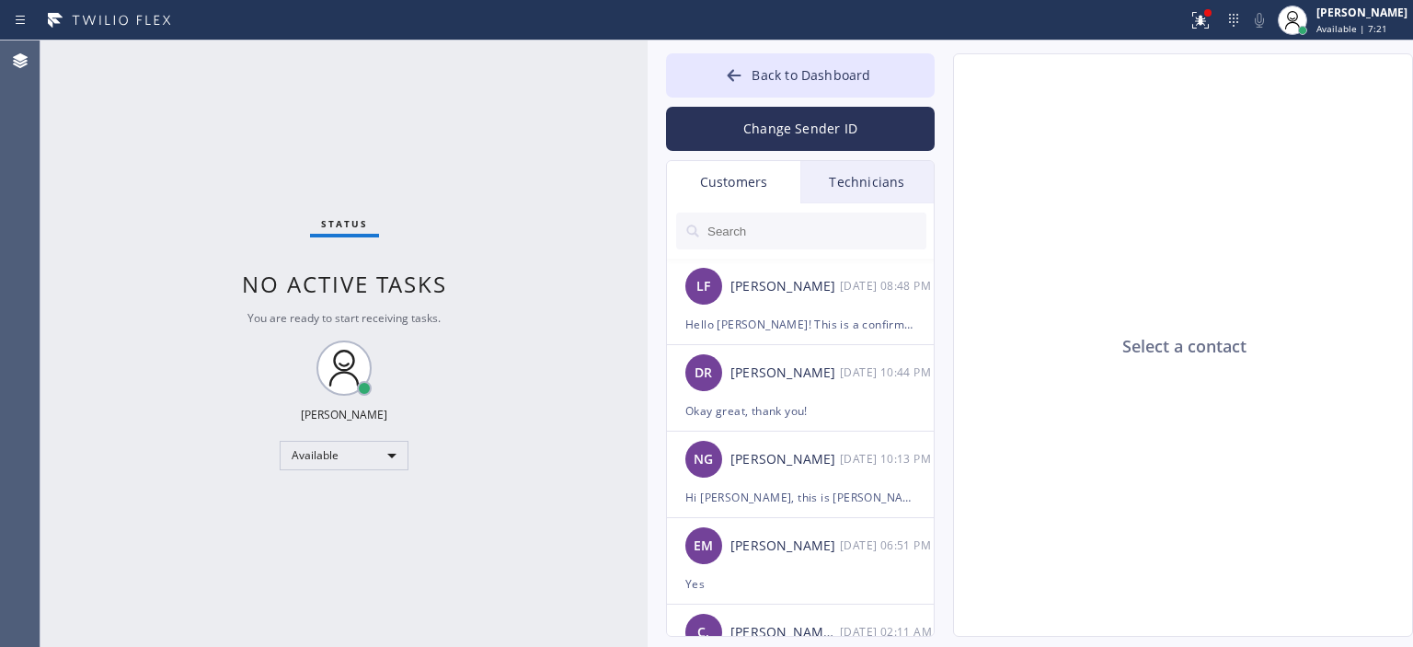
drag, startPoint x: 798, startPoint y: 304, endPoint x: 598, endPoint y: 168, distance: 241.9
click at [796, 304] on div "LF Lesley Flores 09/30 08:48 PM" at bounding box center [801, 285] width 269 height 55
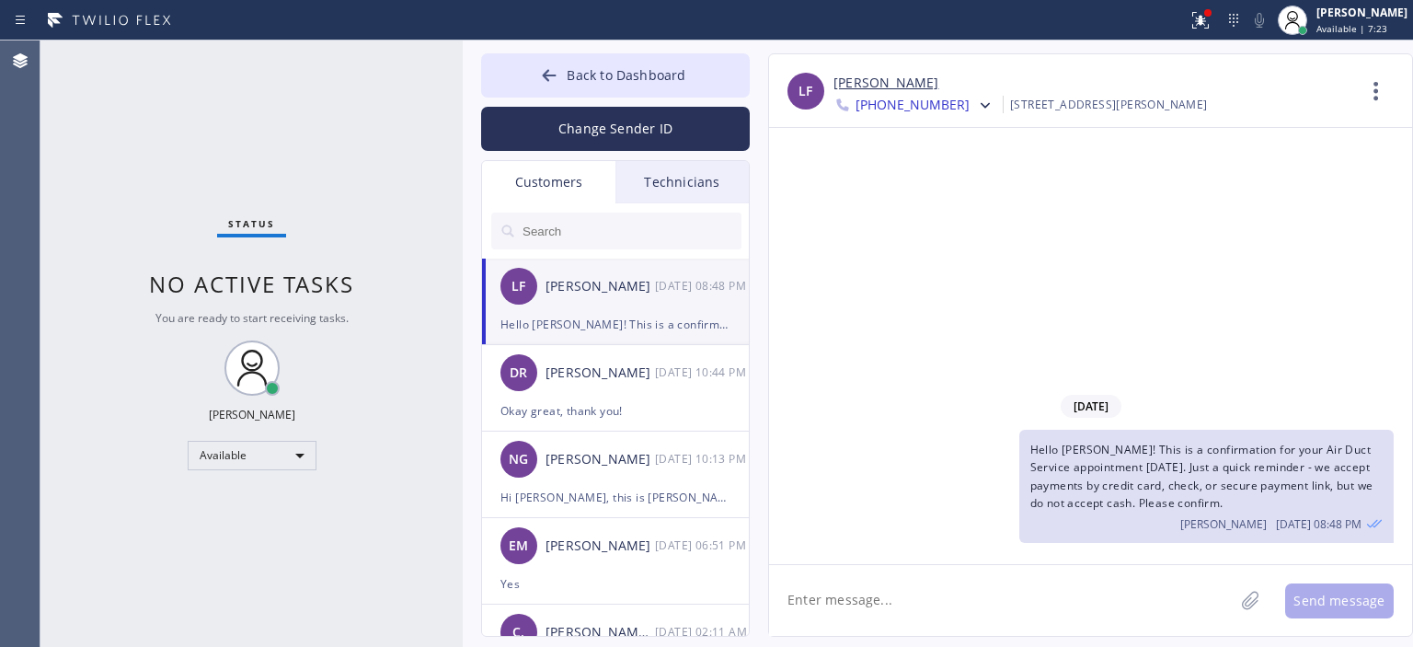
drag, startPoint x: 643, startPoint y: 143, endPoint x: 458, endPoint y: 144, distance: 184.9
click at [463, 144] on div at bounding box center [463, 343] width 0 height 606
click at [657, 394] on div "DR [PERSON_NAME] [DATE] 10:44 PM" at bounding box center [616, 372] width 269 height 55
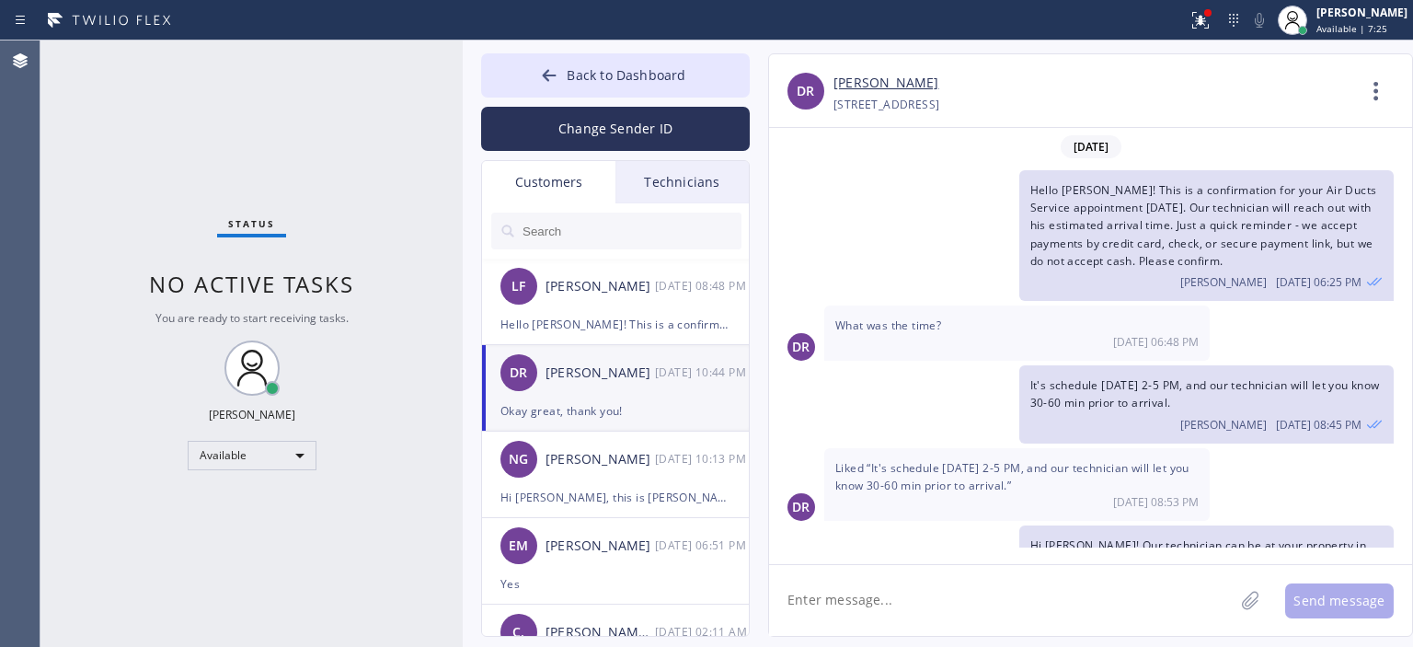
scroll to position [177, 0]
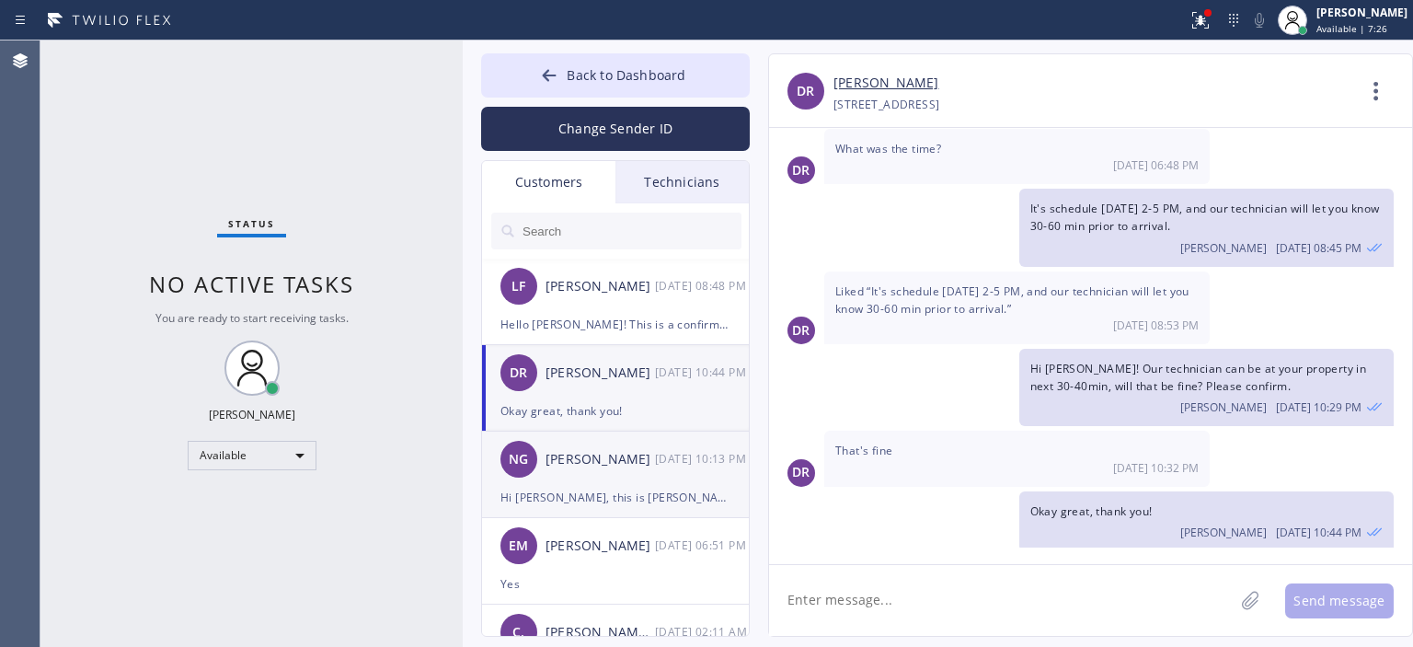
click at [655, 479] on div "NG [PERSON_NAME] [DATE] 10:13 PM" at bounding box center [616, 458] width 269 height 55
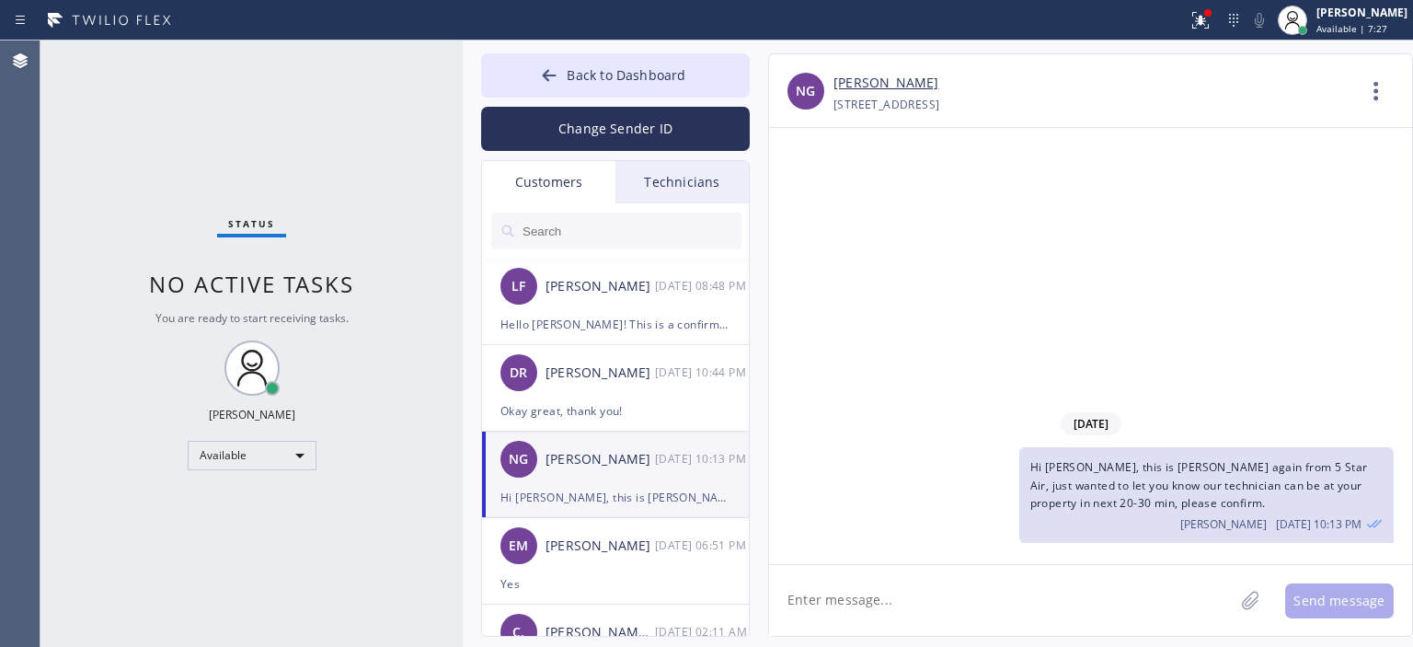
scroll to position [0, 0]
click at [535, 79] on button "Back to Dashboard" at bounding box center [615, 75] width 269 height 44
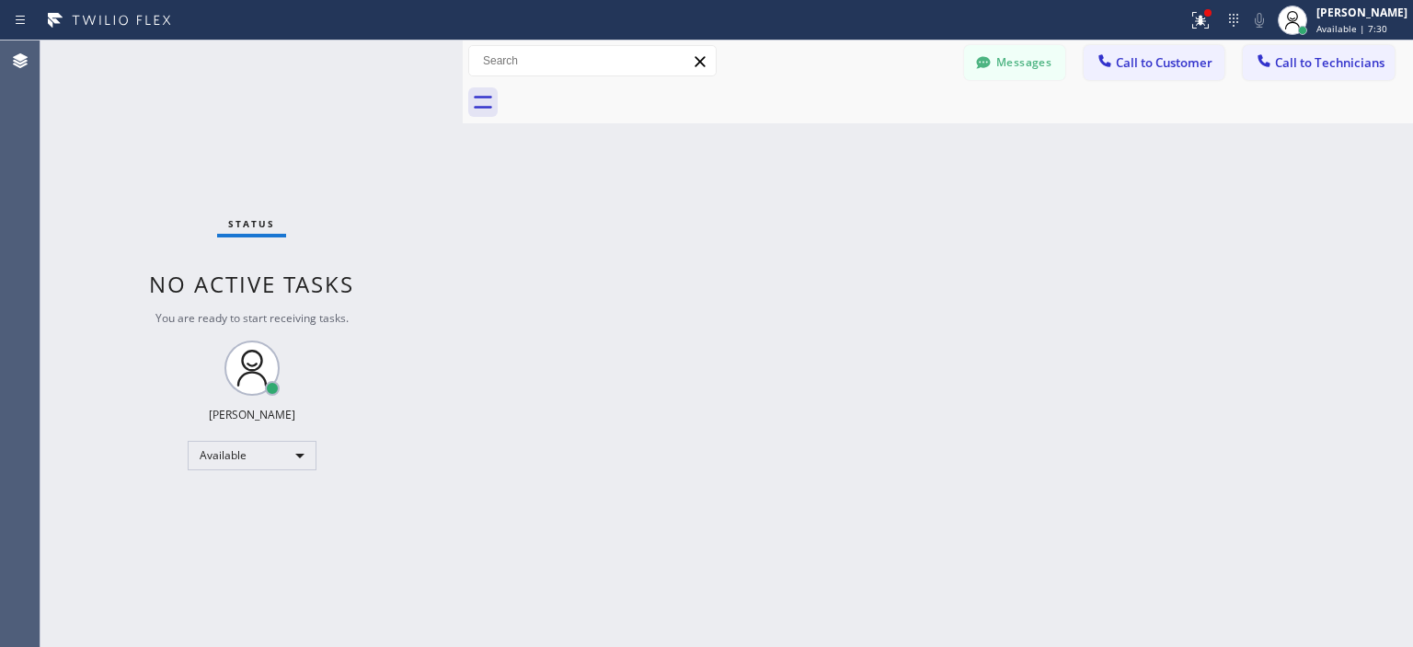
click at [132, 106] on div "Status No active tasks You are ready to start receiving tasks. [PERSON_NAME] Av…" at bounding box center [251, 343] width 422 height 606
click at [1009, 69] on button "Messages" at bounding box center [1014, 62] width 101 height 35
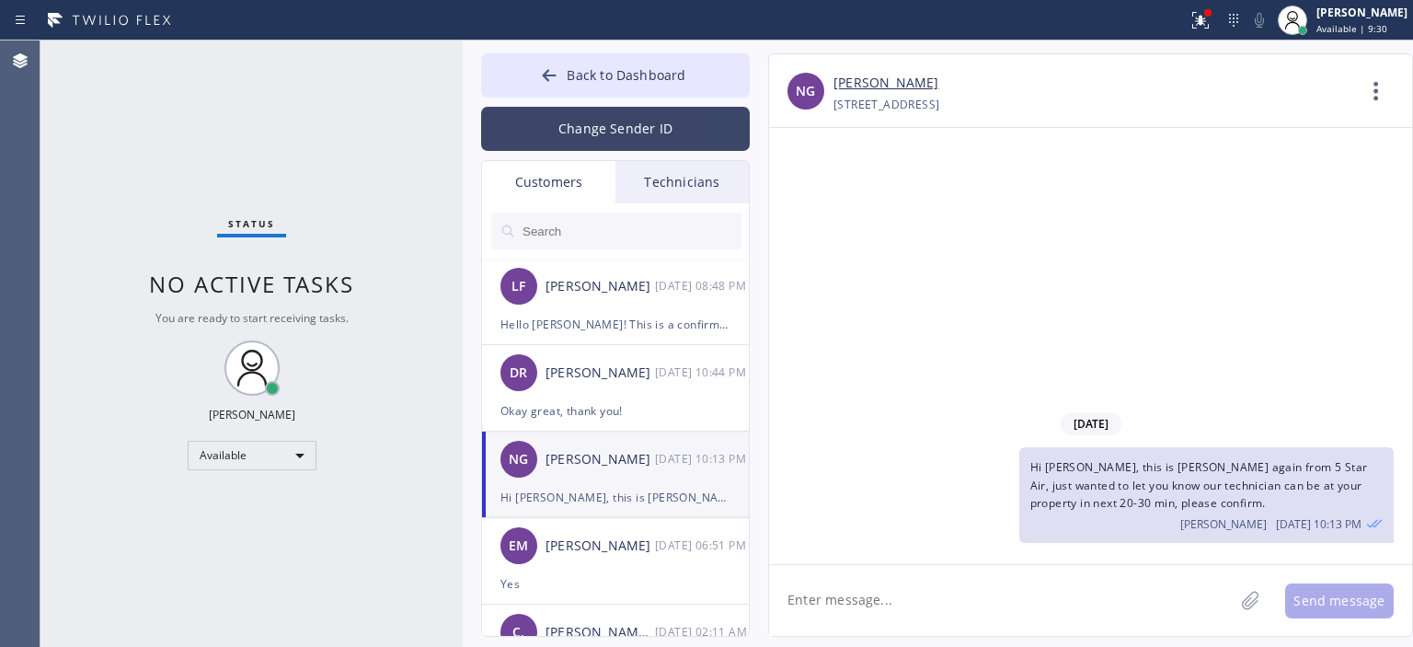
click at [657, 117] on button "Change Sender ID" at bounding box center [615, 129] width 269 height 44
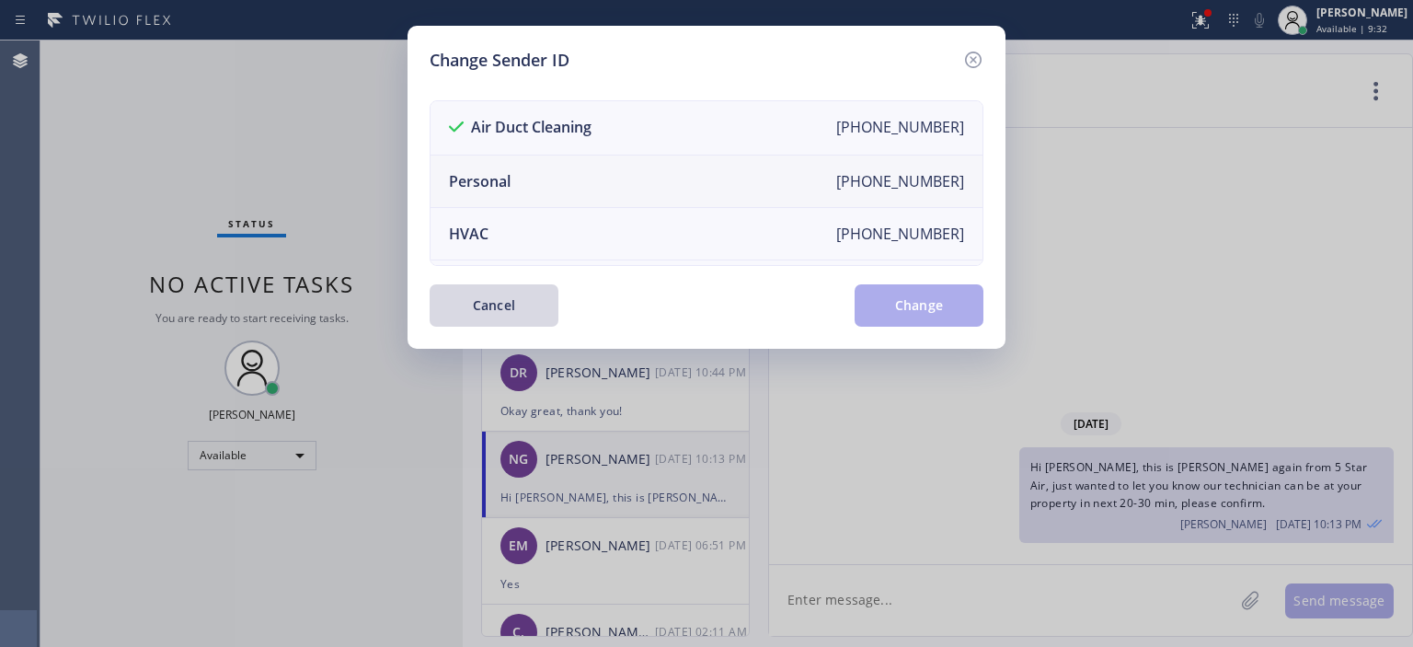
click at [684, 167] on li "Personal [PHONE_NUMBER]" at bounding box center [707, 181] width 552 height 52
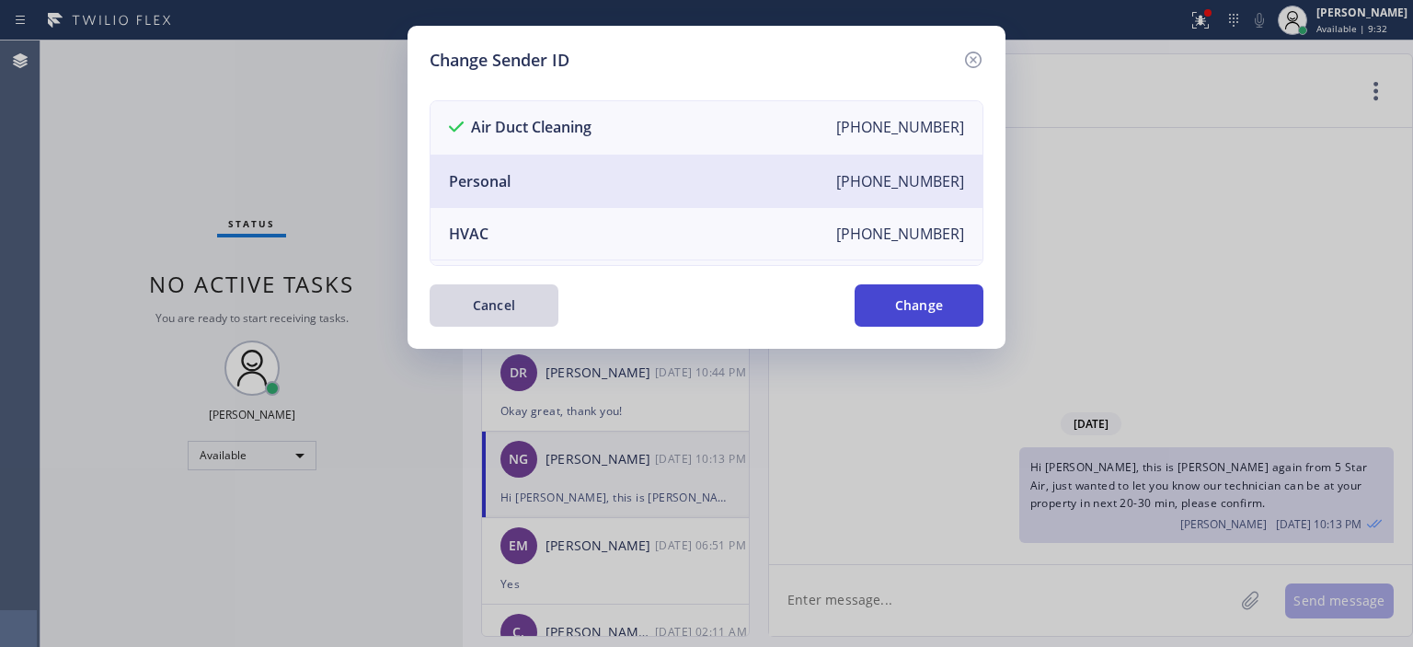
click at [923, 307] on button "Change" at bounding box center [919, 305] width 129 height 42
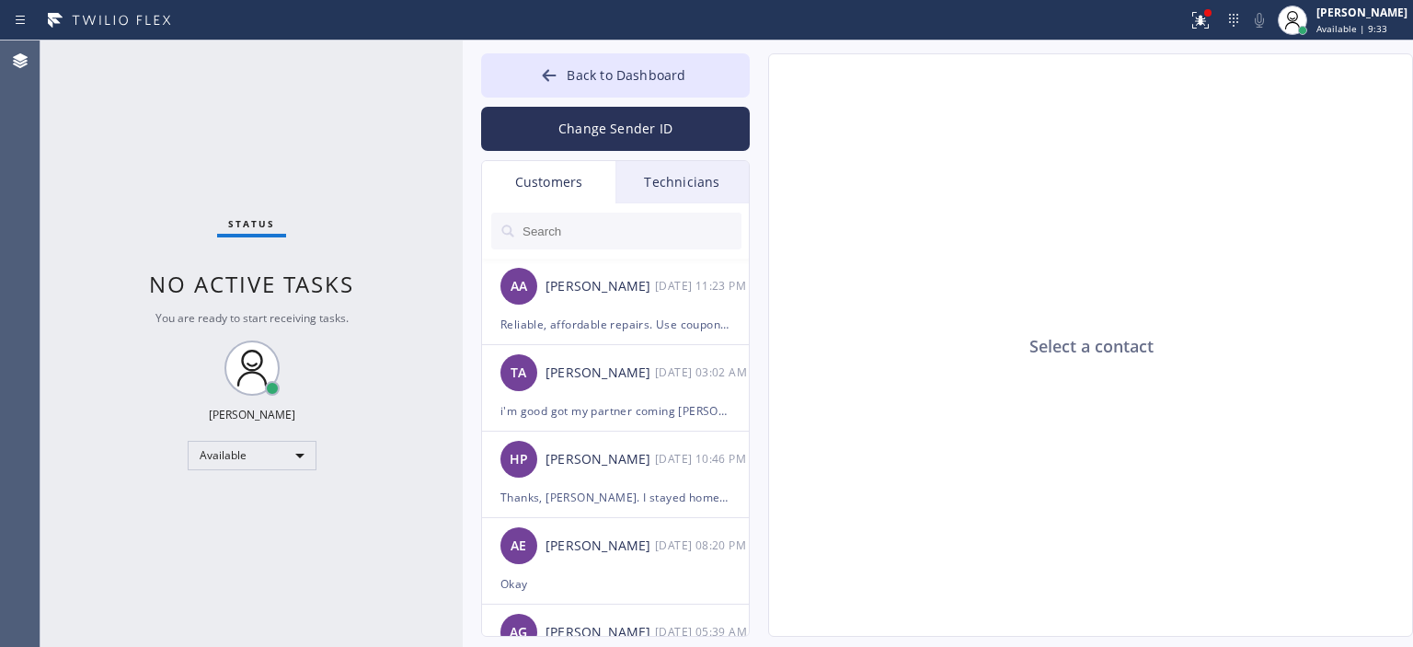
click at [685, 186] on div "Technicians" at bounding box center [681, 182] width 133 height 42
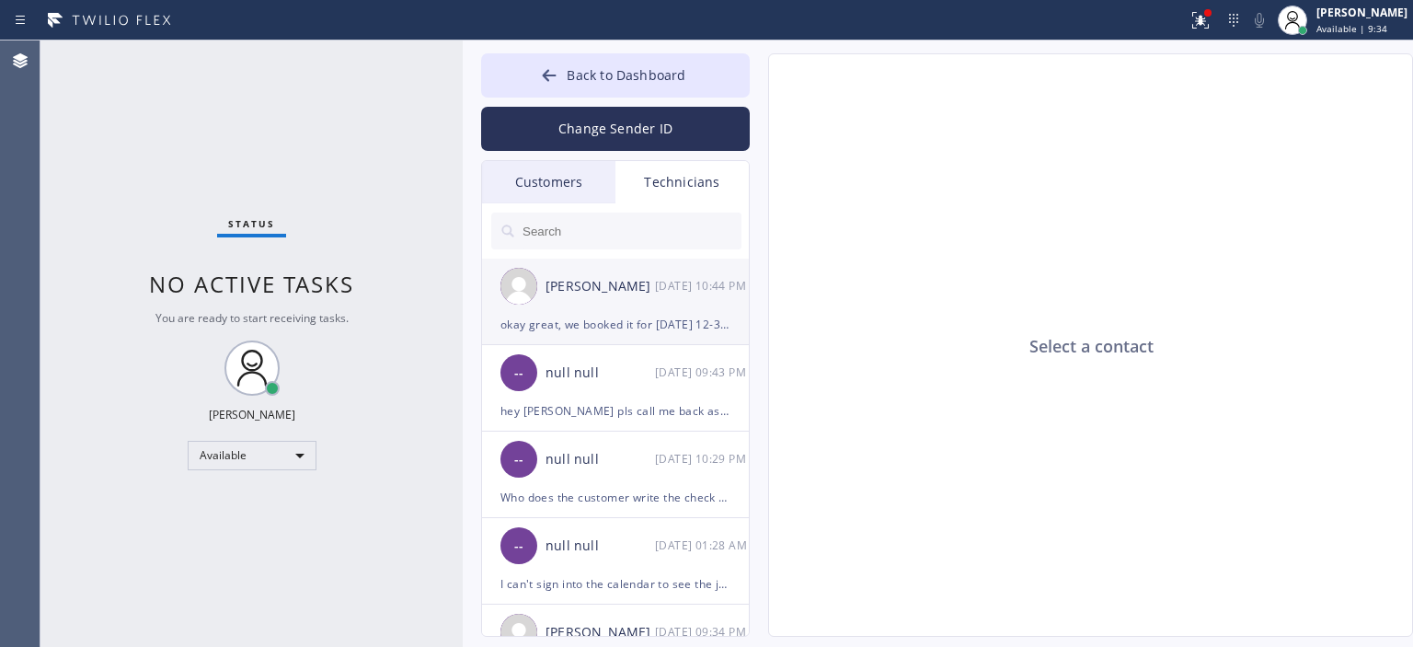
click at [690, 300] on div "Edward Butkus 09/30 10:44 PM" at bounding box center [616, 285] width 269 height 55
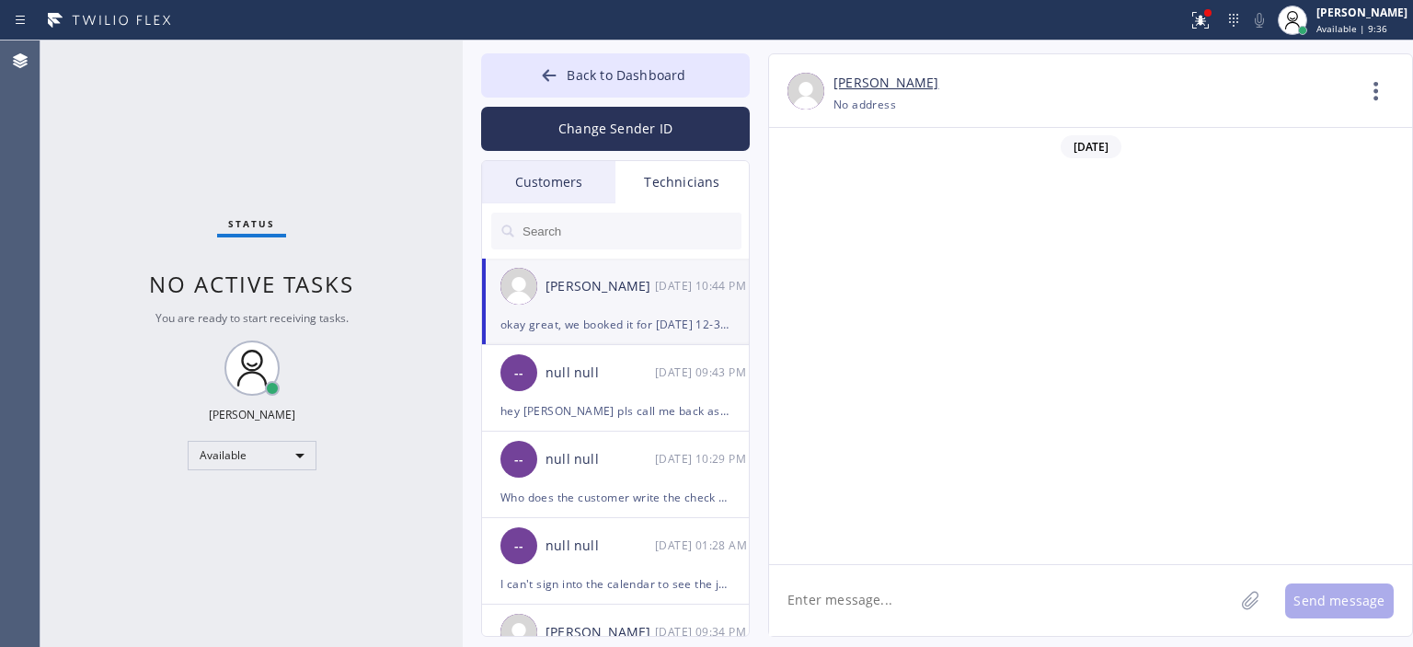
scroll to position [115330, 0]
click at [910, 601] on textarea at bounding box center [1001, 600] width 465 height 71
paste textarea "Lacey Peterson Phone: (805) 689-1886 Email: laceyhpetersen@gmail.com Address: 7…"
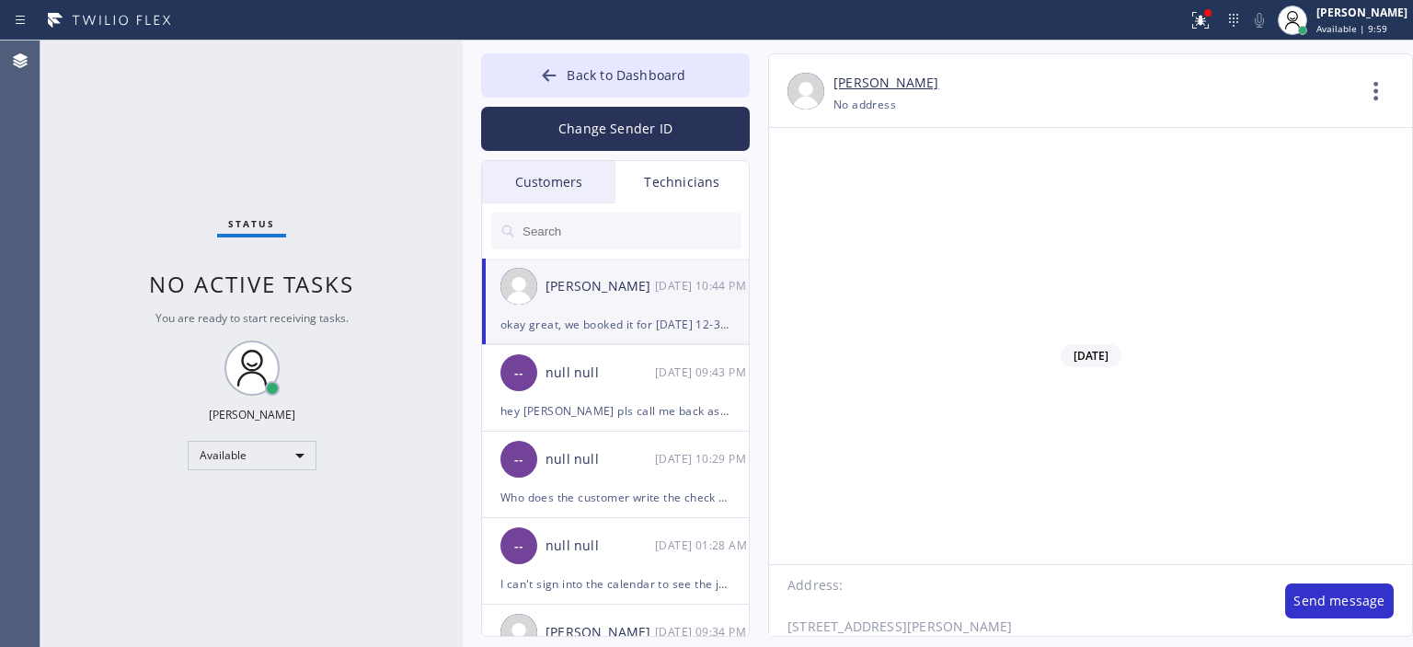
drag, startPoint x: 827, startPoint y: 608, endPoint x: 809, endPoint y: 604, distance: 18.8
click at [809, 604] on textarea "Lacey Peterson Phone: (805) 689-1886 Email: laceyhpetersen@gmail.com Address: 7…" at bounding box center [1018, 600] width 498 height 71
drag, startPoint x: 789, startPoint y: 613, endPoint x: 784, endPoint y: 590, distance: 23.7
click at [784, 590] on textarea "Lacey Peterson Phone: (805) 689-1886 Email: laceyhpetersen@gmail.com Address: 7…" at bounding box center [1018, 600] width 498 height 71
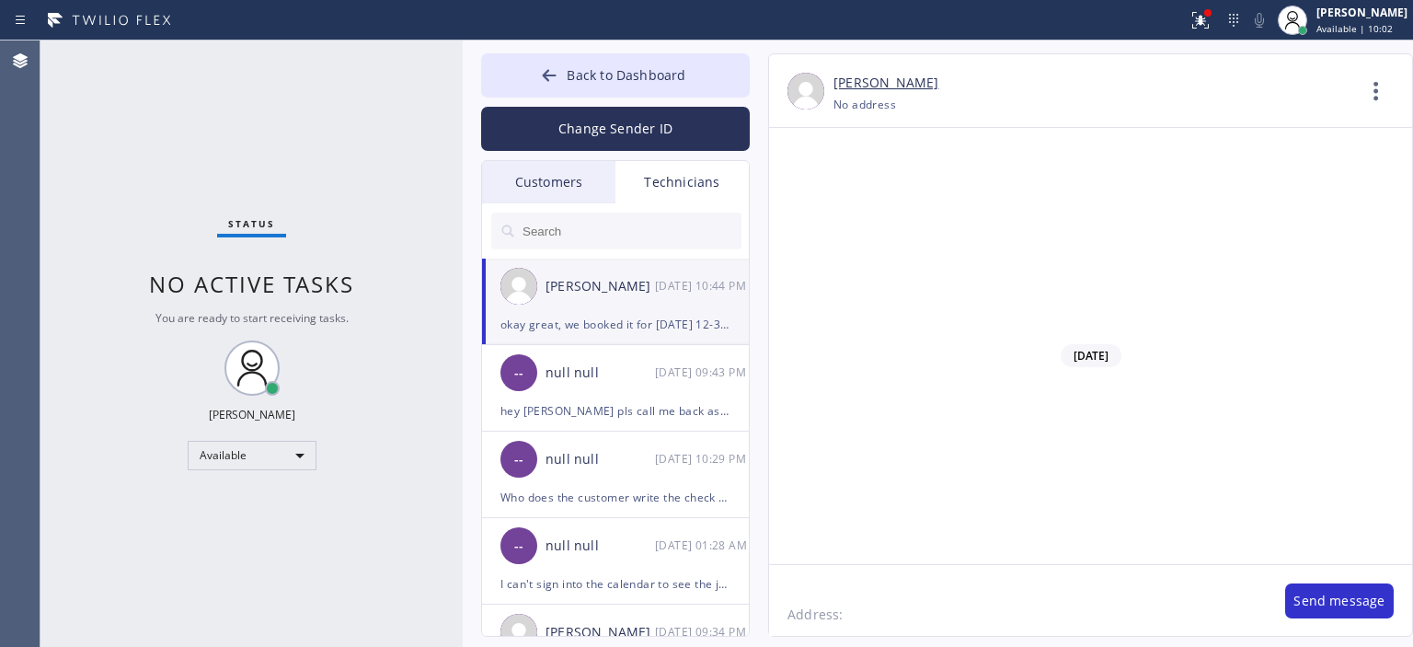
scroll to position [155, 0]
drag, startPoint x: 796, startPoint y: 603, endPoint x: 782, endPoint y: 578, distance: 28.4
click at [782, 578] on textarea "Lacey Peterson Phone: (805) 689-1886 Email: Address: 770 San Ysidro Lane, Monte…" at bounding box center [1018, 600] width 498 height 71
click at [794, 590] on textarea "Lacey Peterson Phone: (805) 689-1886 Address: 770 San Ysidro Lane, Montecito, C…" at bounding box center [1018, 600] width 498 height 71
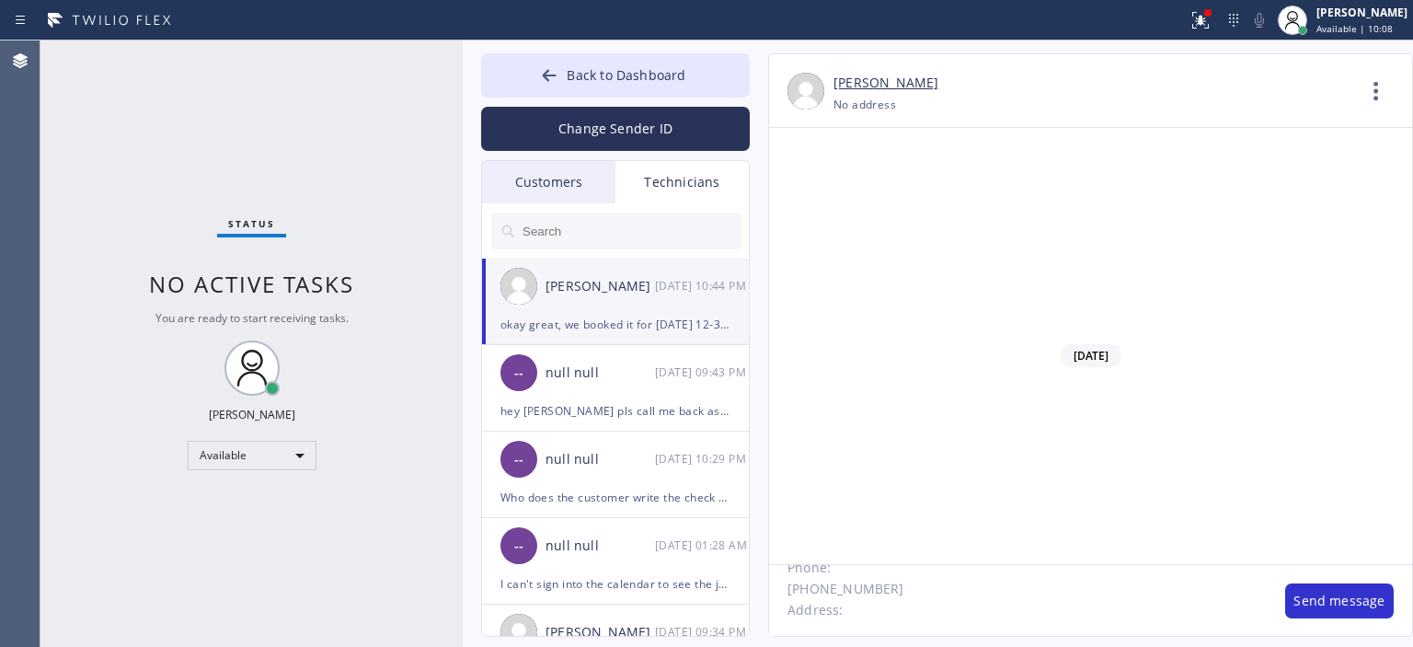
scroll to position [53, 0]
drag, startPoint x: 863, startPoint y: 588, endPoint x: 779, endPoint y: 589, distance: 83.7
click at [779, 589] on textarea "Lacey Peterson Phone: (805) 689-1886 Address: 770 San Ysidro Lane, Montecito, C…" at bounding box center [1018, 600] width 498 height 71
type textarea "Lacey Peterson (805) 689-1886 Address: 770 San Ysidro Lane, Montecito, CA, 93108"
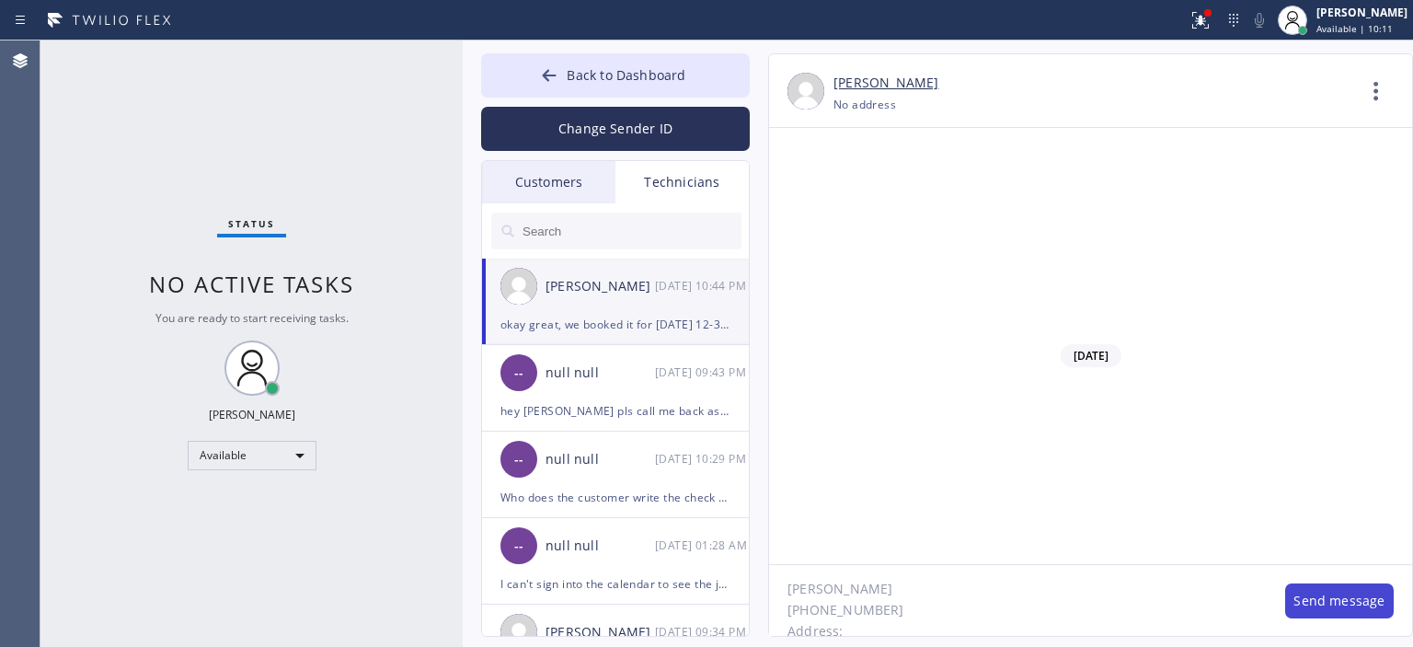
click at [1335, 603] on button "Send message" at bounding box center [1339, 600] width 109 height 35
click at [573, 182] on div "Customers" at bounding box center [548, 182] width 133 height 42
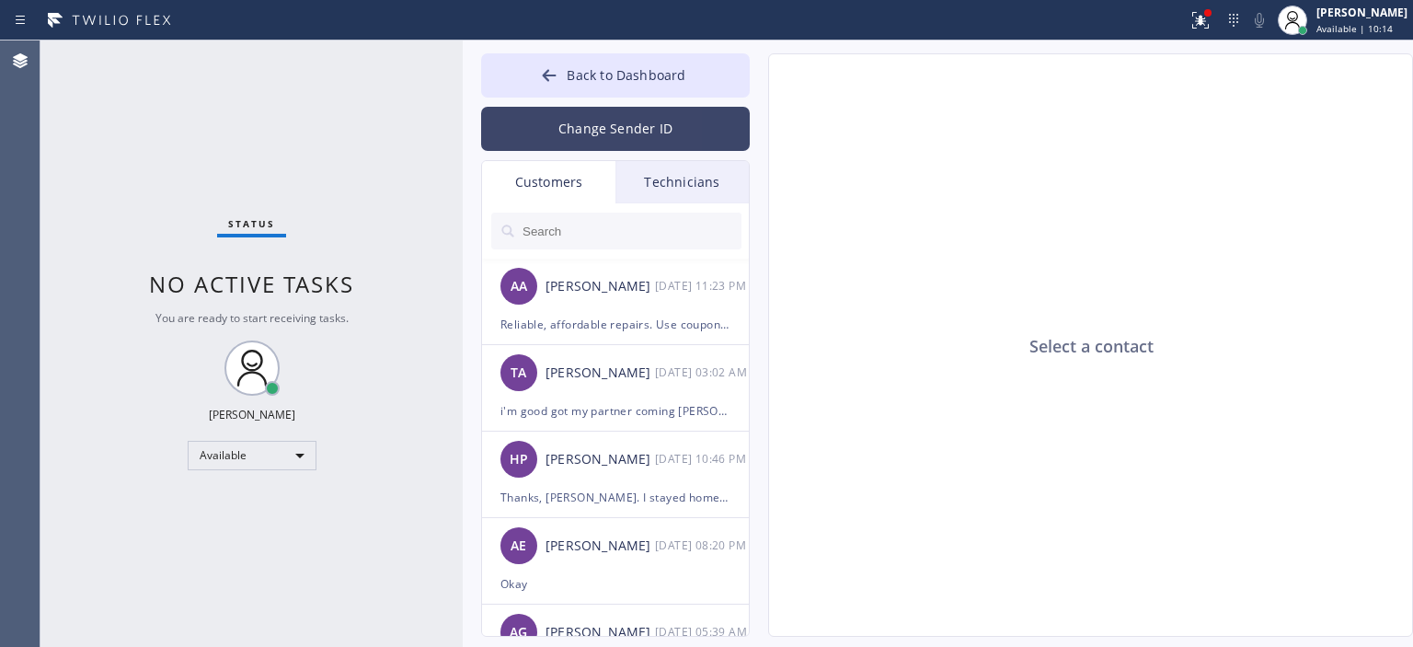
click at [609, 132] on button "Change Sender ID" at bounding box center [615, 129] width 269 height 44
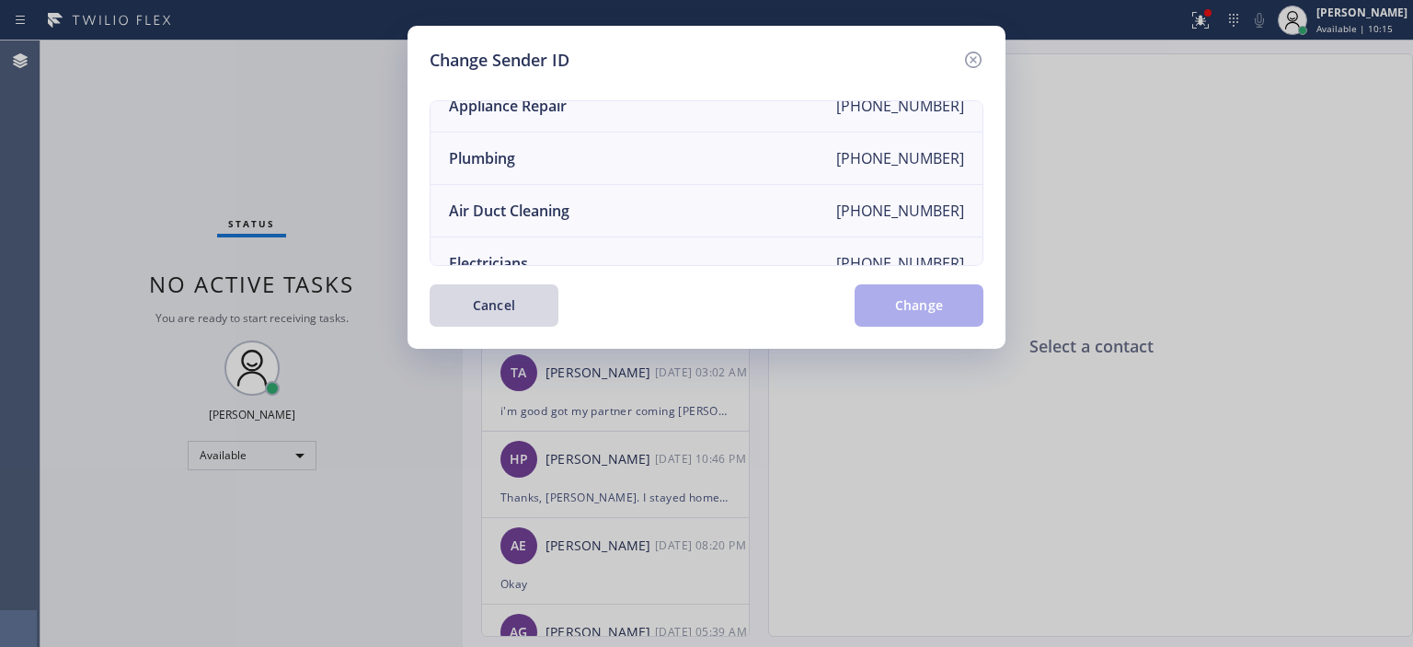
scroll to position [191, 0]
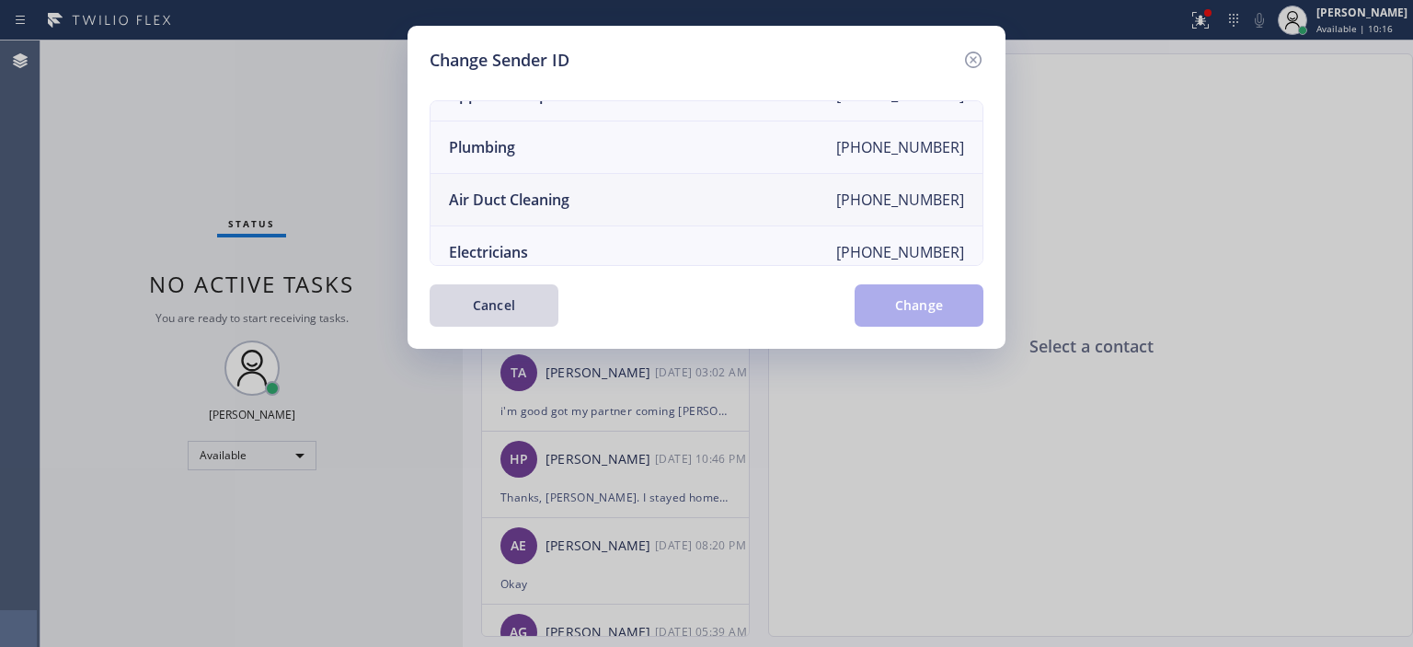
click at [673, 205] on li "Air Duct Cleaning [PHONE_NUMBER]" at bounding box center [707, 200] width 552 height 52
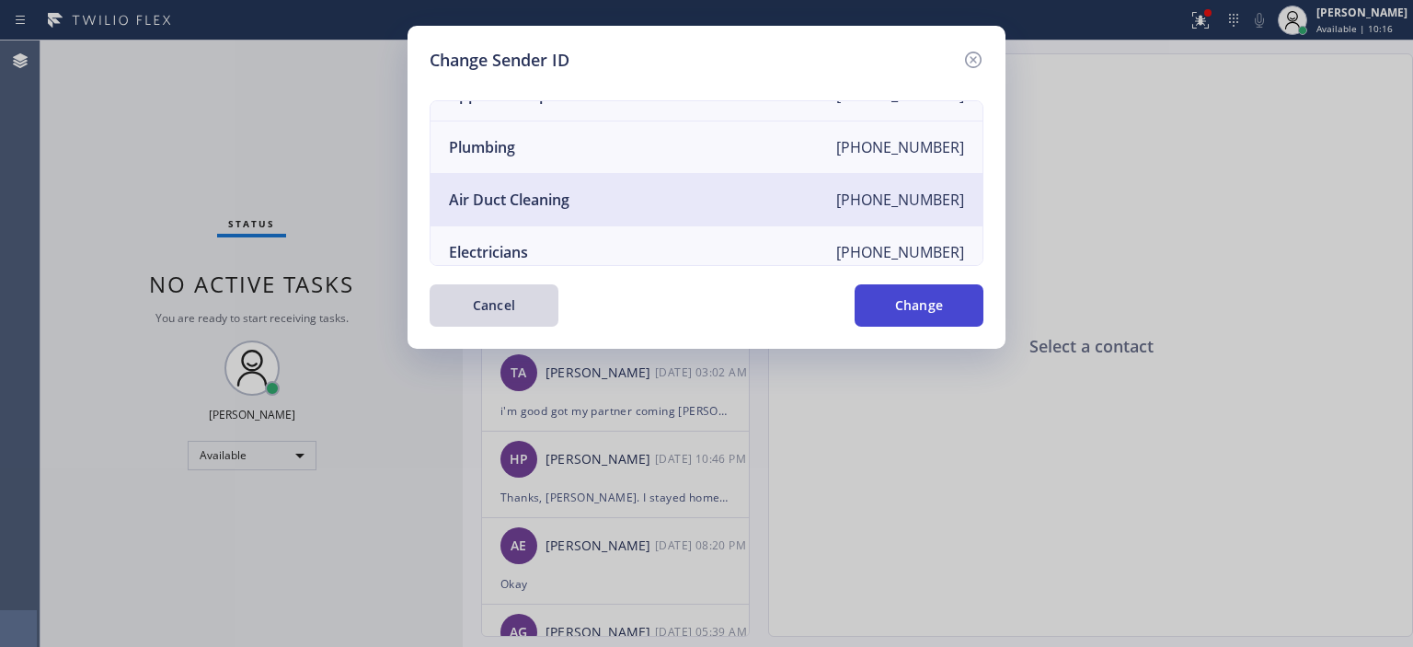
click at [895, 293] on button "Change" at bounding box center [919, 305] width 129 height 42
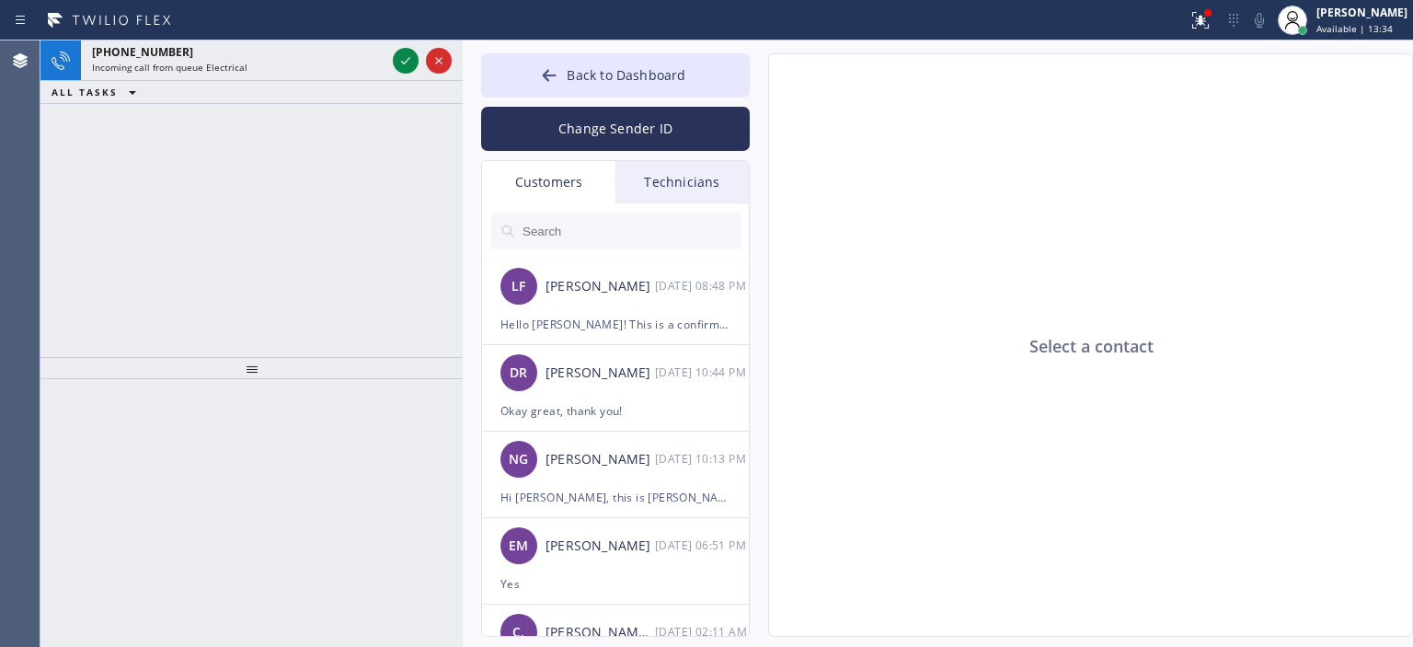
drag, startPoint x: 442, startPoint y: 64, endPoint x: 481, endPoint y: 32, distance: 51.0
click at [441, 65] on icon at bounding box center [439, 61] width 22 height 22
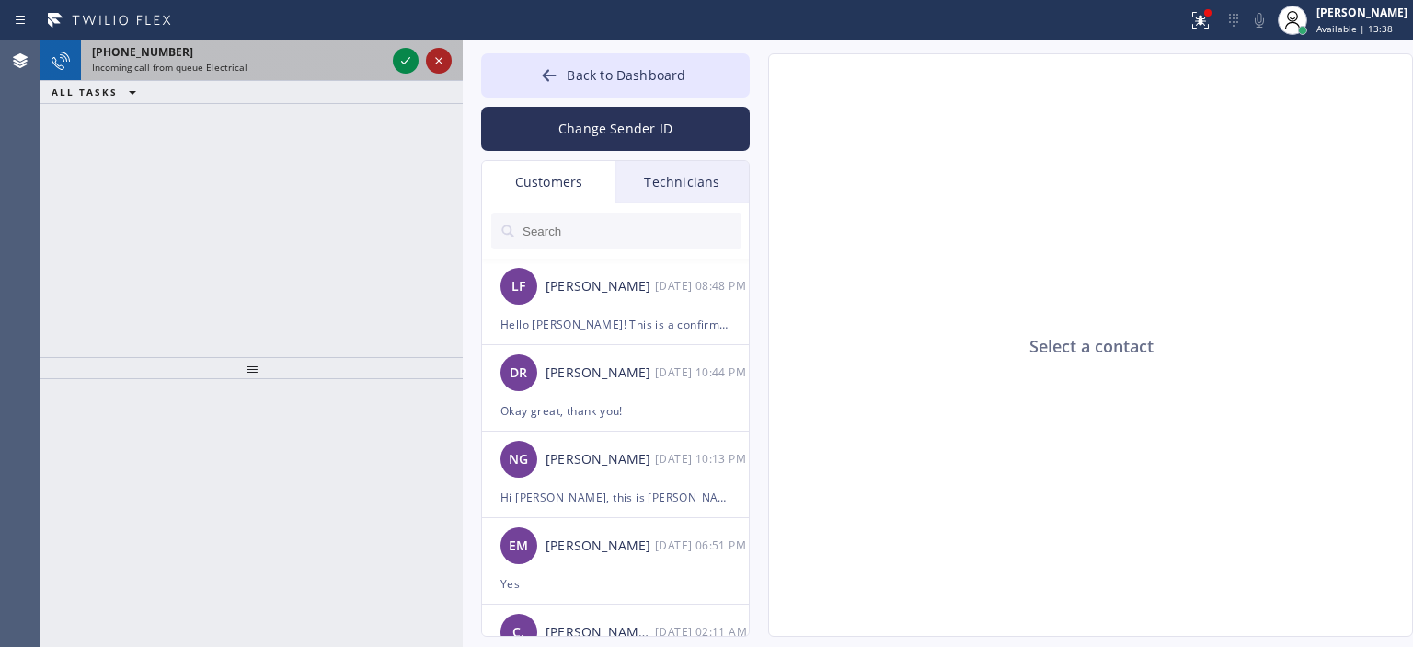
click at [431, 68] on icon at bounding box center [439, 61] width 22 height 22
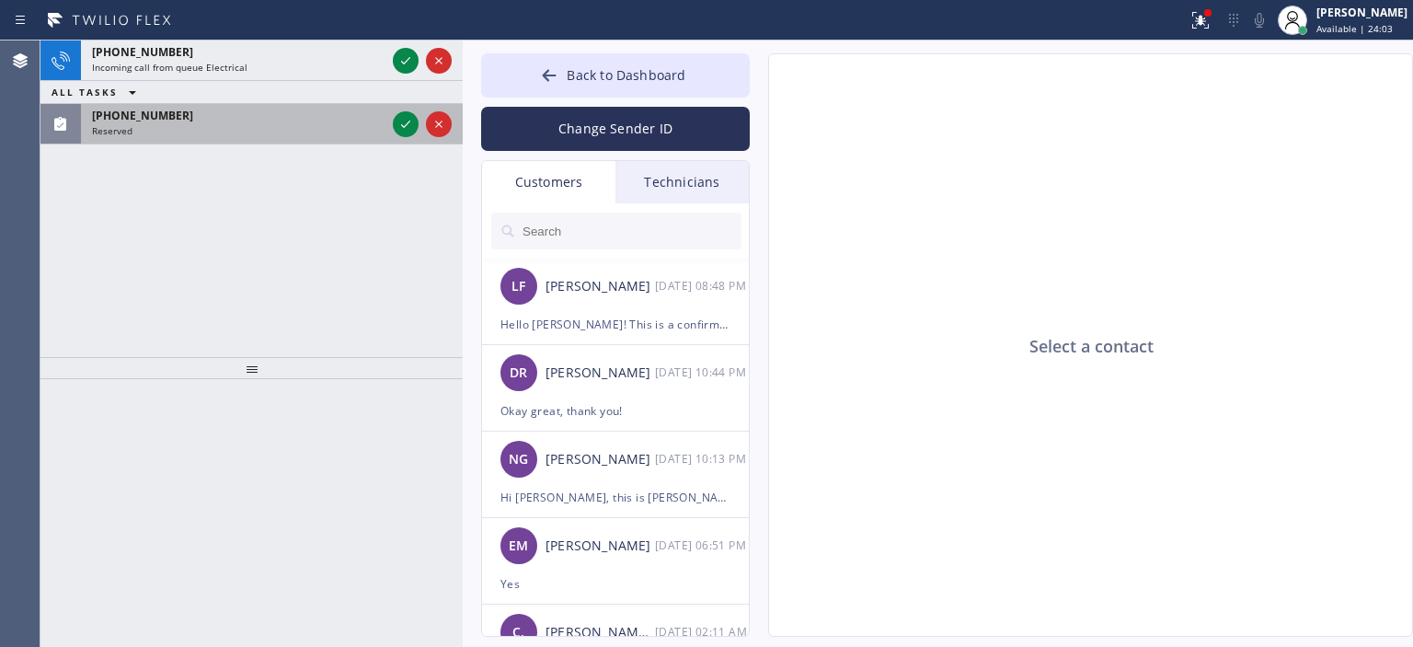
click at [289, 124] on div "Reserved" at bounding box center [238, 130] width 293 height 13
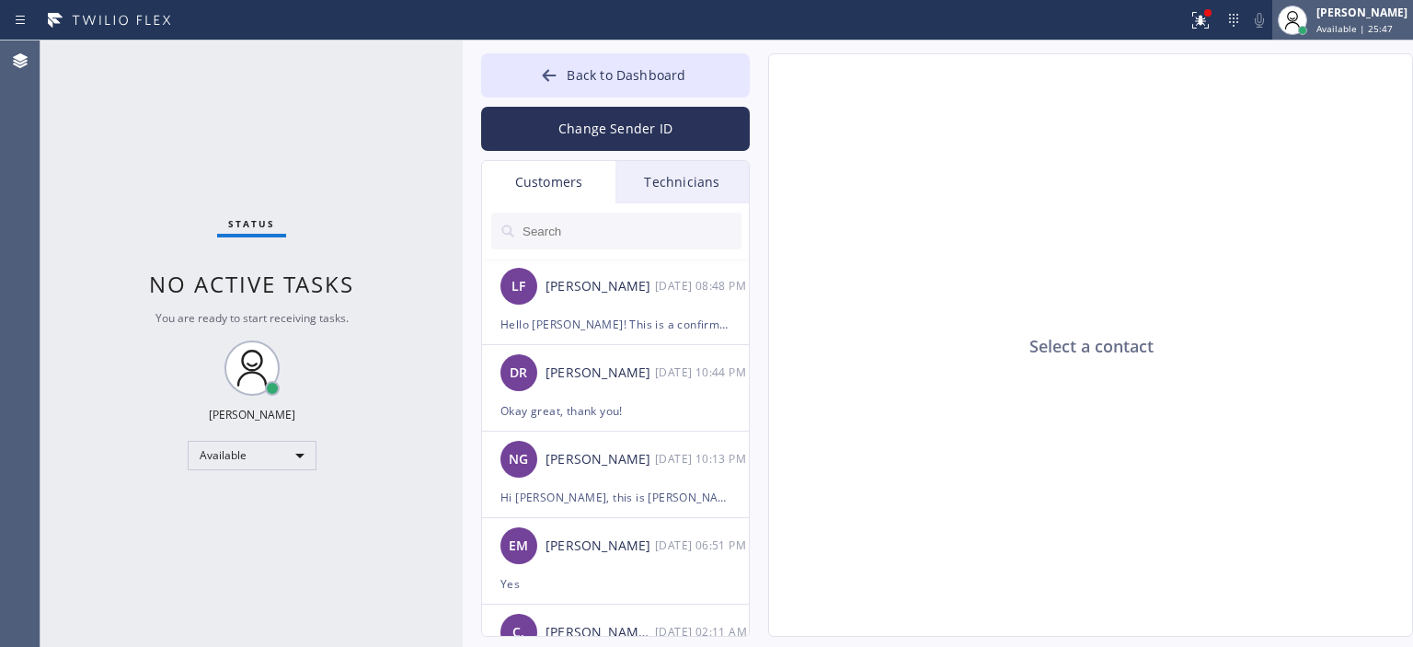
click at [1354, 32] on span "Available | 25:47" at bounding box center [1354, 28] width 76 height 13
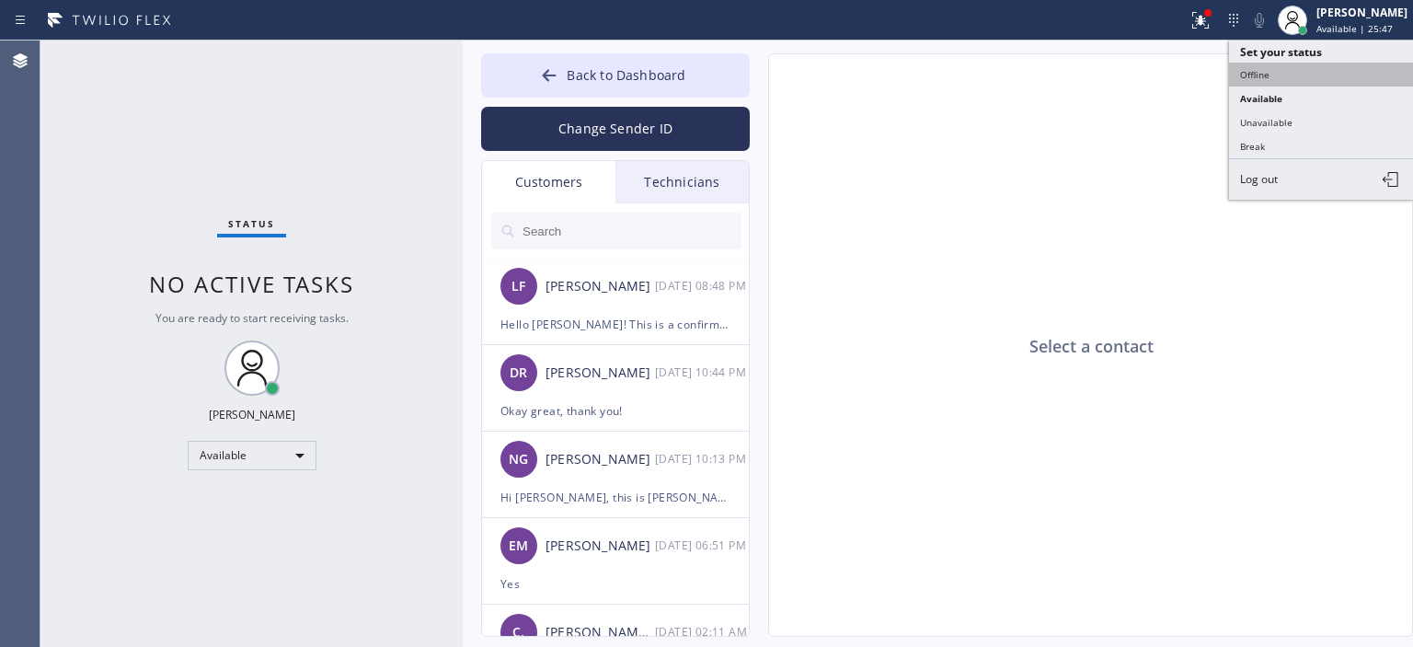
click at [1299, 75] on button "Offline" at bounding box center [1321, 75] width 184 height 24
